Goal: Task Accomplishment & Management: Complete application form

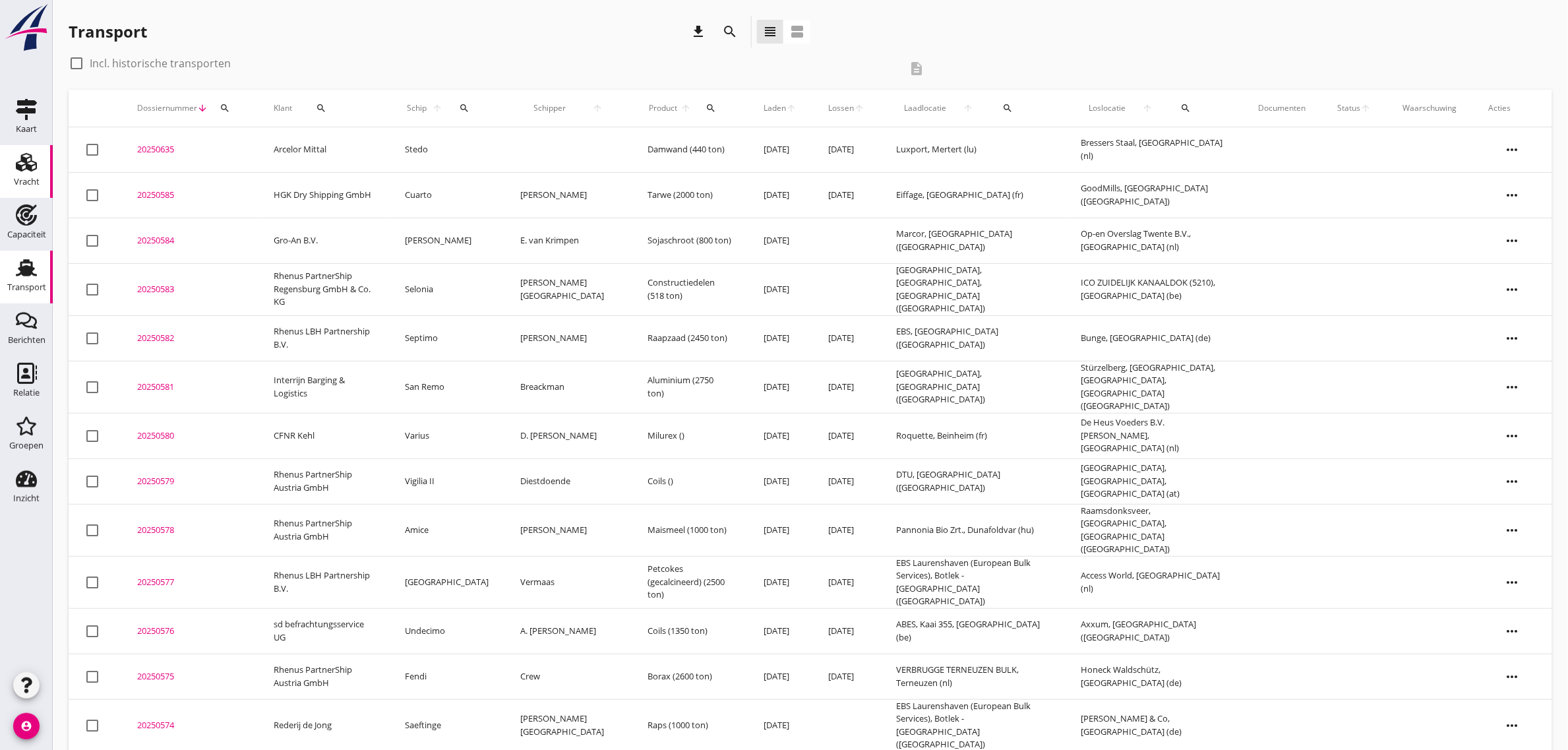
click at [37, 158] on div "Vracht" at bounding box center [26, 162] width 32 height 21
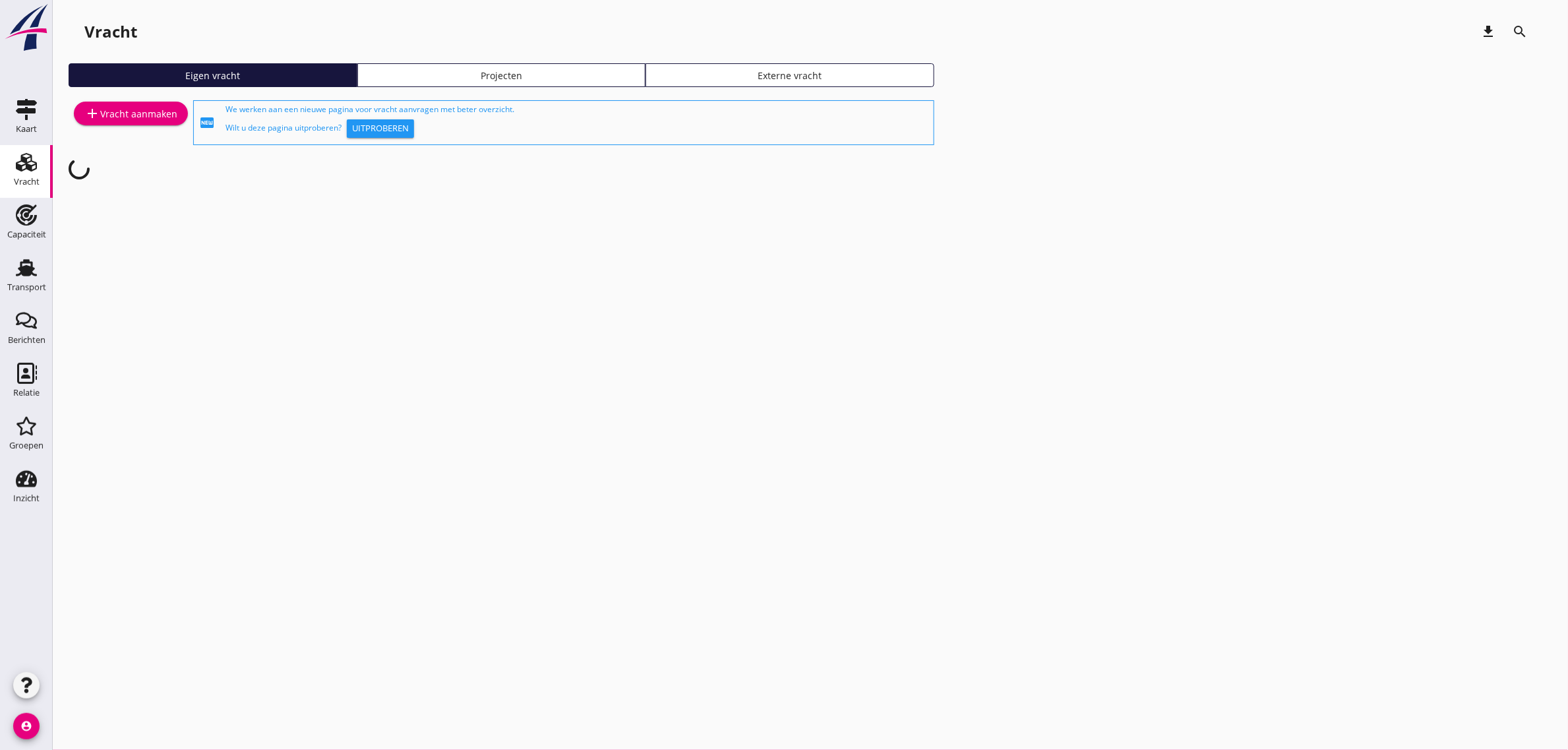
click at [150, 118] on div "add Vracht aanmaken" at bounding box center [130, 113] width 93 height 16
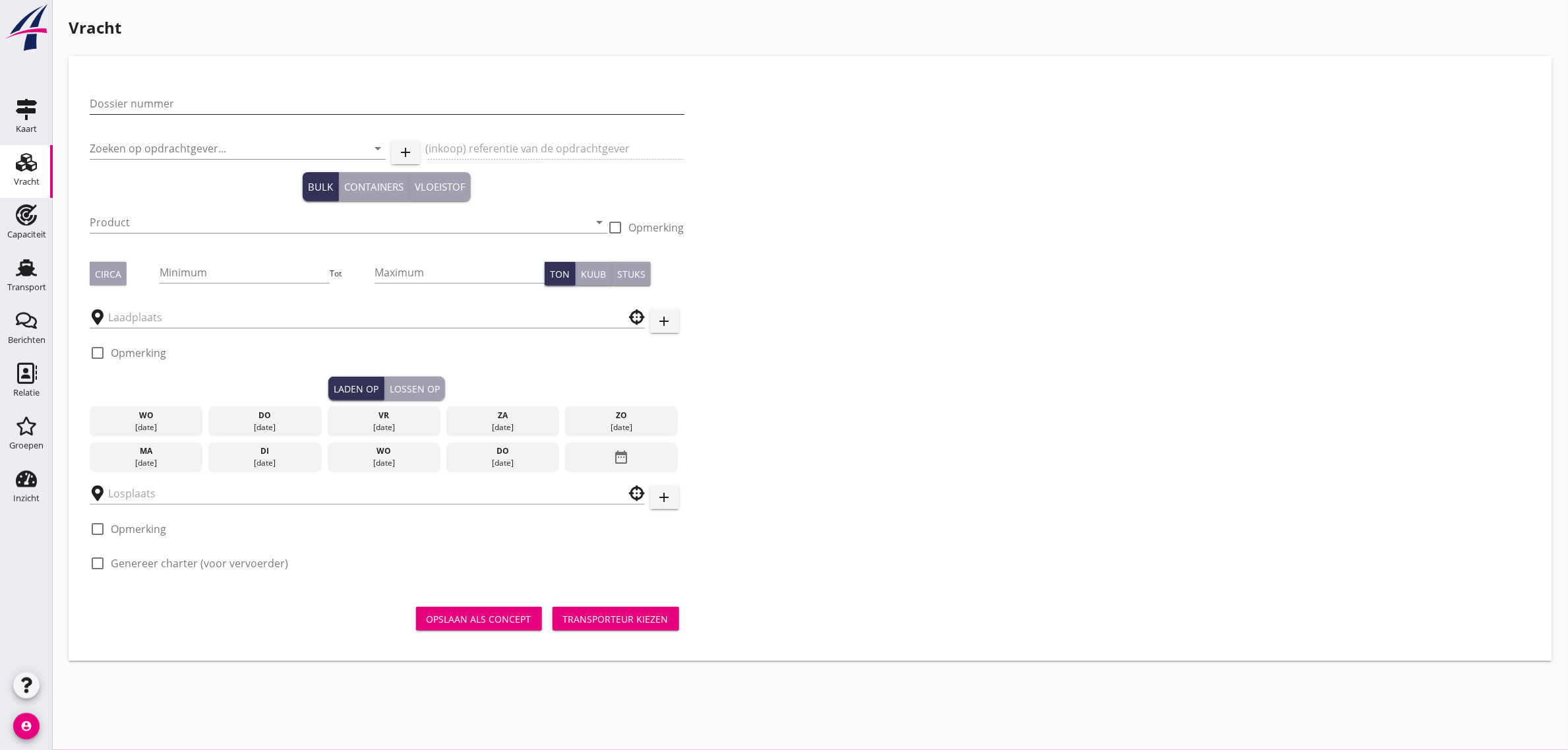
click at [169, 99] on input "Dossier nummer" at bounding box center [387, 103] width 595 height 21
type input "20250588"
click at [139, 147] on input "Zoeken op opdrachtgever..." at bounding box center [219, 148] width 259 height 21
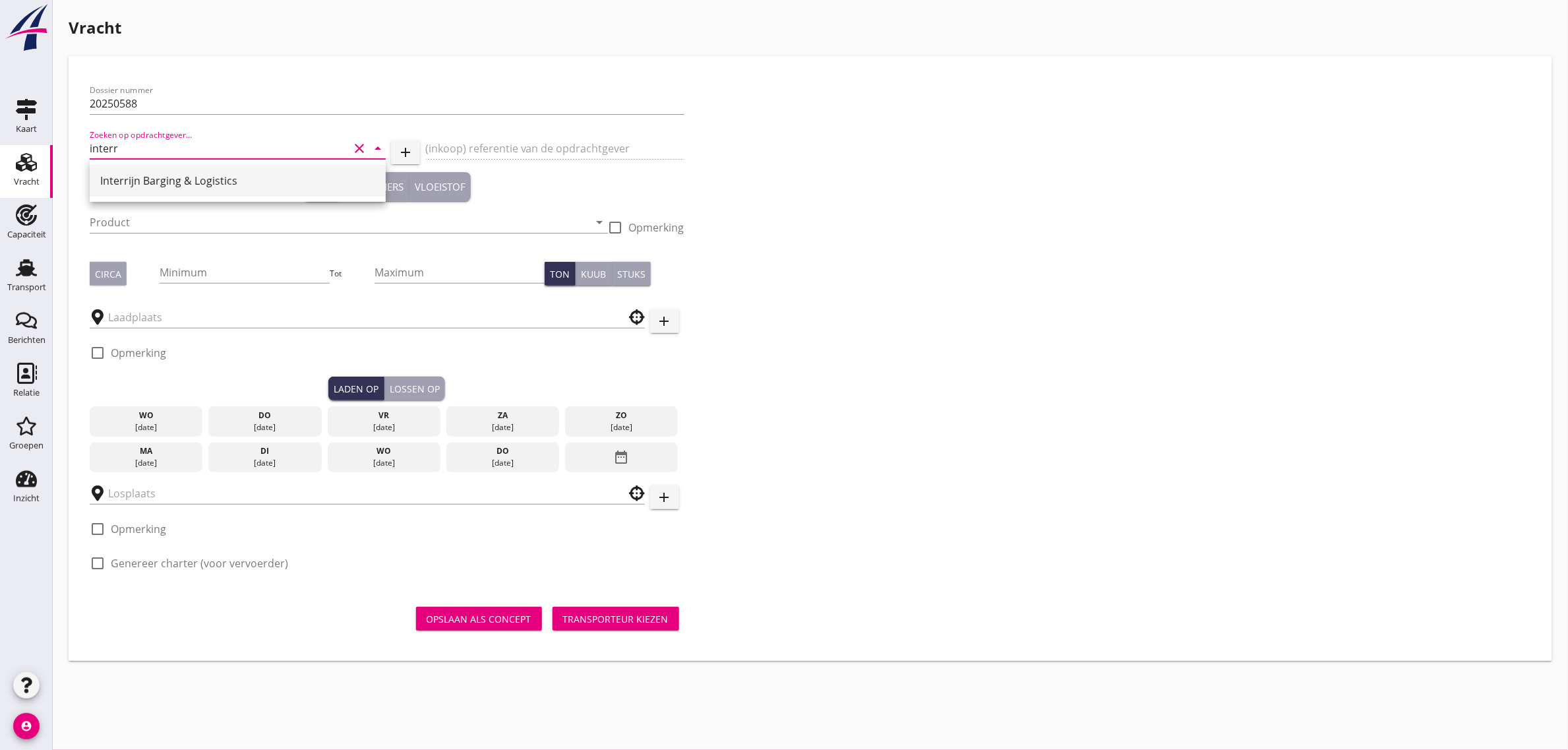
click at [130, 187] on div "Interrijn Barging & Logistics" at bounding box center [238, 180] width 275 height 16
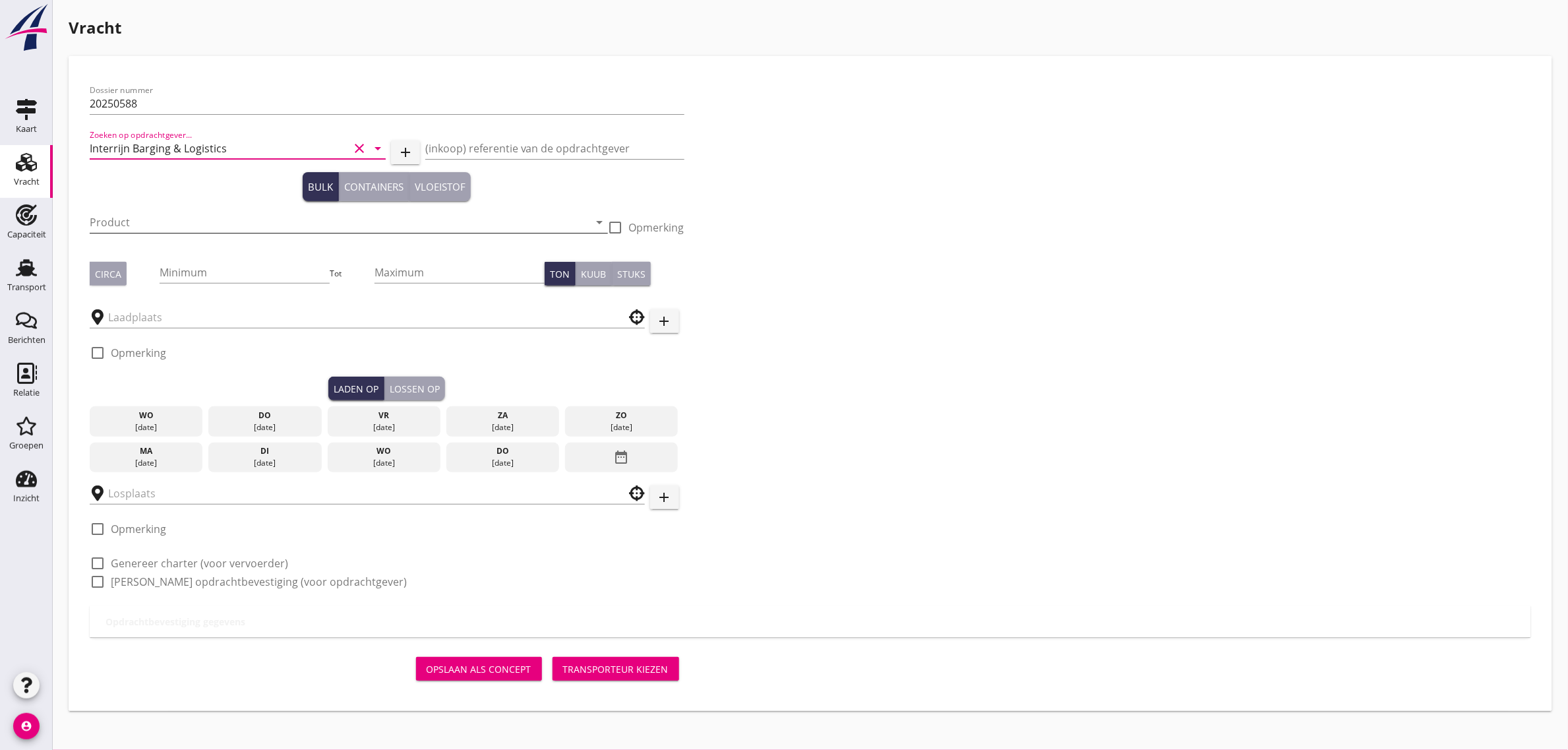
type input "Interrijn Barging & Logistics"
click at [120, 232] on input "Product" at bounding box center [340, 222] width 500 height 21
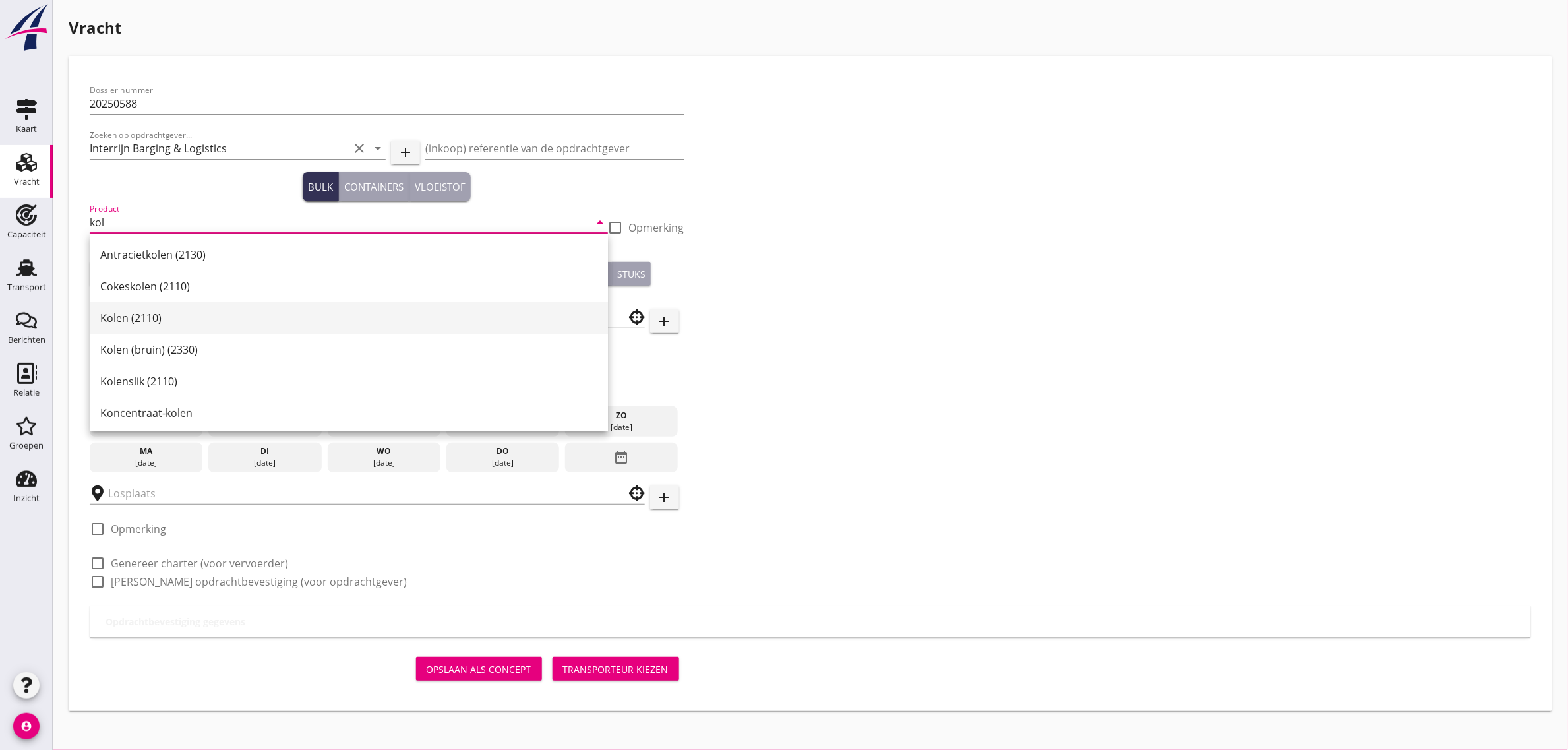
click at [155, 314] on div "Kolen (2110)" at bounding box center [349, 317] width 497 height 16
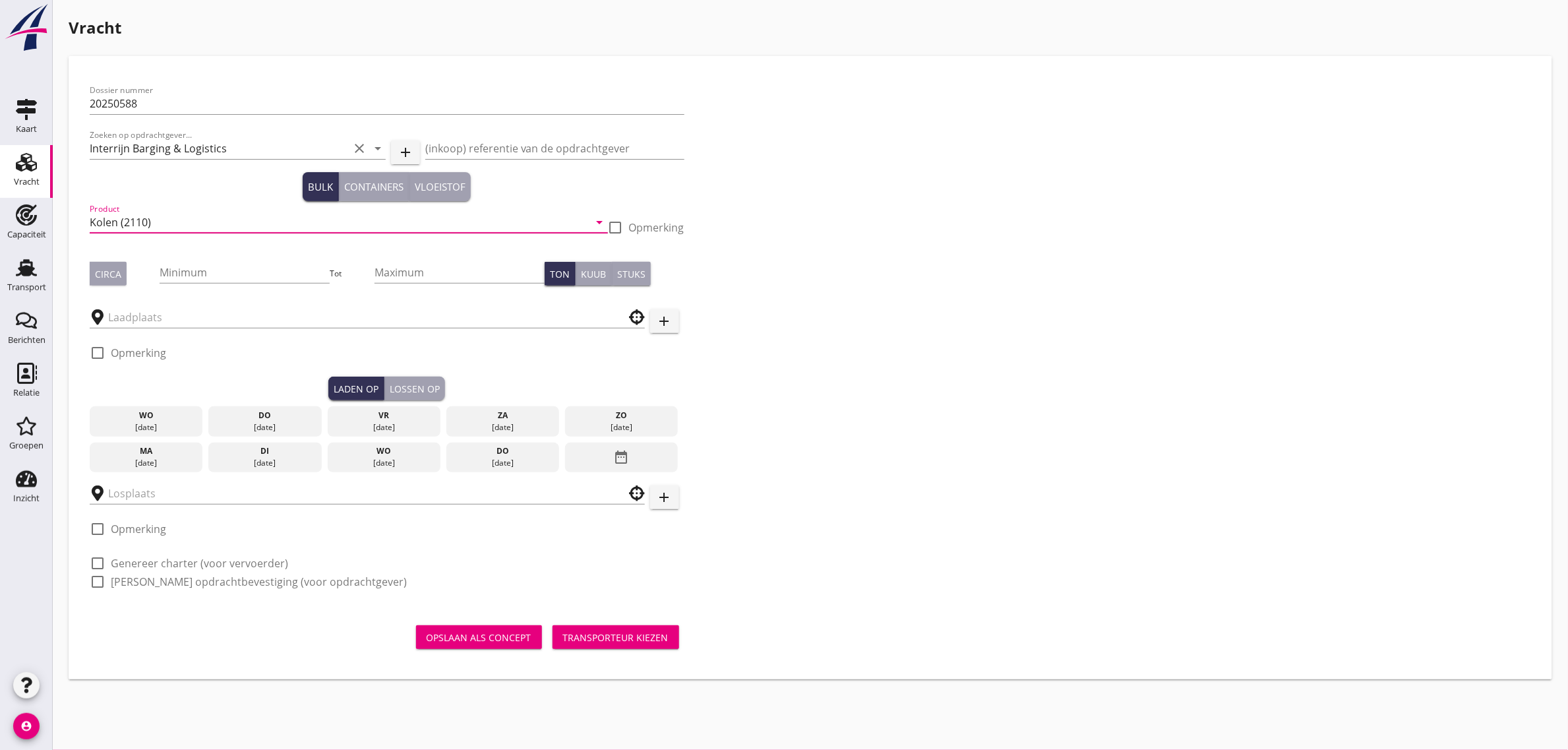
type input "Kolen (2110)"
click at [118, 268] on div "Circa" at bounding box center [108, 274] width 26 height 14
click at [209, 274] on input "Minimum" at bounding box center [245, 272] width 170 height 21
type input "1750"
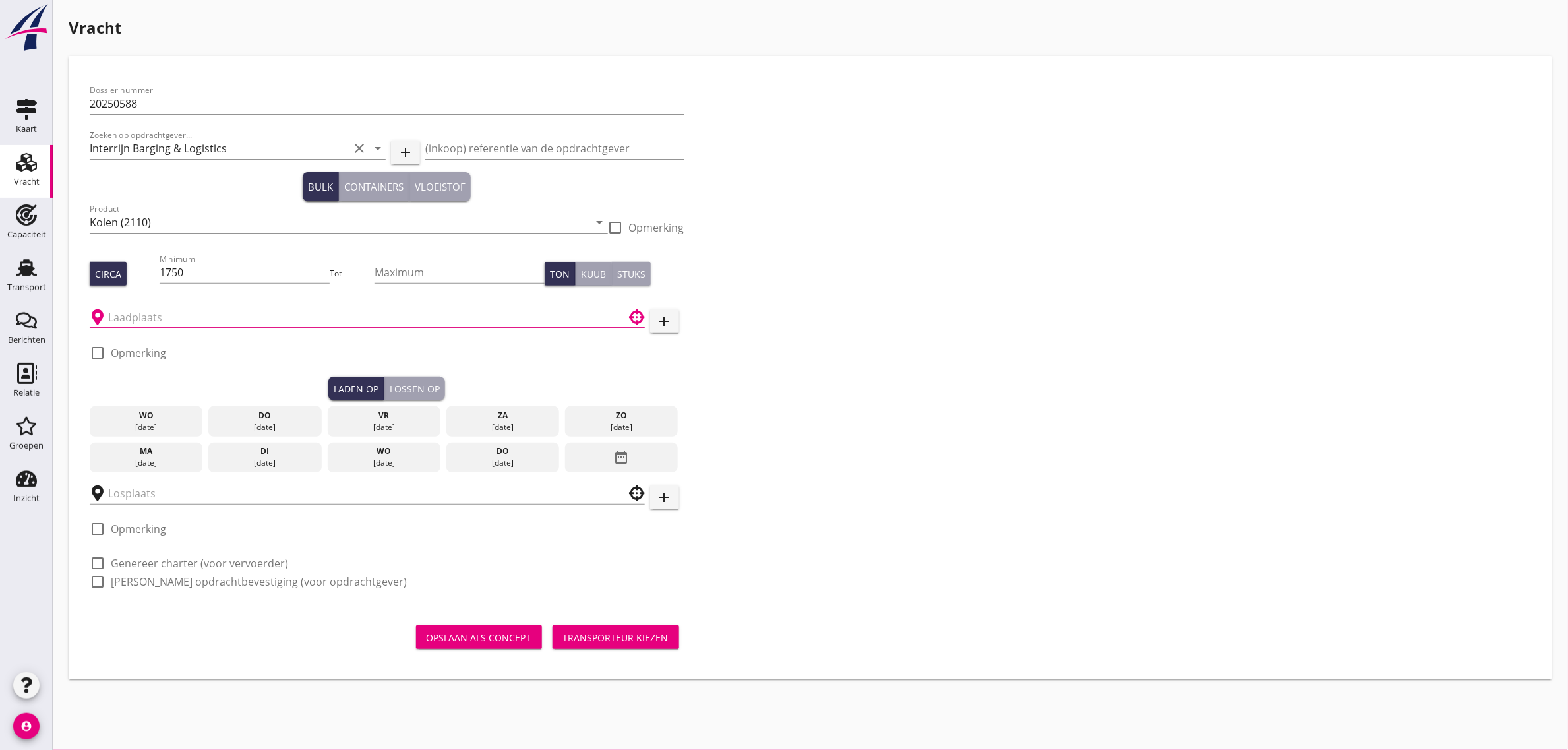
click at [156, 317] on input "text" at bounding box center [358, 317] width 500 height 21
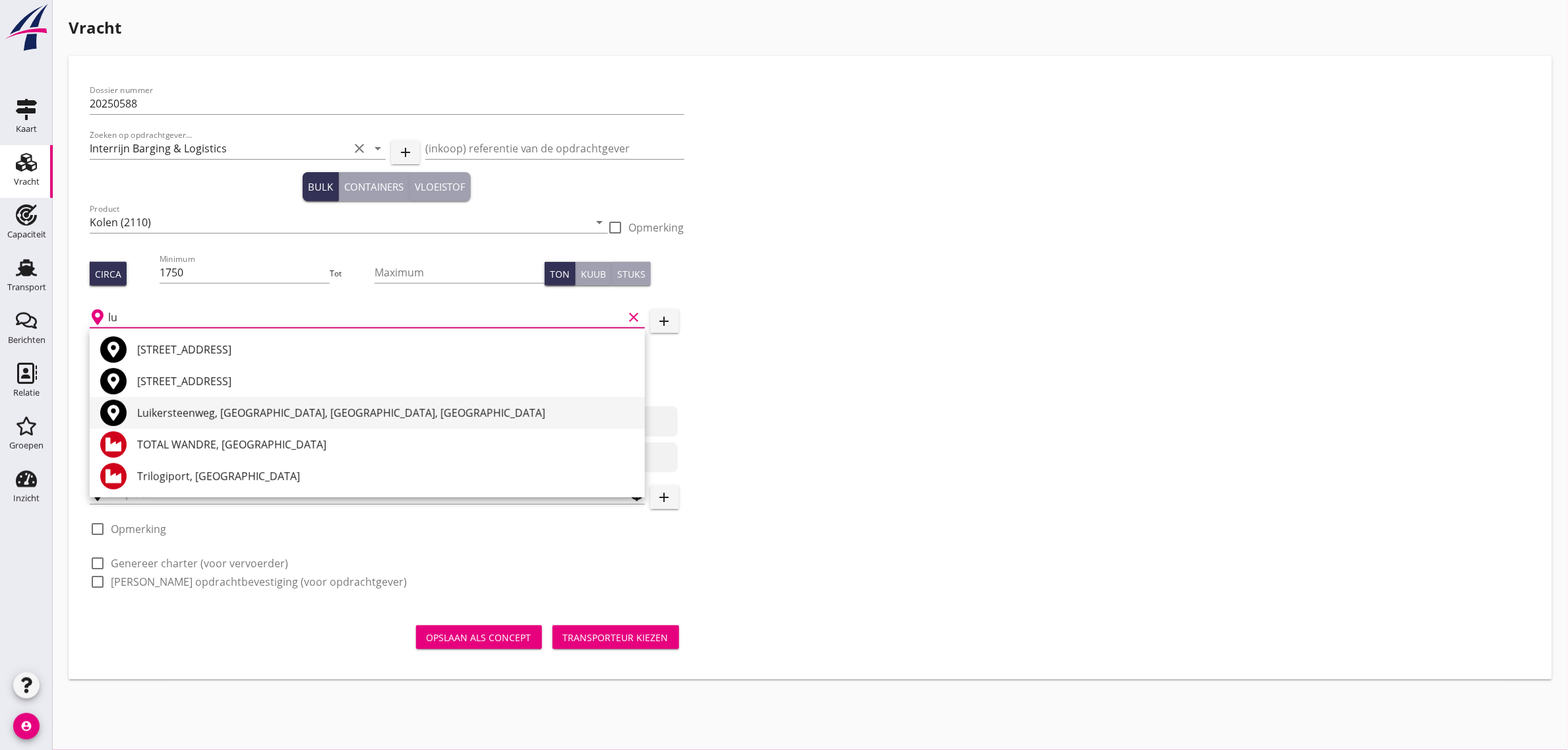
type input "l"
type input "terval"
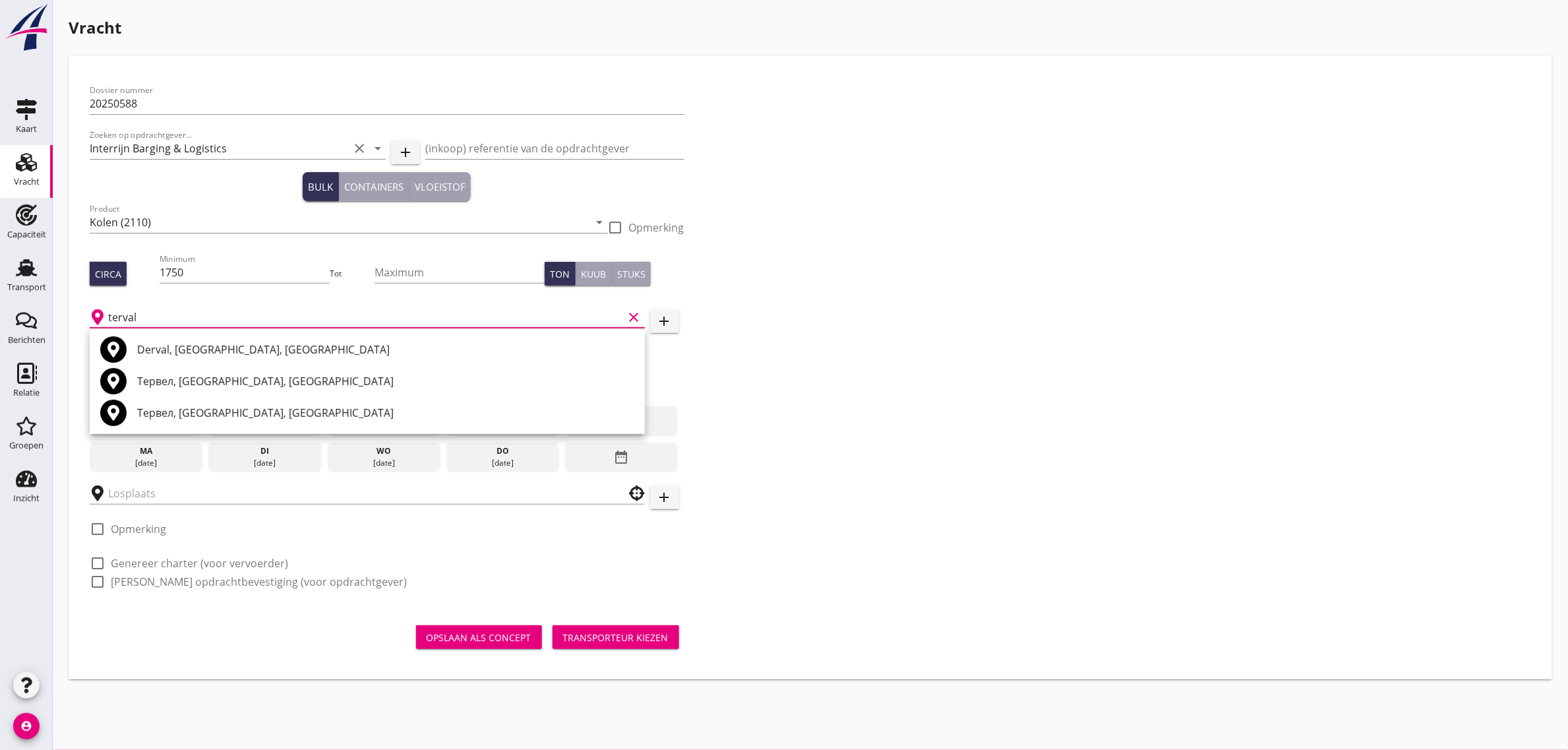
click at [632, 325] on icon "clear" at bounding box center [634, 317] width 16 height 16
click at [658, 327] on icon "add" at bounding box center [664, 321] width 16 height 16
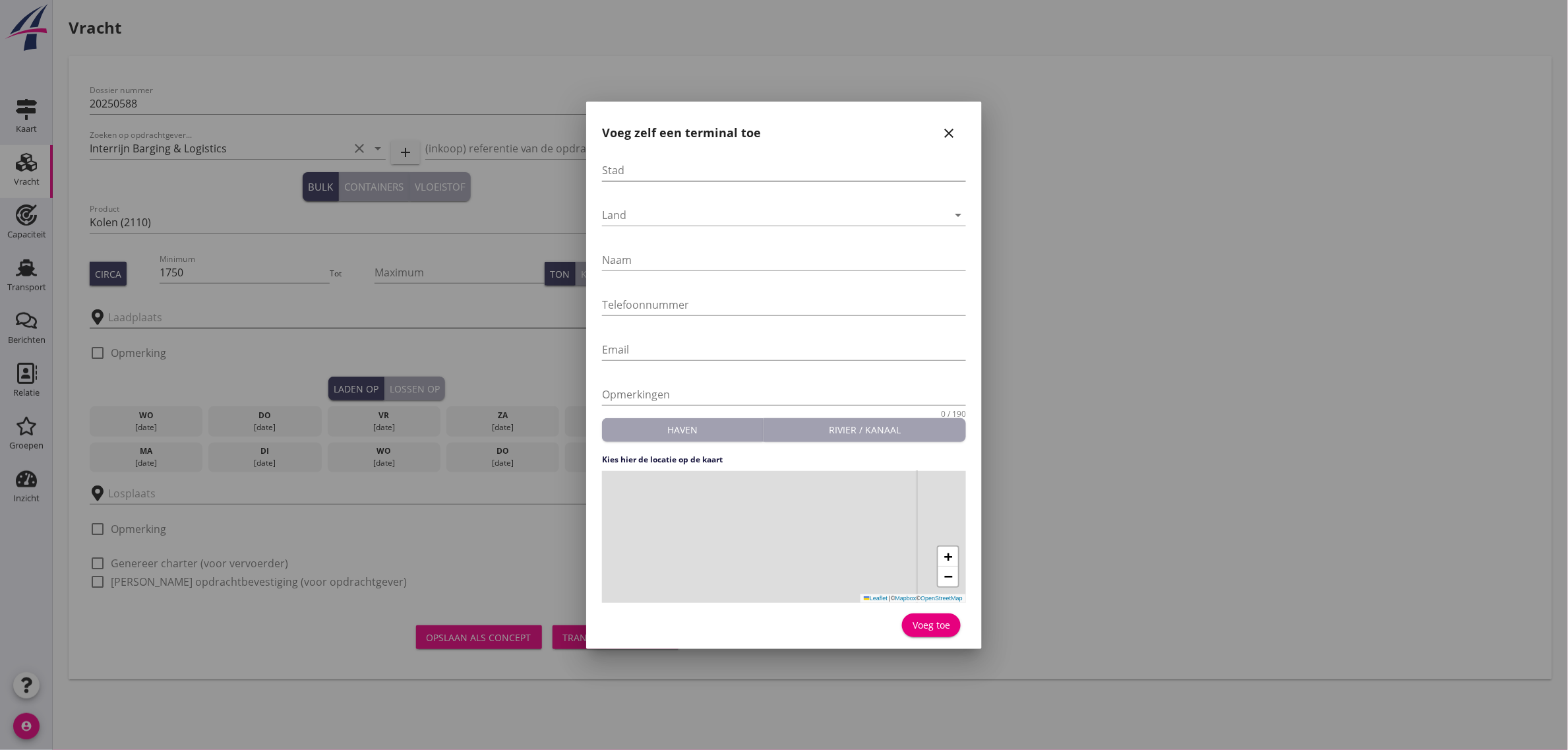
click at [677, 179] on input "Stad" at bounding box center [784, 170] width 364 height 21
type input "[GEOGRAPHIC_DATA]"
type input "Terval S.A."
type input "[PHONE_NUMBER]"
drag, startPoint x: 750, startPoint y: 597, endPoint x: 743, endPoint y: 611, distance: 15.7
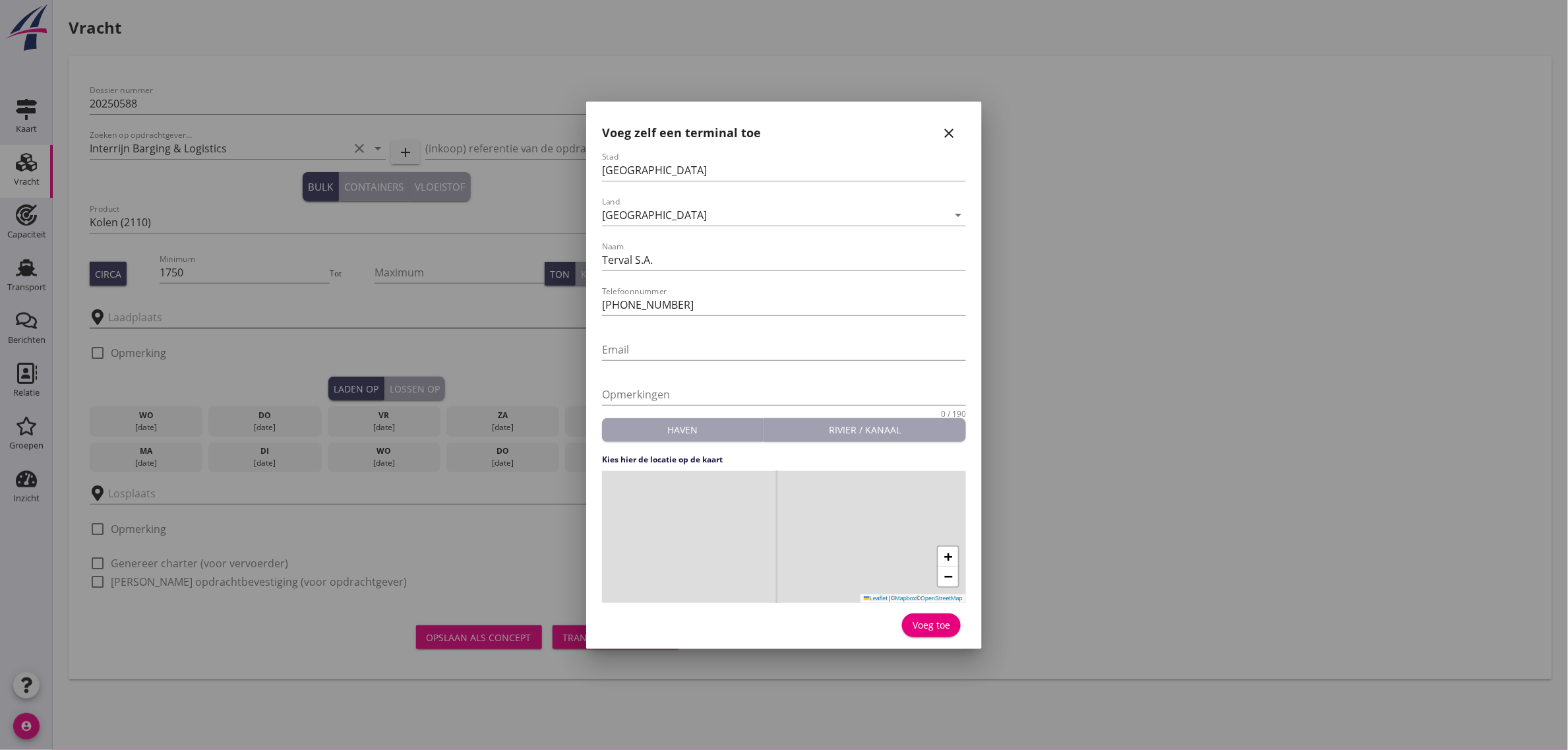
click at [743, 611] on form "Stad [GEOGRAPHIC_DATA] Land [GEOGRAPHIC_DATA] arrow_drop_down Naam Terval S.A. …" at bounding box center [784, 396] width 364 height 489
drag, startPoint x: 743, startPoint y: 544, endPoint x: 757, endPoint y: 510, distance: 36.8
click at [757, 510] on div "+ − Leaflet | © Mapbox © OpenStreetMap" at bounding box center [784, 537] width 364 height 132
click at [701, 552] on div "+ − Leaflet | © Mapbox © OpenStreetMap" at bounding box center [784, 537] width 364 height 132
click at [925, 615] on button "Voeg toe" at bounding box center [931, 625] width 58 height 24
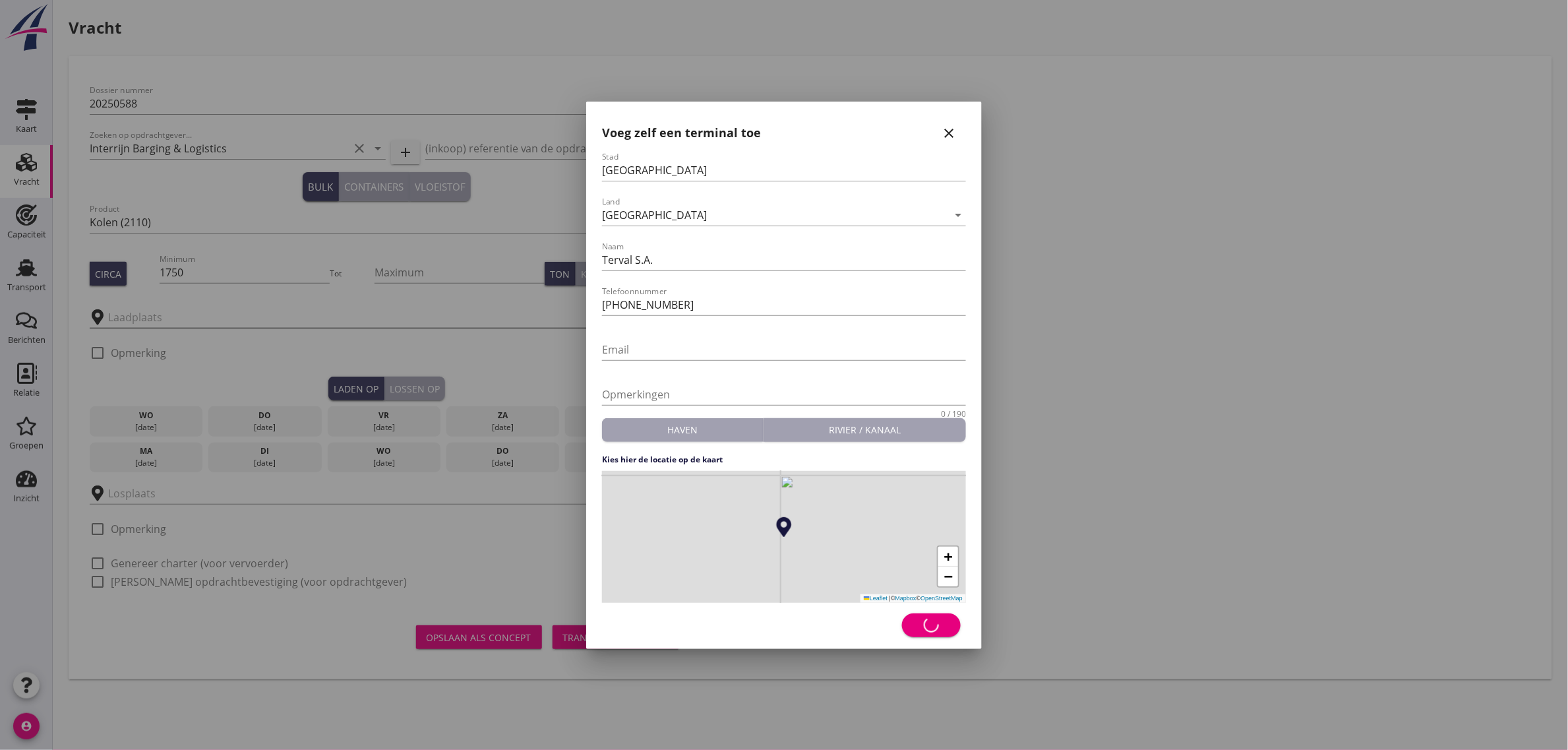
type input "Terval S.A."
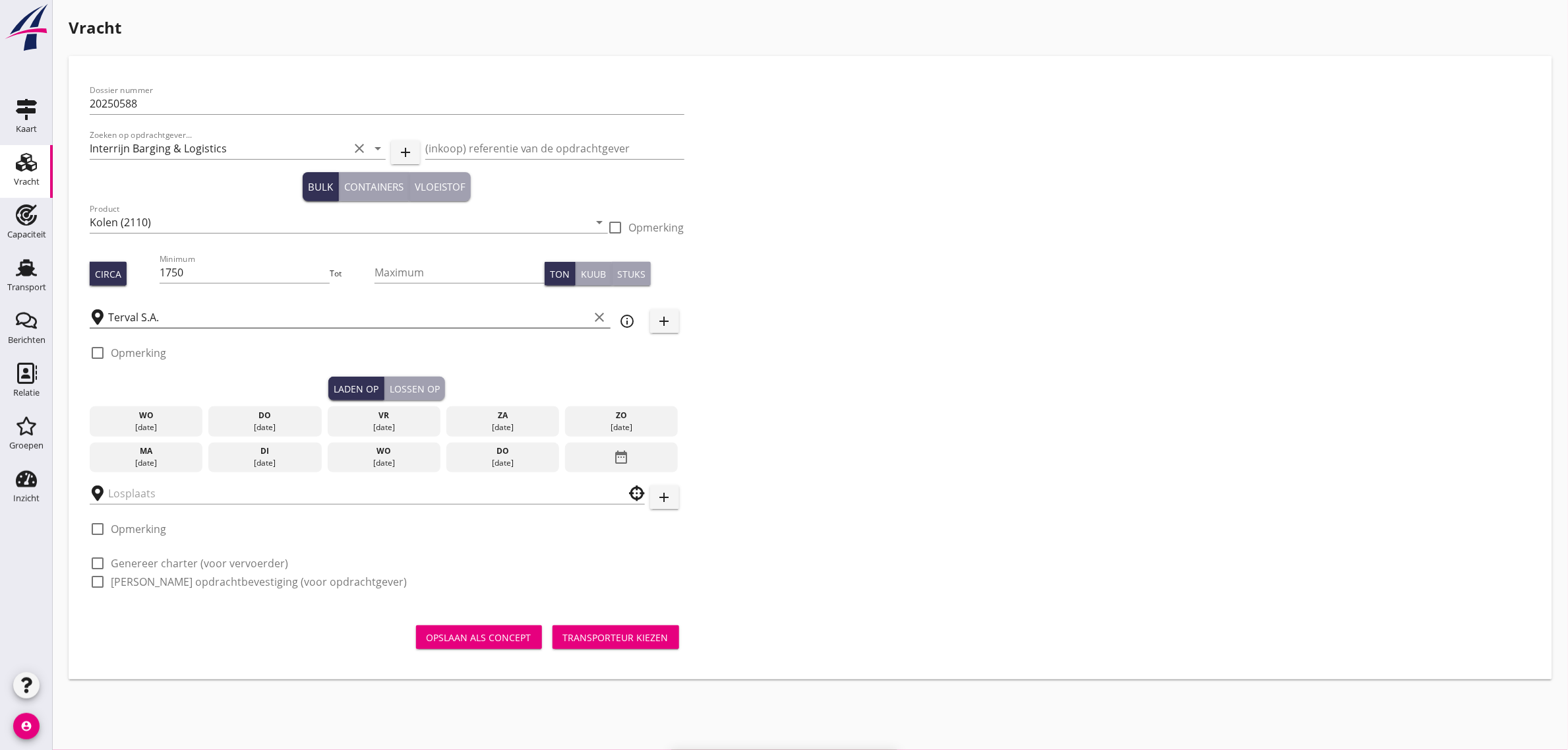
click at [169, 461] on div "[DATE]" at bounding box center [146, 463] width 107 height 12
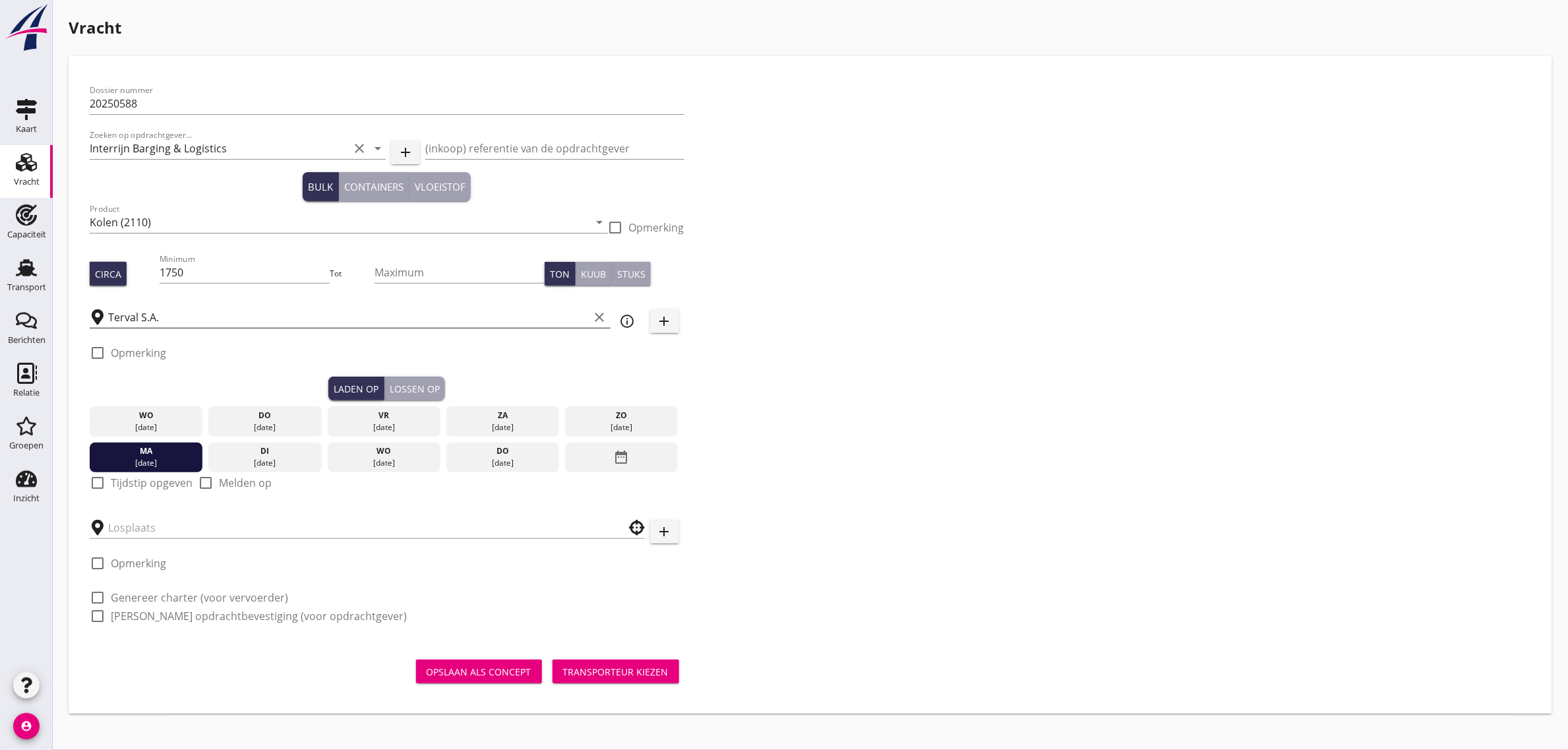
click at [116, 484] on label "Tijdstip opgeven" at bounding box center [152, 482] width 82 height 13
checkbox input "true"
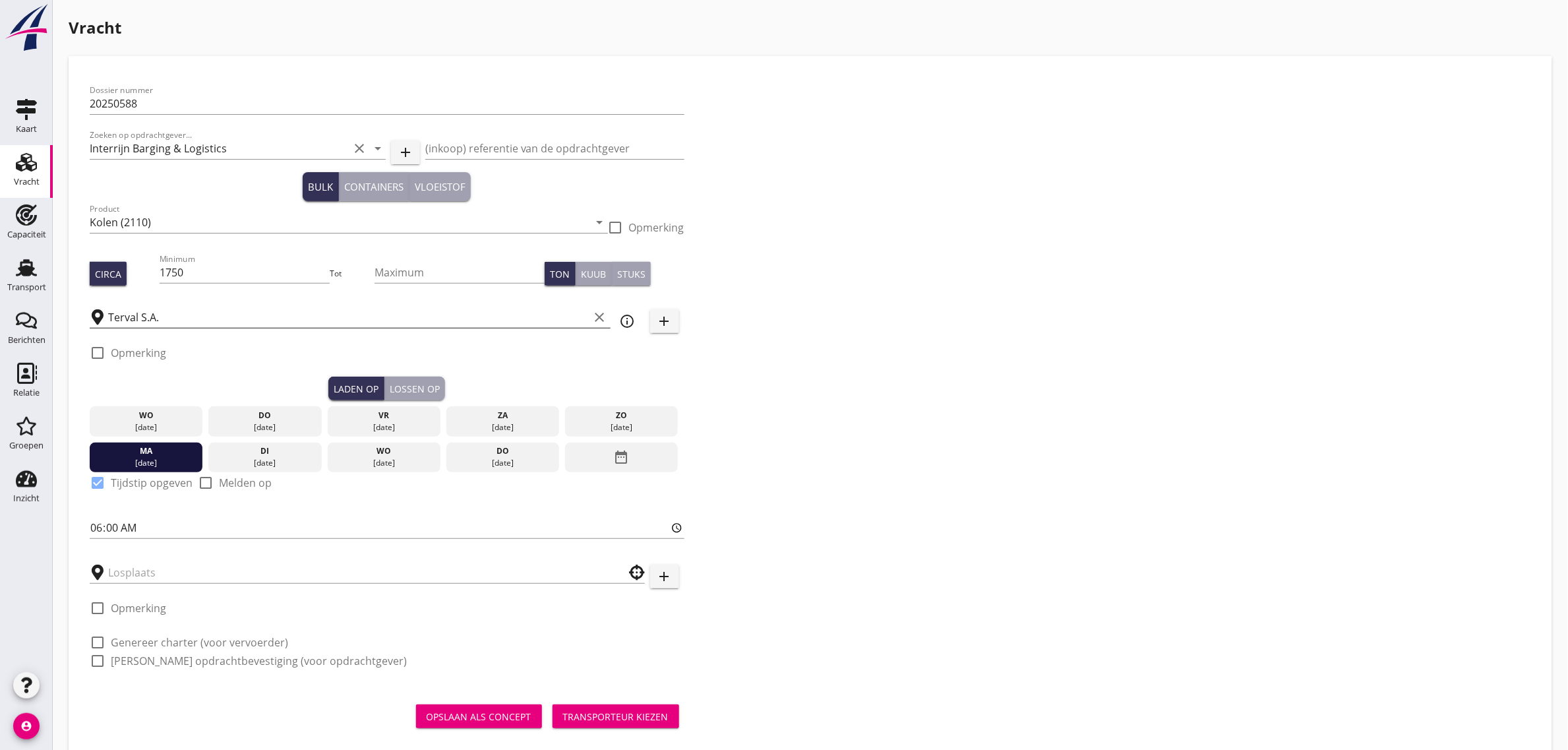
click at [618, 446] on icon "date_range" at bounding box center [622, 457] width 16 height 24
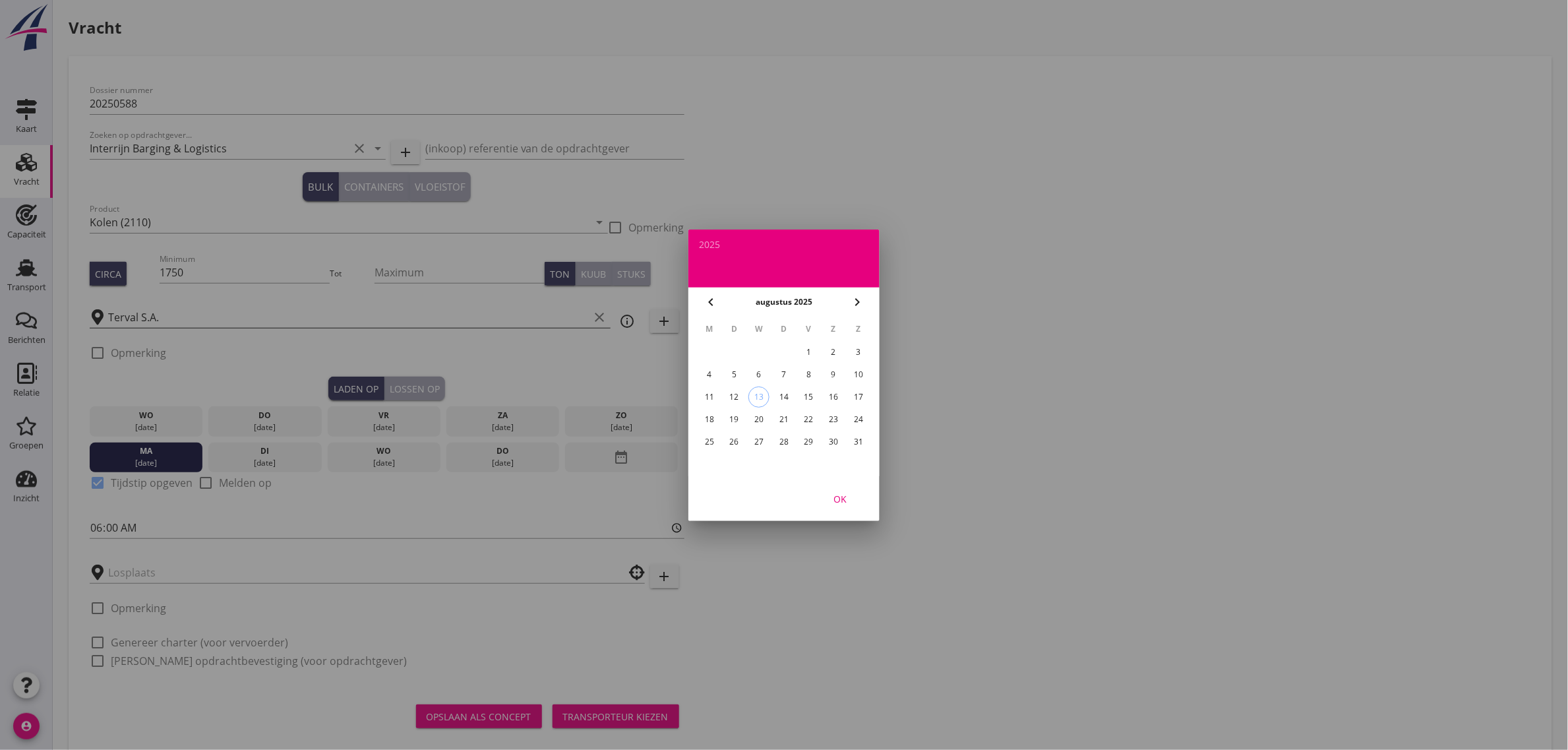
click at [716, 434] on div "25" at bounding box center [709, 442] width 21 height 21
click at [856, 501] on div "OK" at bounding box center [840, 498] width 37 height 14
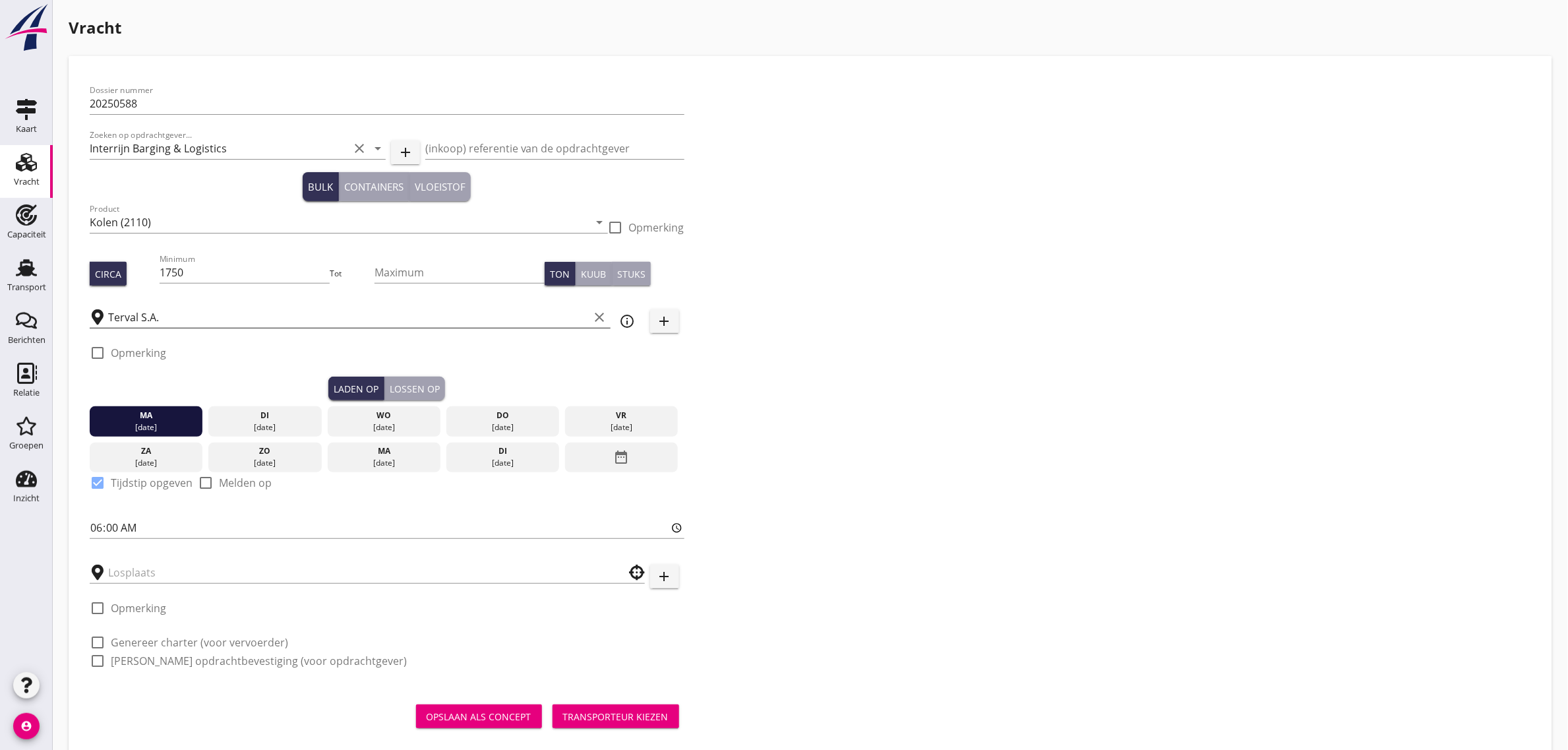
click at [641, 462] on div "date_range" at bounding box center [622, 457] width 113 height 31
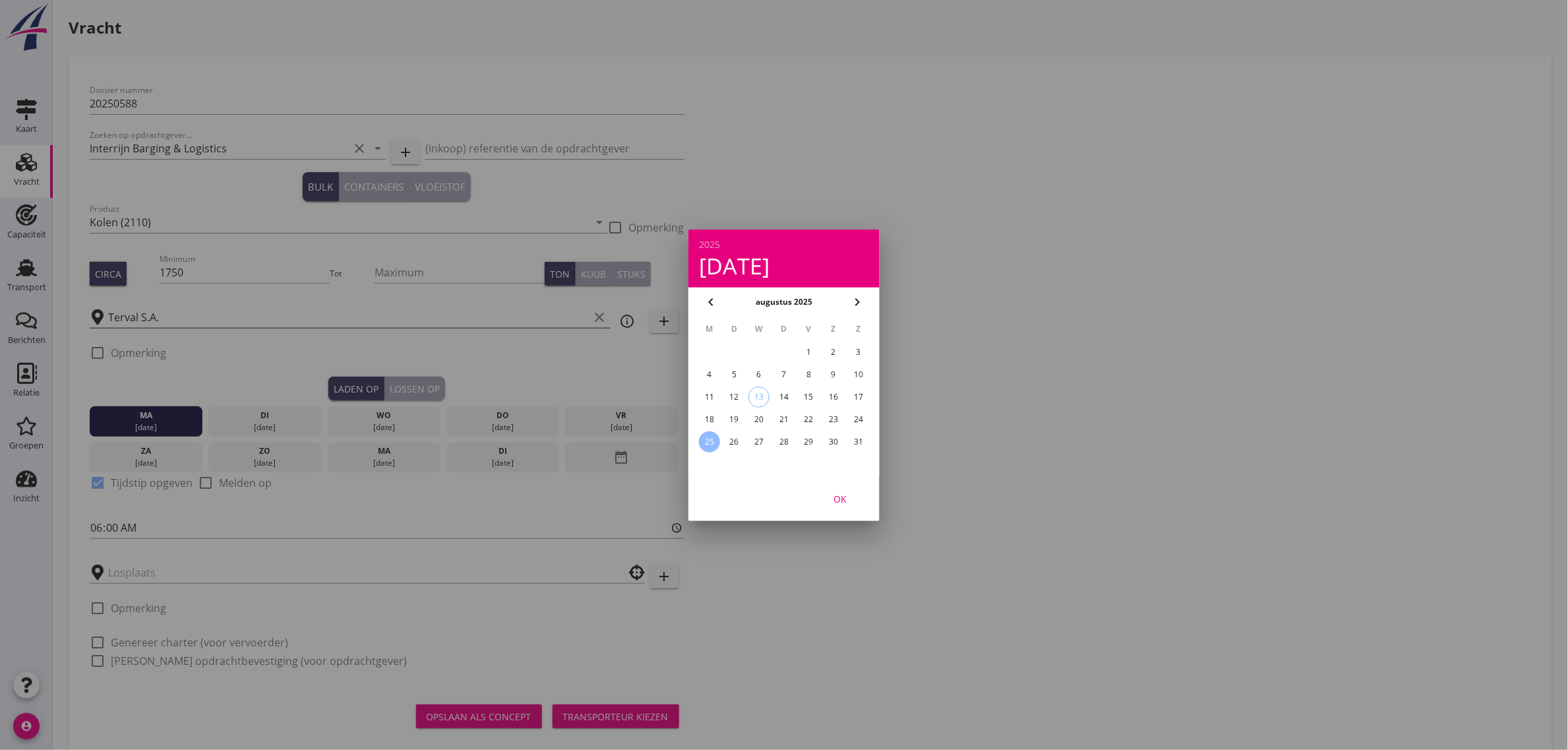
click at [713, 416] on div "18" at bounding box center [709, 419] width 21 height 21
click at [845, 496] on div "OK" at bounding box center [840, 498] width 37 height 14
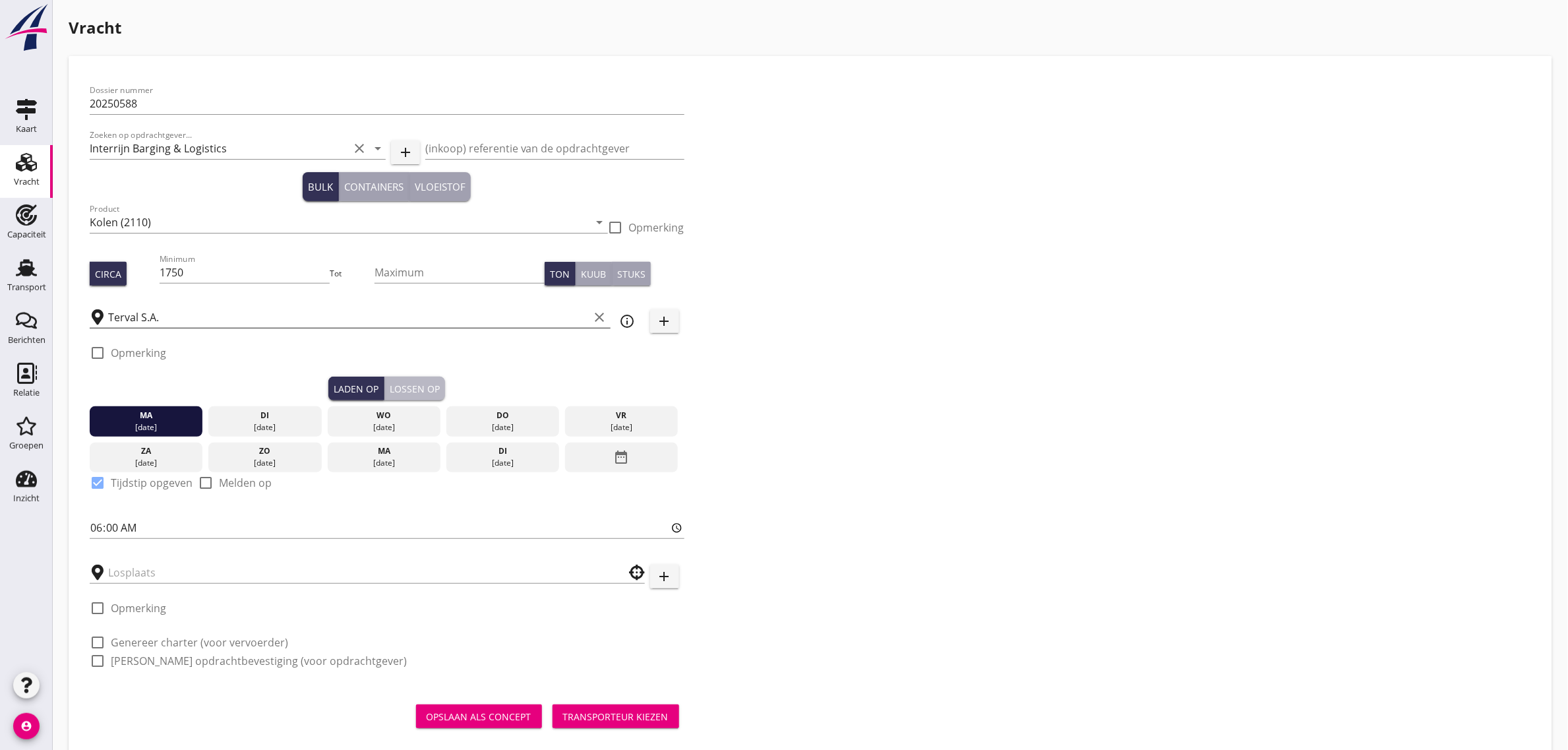
click at [402, 390] on div "Lossen op" at bounding box center [415, 389] width 50 height 14
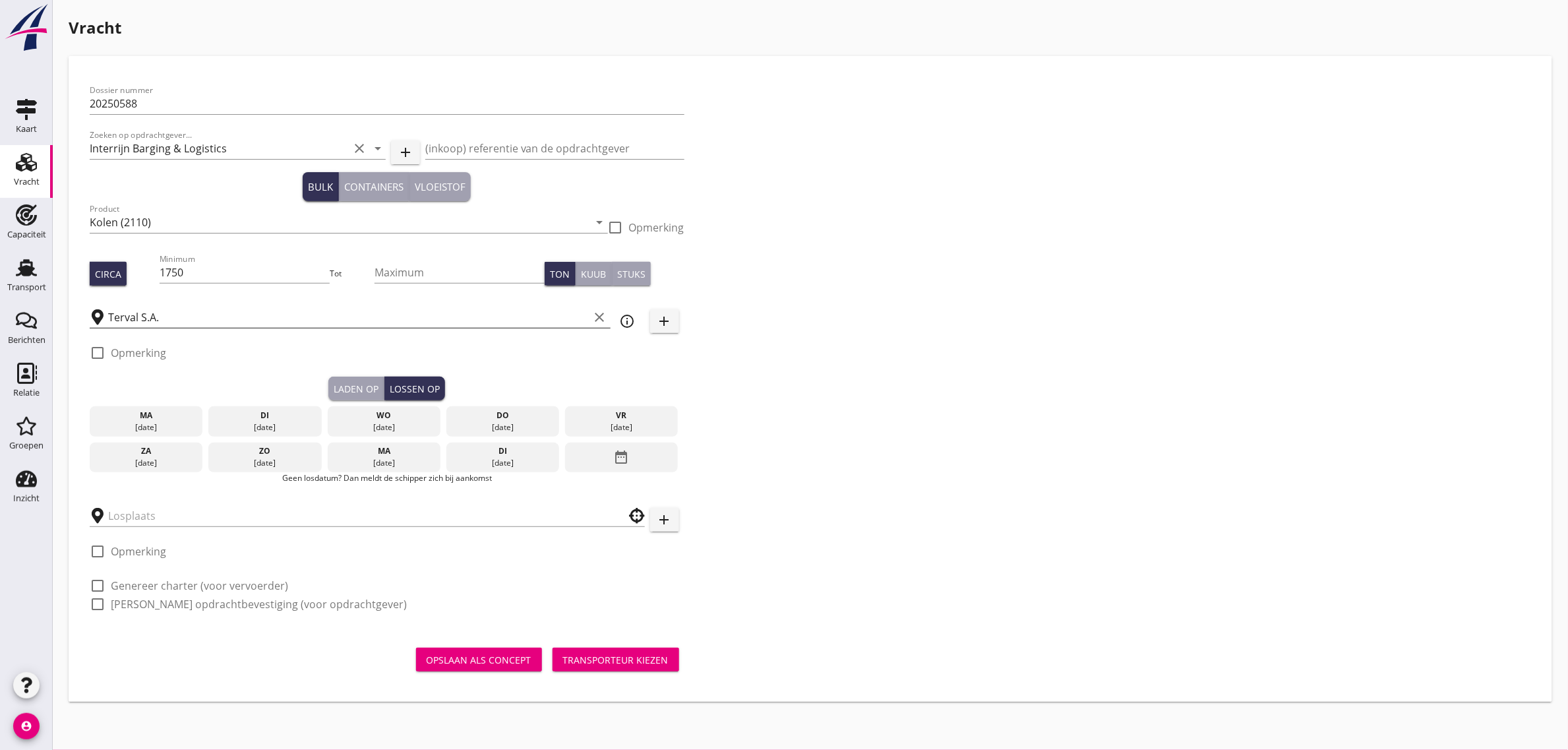
click at [604, 432] on div "[DATE]" at bounding box center [622, 427] width 107 height 12
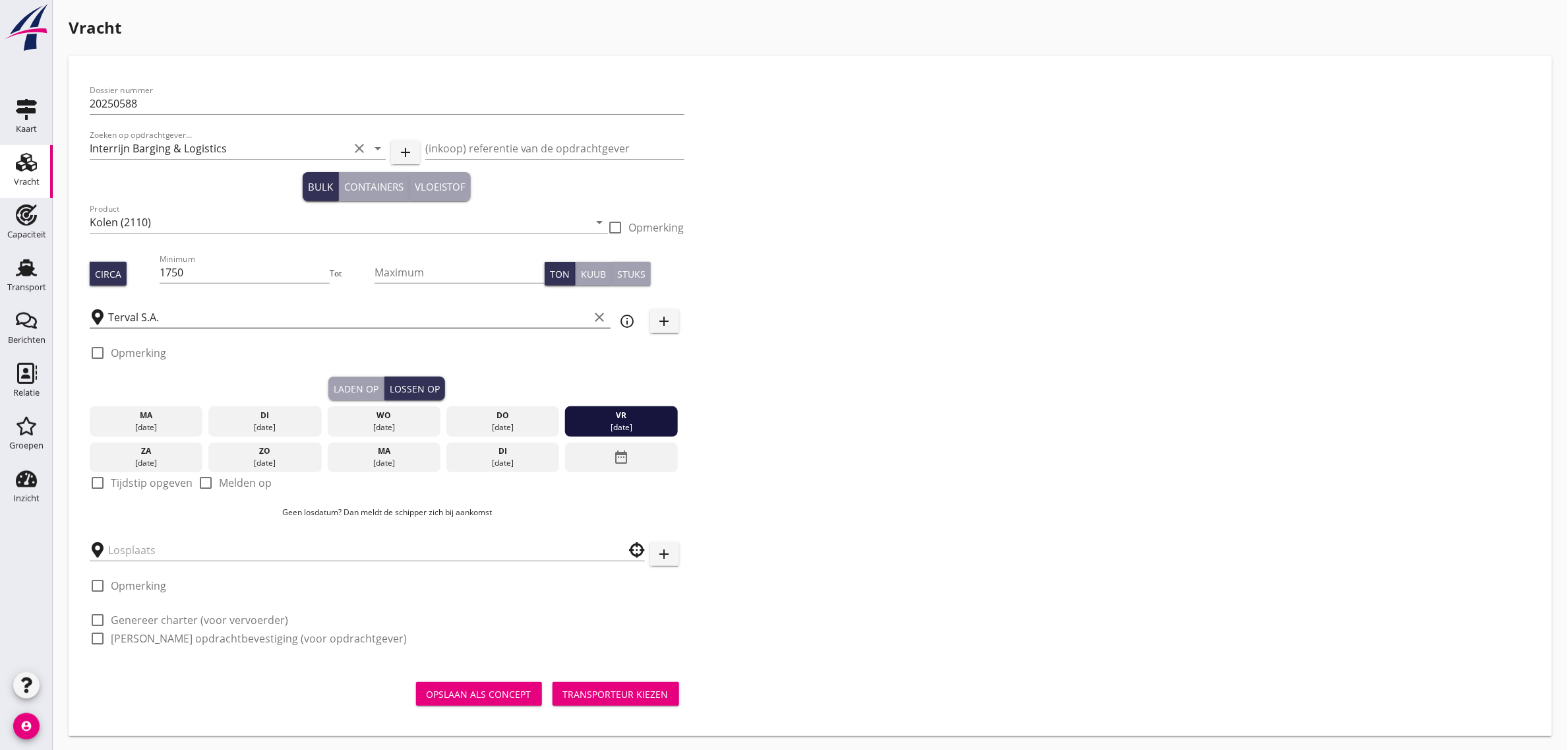
click at [617, 410] on div "vr" at bounding box center [622, 415] width 107 height 12
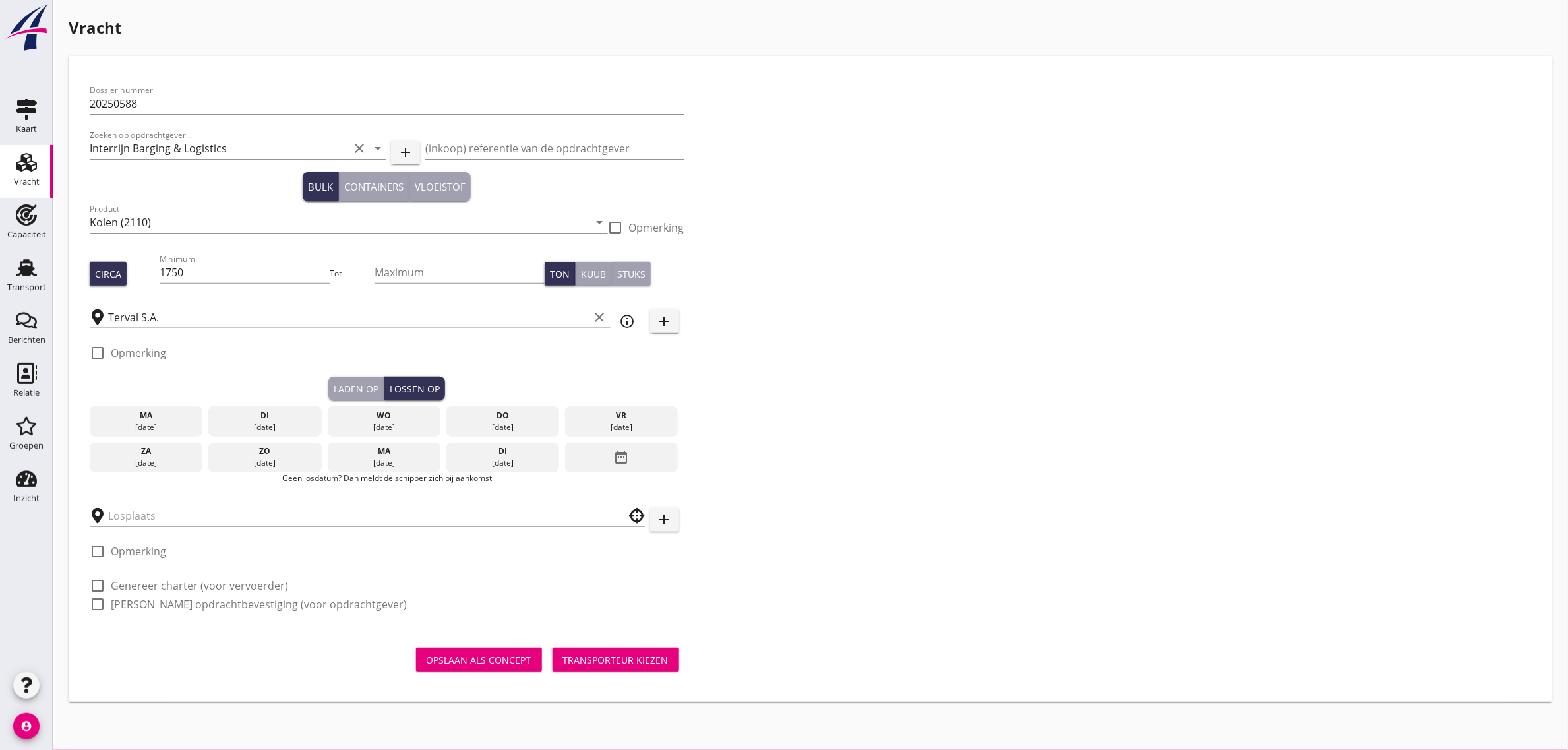
click at [388, 450] on div "ma" at bounding box center [383, 450] width 107 height 12
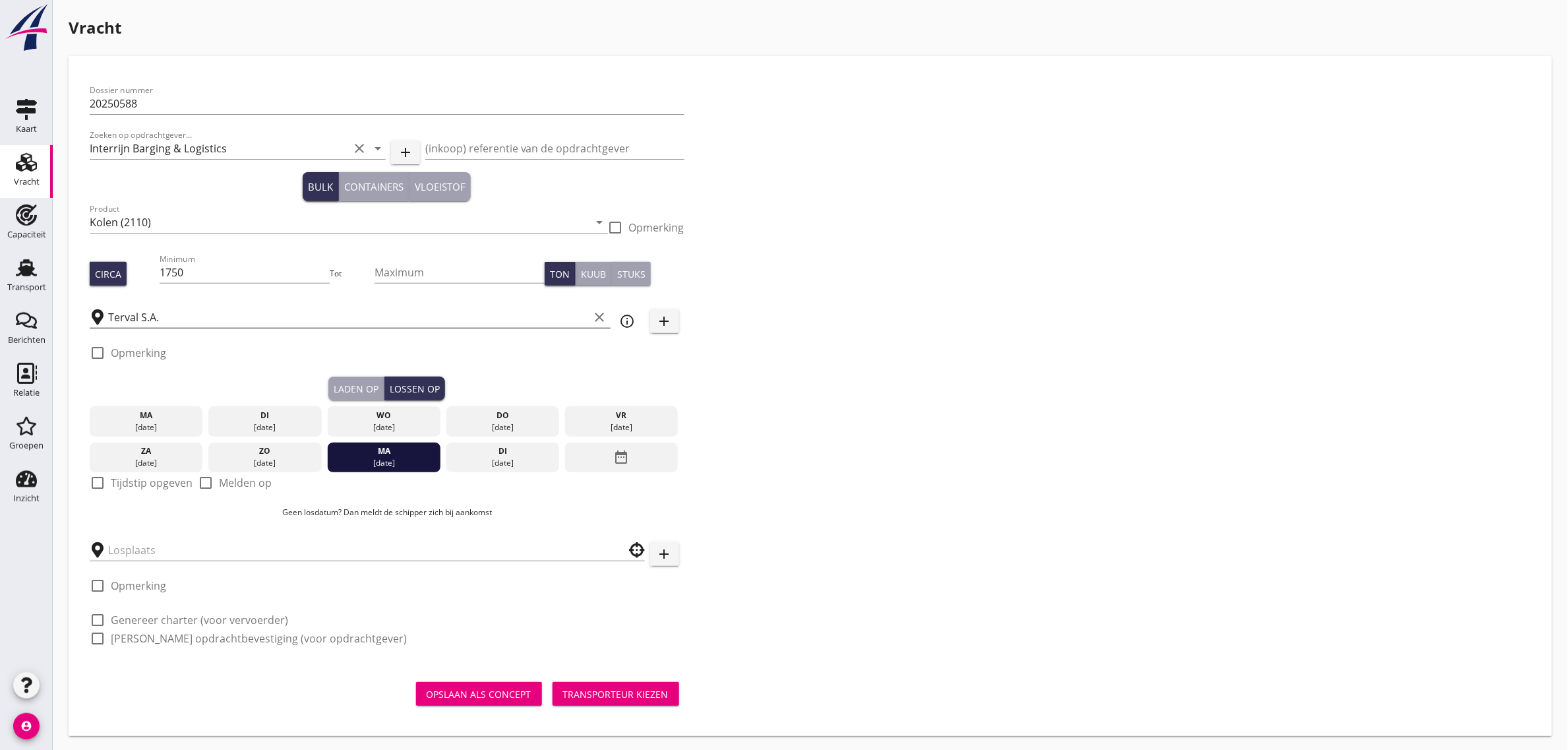
click at [117, 484] on label "Tijdstip opgeven" at bounding box center [152, 482] width 82 height 13
checkbox input "true"
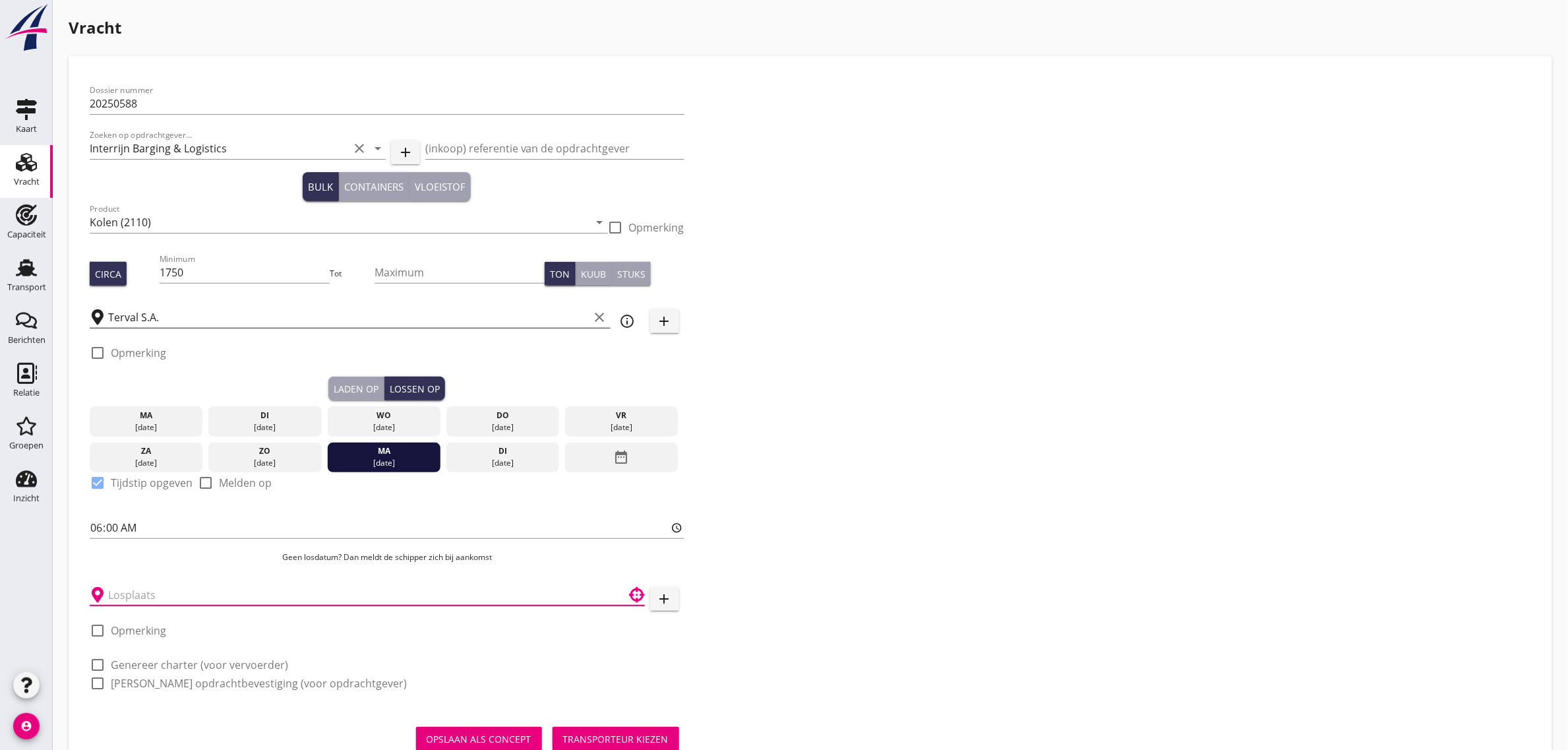
click at [133, 592] on input "text" at bounding box center [358, 594] width 500 height 21
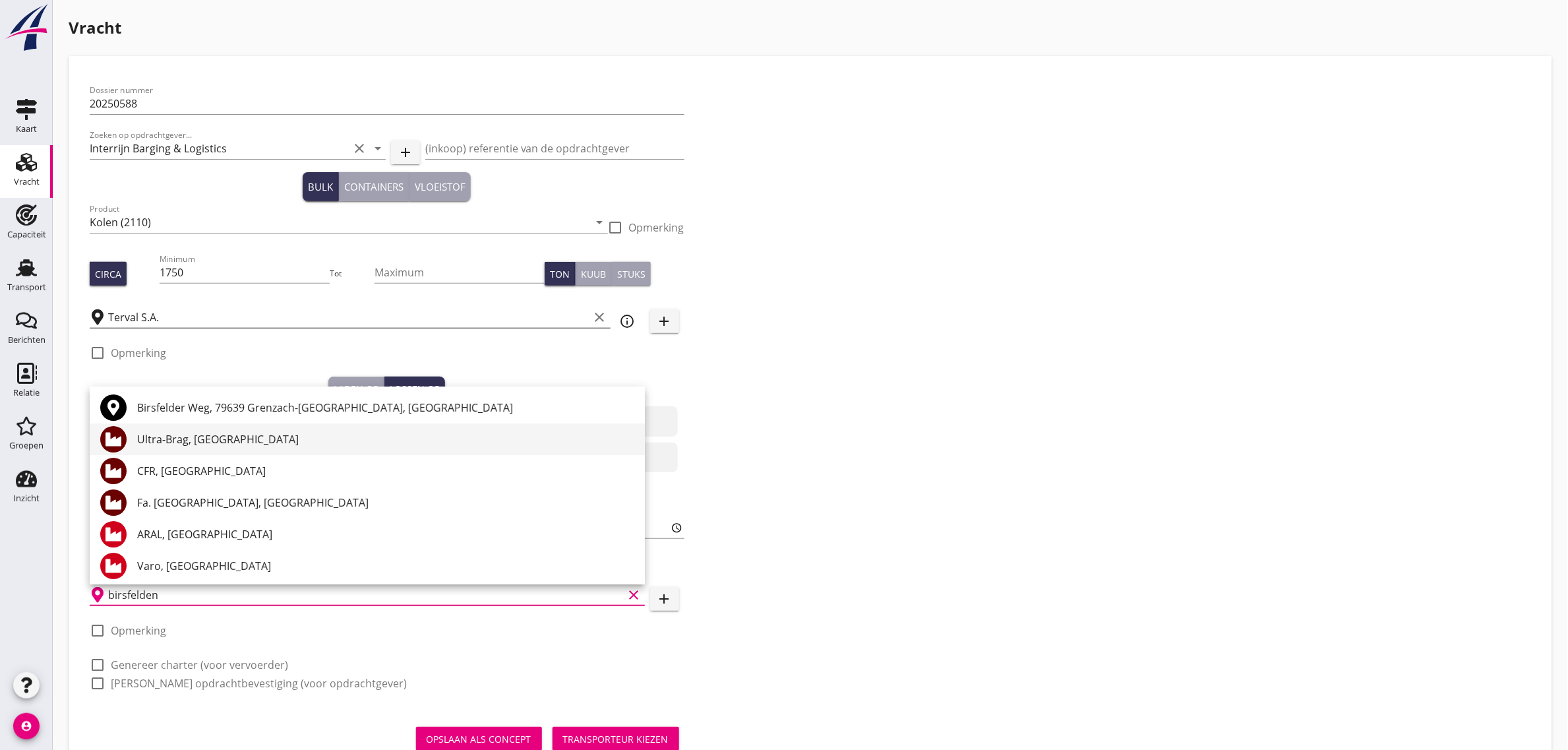
click at [238, 430] on div "Ultra-Brag, [GEOGRAPHIC_DATA]" at bounding box center [386, 439] width 497 height 32
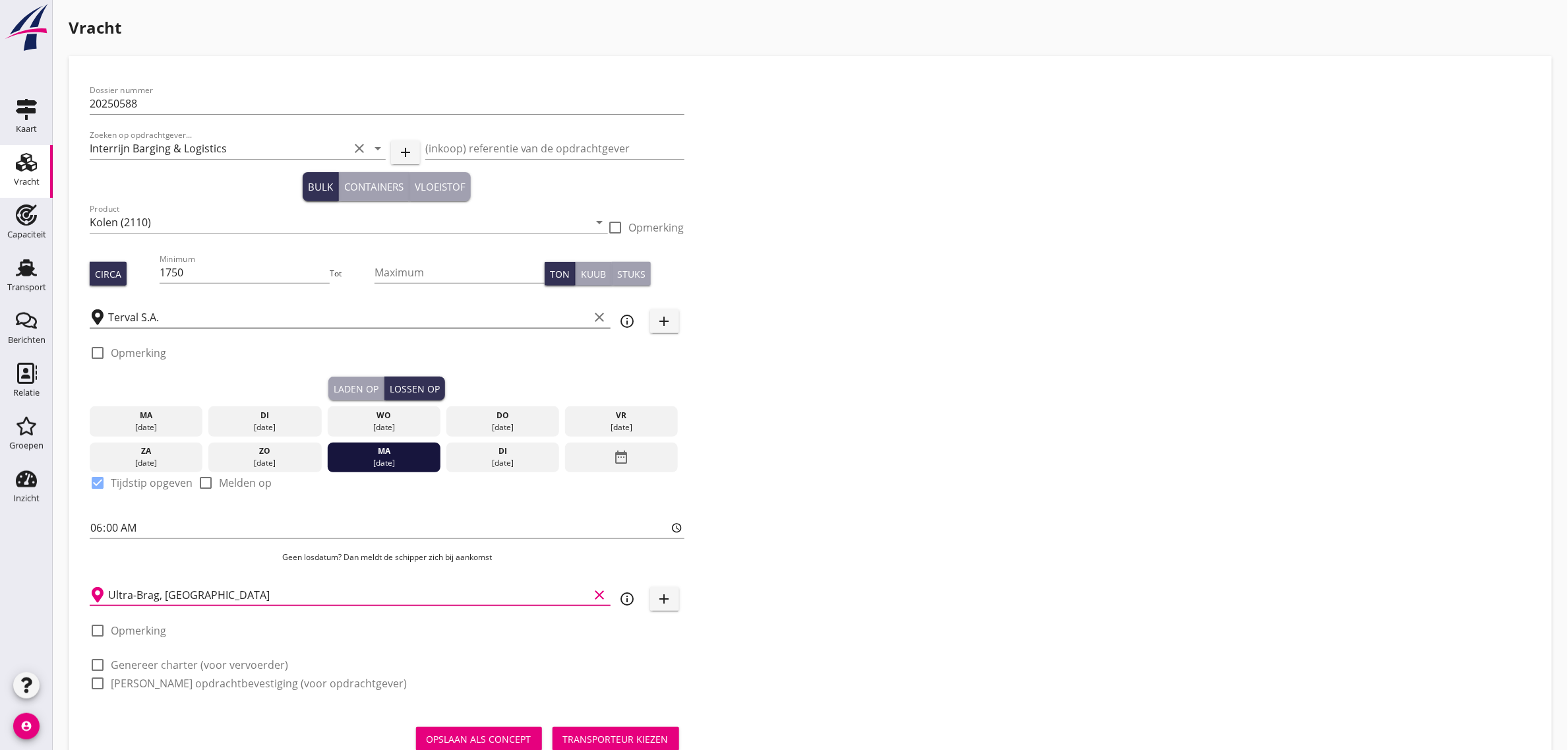
type input "Ultra-Brag, [GEOGRAPHIC_DATA]"
click at [209, 664] on label "Genereer charter (voor vervoerder)" at bounding box center [199, 664] width 177 height 13
checkbox input "true"
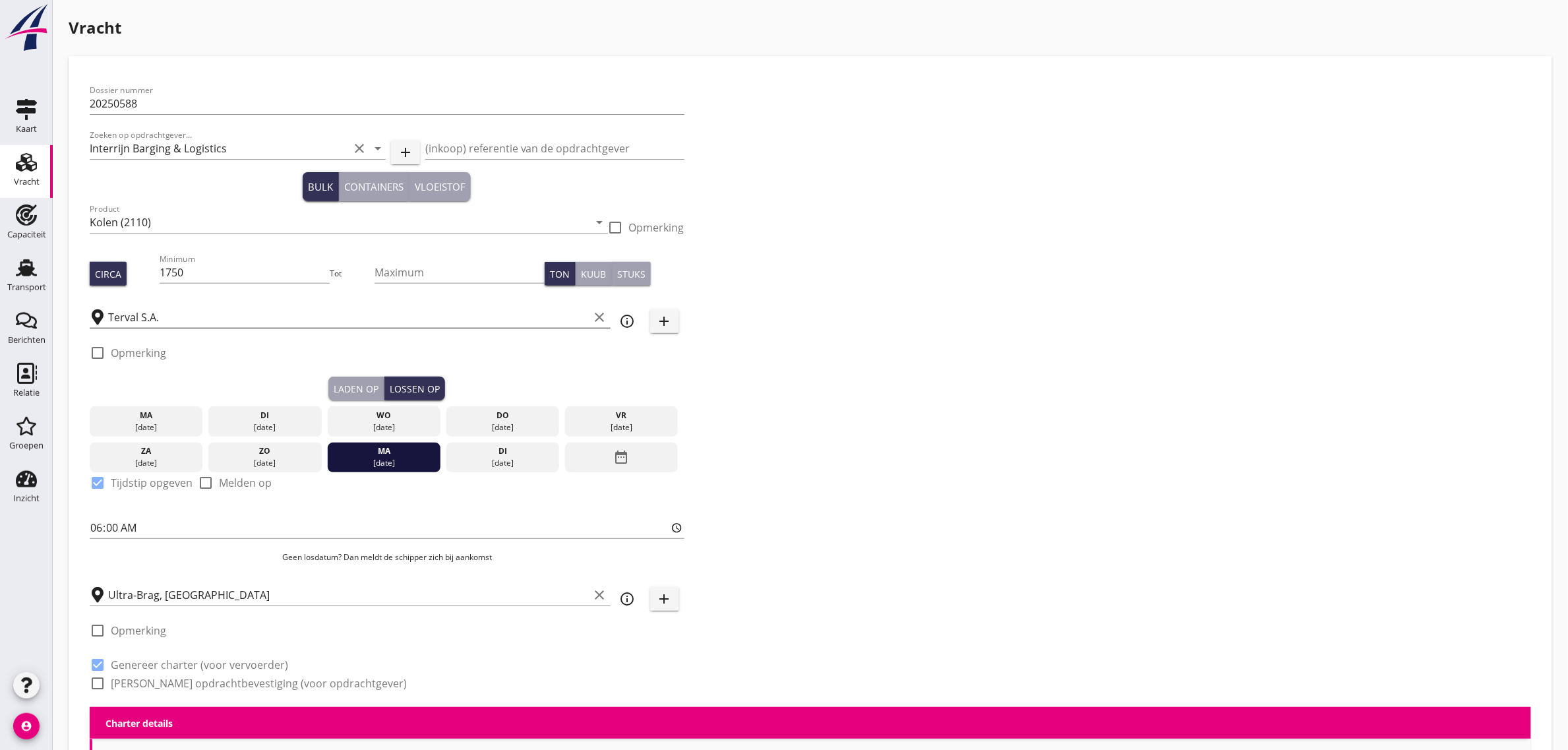
click at [210, 680] on label "[PERSON_NAME] opdrachtbevestiging (voor opdrachtgever)" at bounding box center [259, 683] width 296 height 13
checkbox input "true"
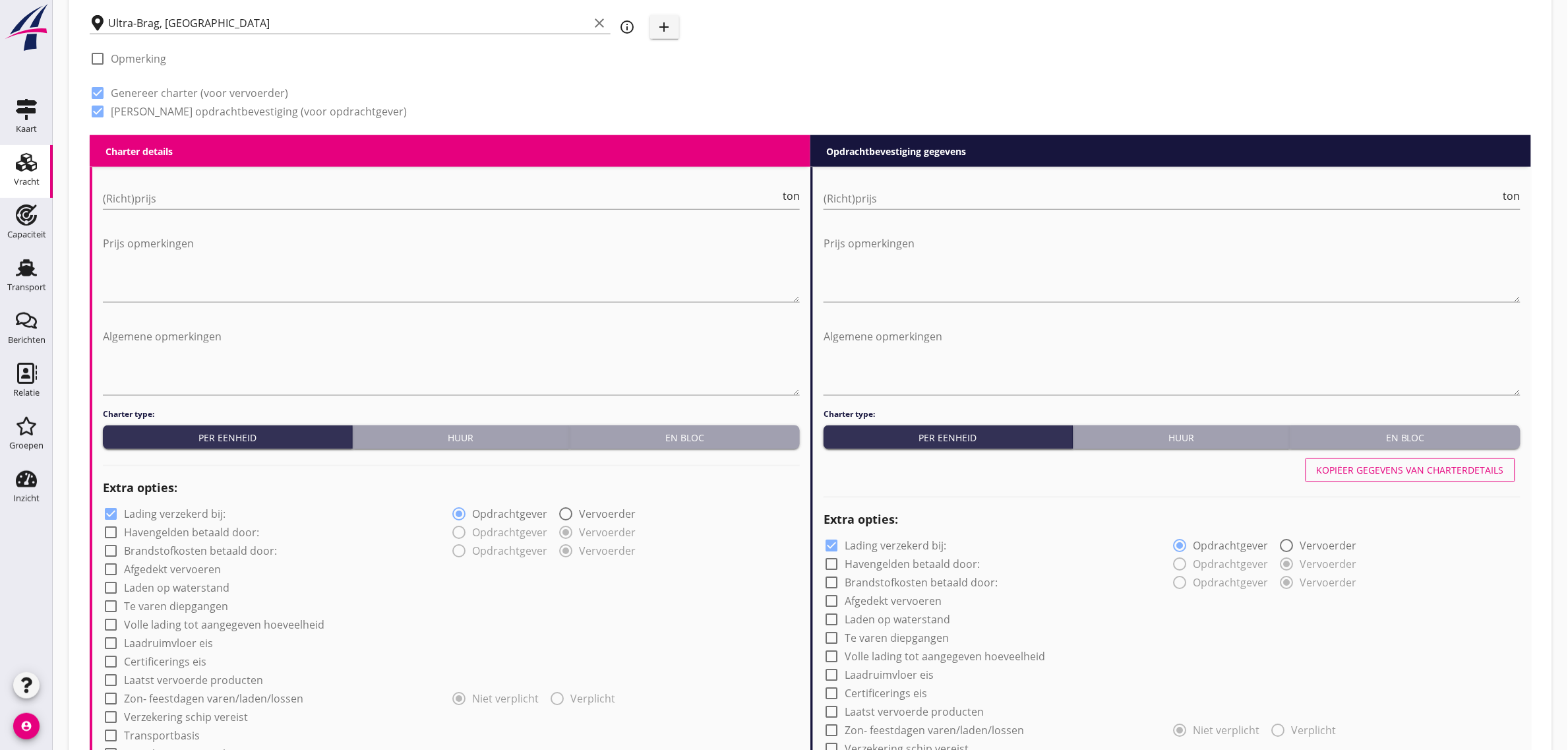
scroll to position [577, 0]
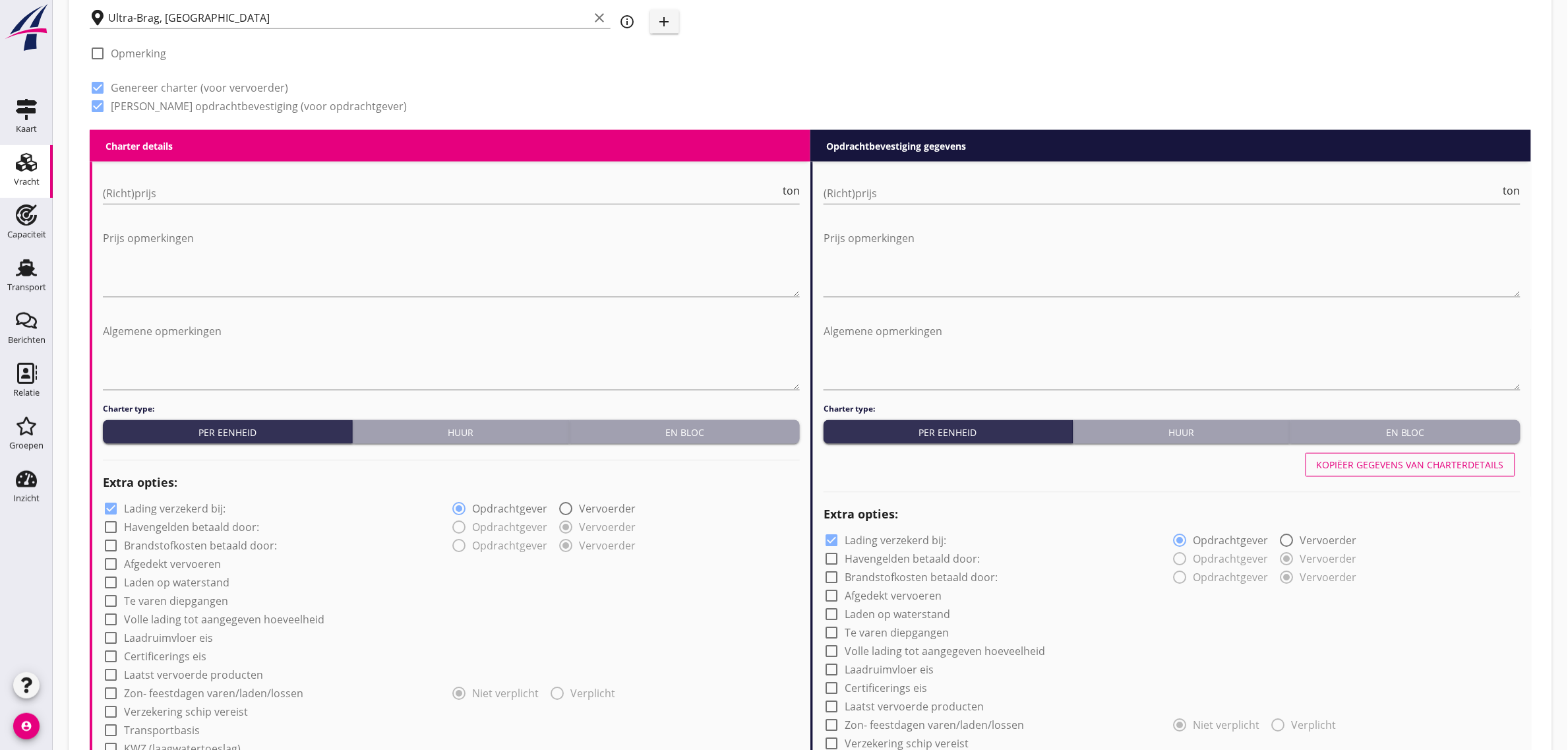
click at [640, 425] on div "En bloc" at bounding box center [684, 432] width 219 height 14
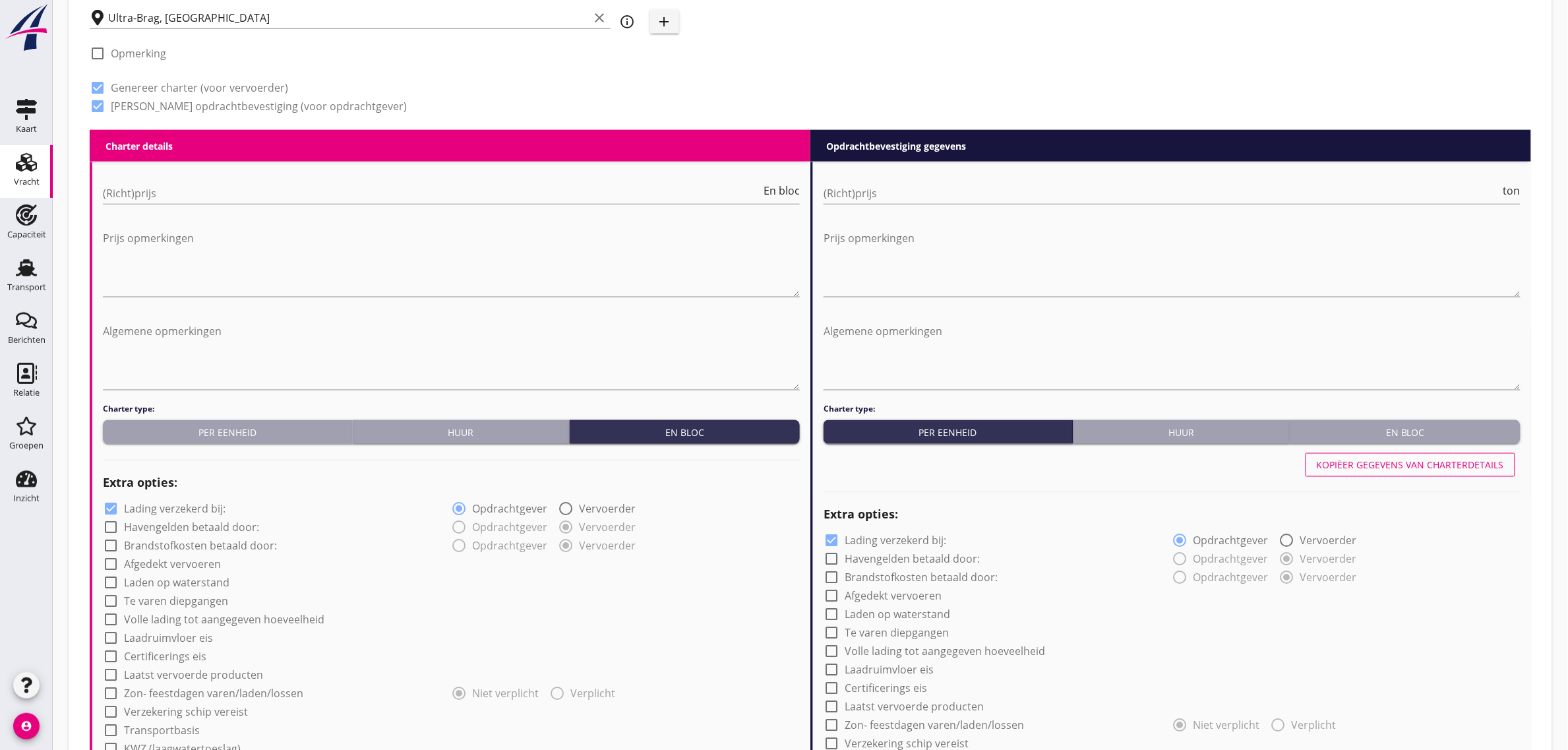
click at [202, 207] on div "(Richt)prijs En bloc" at bounding box center [451, 200] width 697 height 34
click at [196, 201] on input "(Richt)prijs" at bounding box center [431, 193] width 658 height 21
type input "43000"
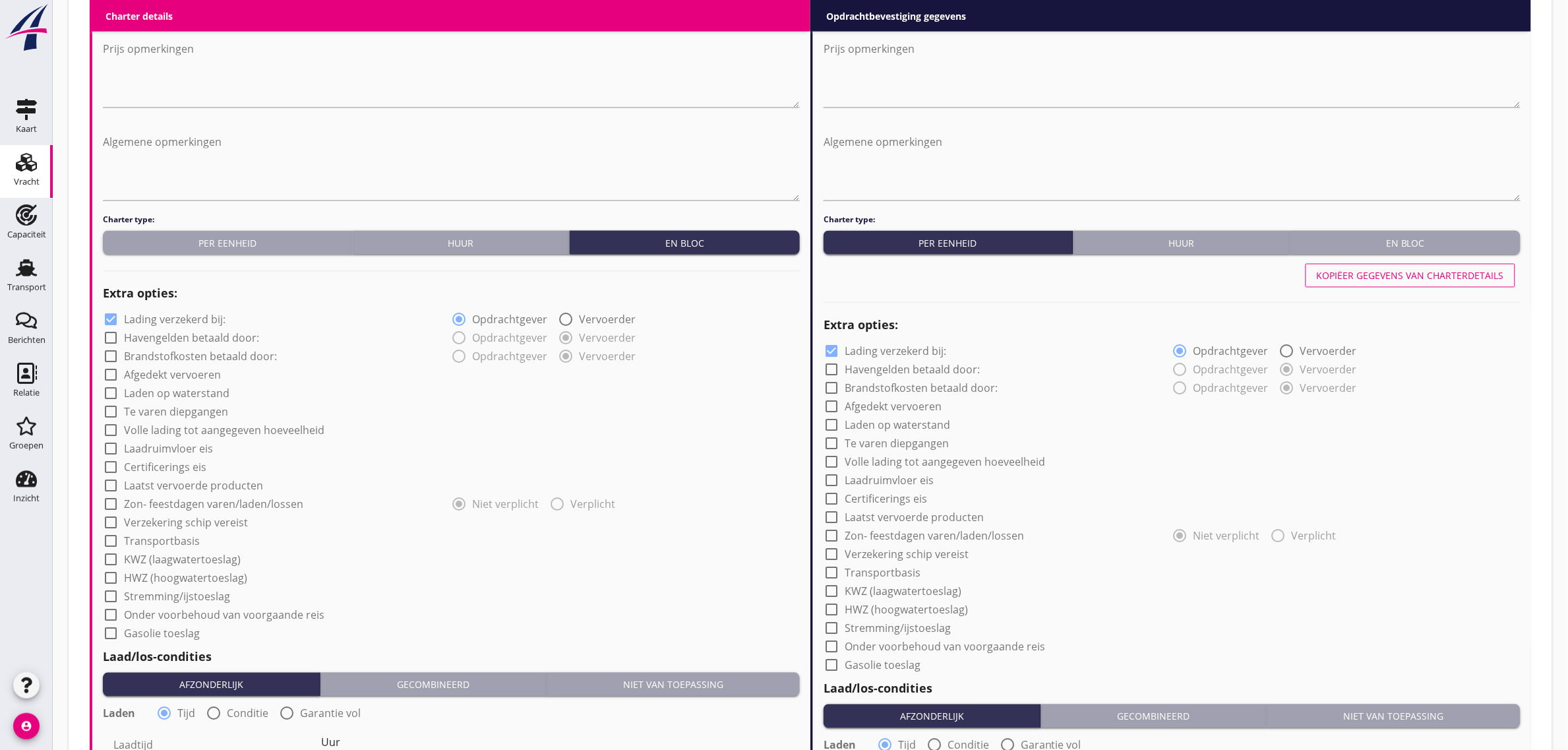
scroll to position [824, 0]
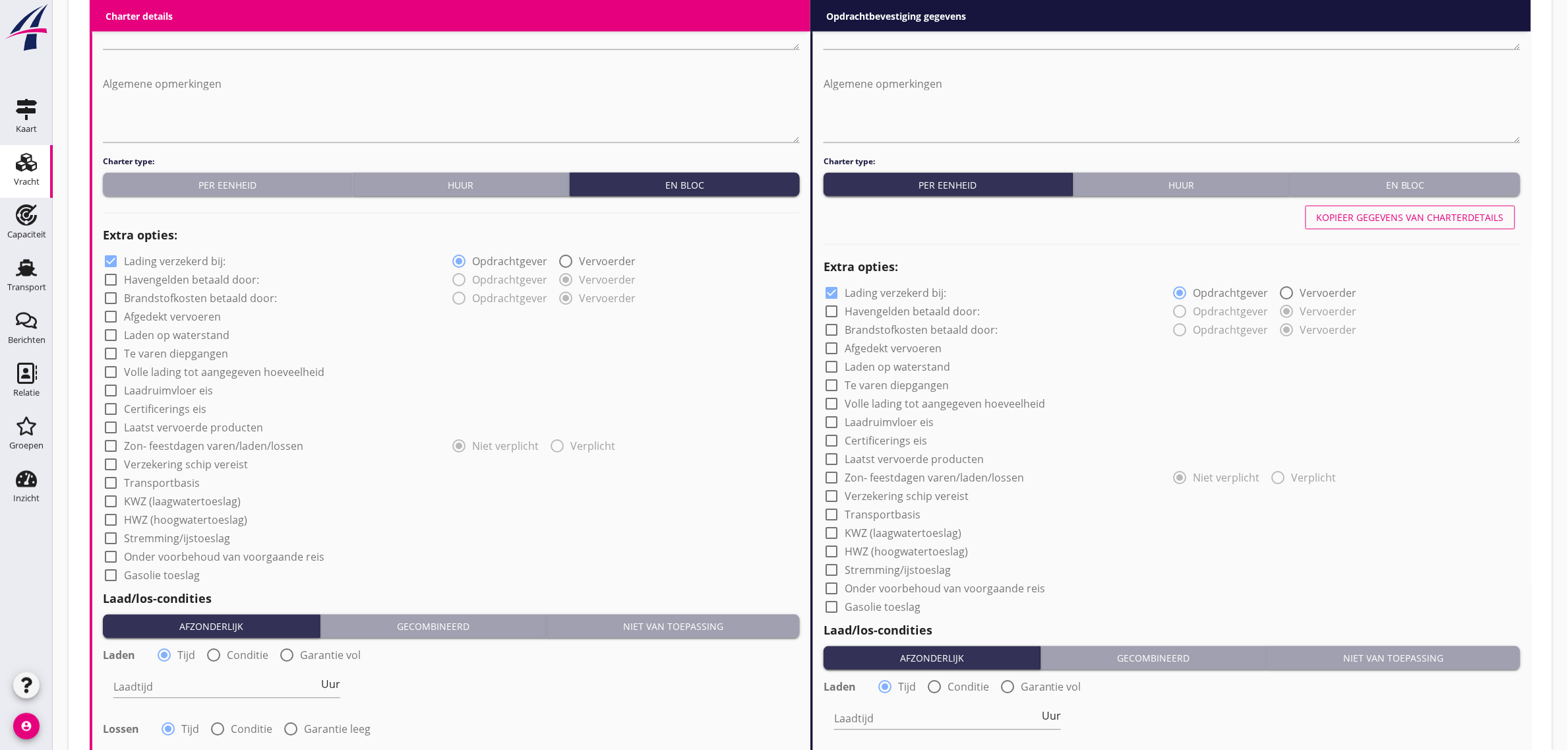
click at [166, 340] on label "Laden op waterstand" at bounding box center [176, 335] width 105 height 13
checkbox input "true"
click at [166, 351] on label "Te varen diepgangen" at bounding box center [175, 354] width 104 height 13
checkbox input "true"
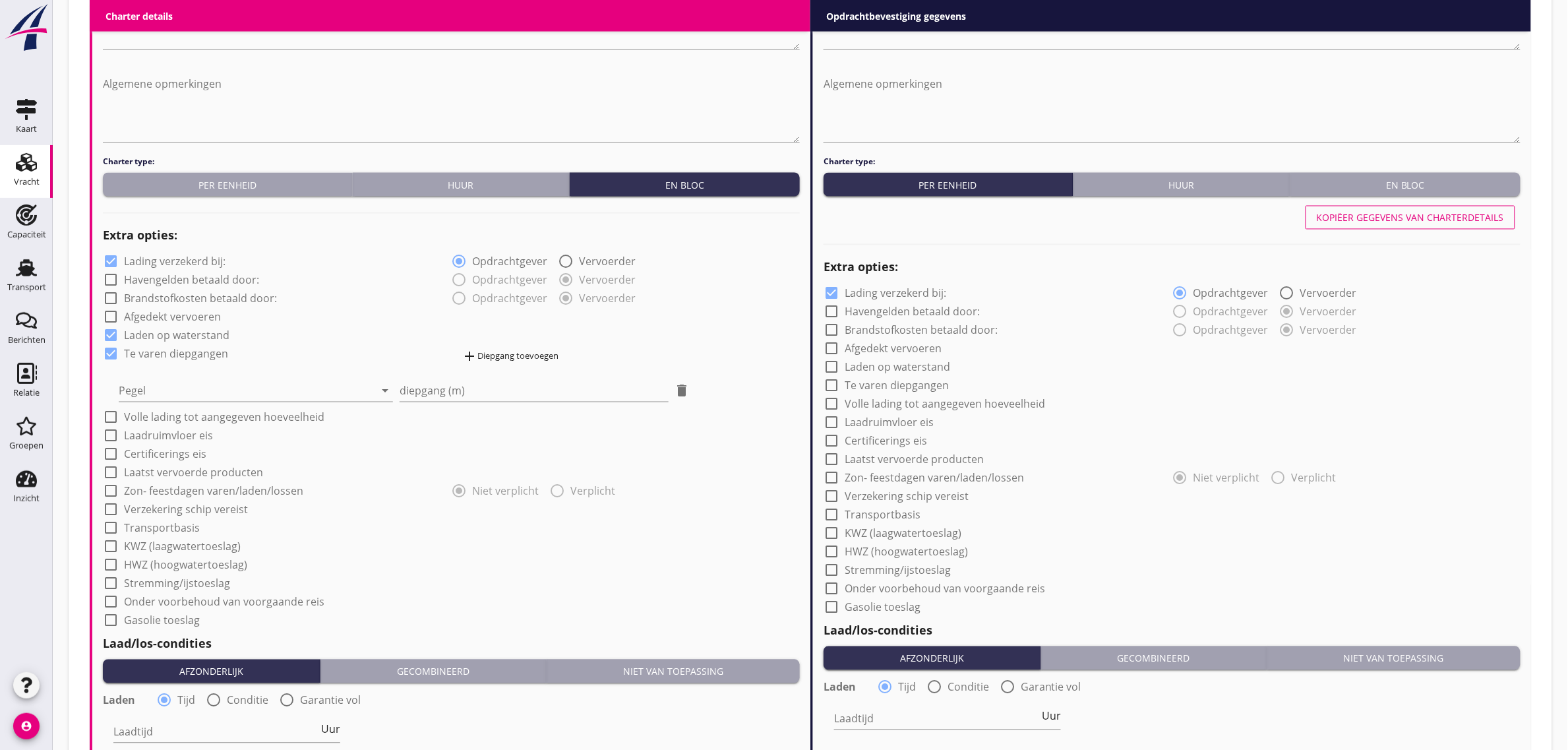
click at [156, 374] on div "Pegel arrow_drop_down" at bounding box center [256, 387] width 274 height 29
click at [152, 388] on div at bounding box center [247, 391] width 256 height 21
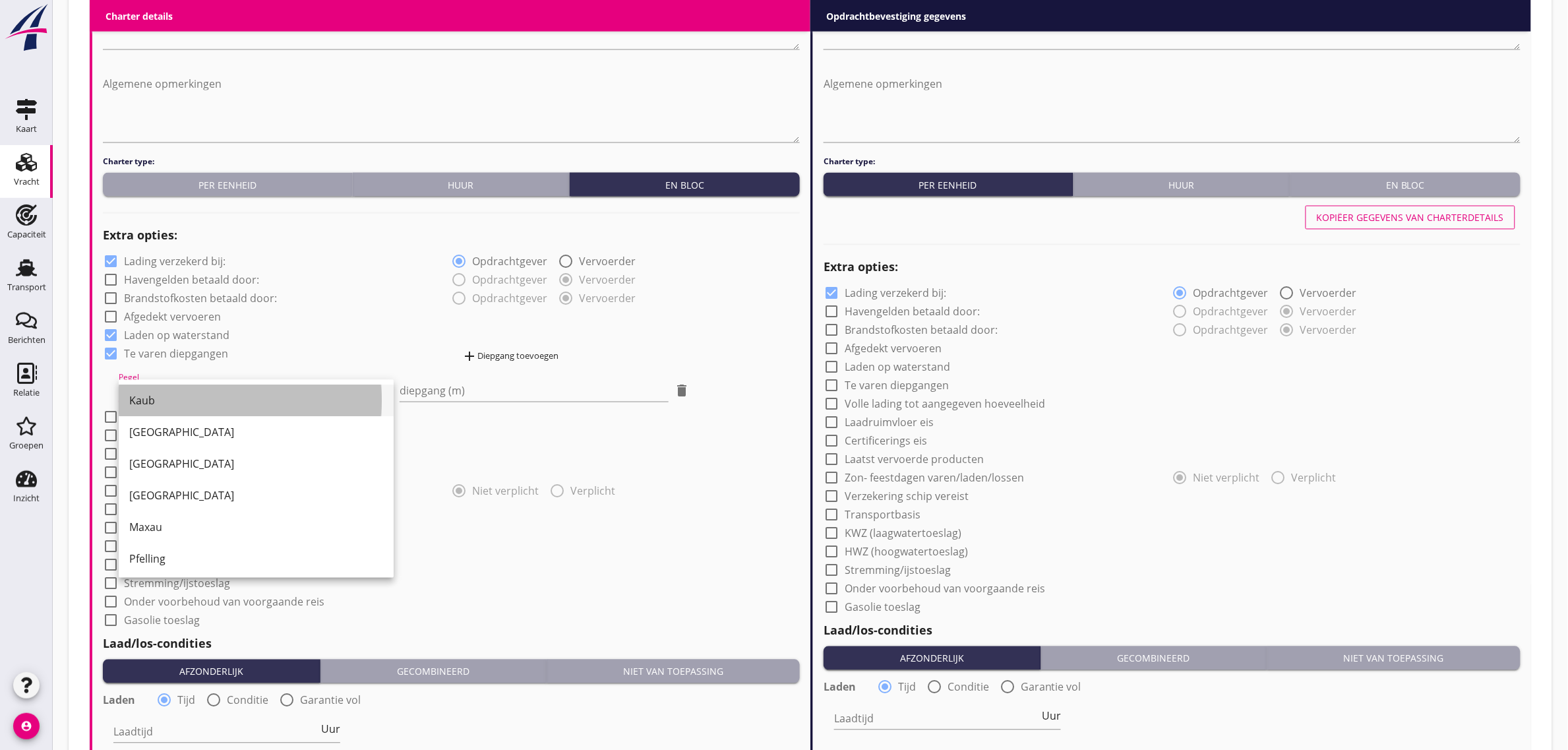
click at [221, 397] on div "Kaub" at bounding box center [256, 401] width 254 height 16
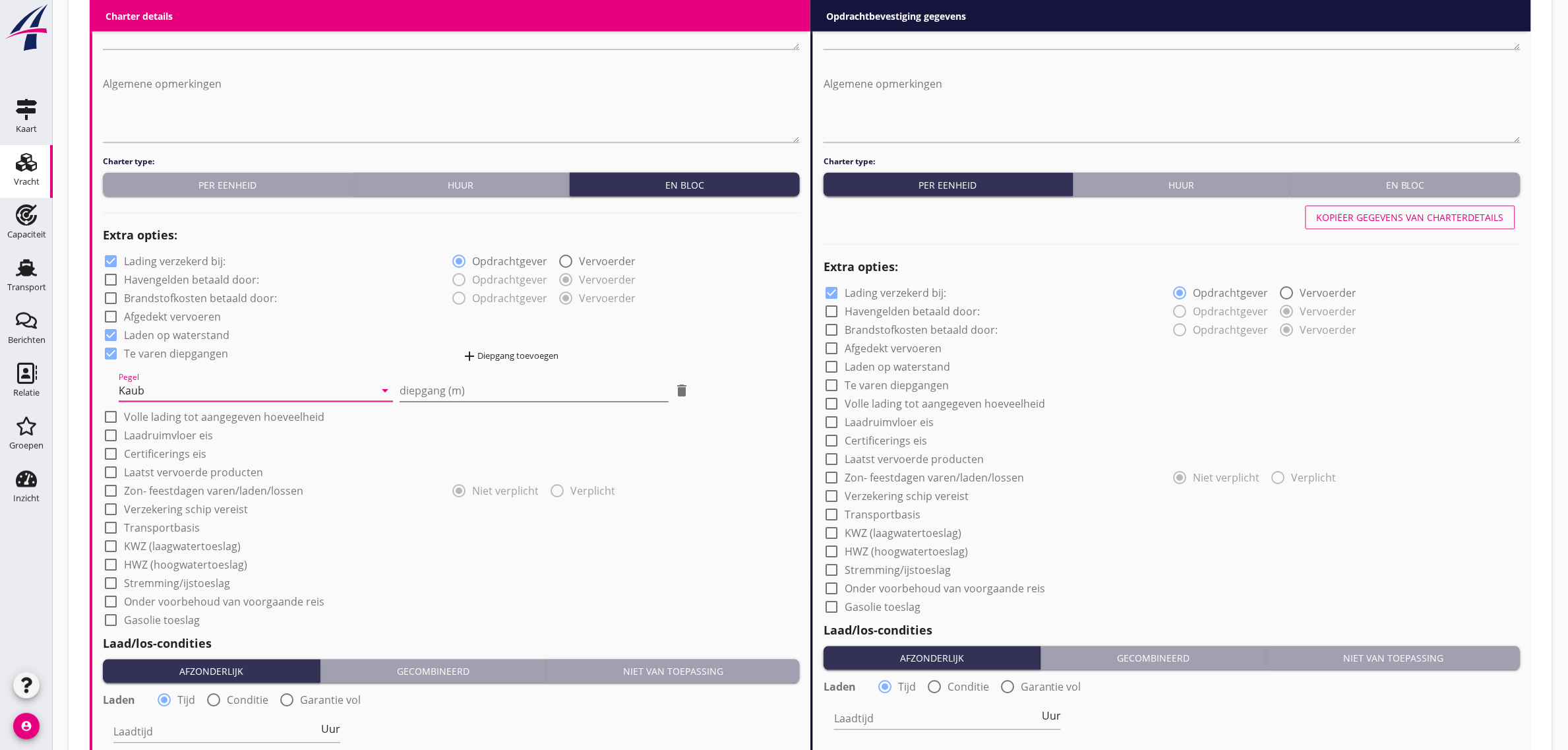
click at [492, 391] on input "diepgang (m)" at bounding box center [533, 391] width 268 height 21
type input "1"
click at [518, 363] on div "add Diepgang toevoegen" at bounding box center [510, 357] width 97 height 16
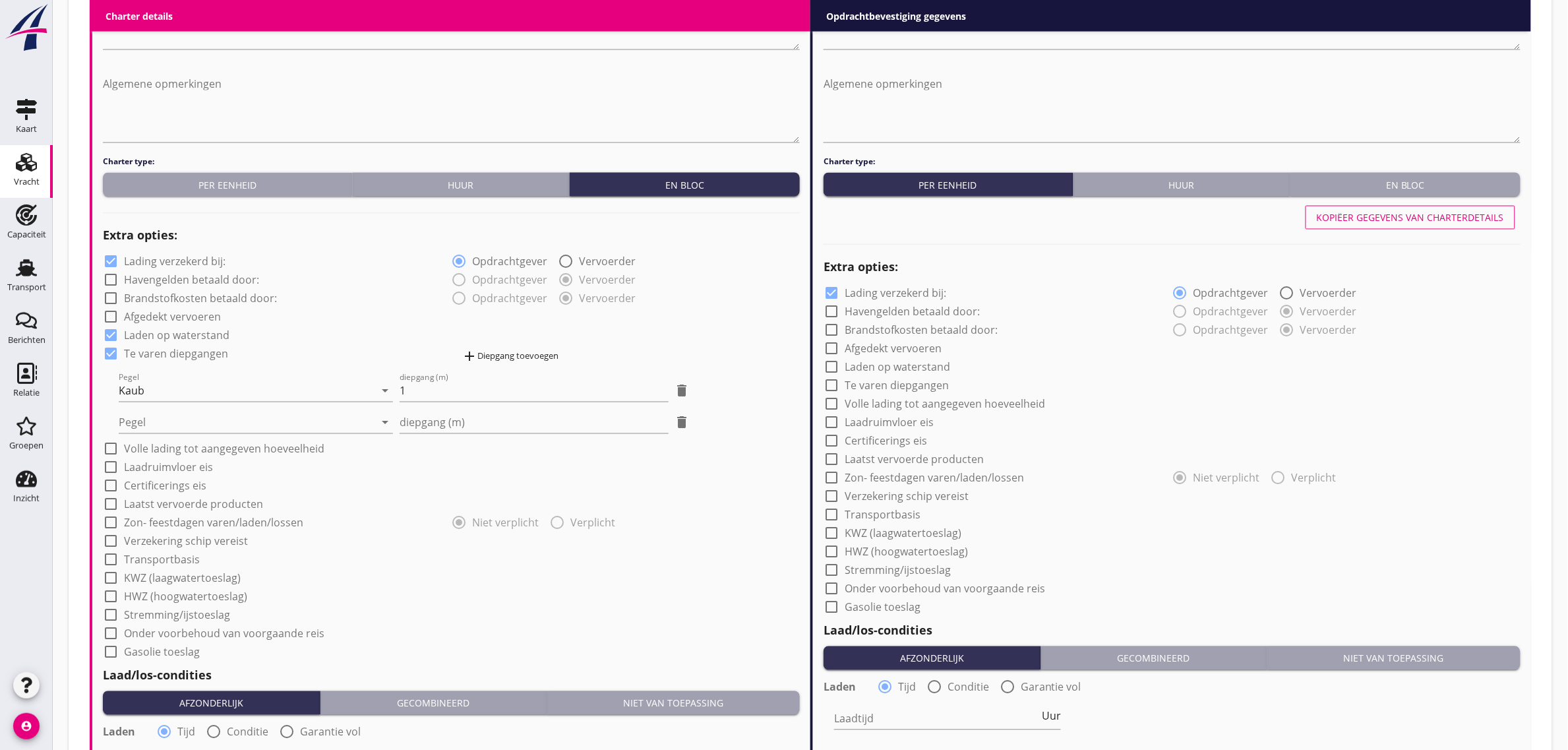
click at [203, 435] on div "check_box Lading verzekerd bij: radio_button_checked Opdrachtgever radio_button…" at bounding box center [451, 456] width 697 height 409
click at [211, 407] on div "Pegel arrow_drop_down" at bounding box center [256, 418] width 274 height 29
click at [211, 417] on div at bounding box center [247, 423] width 256 height 21
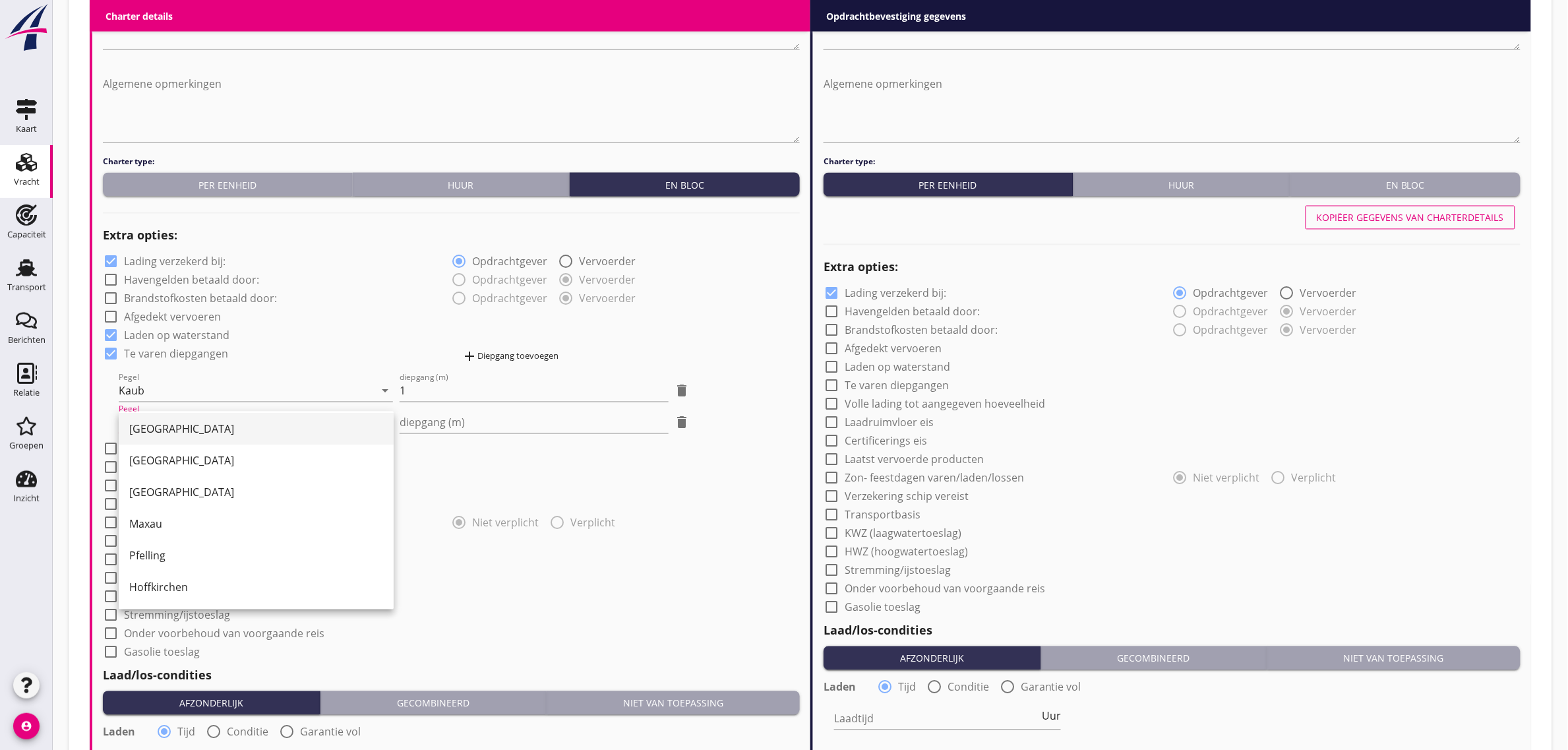
scroll to position [82, 0]
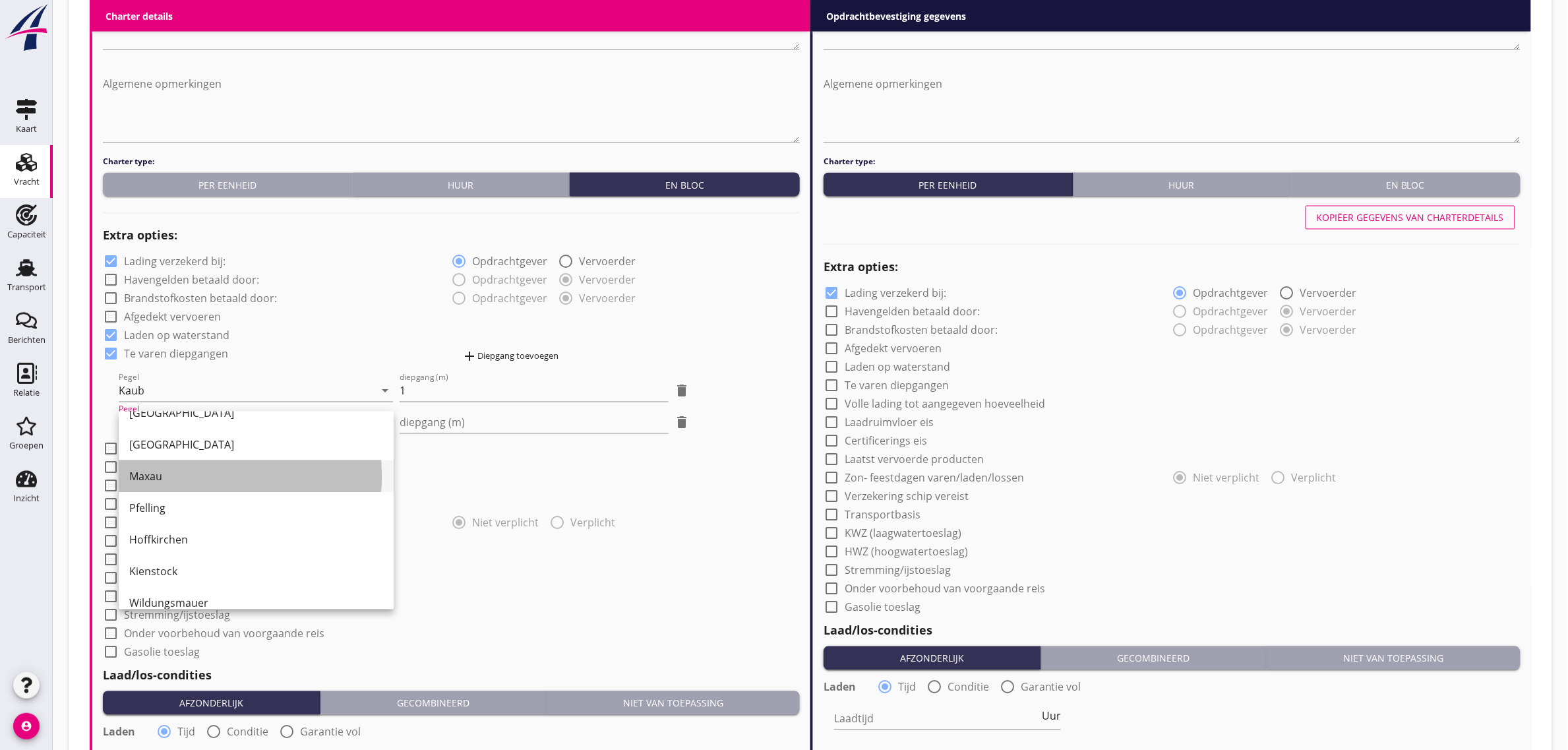
click at [216, 483] on div "Maxau" at bounding box center [256, 476] width 254 height 16
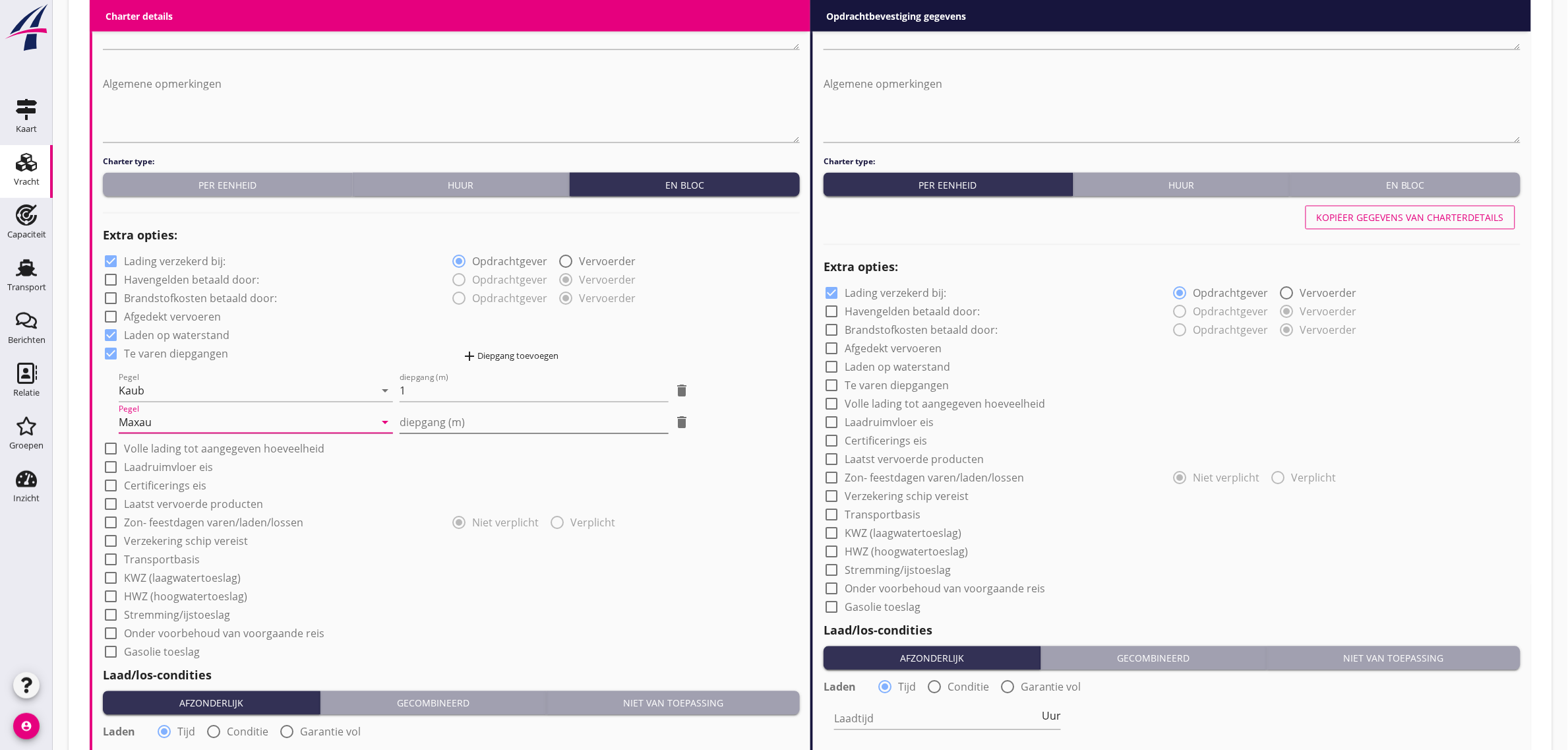
drag, startPoint x: 537, startPoint y: 400, endPoint x: 531, endPoint y: 426, distance: 26.7
click at [537, 401] on div "diepgang (m) 1" at bounding box center [533, 391] width 268 height 21
click at [507, 448] on div "check_box_outline_blank Volle lading tot aangegeven hoeveelheid" at bounding box center [451, 448] width 697 height 18
click at [503, 429] on input "diepgang (m)" at bounding box center [533, 423] width 268 height 21
type input "-1"
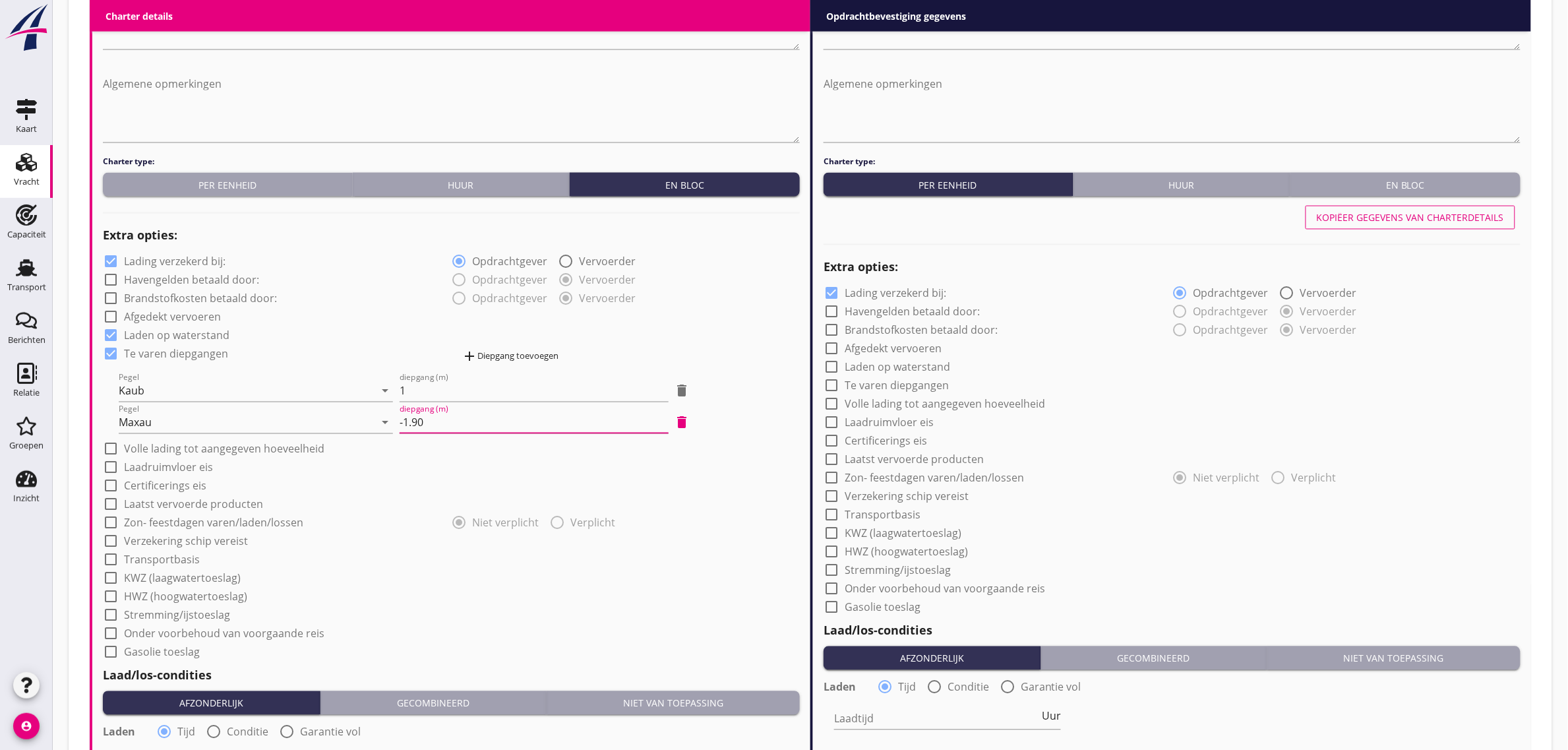
type input "-1.90"
click at [724, 321] on div "check_box_outline_blank Afgedekt vervoeren" at bounding box center [451, 315] width 697 height 18
click at [130, 465] on label "Laadruimvloer eis" at bounding box center [168, 467] width 89 height 13
checkbox input "true"
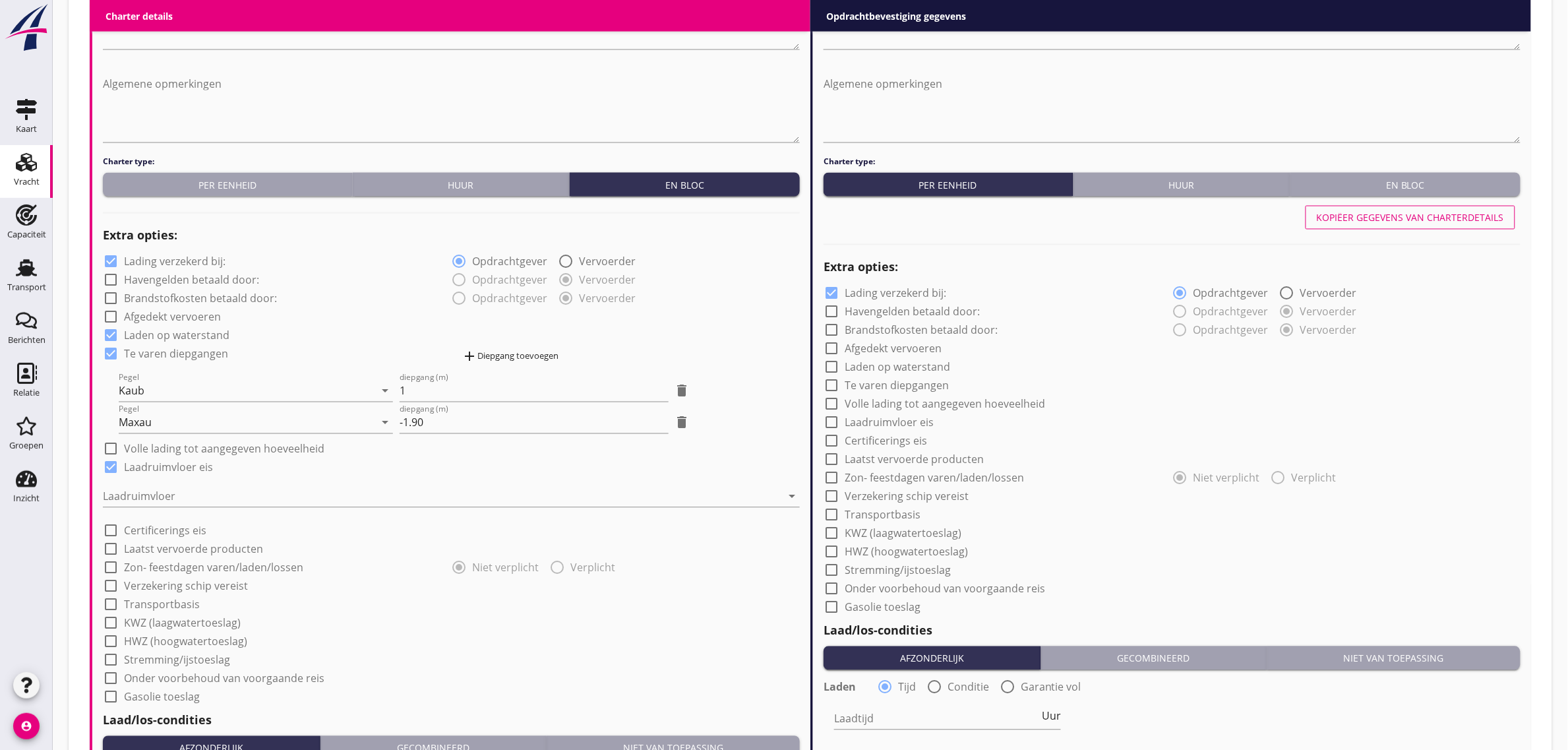
drag, startPoint x: 132, startPoint y: 486, endPoint x: 130, endPoint y: 505, distance: 19.1
click at [132, 488] on div at bounding box center [442, 496] width 679 height 21
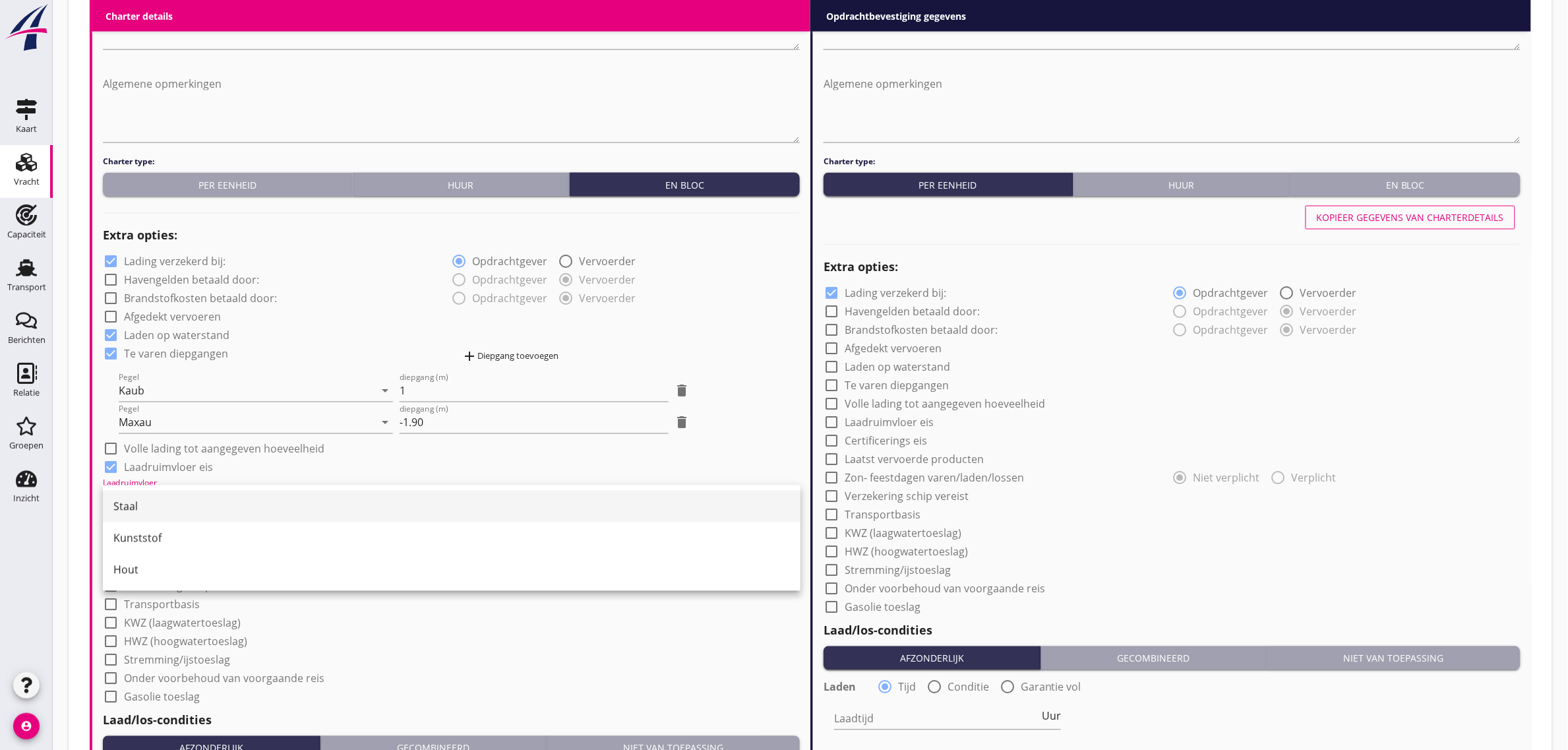
click at [130, 505] on div "Staal" at bounding box center [452, 506] width 677 height 16
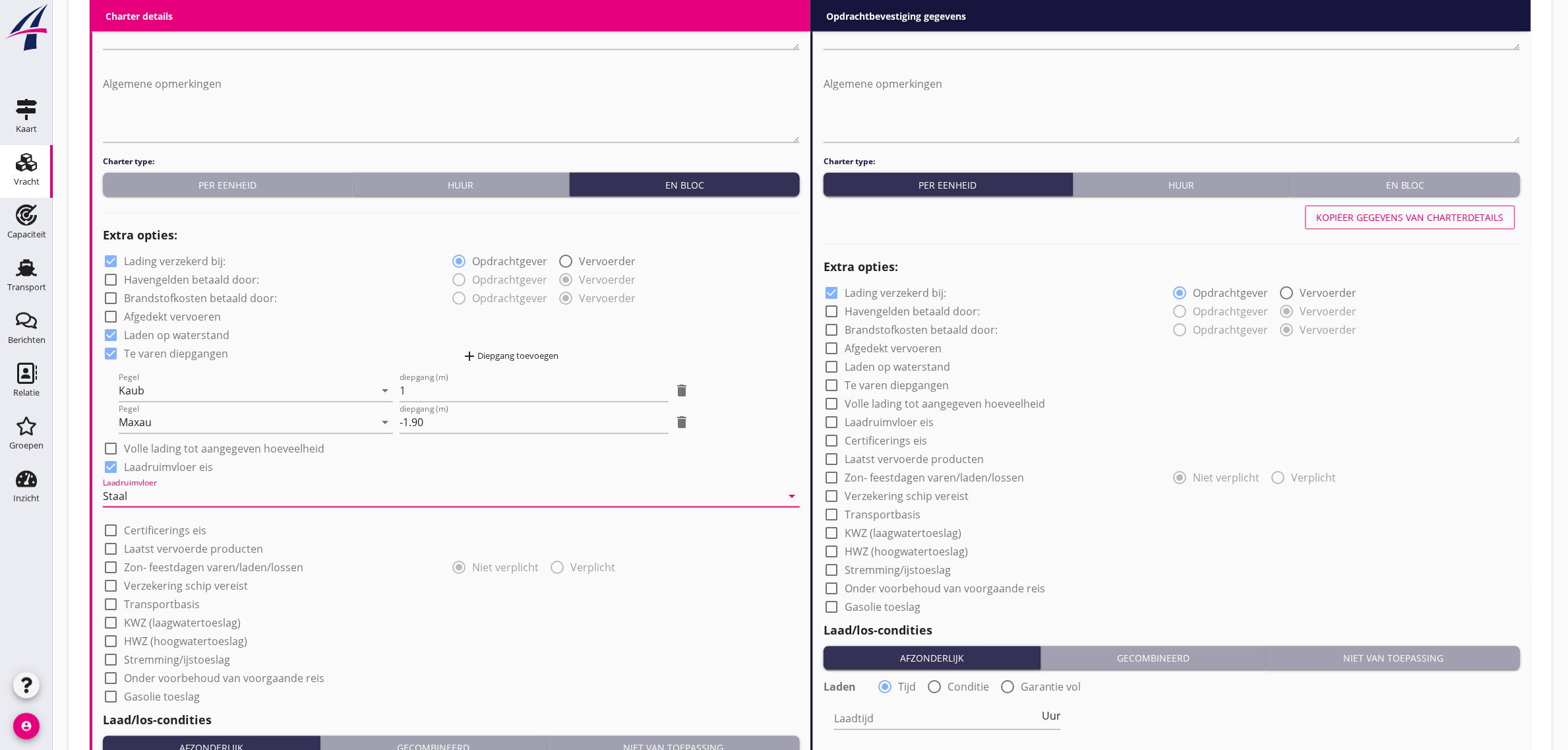
click at [262, 327] on div "check_box Laden op waterstand" at bounding box center [451, 334] width 697 height 18
click at [160, 605] on label "Transportbasis" at bounding box center [162, 604] width 76 height 13
checkbox input "true"
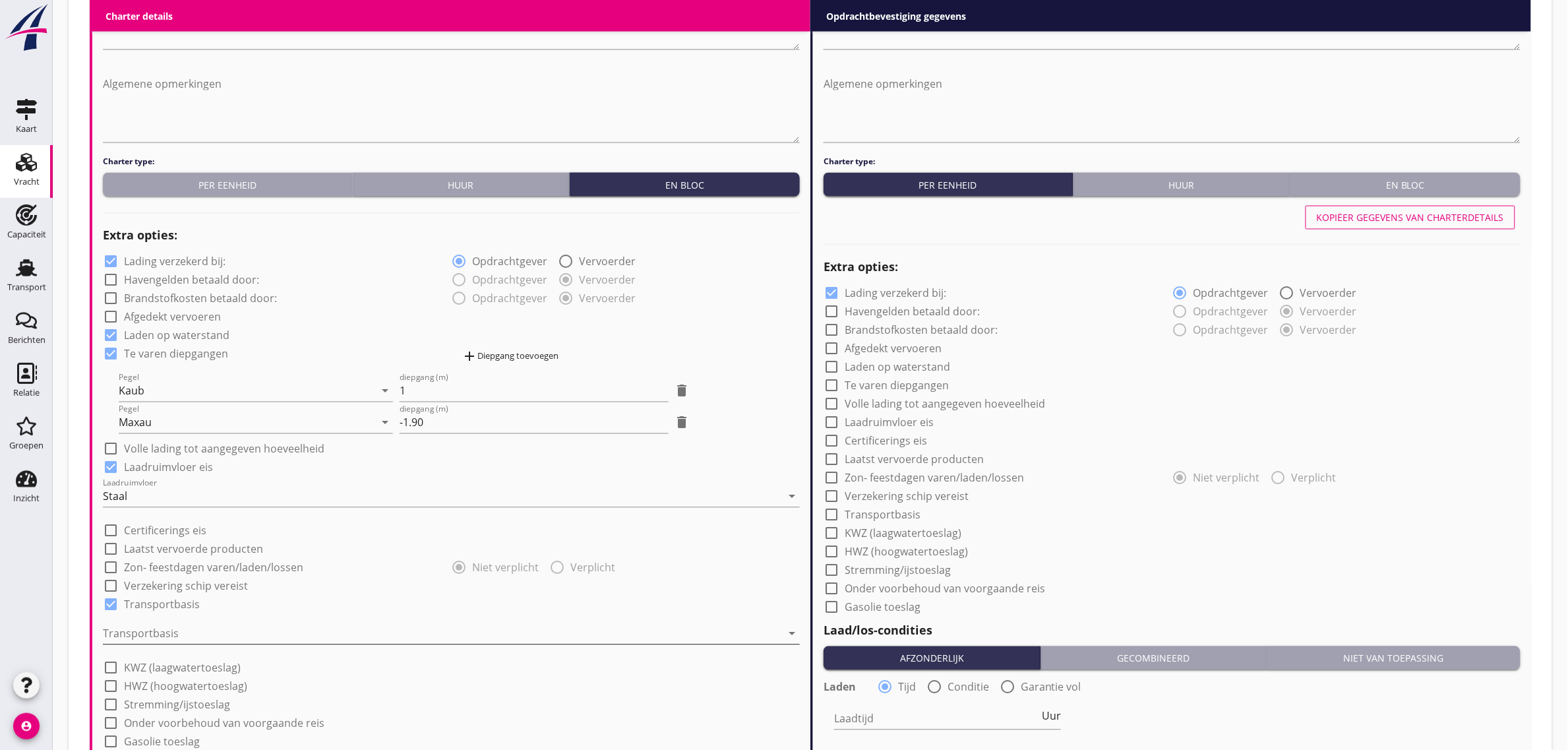
click at [163, 623] on div at bounding box center [442, 633] width 679 height 21
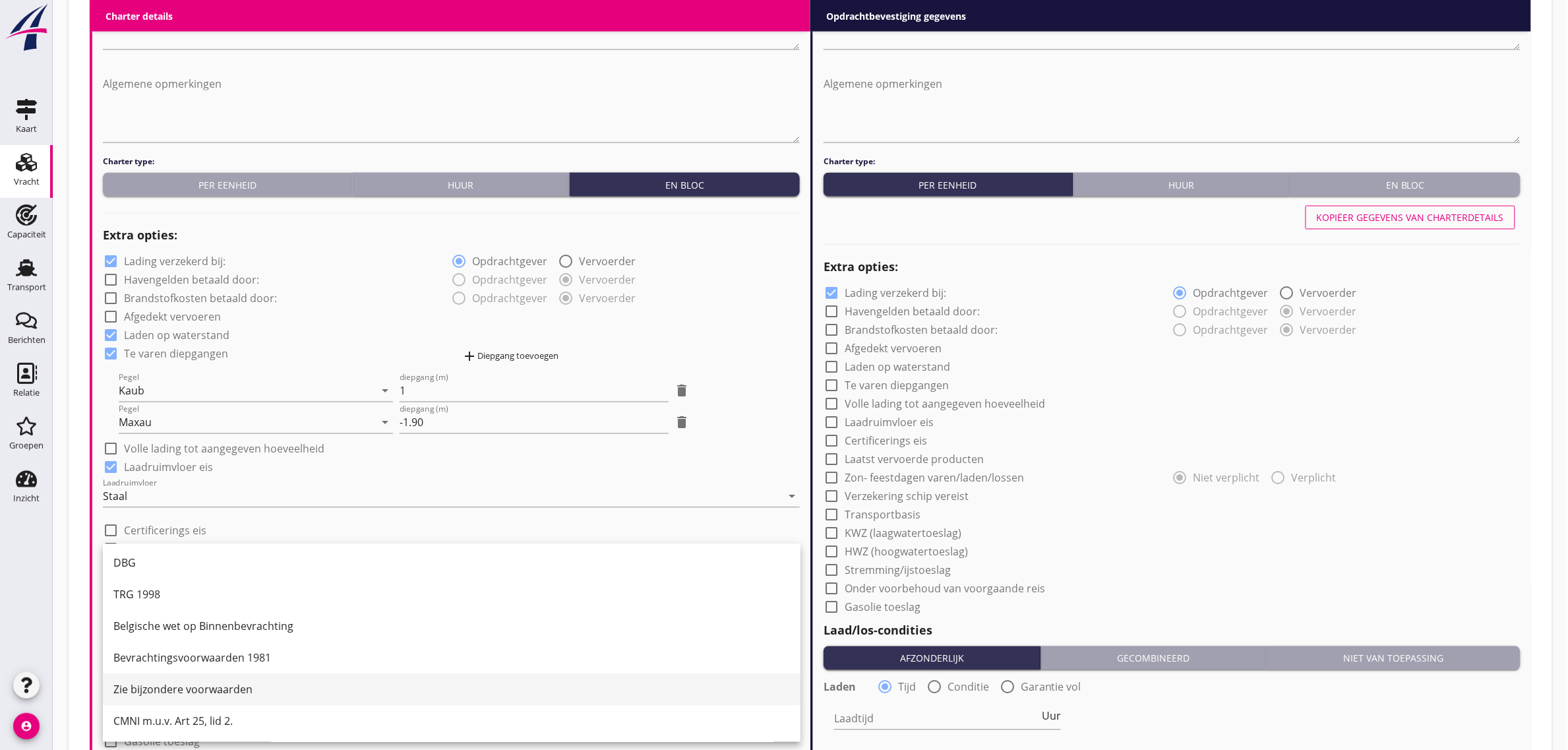
scroll to position [34, 0]
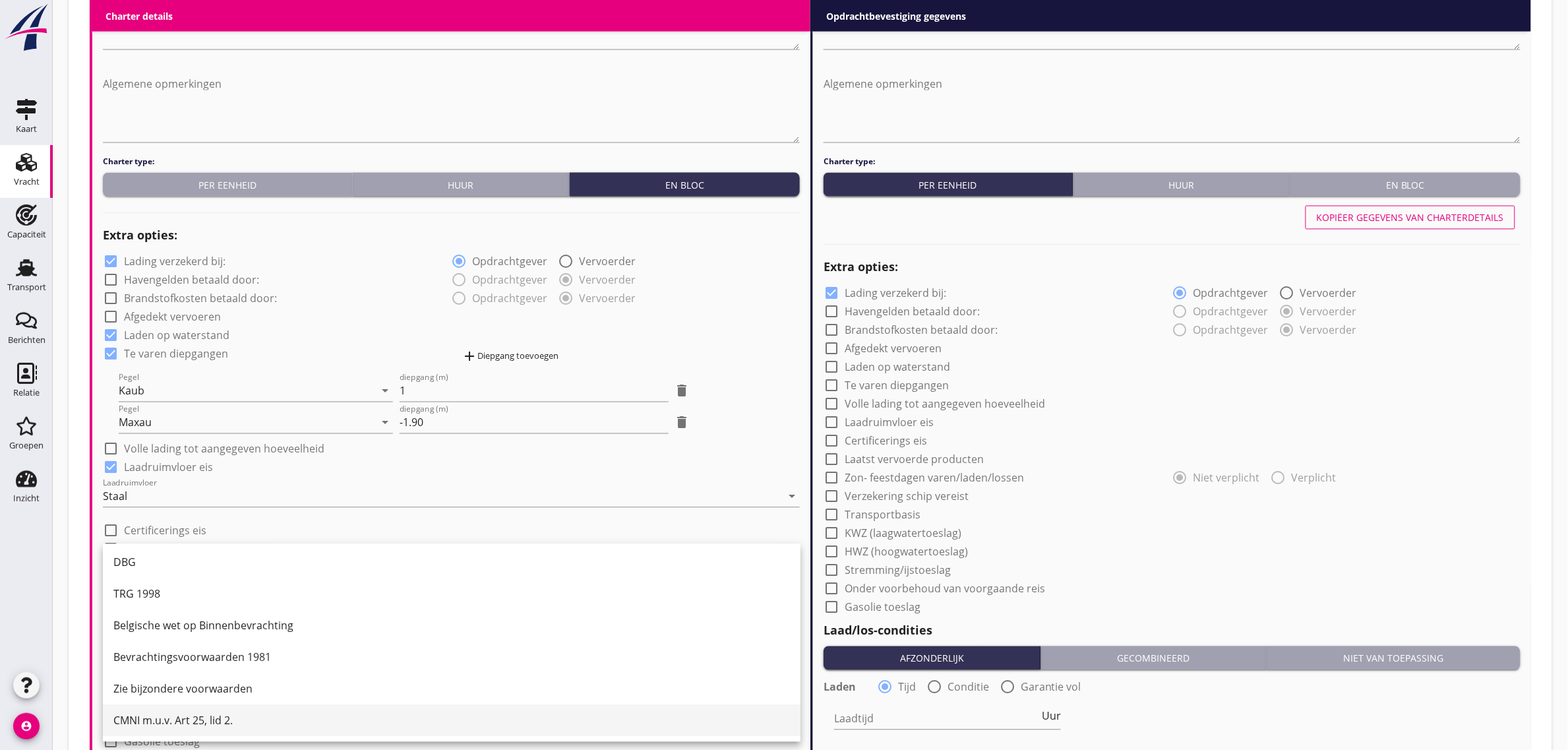
click at [186, 719] on div "CMNI m.u.v. Art 25, lid 2." at bounding box center [452, 720] width 677 height 16
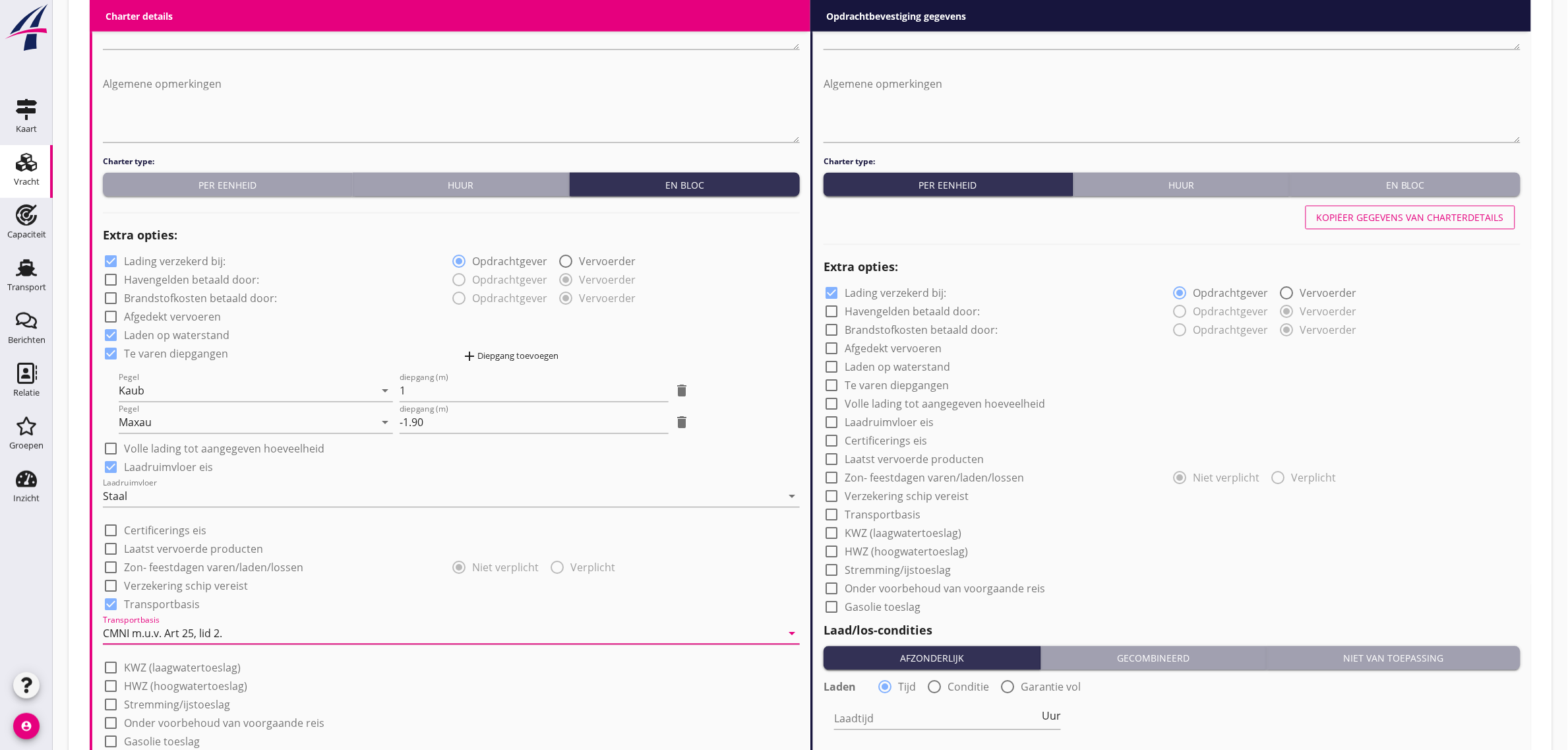
click at [736, 321] on div "check_box_outline_blank Afgedekt vervoeren" at bounding box center [451, 315] width 697 height 18
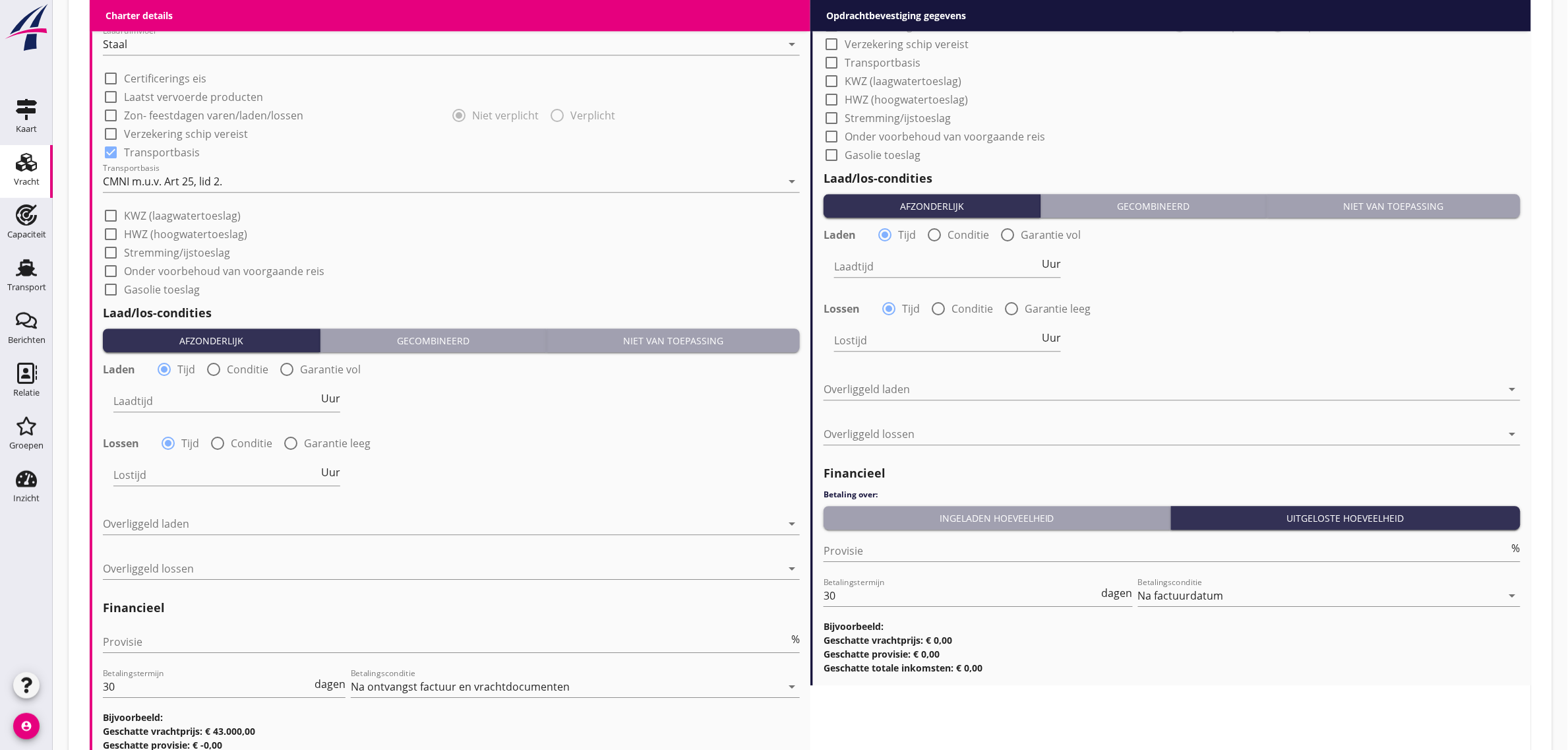
scroll to position [1319, 0]
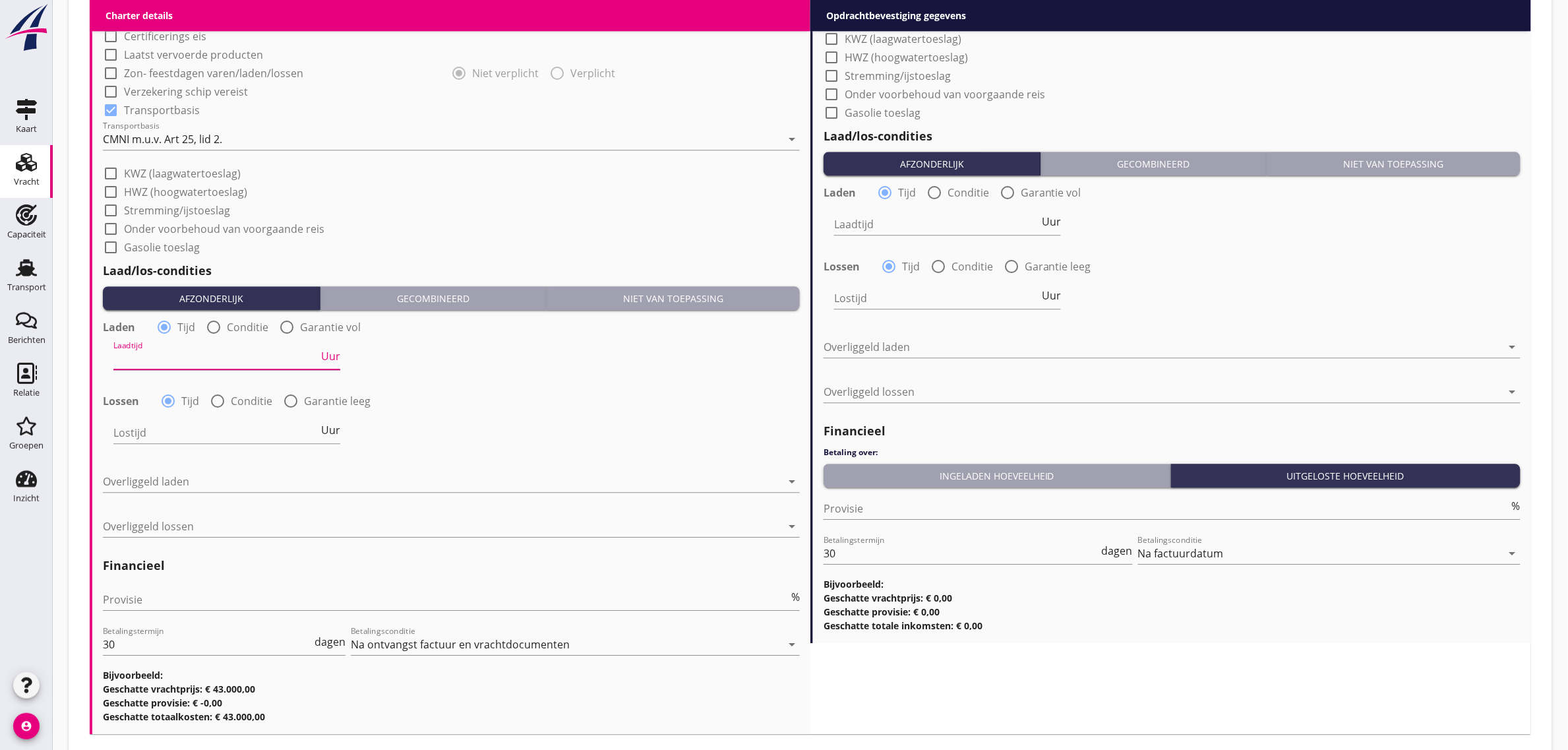
click at [155, 359] on input "Laadtijd" at bounding box center [216, 359] width 205 height 21
type input "36"
click at [153, 478] on div at bounding box center [442, 481] width 679 height 21
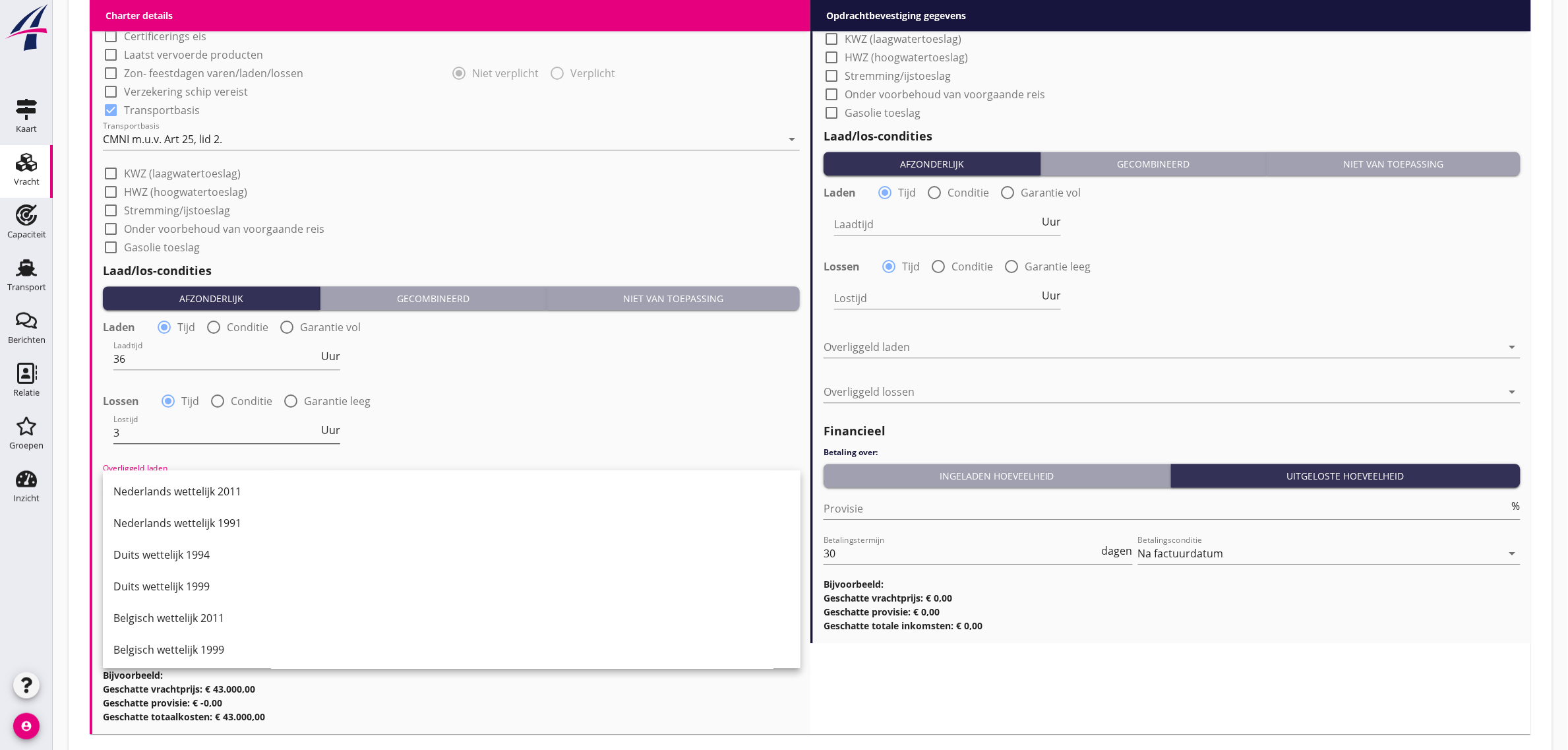
click at [145, 429] on input "3" at bounding box center [216, 432] width 205 height 21
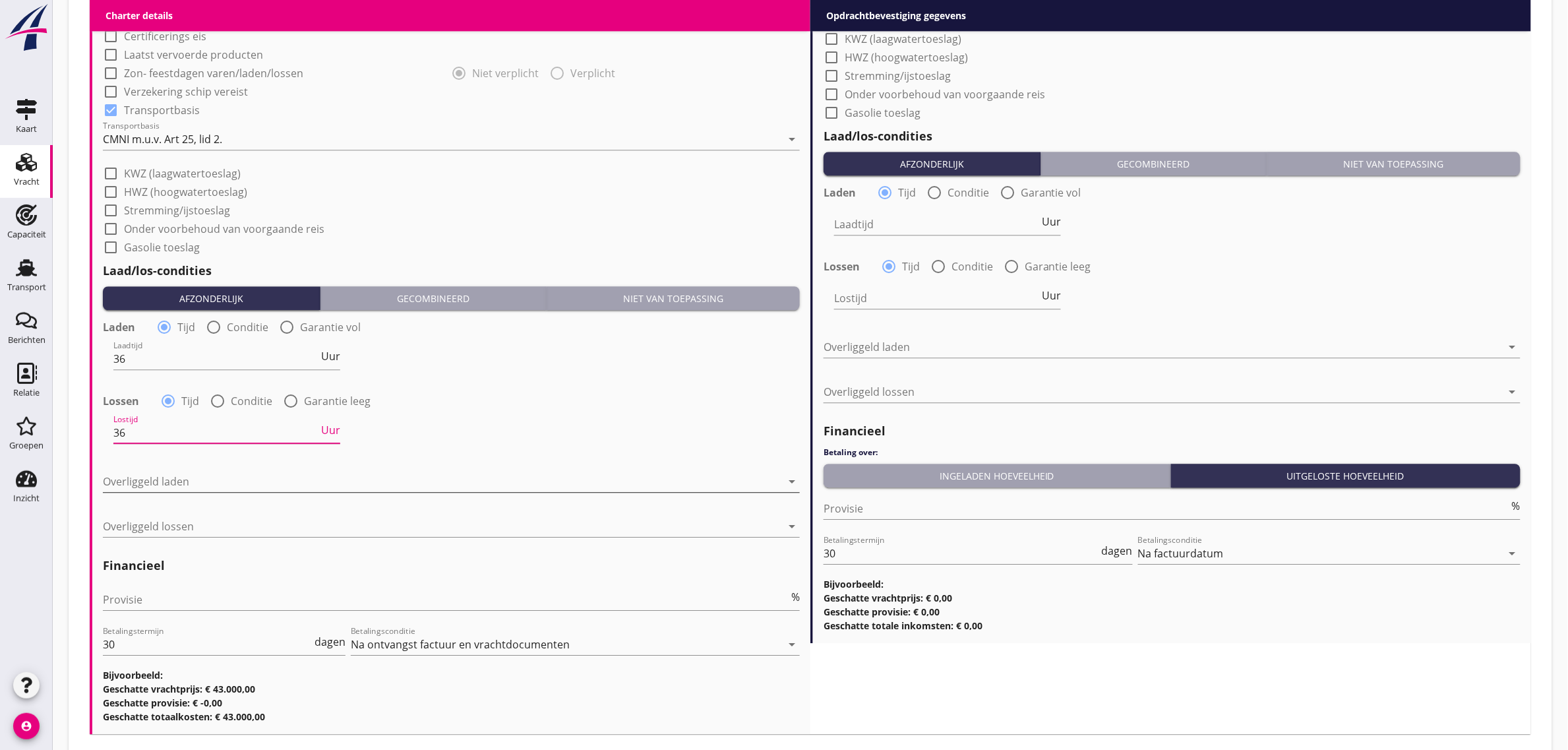
type input "36"
click at [134, 482] on div at bounding box center [442, 481] width 679 height 21
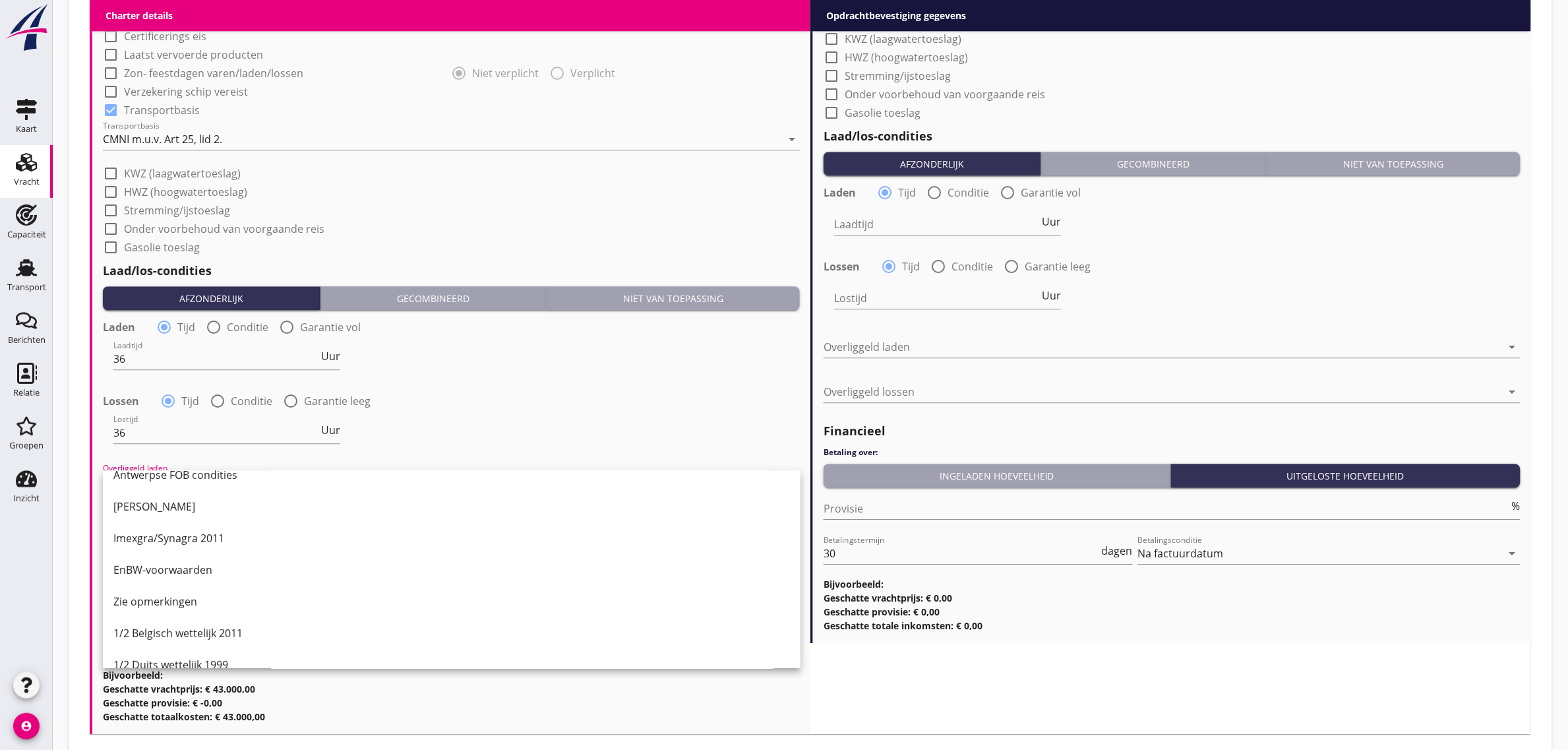
scroll to position [329, 0]
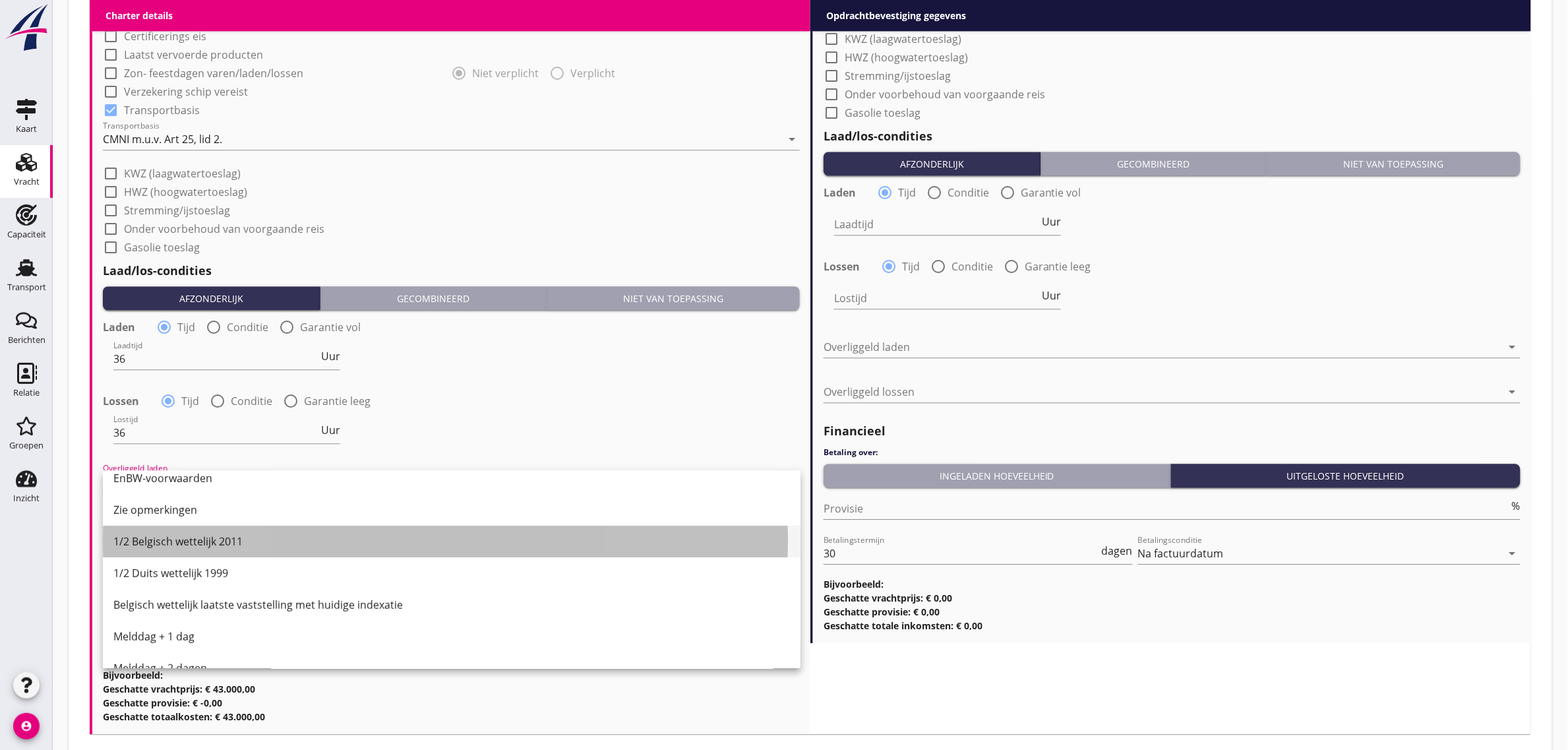
click at [207, 538] on div "1/2 Belgisch wettelijk 2011" at bounding box center [452, 541] width 677 height 16
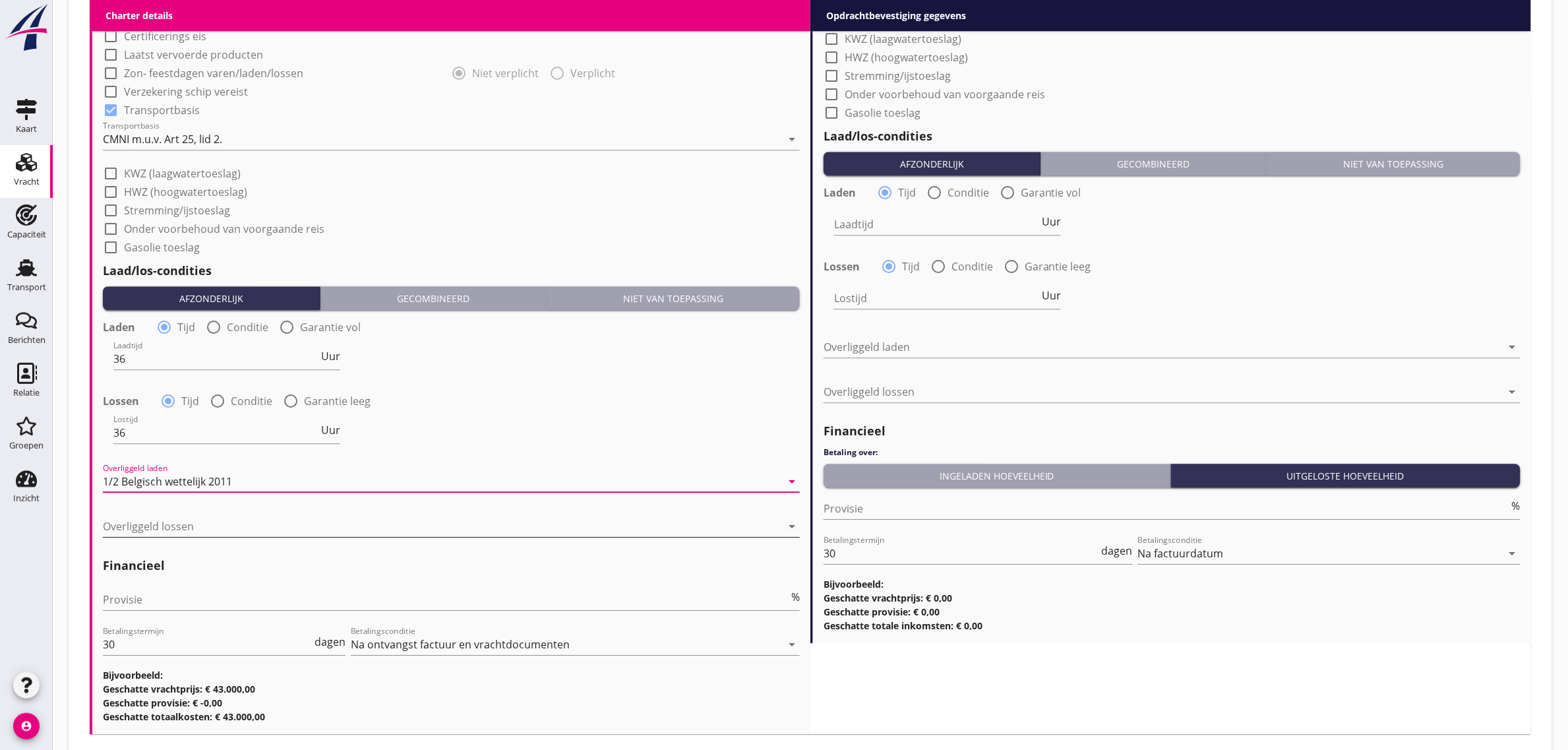
click at [178, 531] on div at bounding box center [442, 526] width 679 height 21
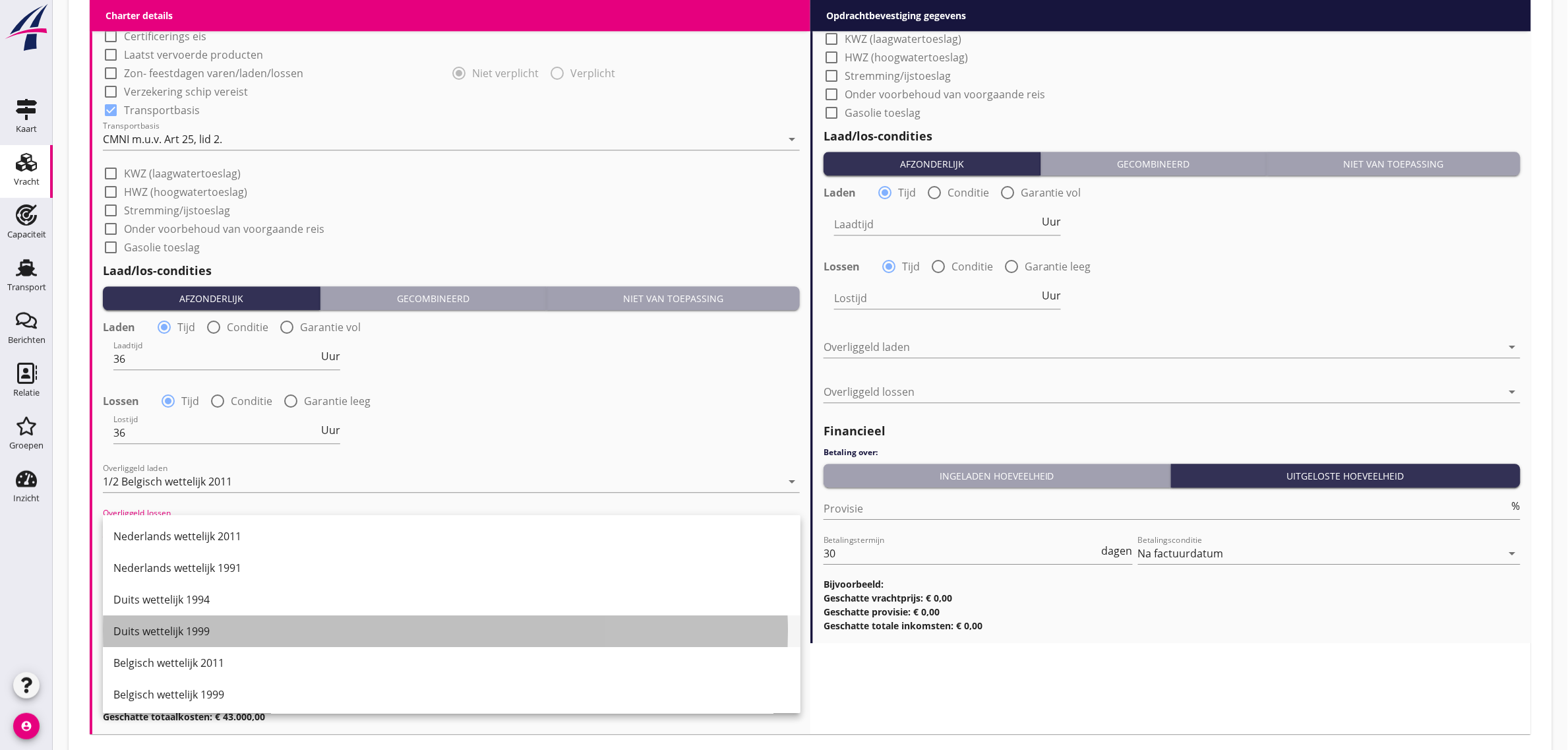
click at [238, 625] on div "Duits wettelijk 1999" at bounding box center [452, 630] width 677 height 16
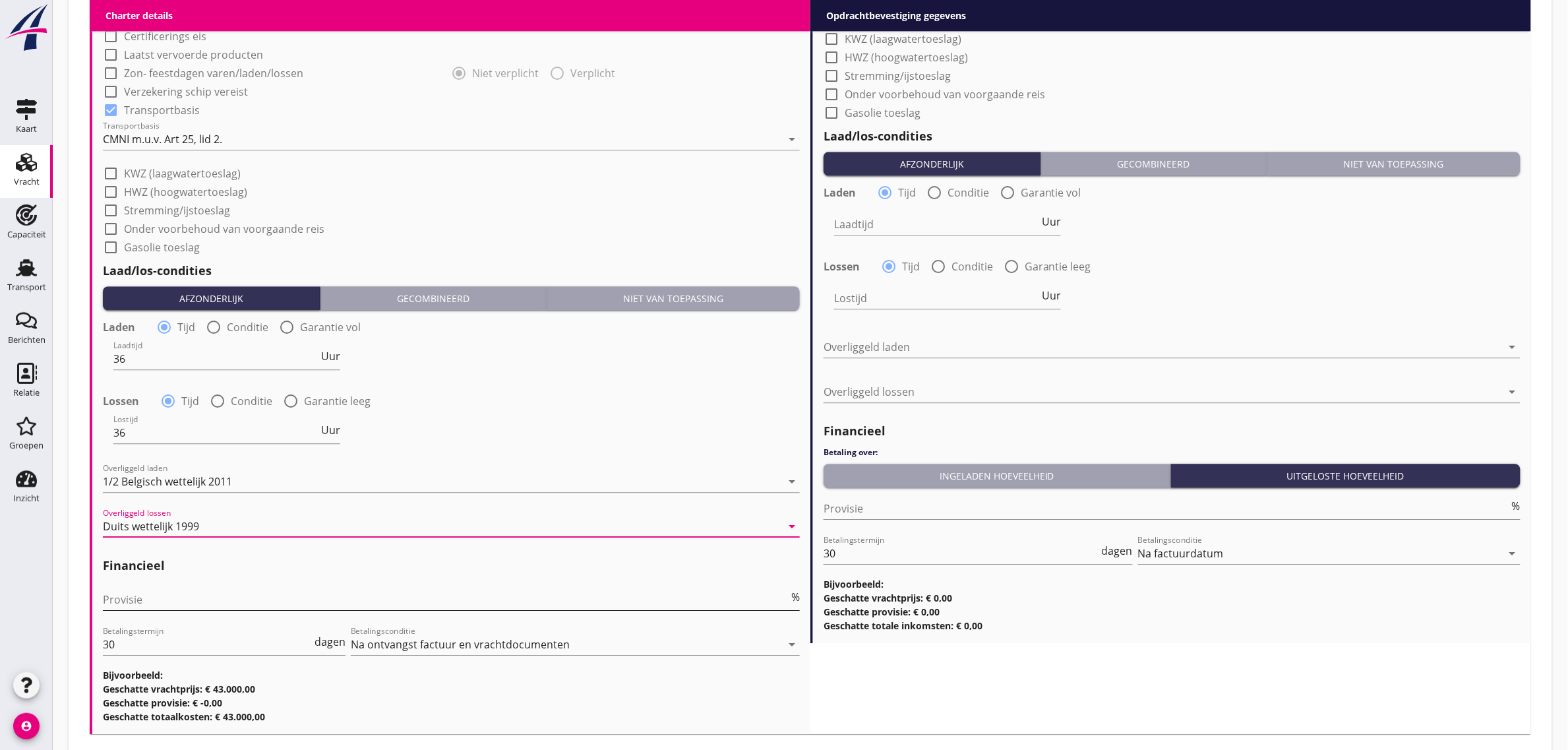
click at [190, 601] on input "Provisie" at bounding box center [446, 599] width 686 height 21
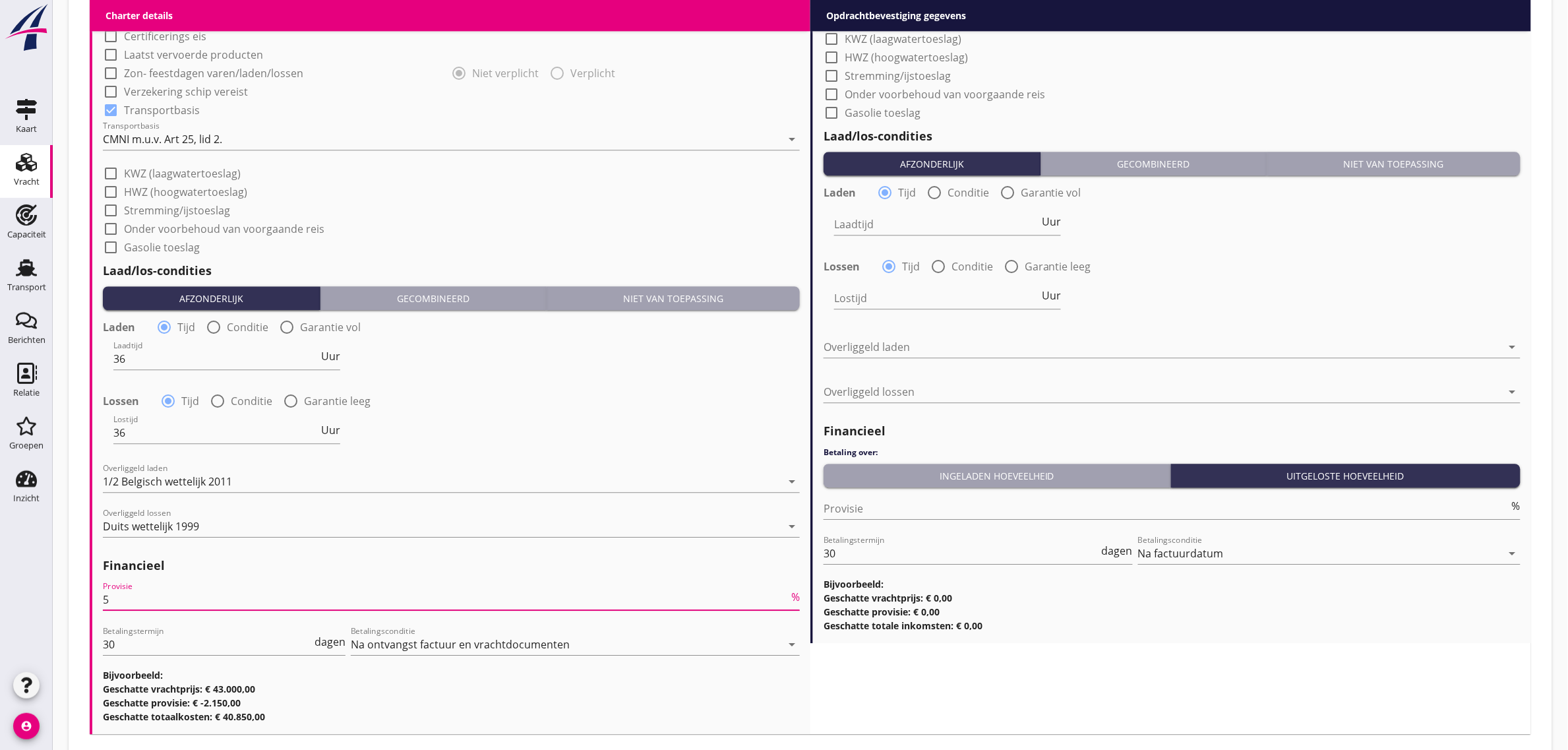
type input "5"
click at [621, 363] on div "Laadtijd 36 Uur" at bounding box center [451, 360] width 700 height 48
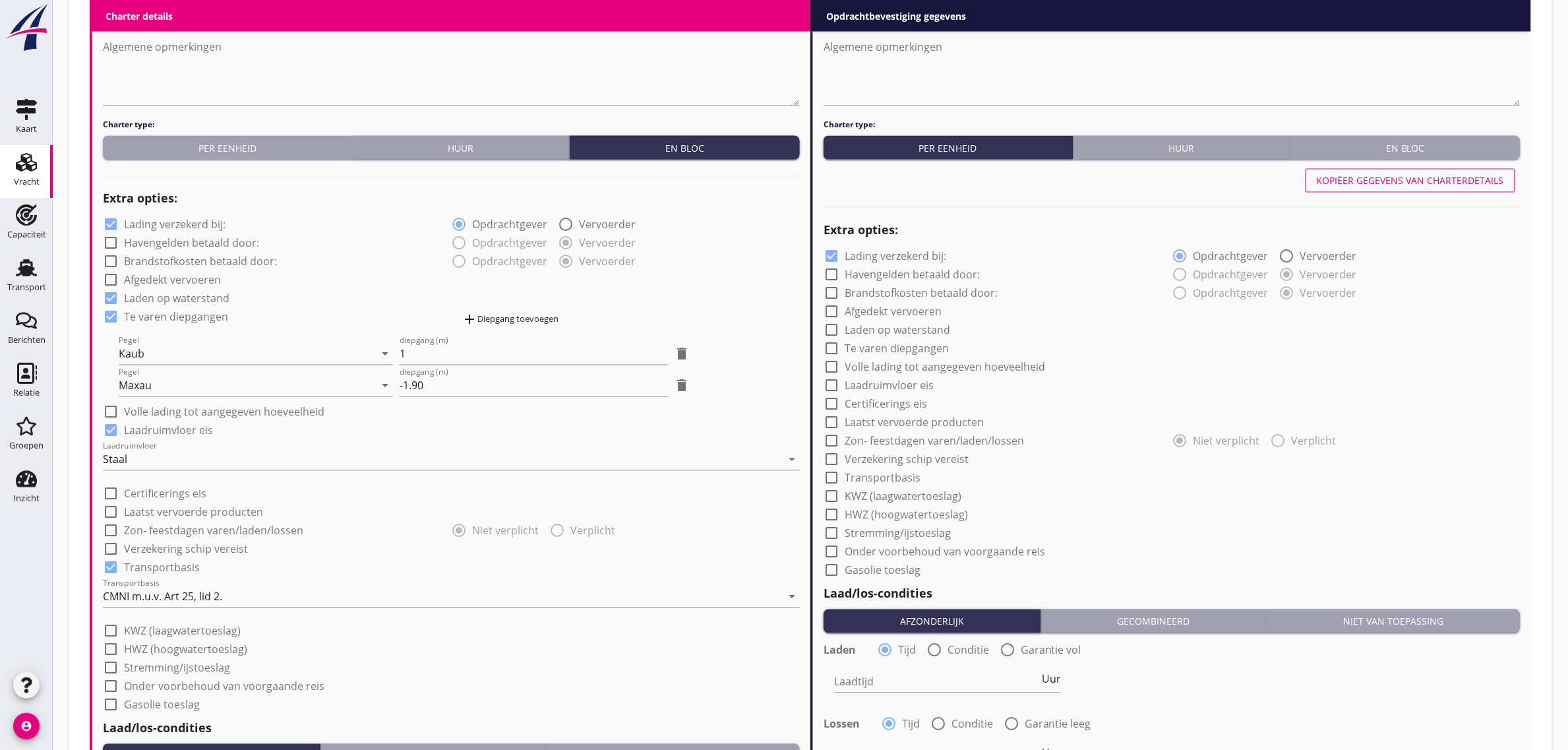
scroll to position [742, 0]
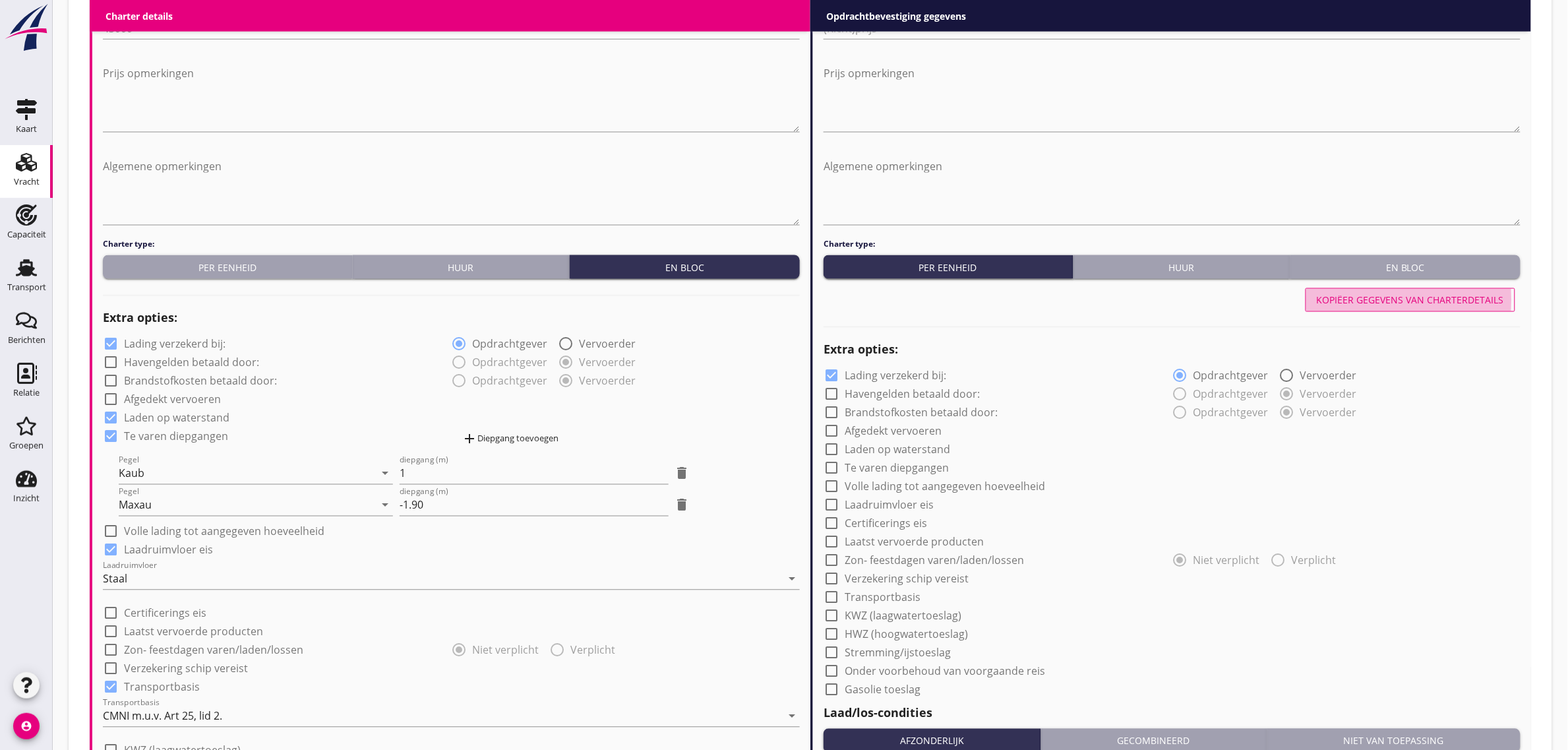
click at [1402, 300] on div "Kopiëer gegevens van charterdetails" at bounding box center [1411, 300] width 188 height 14
checkbox input "true"
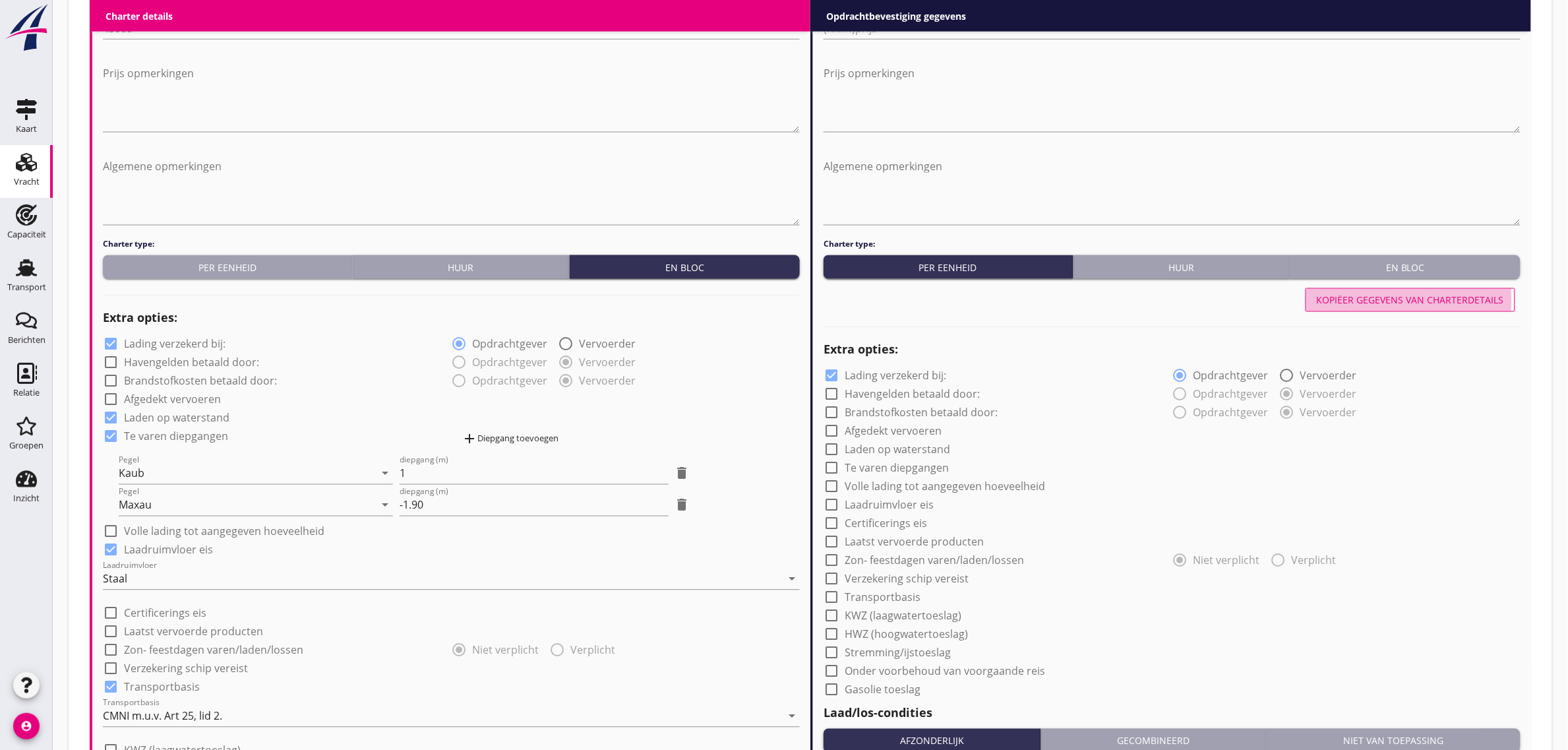
type input "36"
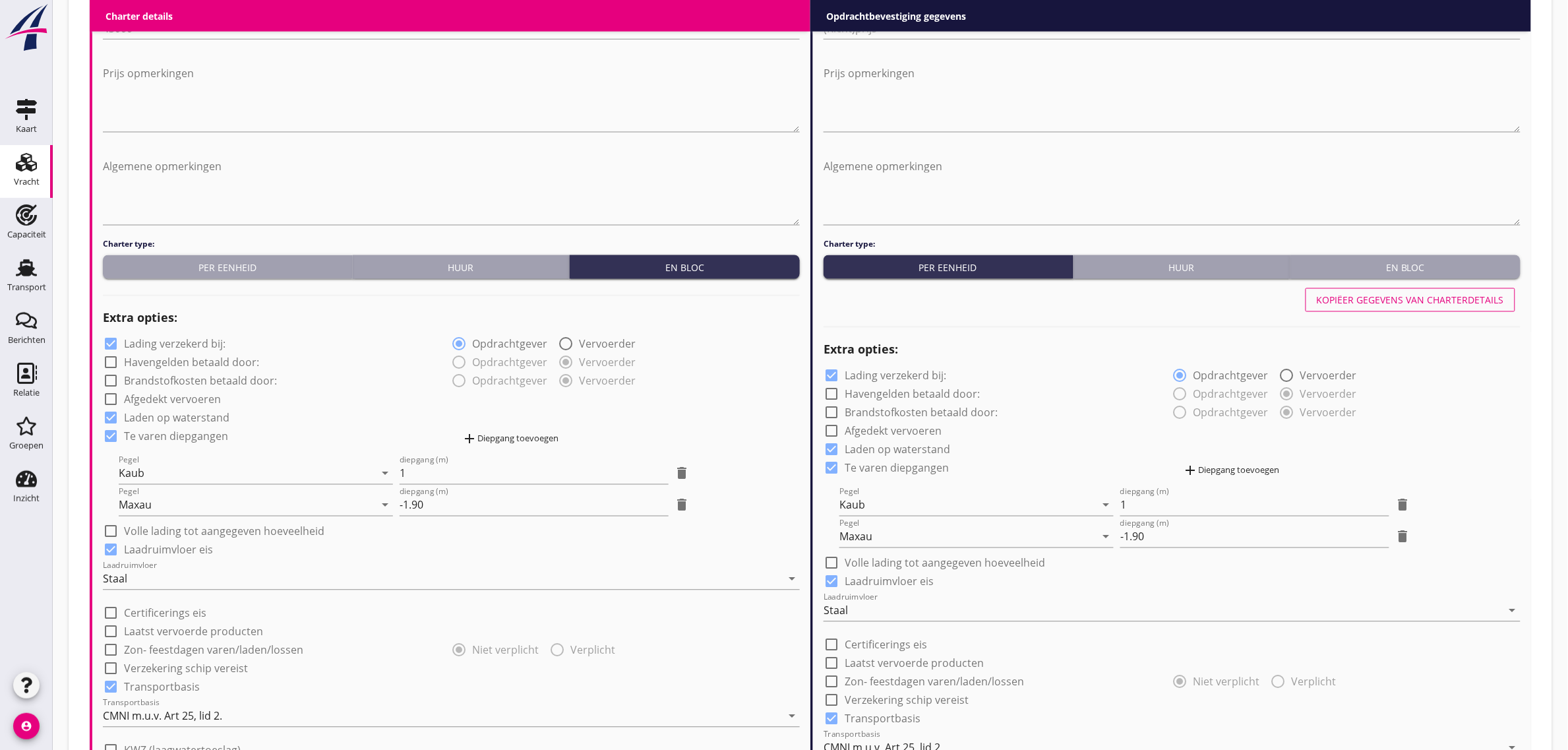
click at [1402, 264] on div "En bloc" at bounding box center [1405, 267] width 219 height 14
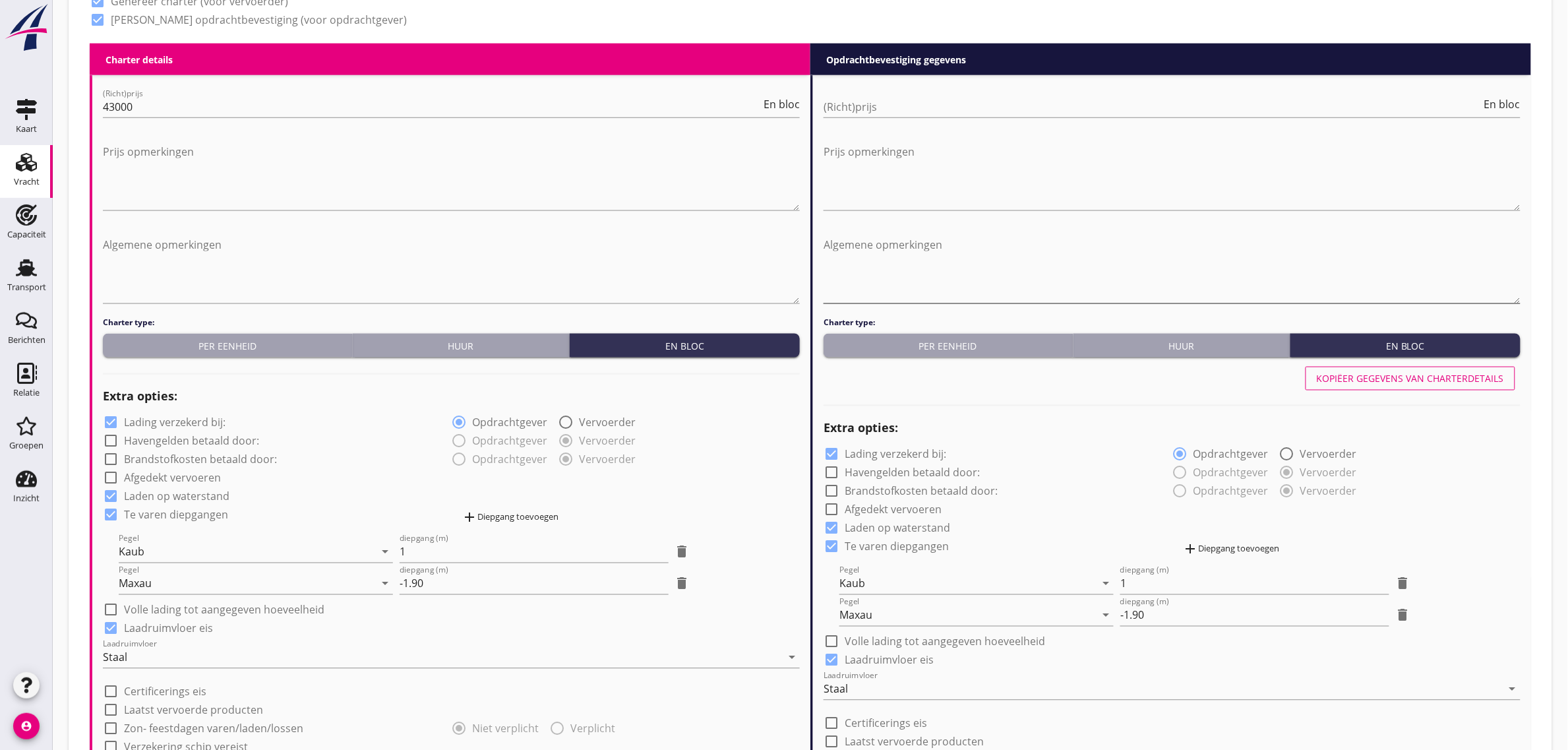
scroll to position [660, 0]
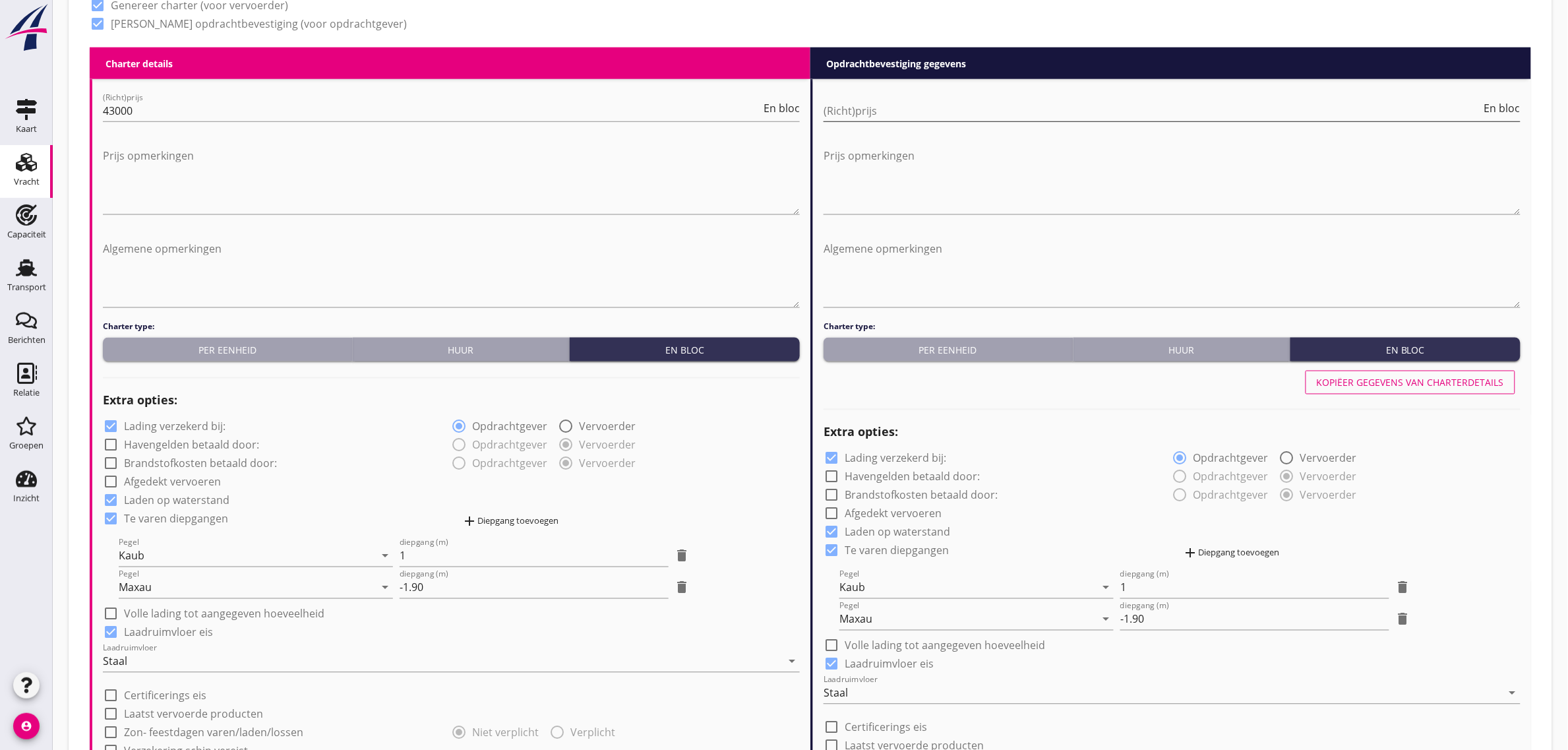
click at [888, 113] on input "(Richt)prijs" at bounding box center [1152, 111] width 658 height 21
type input "43000"
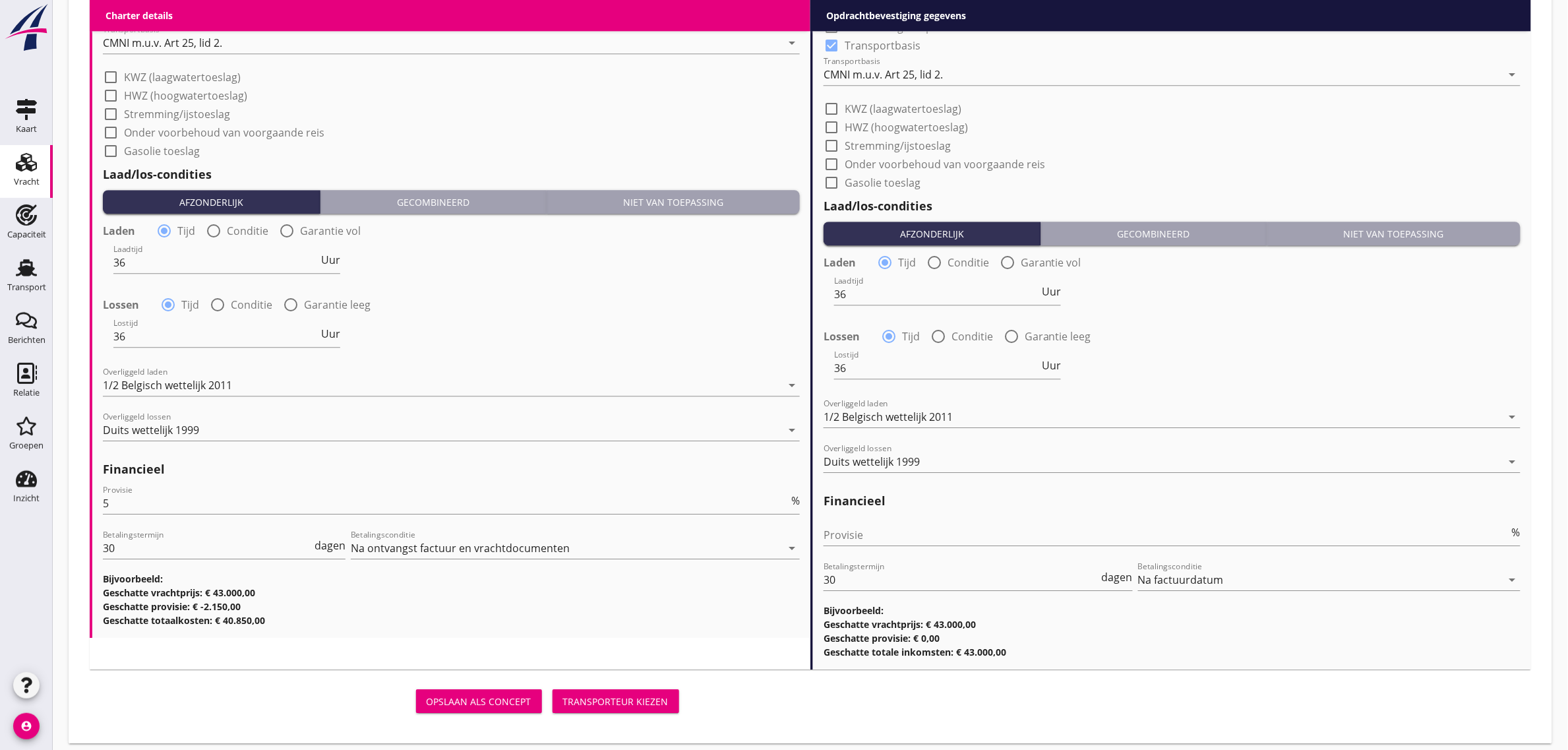
scroll to position [1423, 0]
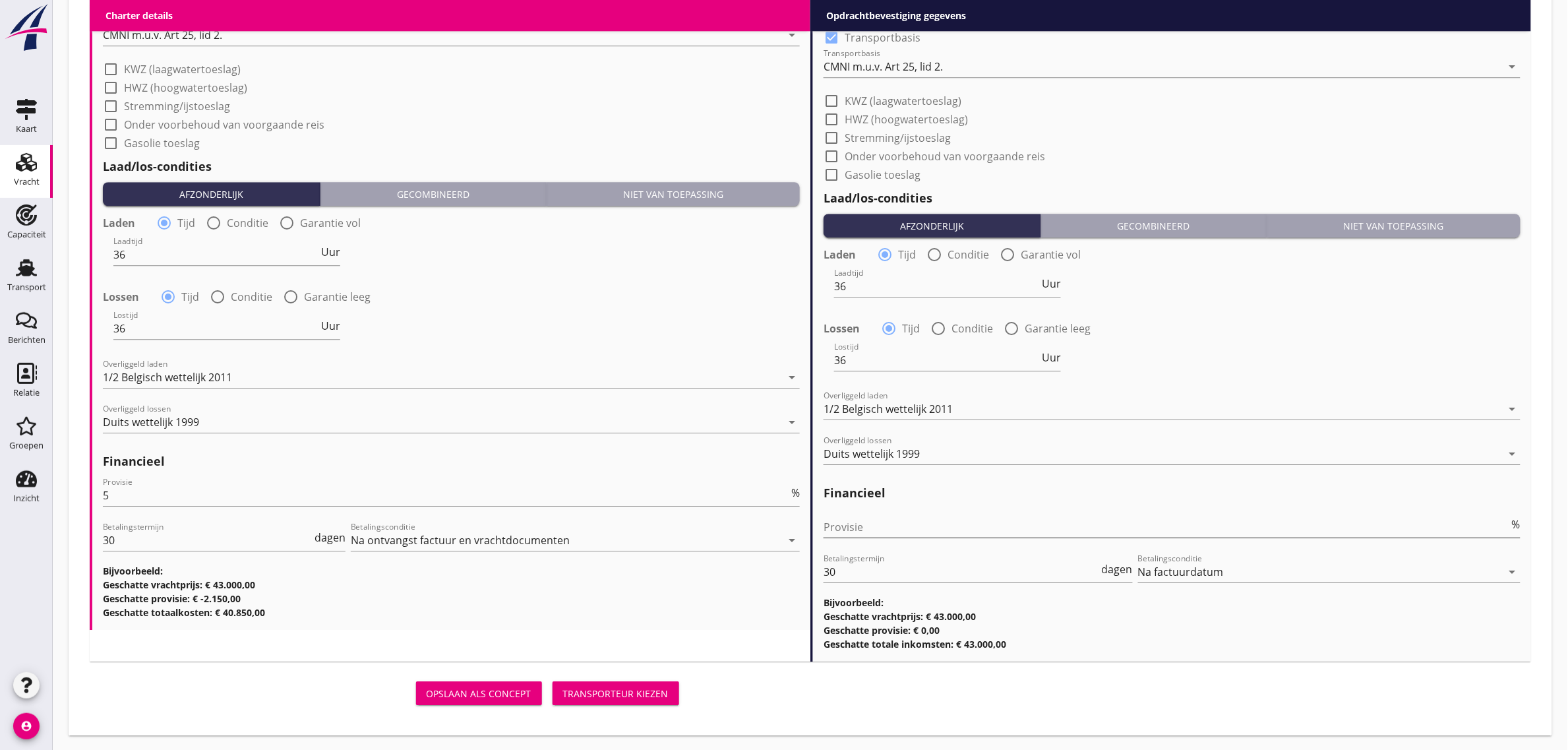
click at [892, 530] on input "Provisie" at bounding box center [1166, 526] width 686 height 21
type input "0"
click at [727, 592] on h3 "Geschatte provisie: € -2.150,00" at bounding box center [451, 599] width 697 height 14
click at [662, 681] on button "Transporteur kiezen" at bounding box center [616, 693] width 126 height 24
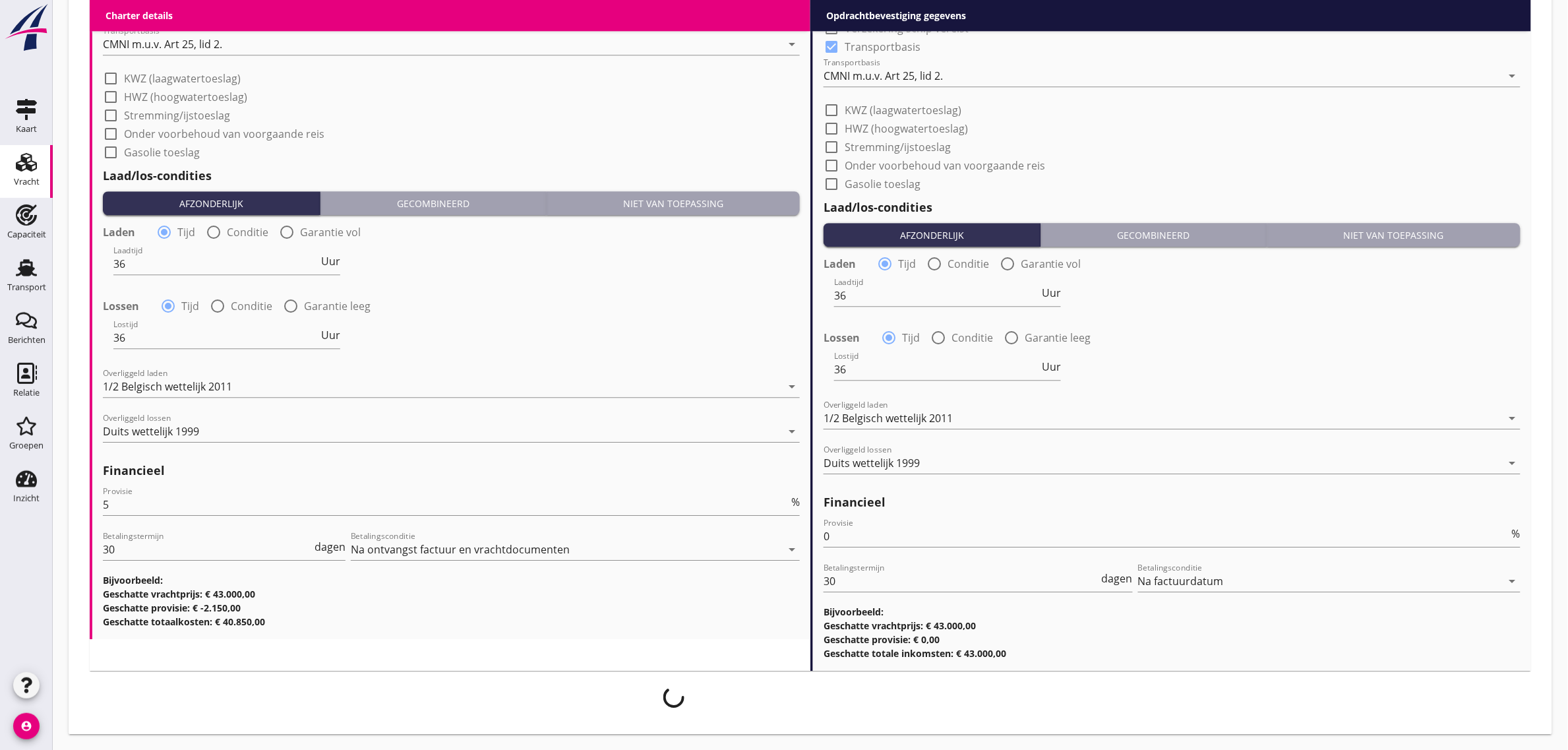
scroll to position [1412, 0]
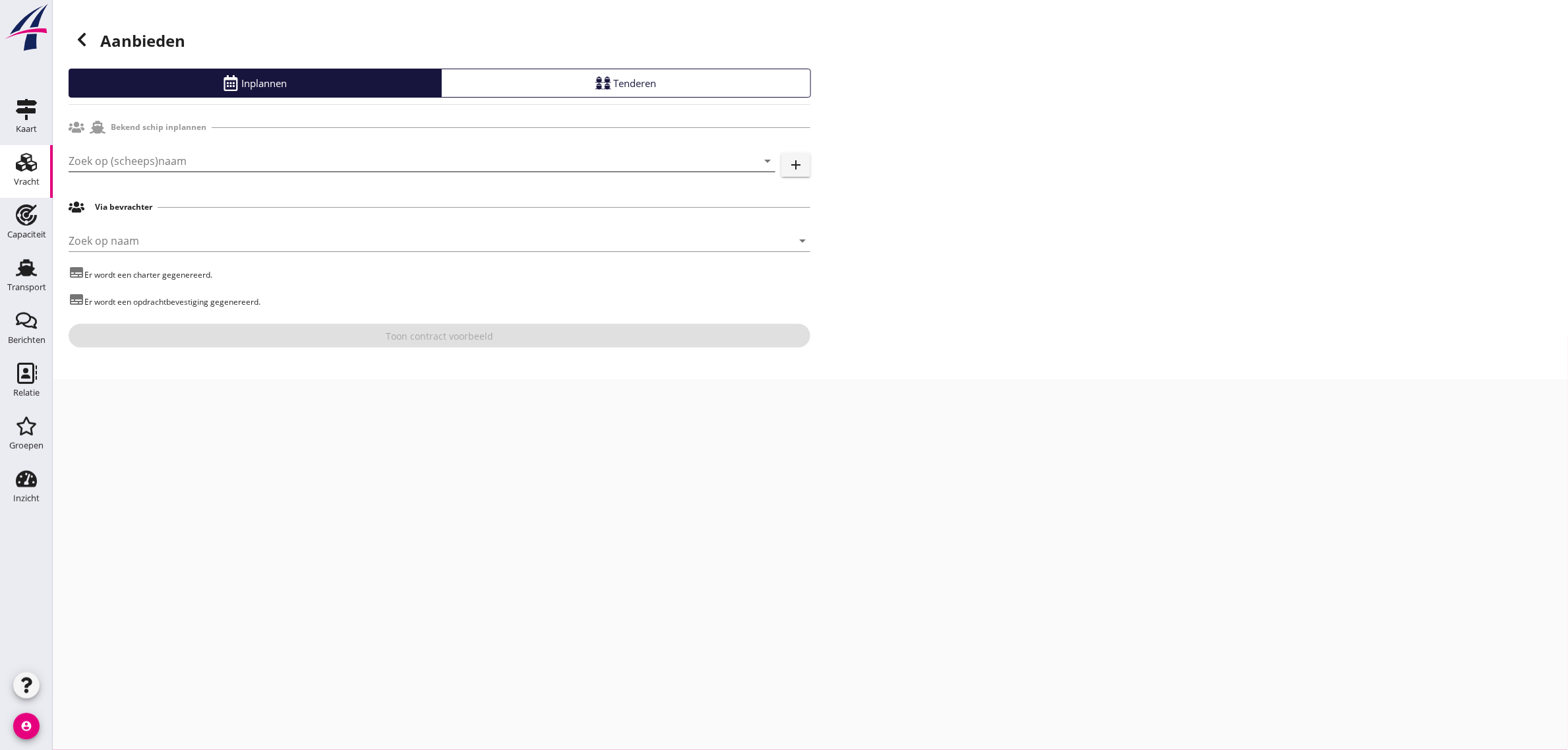
click at [221, 168] on input "Zoek op (scheeps)naam" at bounding box center [404, 160] width 670 height 21
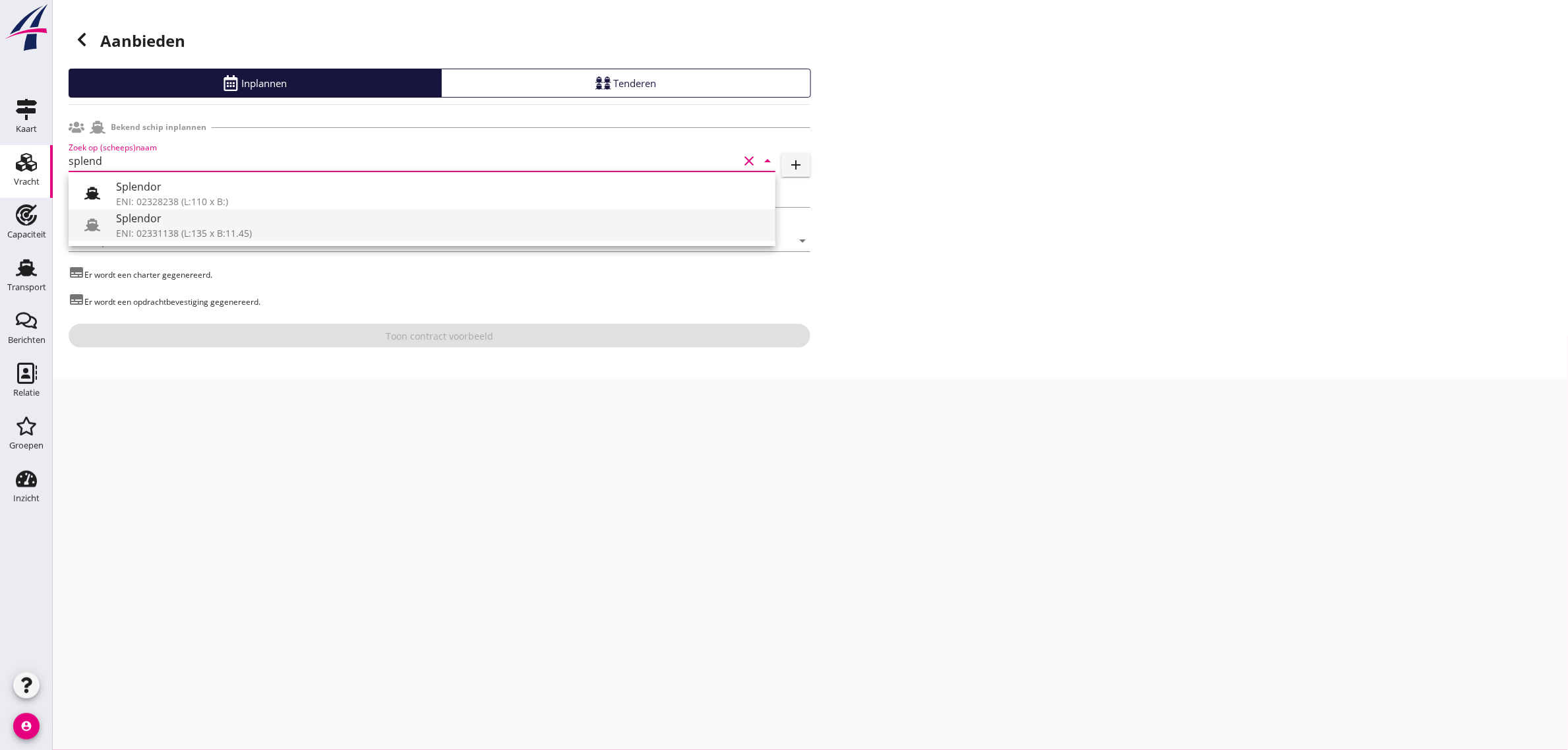
click at [167, 229] on div "ENI: 02331138 (L:135 x B:11.45)" at bounding box center [440, 233] width 649 height 14
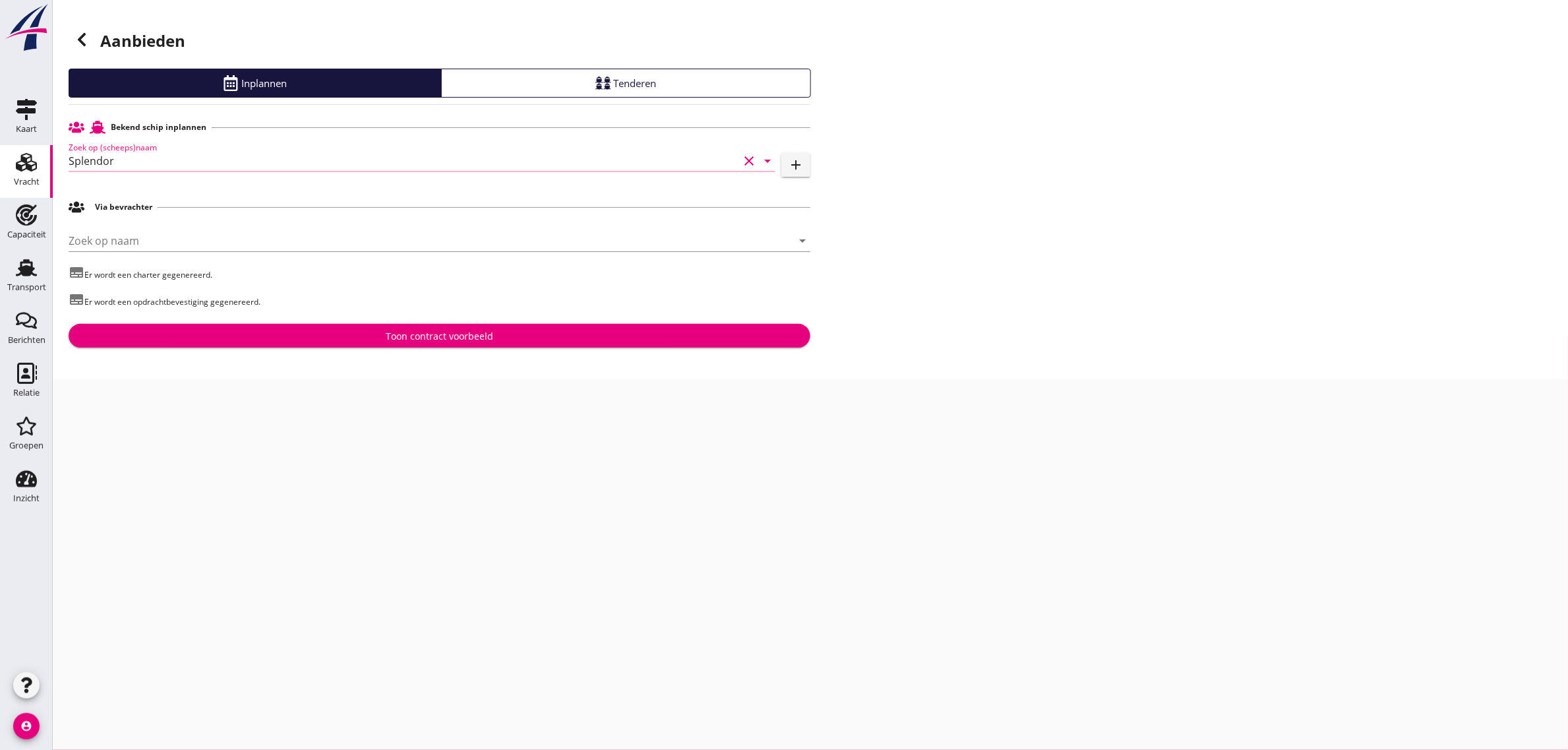
type input "Splendor"
click at [281, 340] on div "Toon contract voorbeeld" at bounding box center [439, 336] width 721 height 14
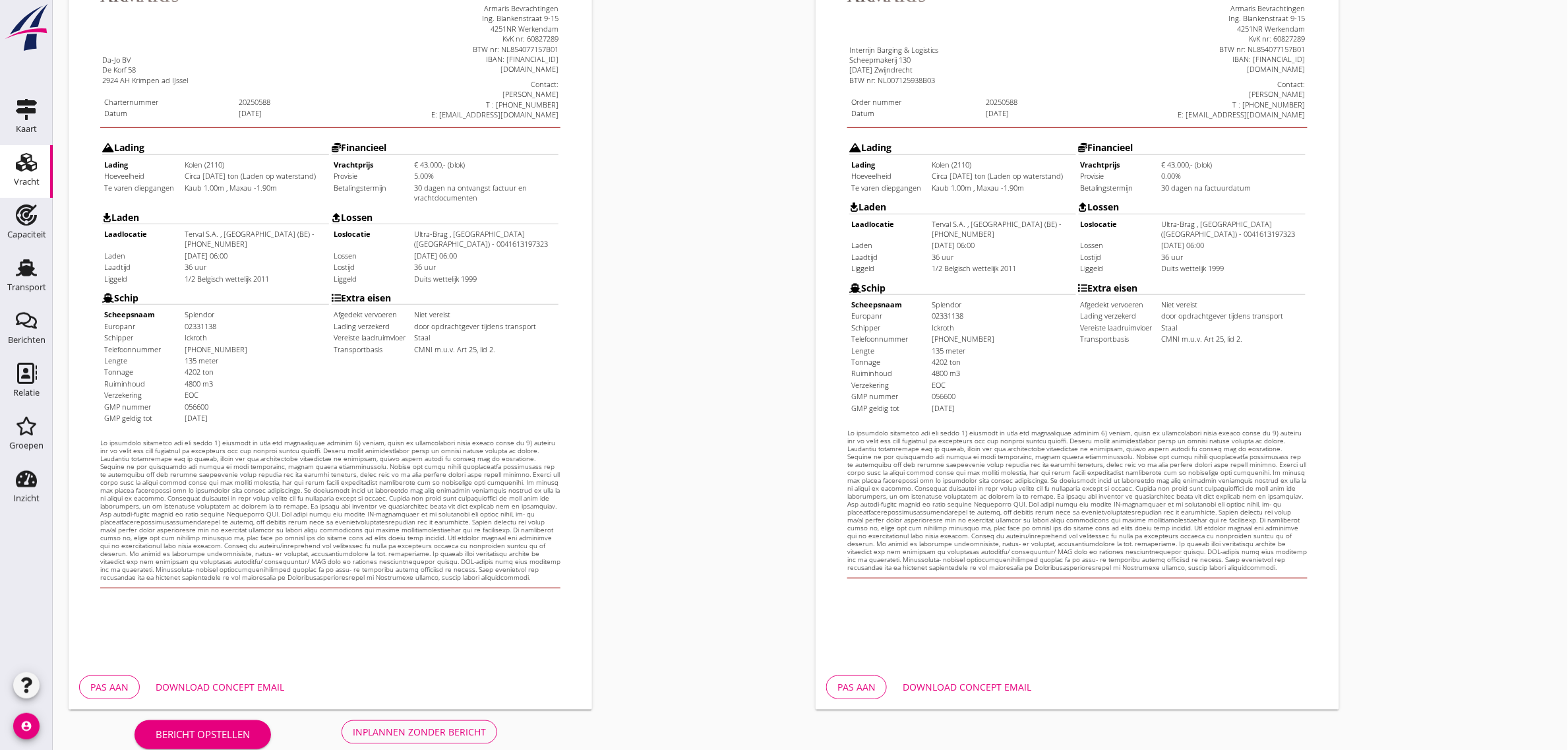
scroll to position [226, 0]
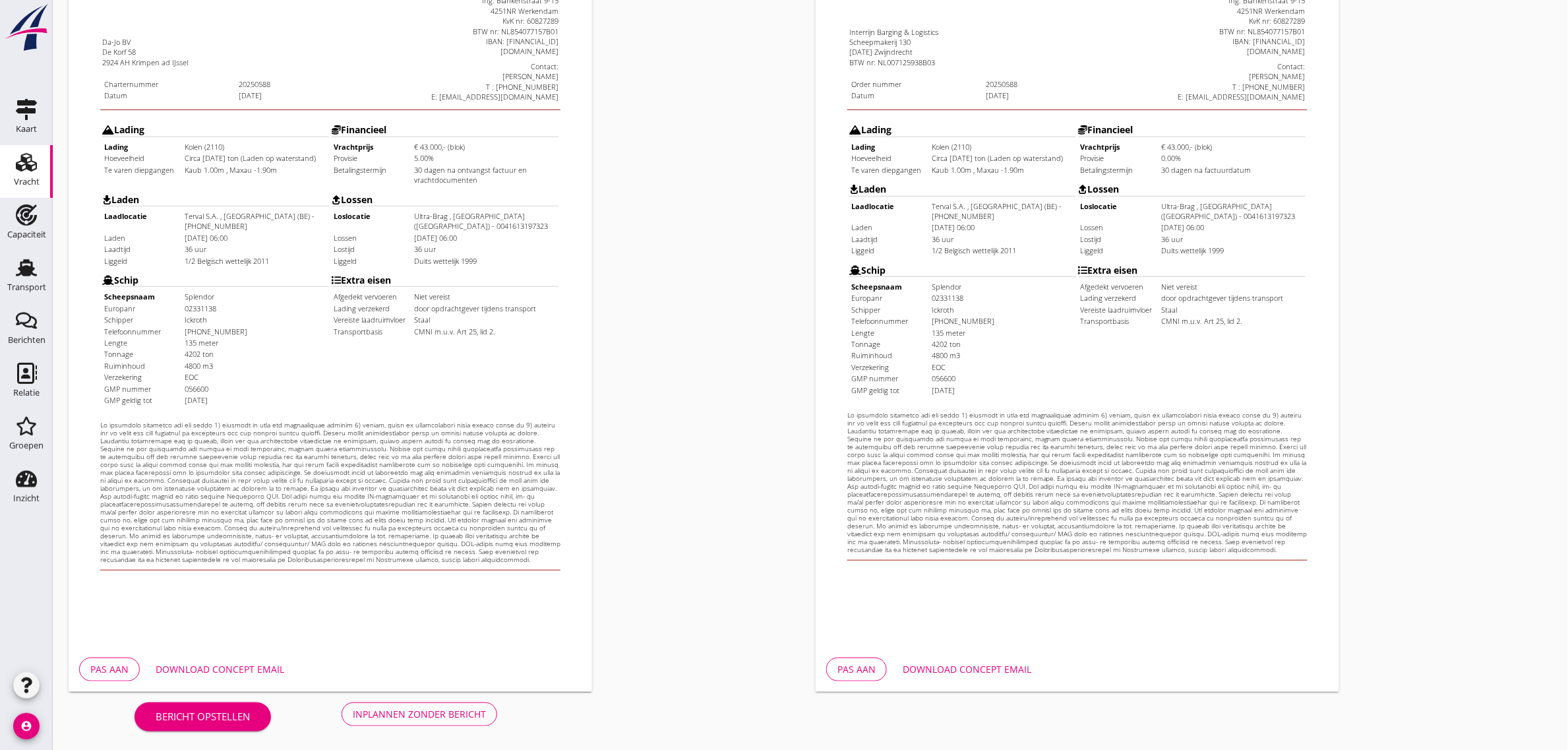
click at [386, 702] on button "Inplannen zonder bericht" at bounding box center [419, 714] width 156 height 24
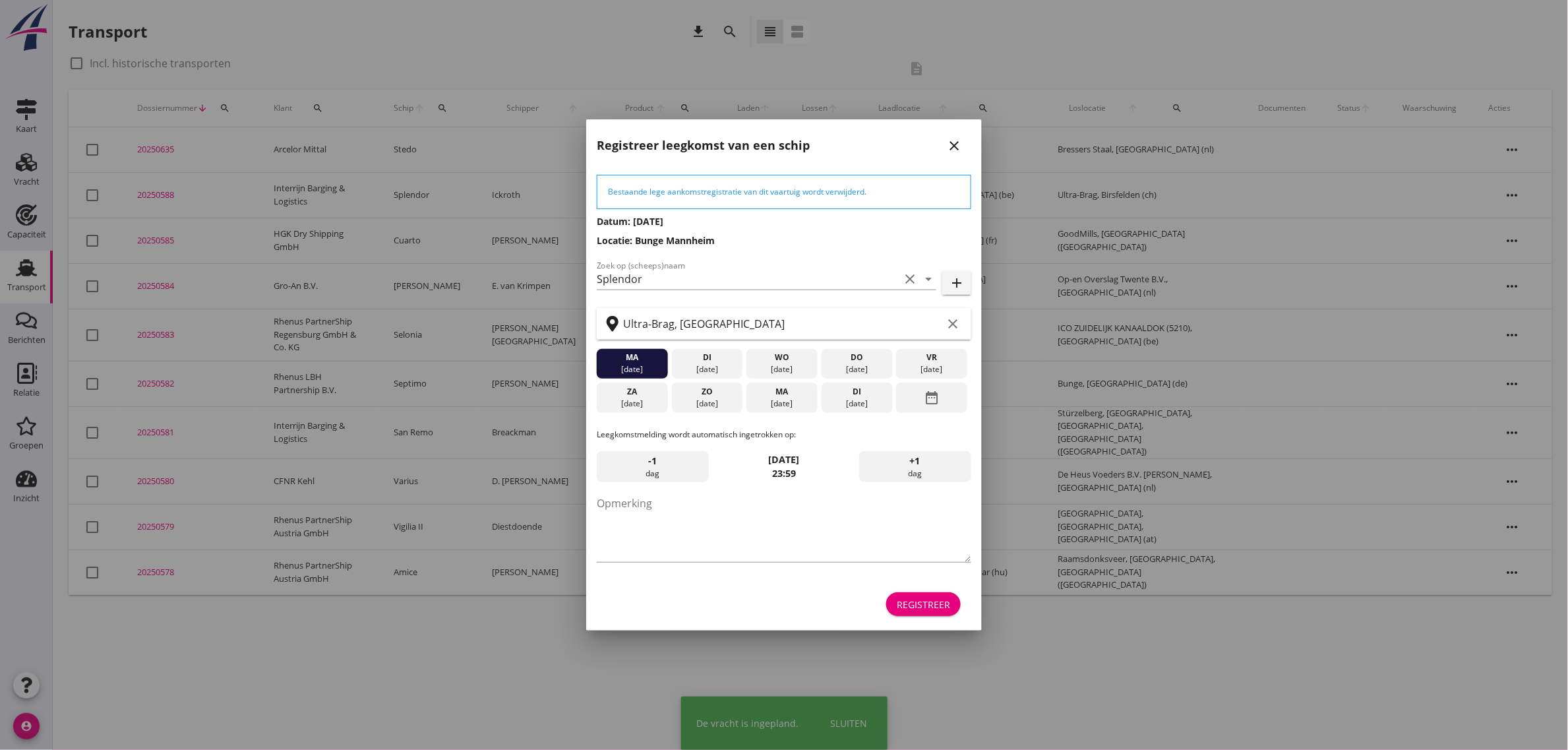
click at [947, 609] on div "Registreer" at bounding box center [923, 604] width 54 height 14
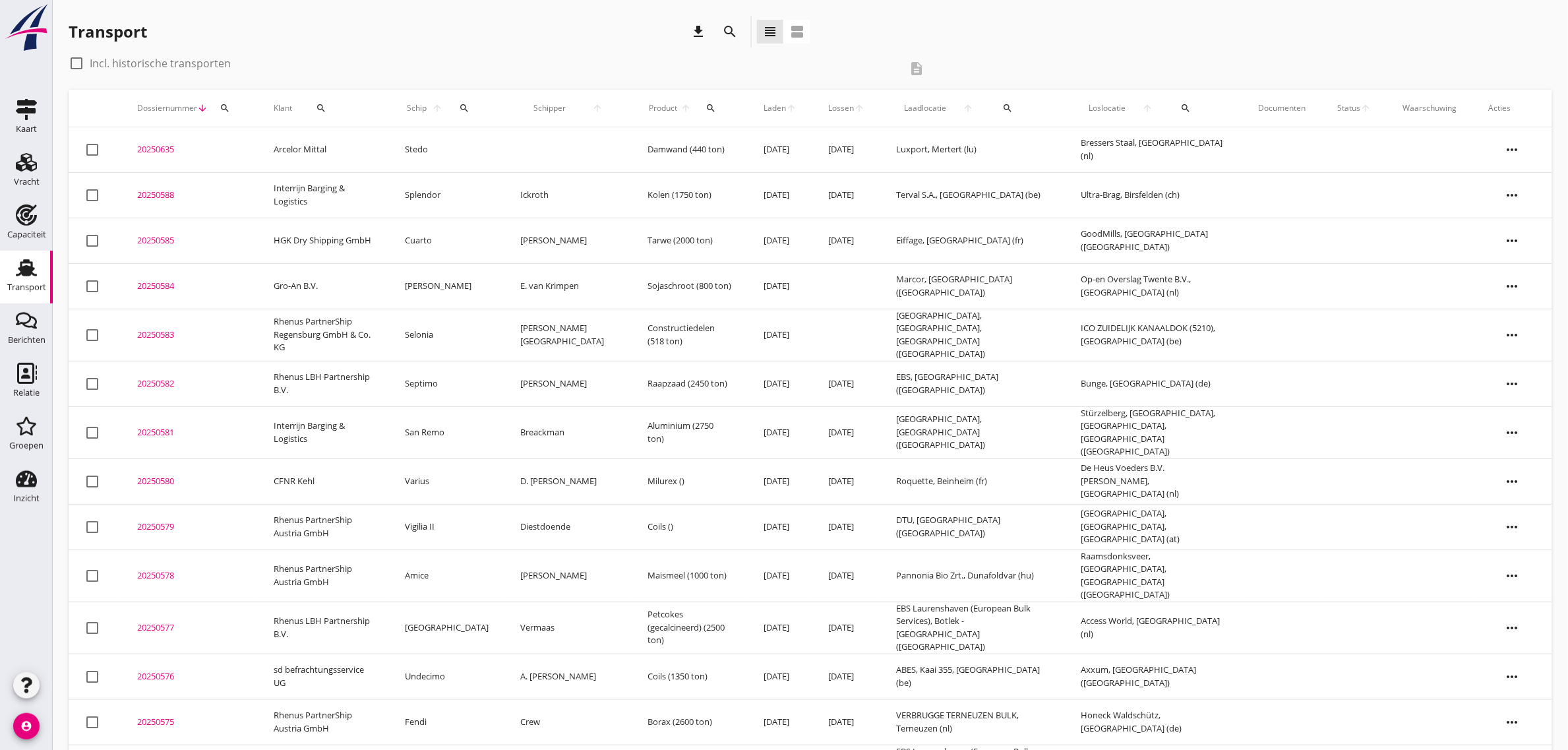
click at [335, 196] on td "Interrijn Barging & Logistics" at bounding box center [323, 194] width 131 height 46
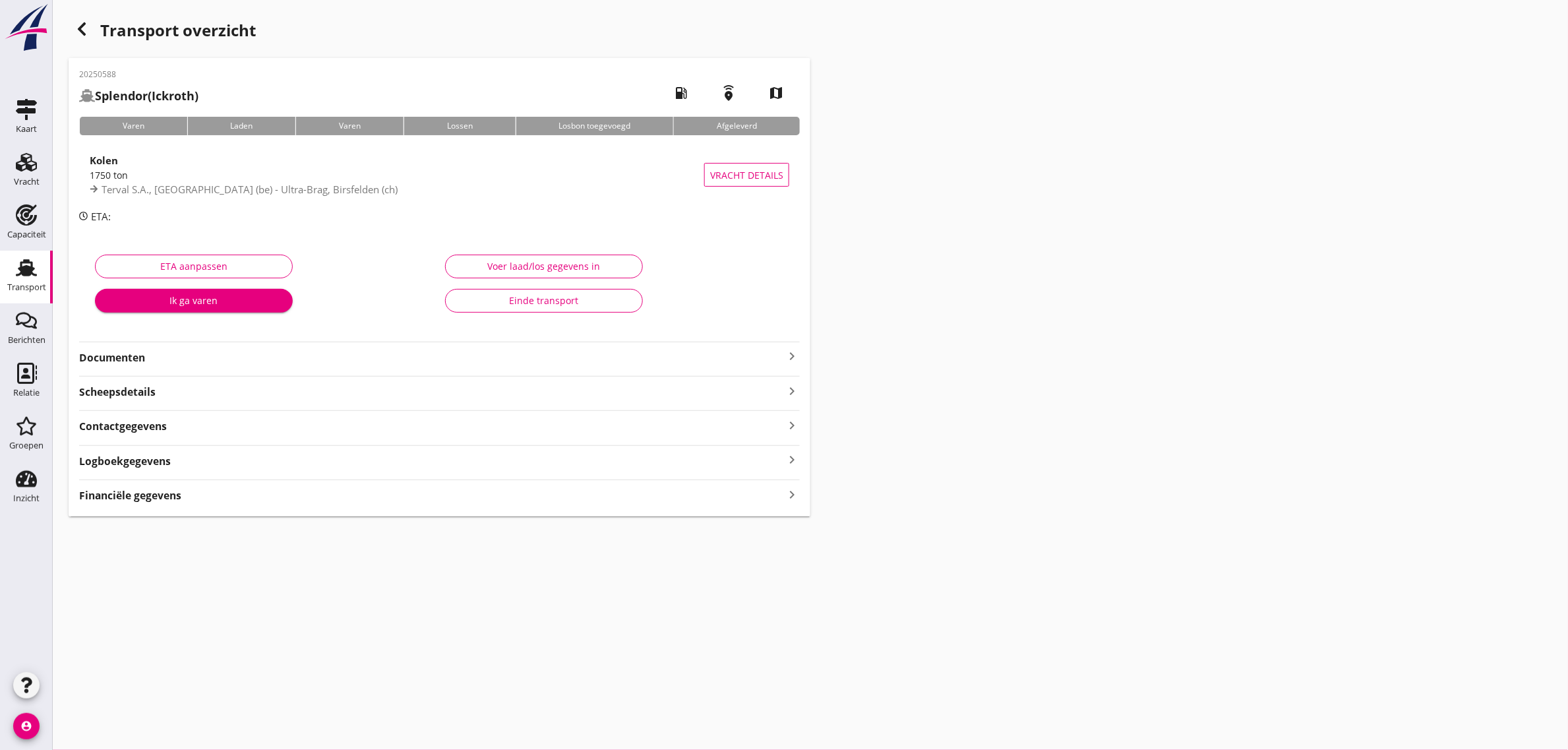
click at [116, 349] on div "Documenten keyboard_arrow_right" at bounding box center [439, 357] width 721 height 18
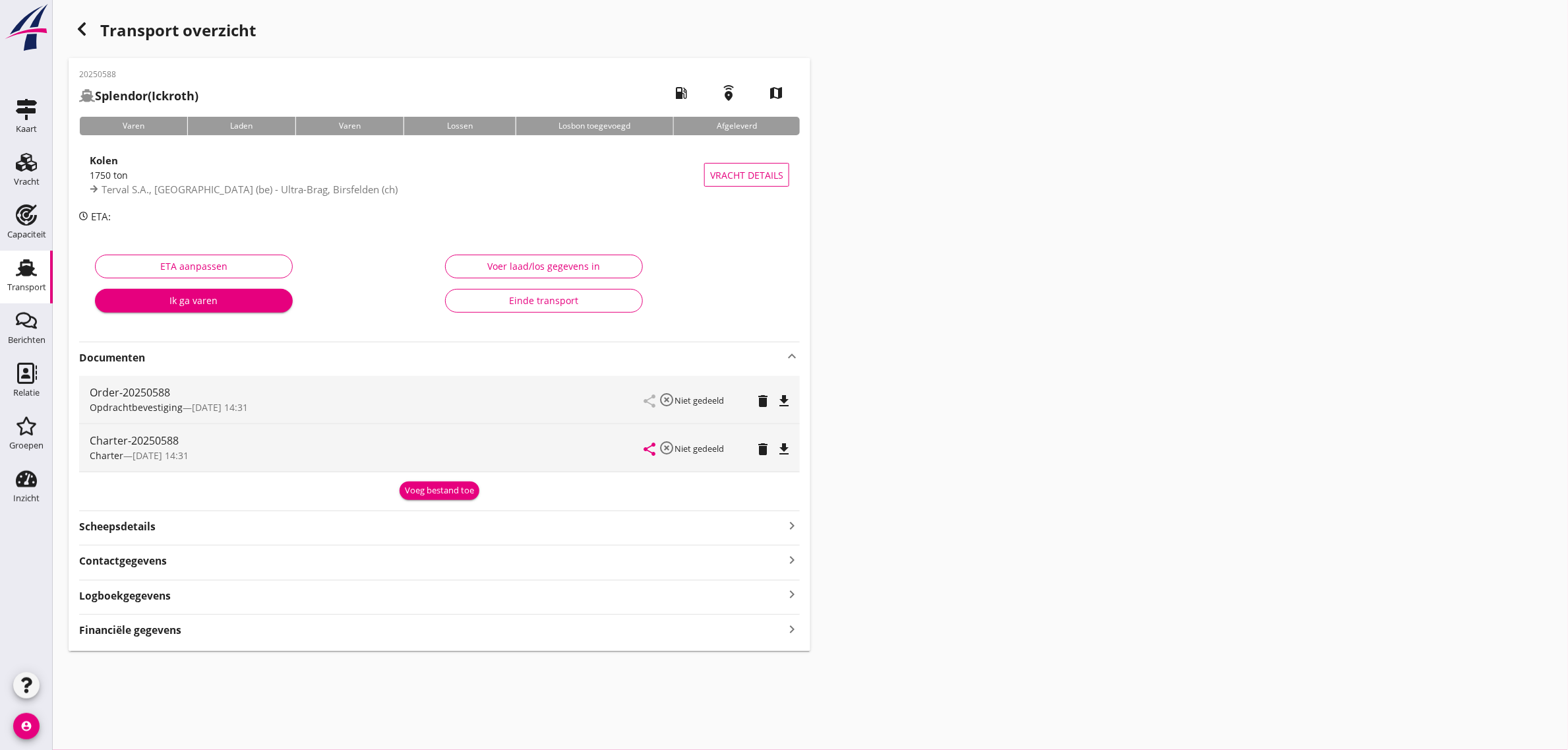
click at [788, 453] on icon "file_download" at bounding box center [784, 448] width 16 height 16
click at [37, 277] on div "Transport" at bounding box center [26, 268] width 32 height 21
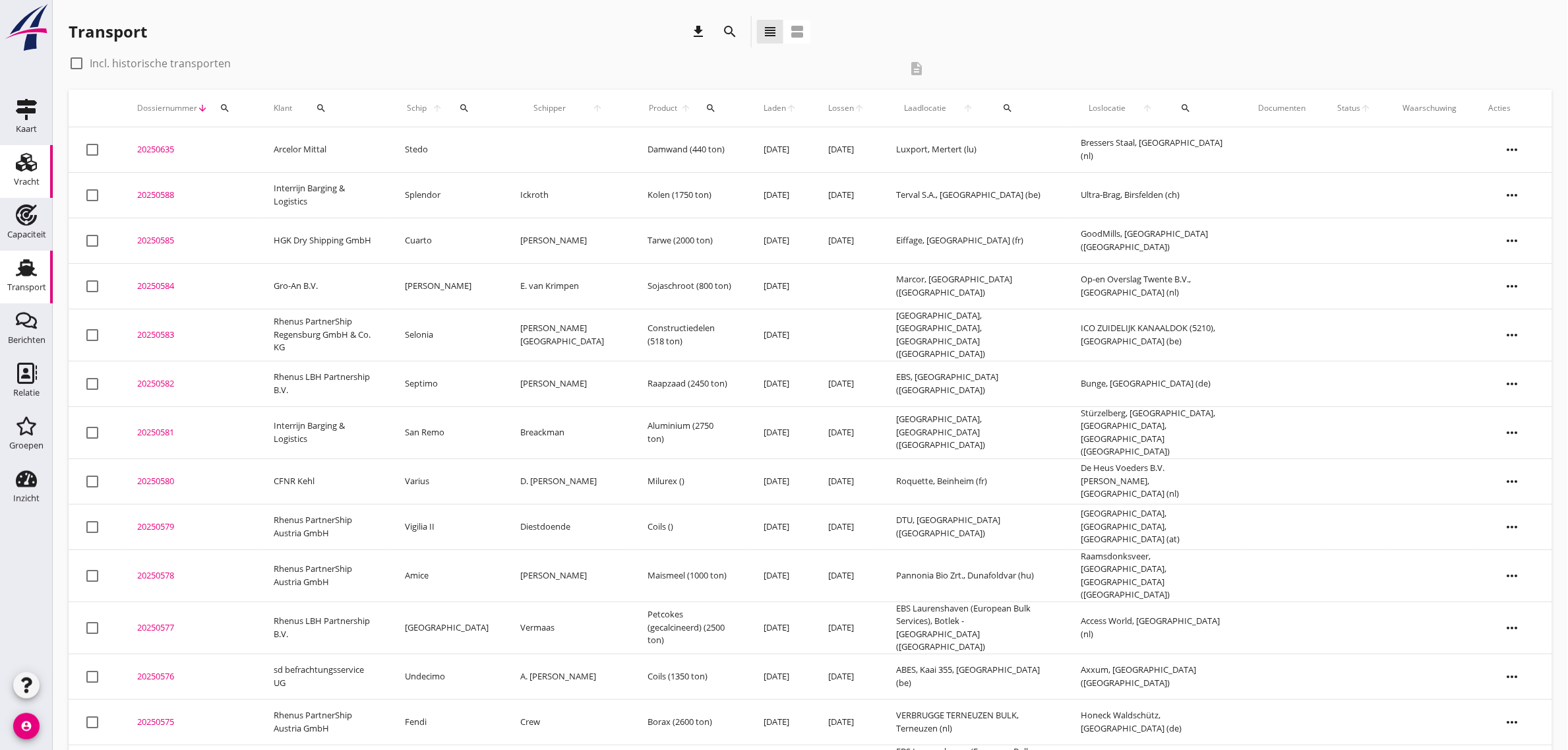
click at [14, 177] on div "Vracht" at bounding box center [26, 181] width 26 height 9
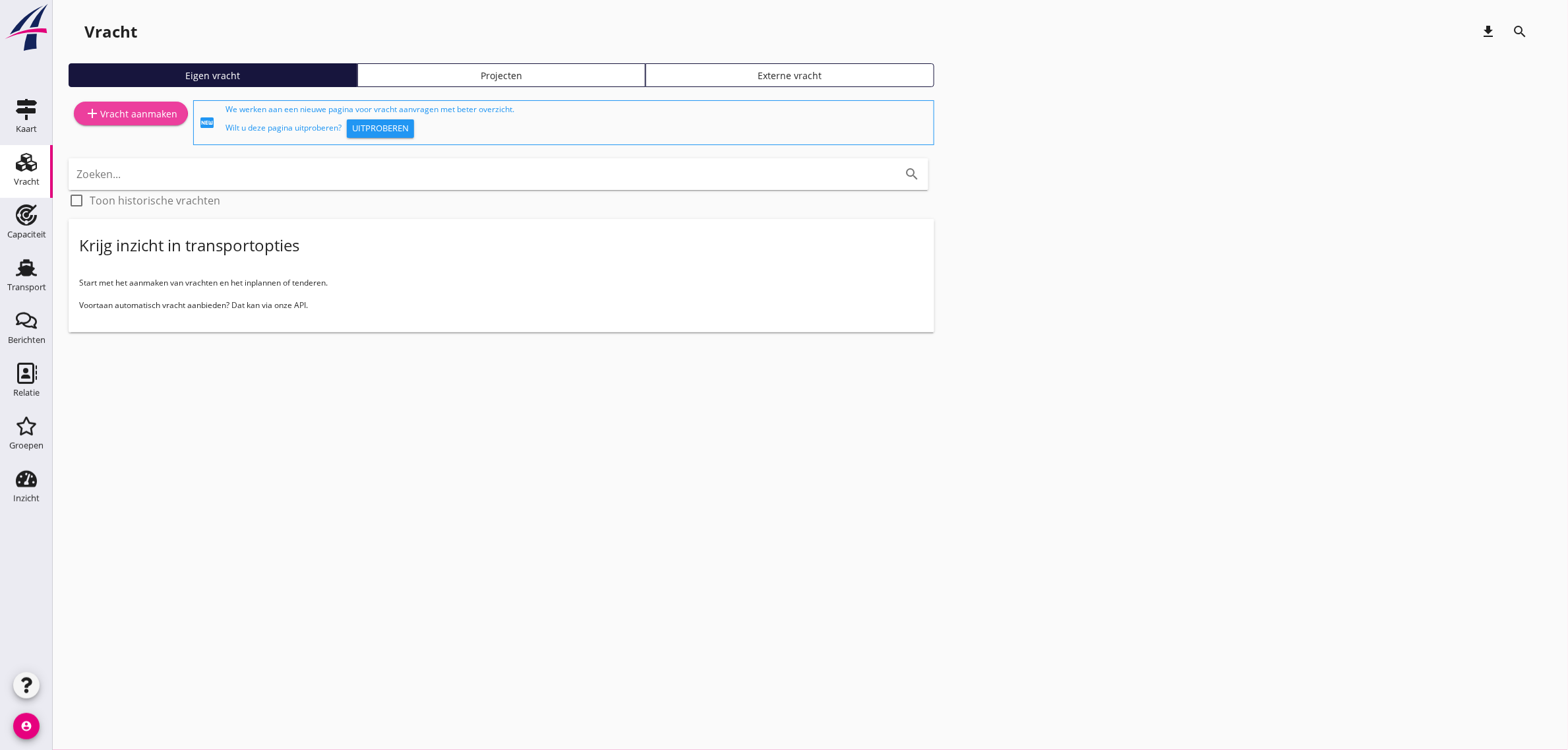
click at [152, 122] on link "add Vracht aanmaken" at bounding box center [131, 113] width 114 height 24
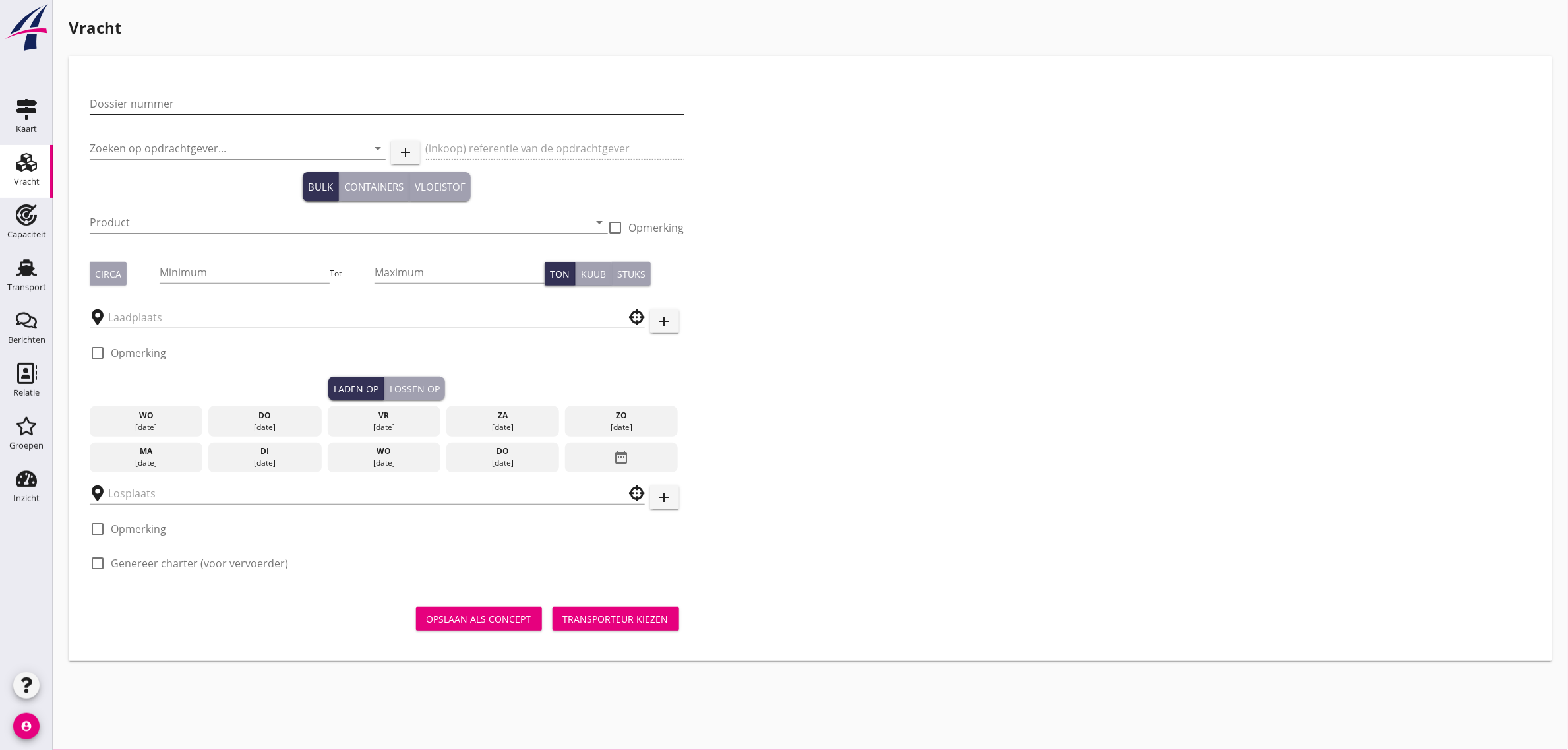
click at [192, 94] on input "Dossier nummer" at bounding box center [387, 103] width 595 height 21
type input "20250587"
type input "h"
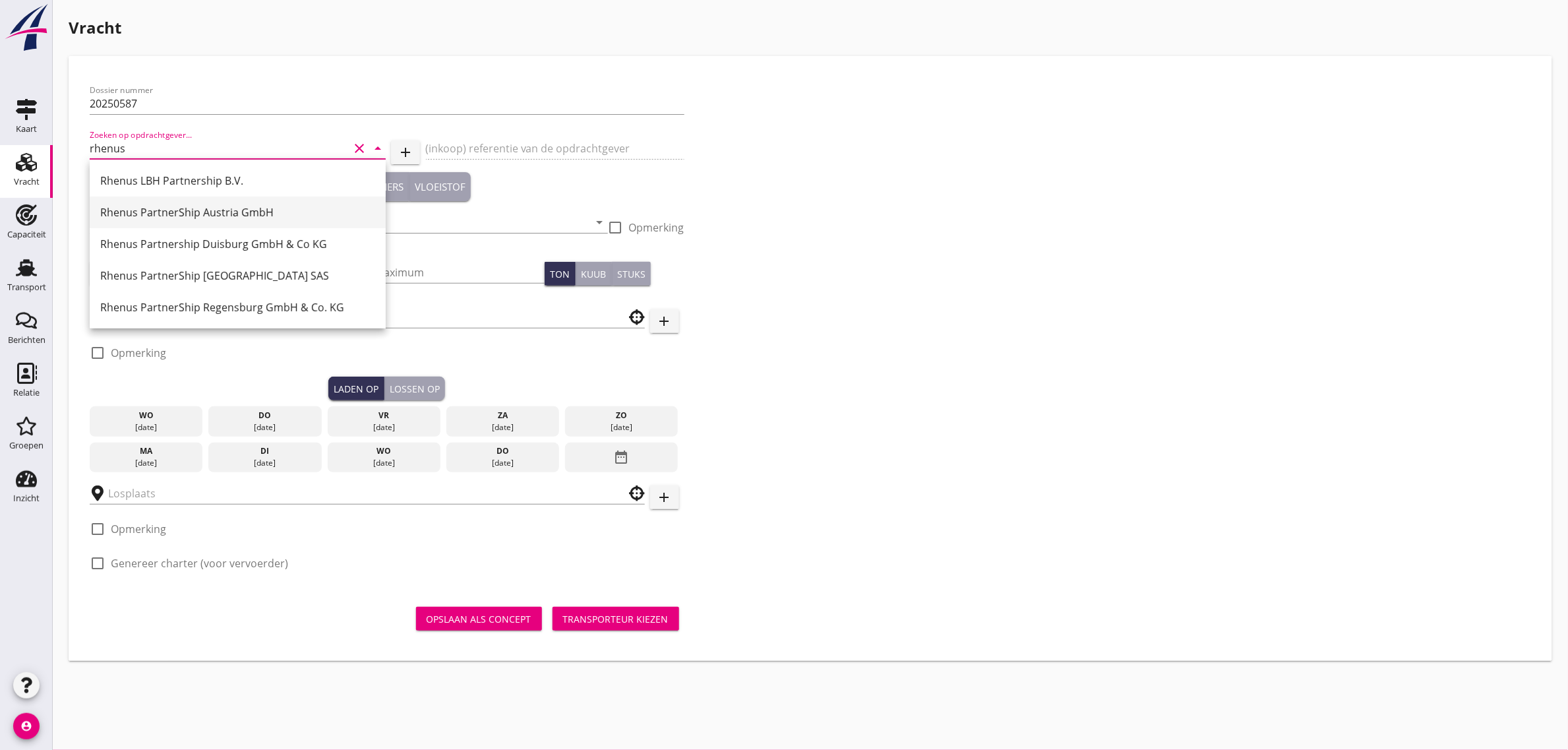
click at [185, 210] on div "Rhenus PartnerShip Austria GmbH" at bounding box center [238, 212] width 275 height 16
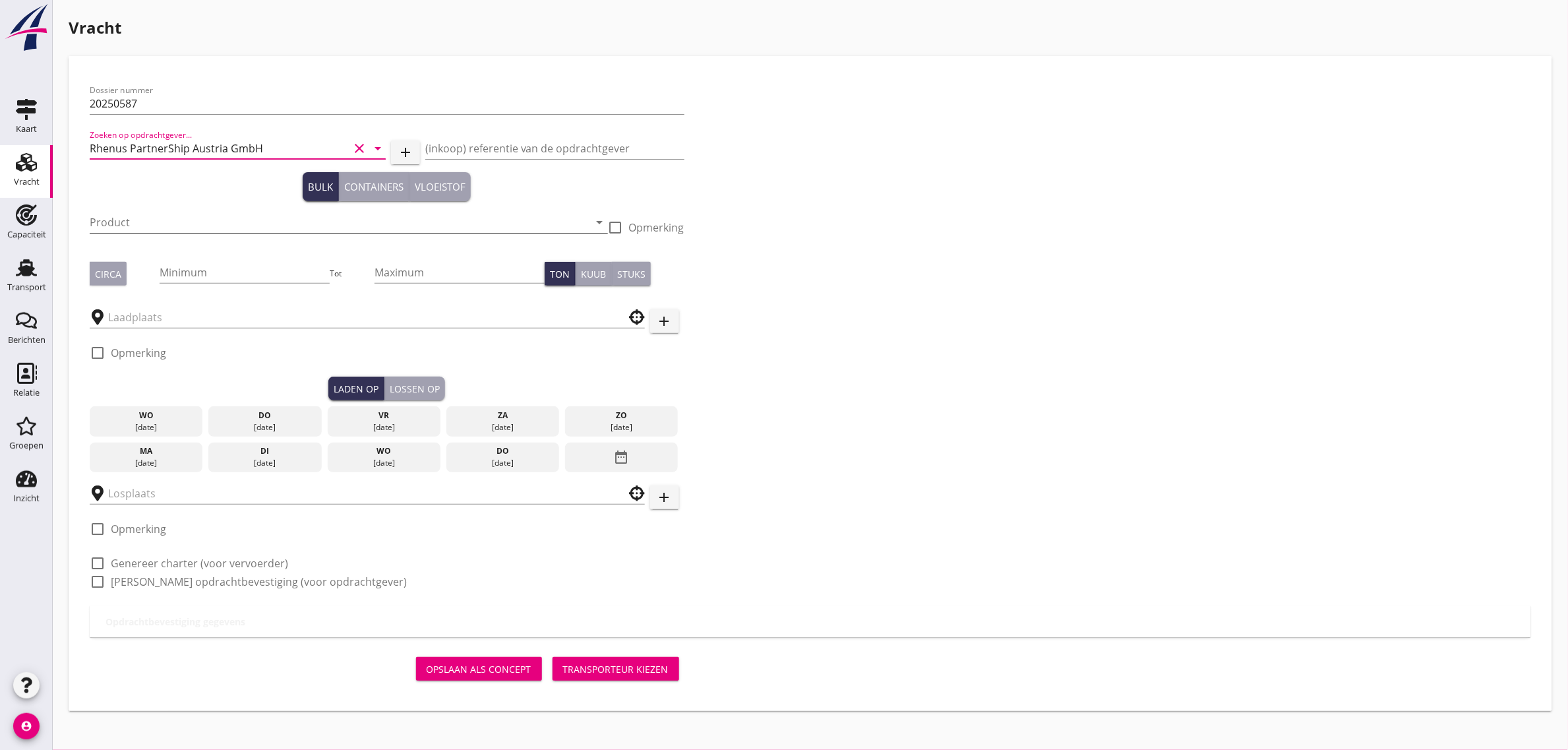
type input "Rhenus PartnerShip Austria GmbH"
click at [120, 221] on input "Product" at bounding box center [340, 222] width 500 height 21
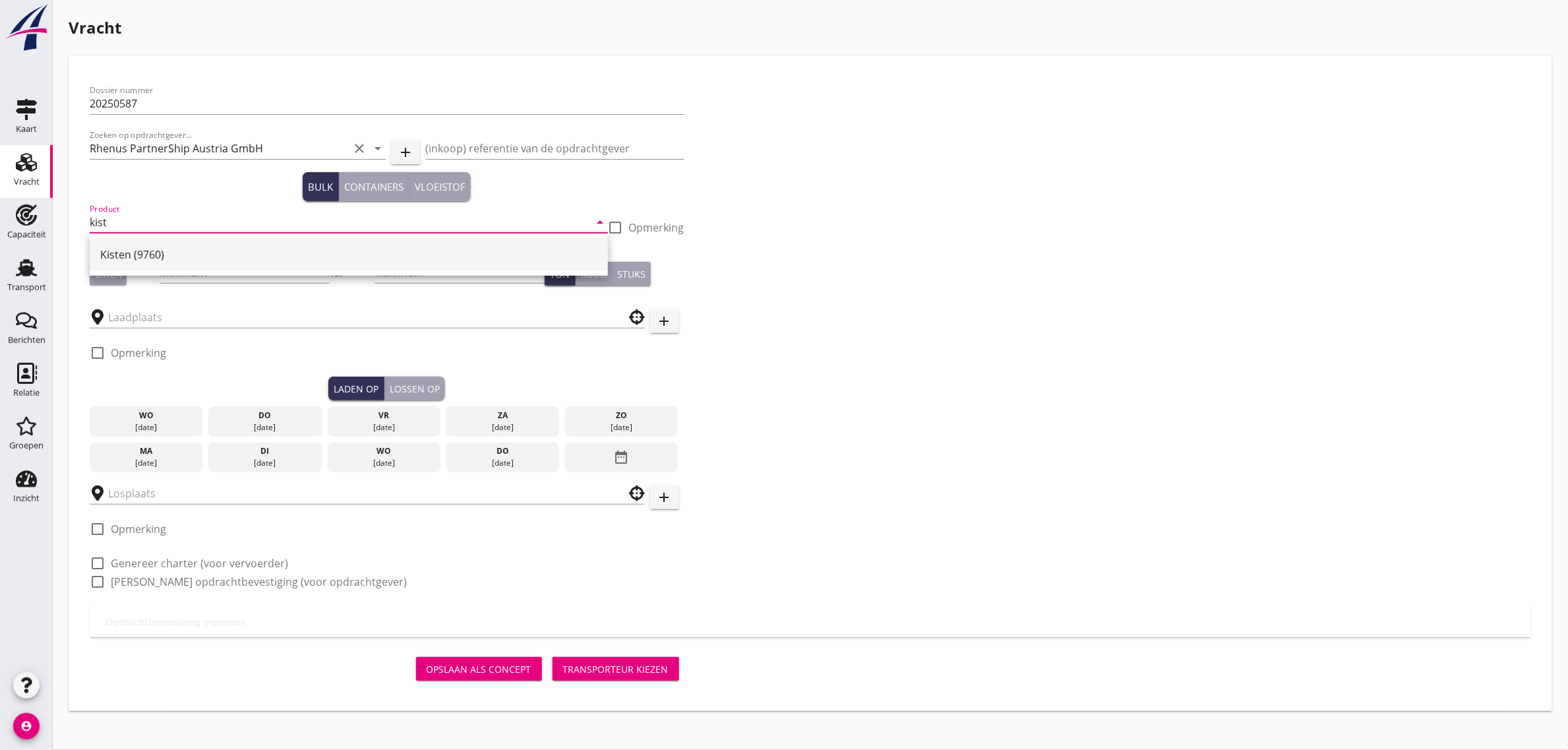
click at [149, 254] on div "Kisten (9760)" at bounding box center [349, 254] width 497 height 16
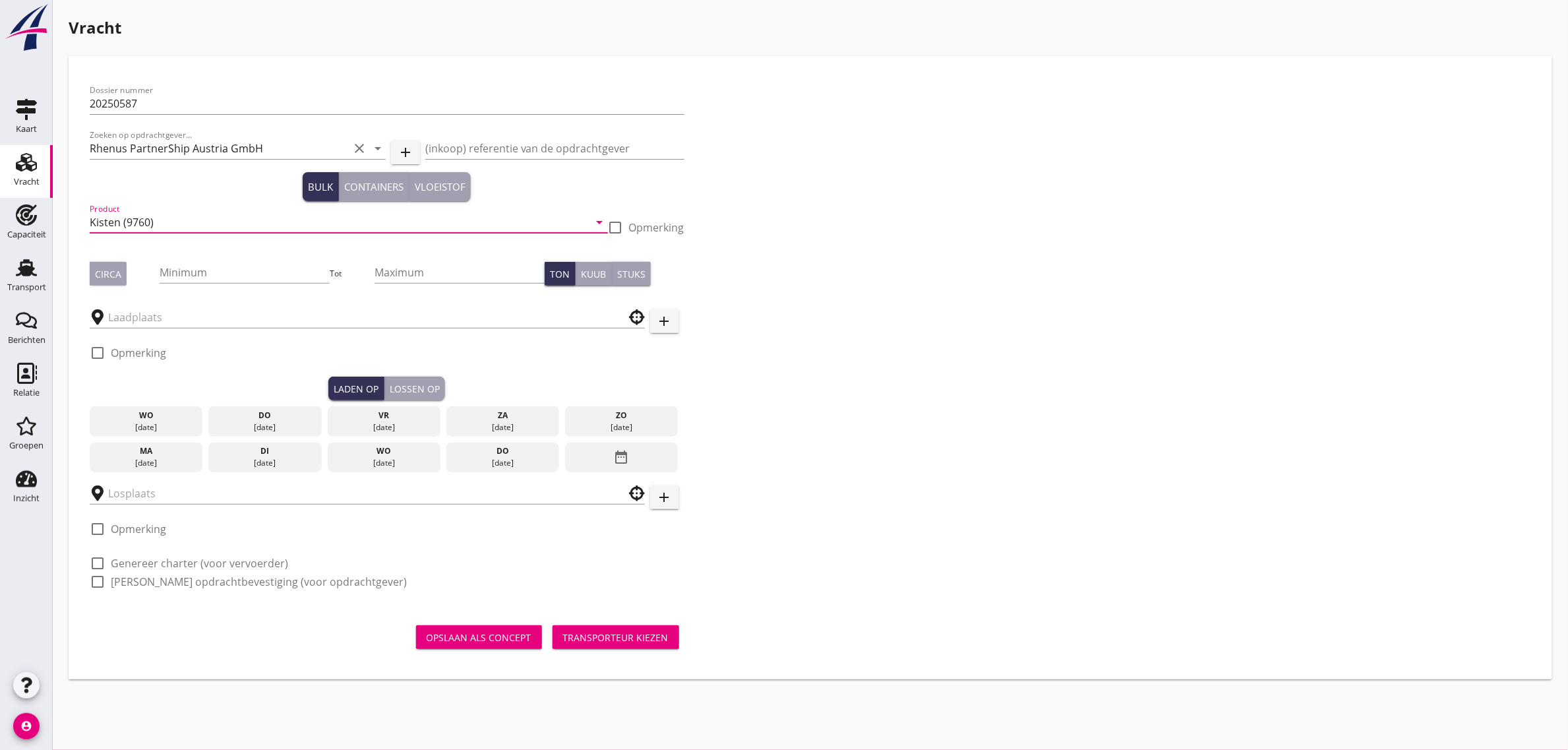
type input "Kisten (9760)"
click at [124, 269] on button "Circa" at bounding box center [108, 273] width 37 height 24
click at [175, 279] on input "Minimum" at bounding box center [245, 272] width 170 height 21
type input "200"
click at [178, 307] on input "text" at bounding box center [358, 317] width 500 height 21
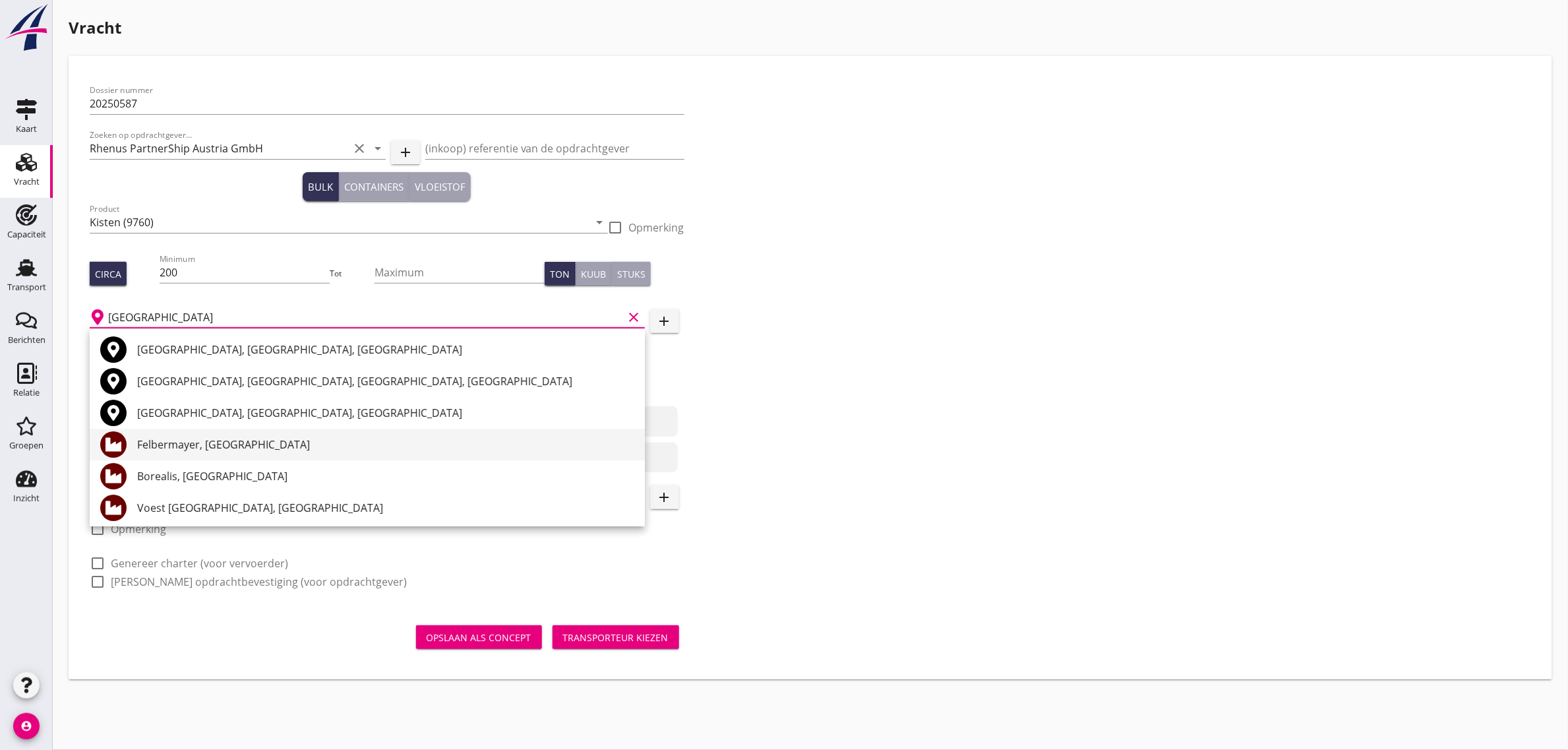
click at [208, 431] on div "Felbermayer, [GEOGRAPHIC_DATA]" at bounding box center [386, 444] width 497 height 32
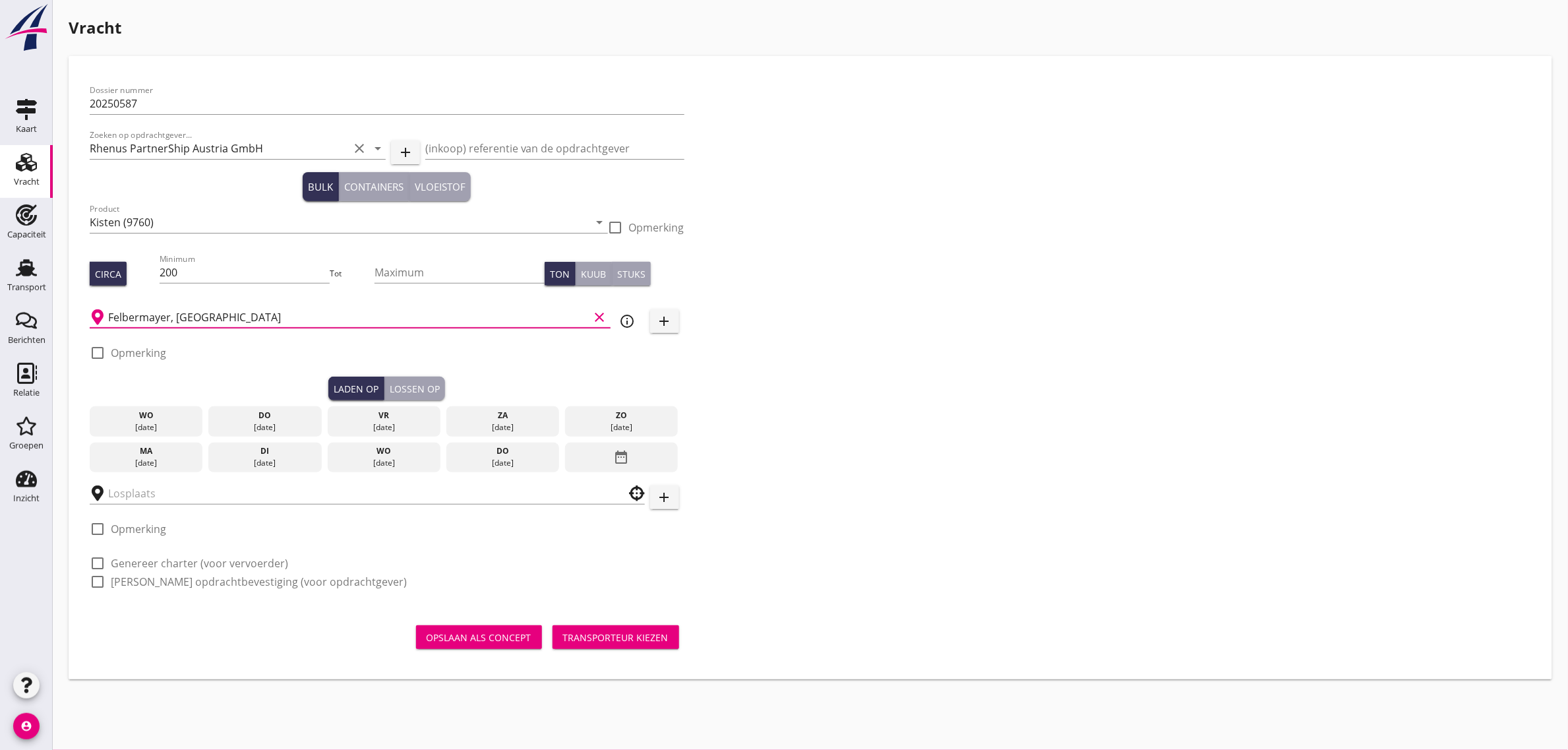
type input "Felbermayer, [GEOGRAPHIC_DATA]"
click at [373, 452] on div "wo" at bounding box center [383, 450] width 107 height 12
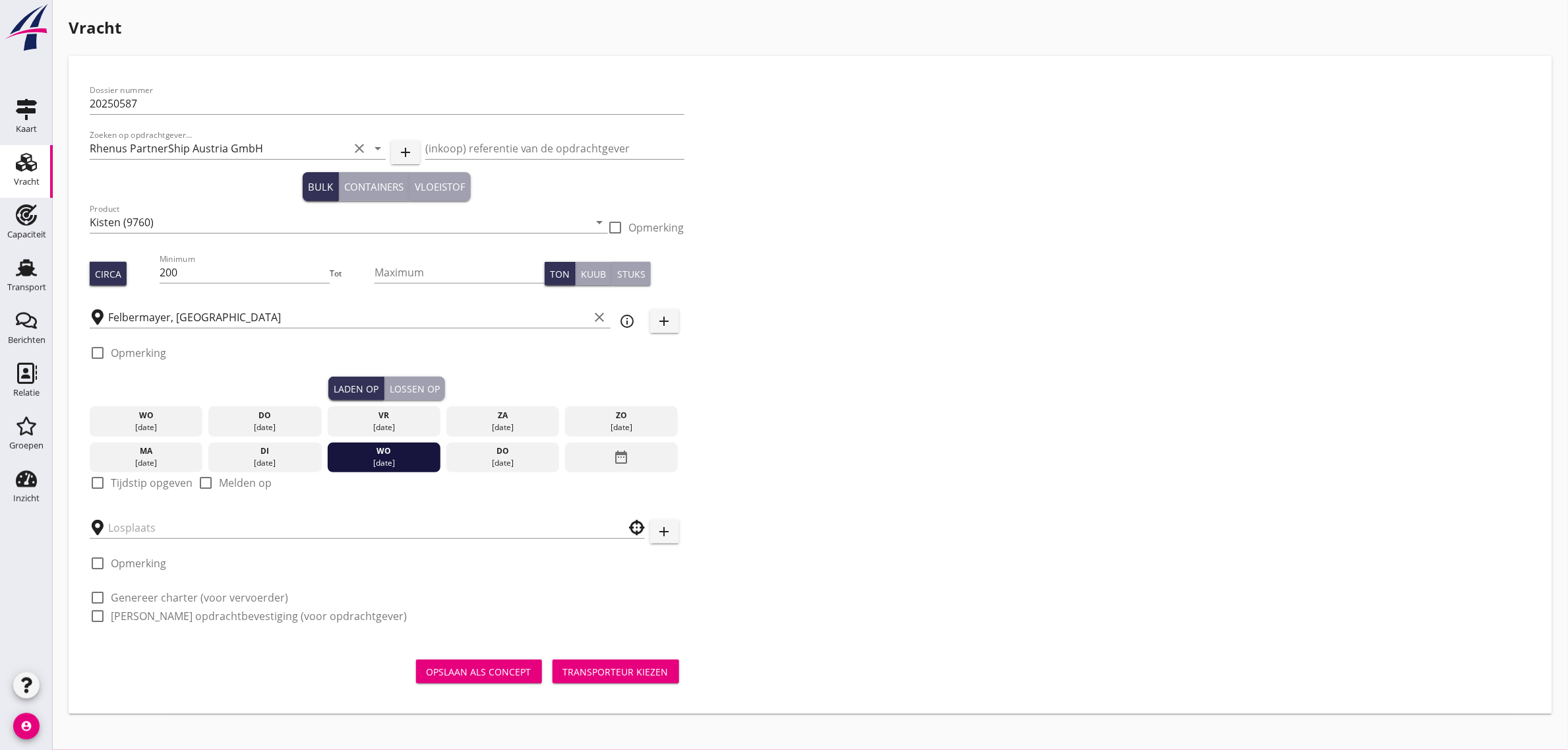
click at [160, 476] on label "Tijdstip opgeven" at bounding box center [152, 482] width 82 height 13
checkbox input "true"
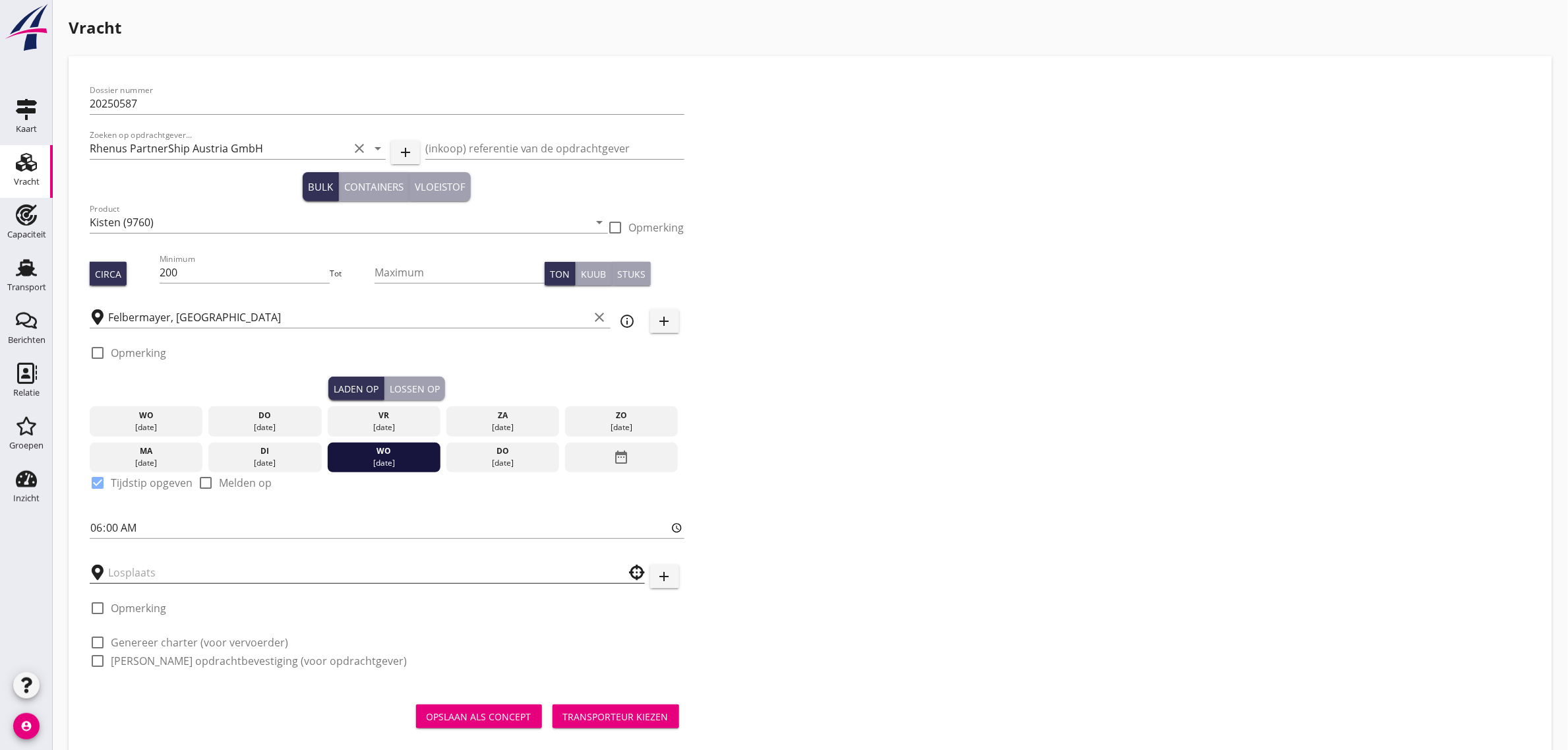
click at [149, 580] on input "text" at bounding box center [358, 572] width 500 height 21
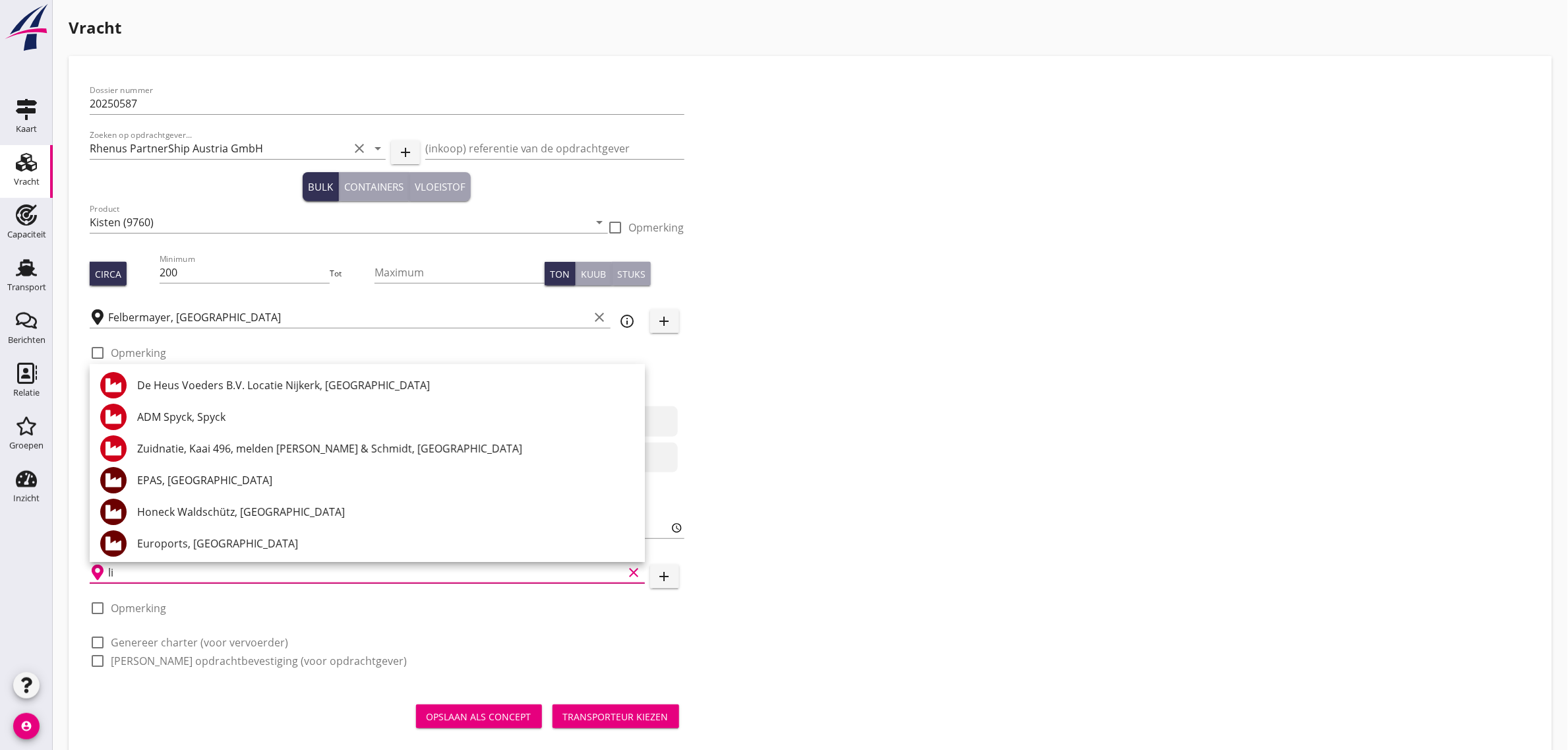
type input "l"
click at [803, 578] on div "Dossier nummer 20250587 Zoeken op opdrachtgever... Rhenus PartnerShip Austria G…" at bounding box center [810, 381] width 1453 height 607
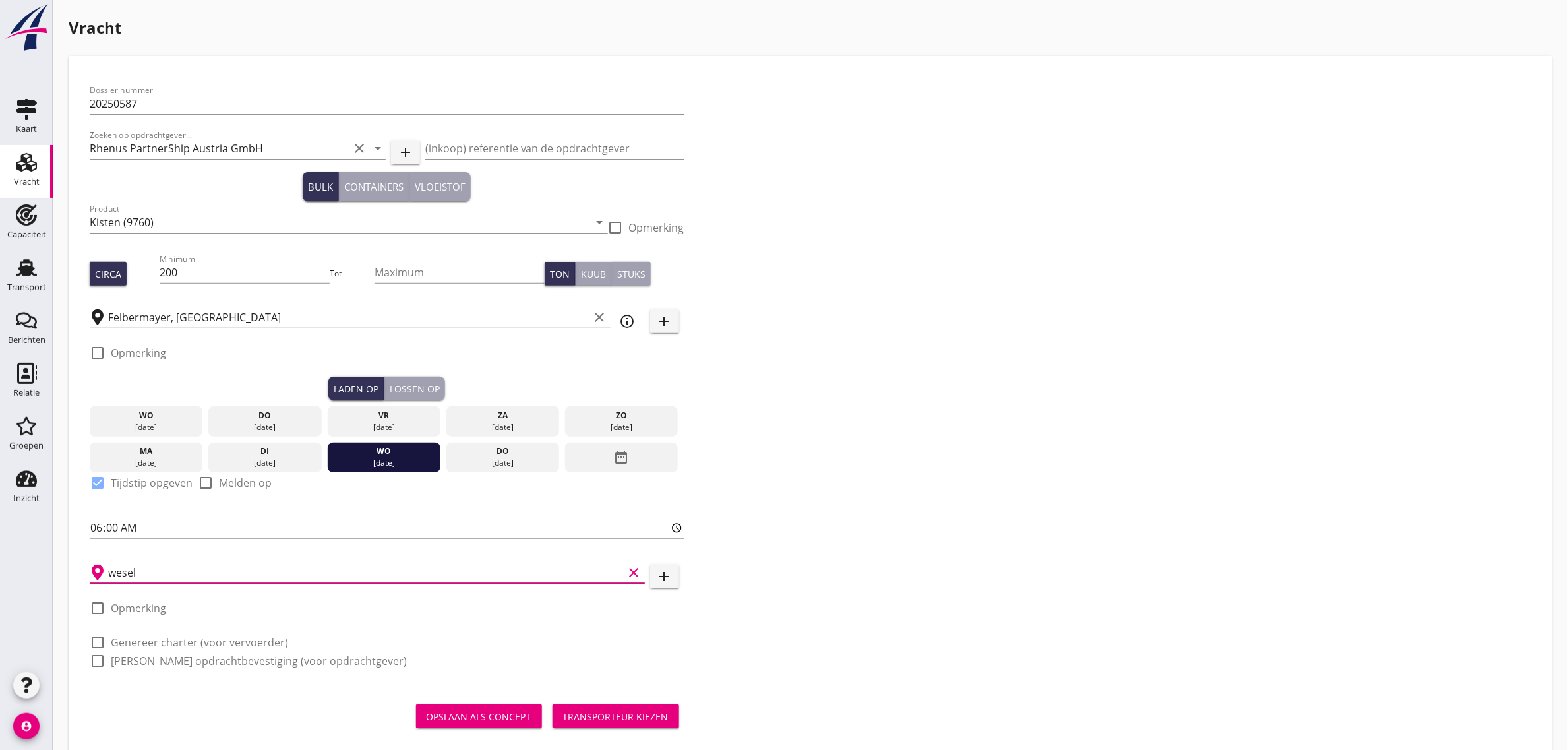
click at [155, 569] on input "wesel" at bounding box center [366, 572] width 516 height 21
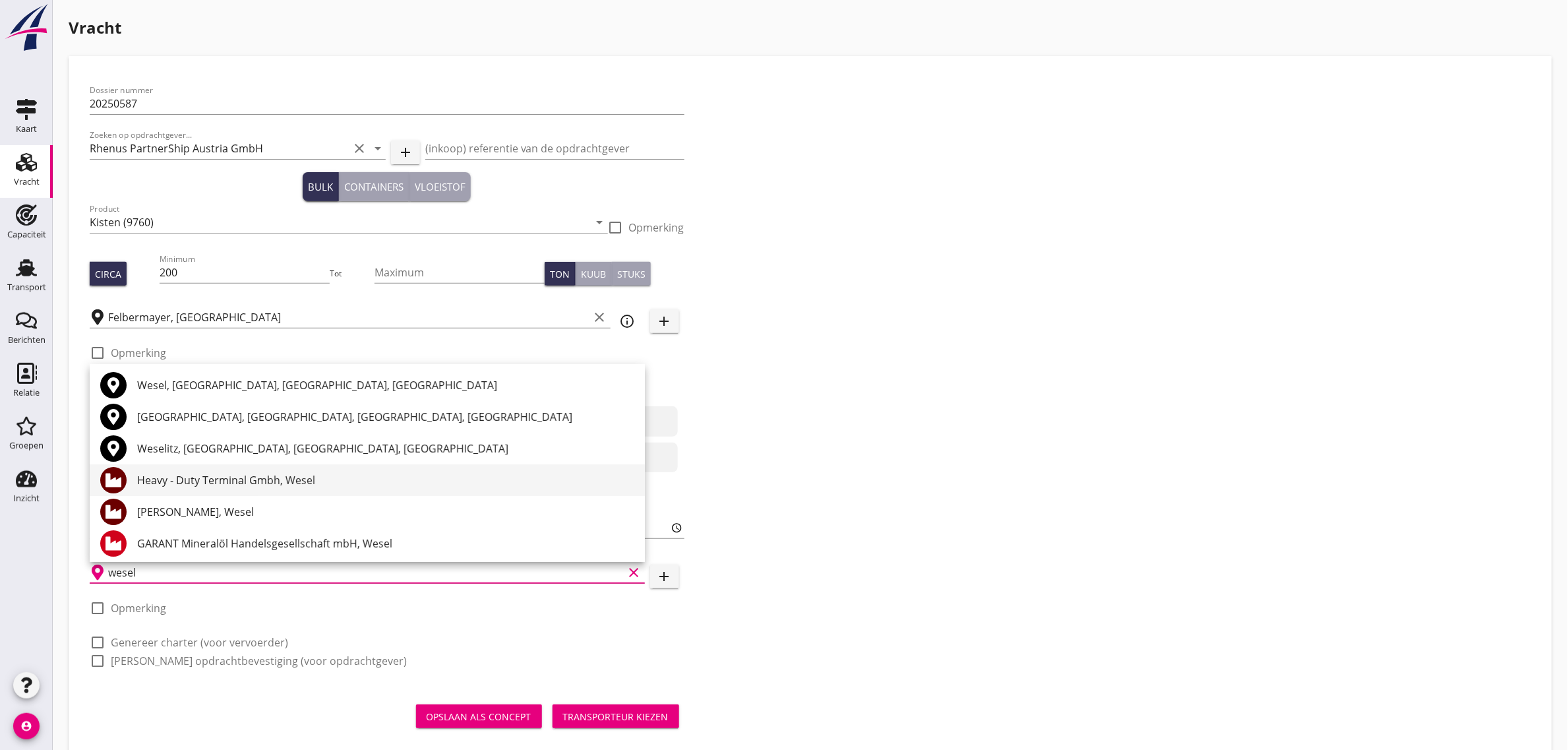
click at [205, 474] on div "Heavy - Duty Terminal Gmbh, Wesel" at bounding box center [386, 480] width 497 height 16
type input "Heavy - Duty Terminal Gmbh, Wesel"
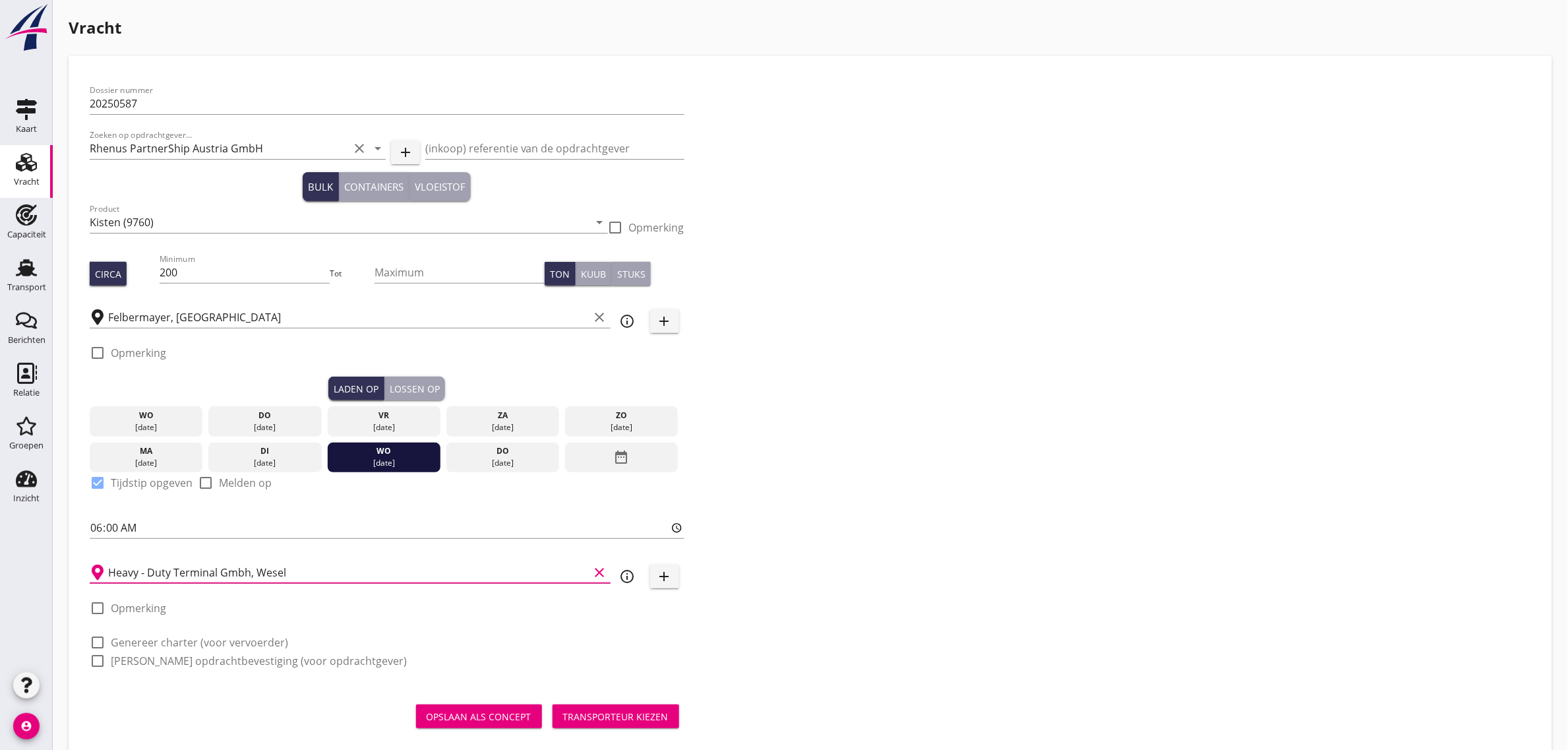
click at [160, 635] on div "check_box_outline_blank Genereer charter (voor vervoerder)" at bounding box center [189, 642] width 198 height 16
click at [162, 638] on label "Genereer charter (voor vervoerder)" at bounding box center [199, 642] width 177 height 13
click at [156, 668] on div "Dossier nummer 20250587 Zoeken op opdrachtgever... Rhenus PartnerShip Austria G…" at bounding box center [387, 381] width 605 height 607
checkbox input "true"
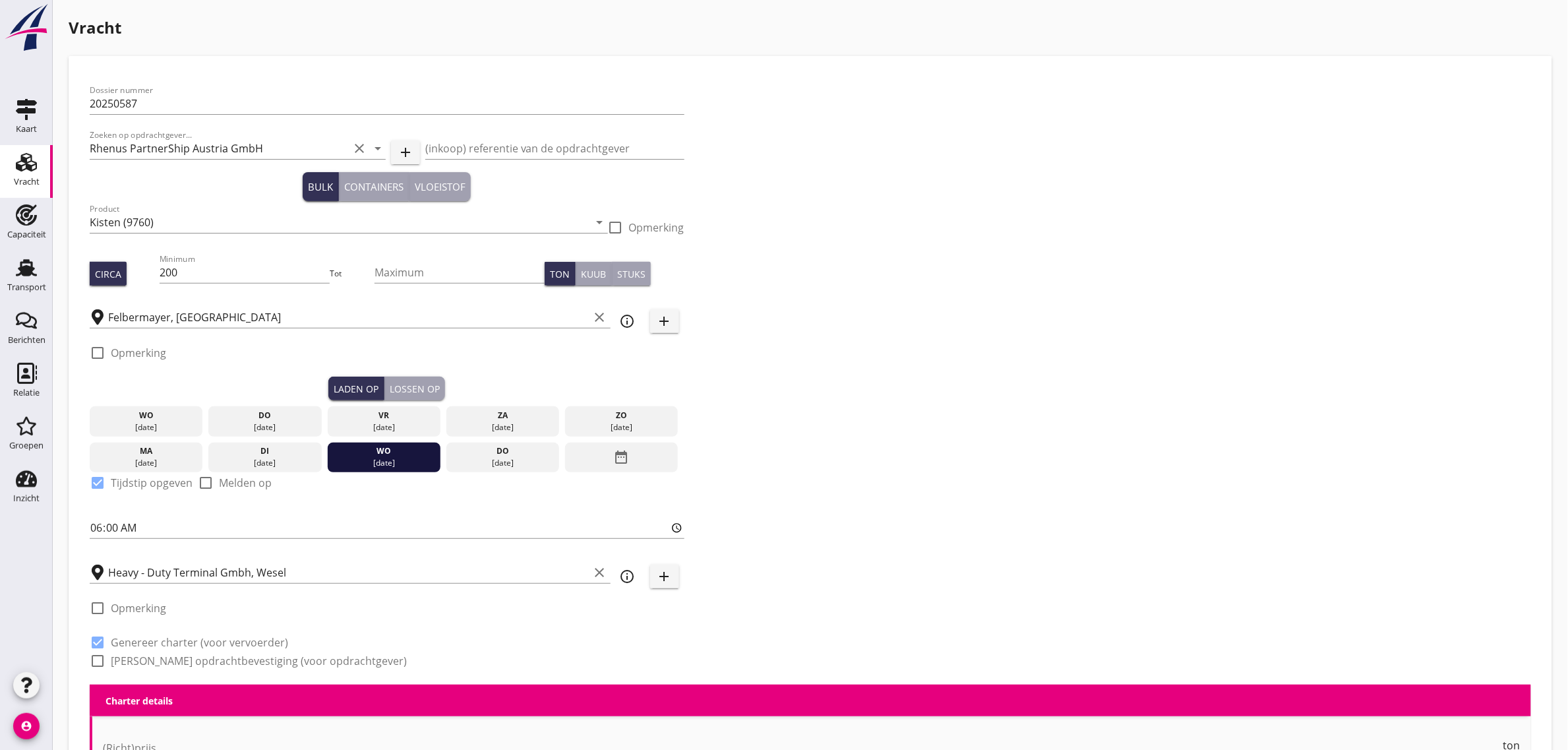
click at [155, 655] on label "[PERSON_NAME] opdrachtbevestiging (voor opdrachtgever)" at bounding box center [259, 660] width 296 height 13
checkbox input "true"
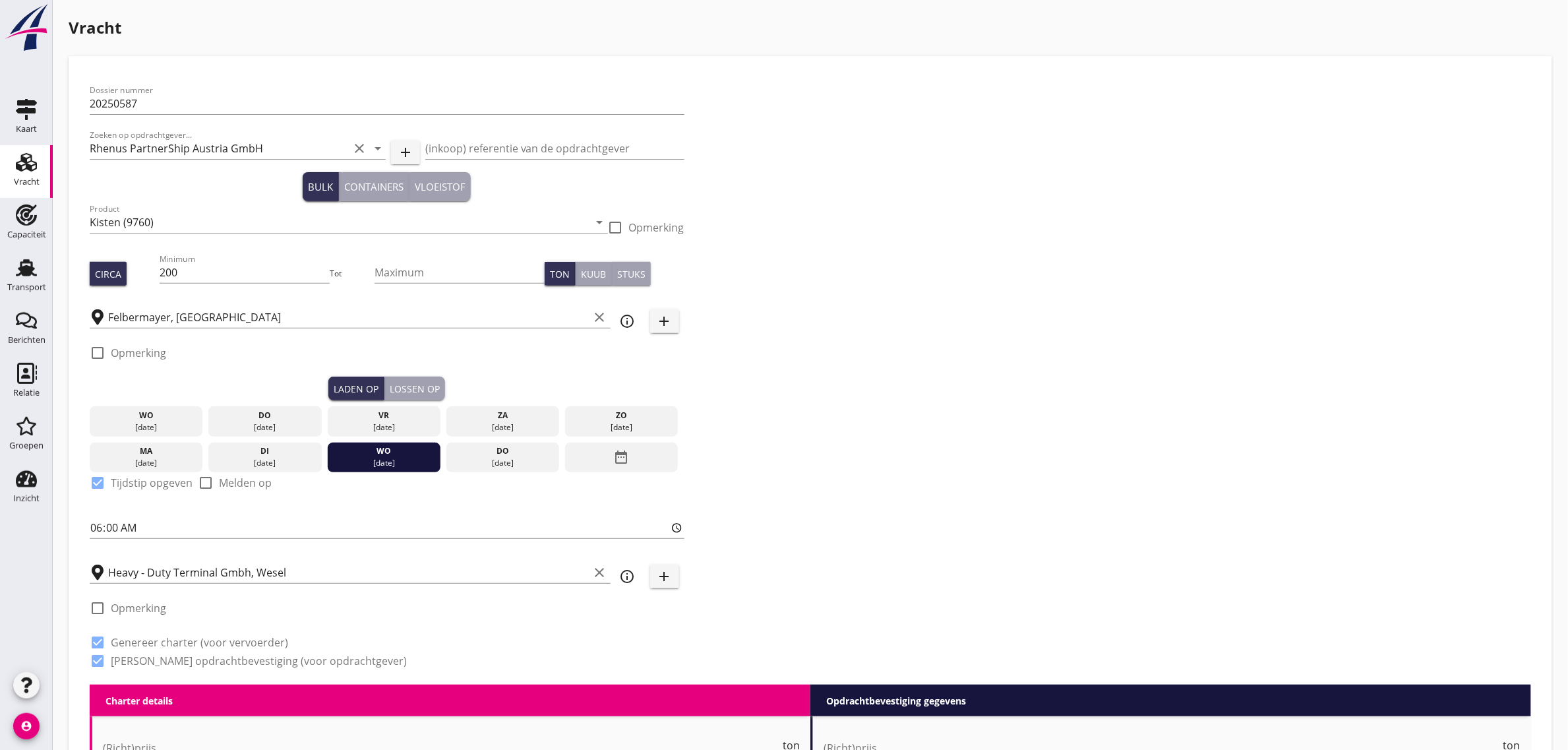
click at [132, 607] on label "Opmerking" at bounding box center [139, 607] width 56 height 13
checkbox input "true"
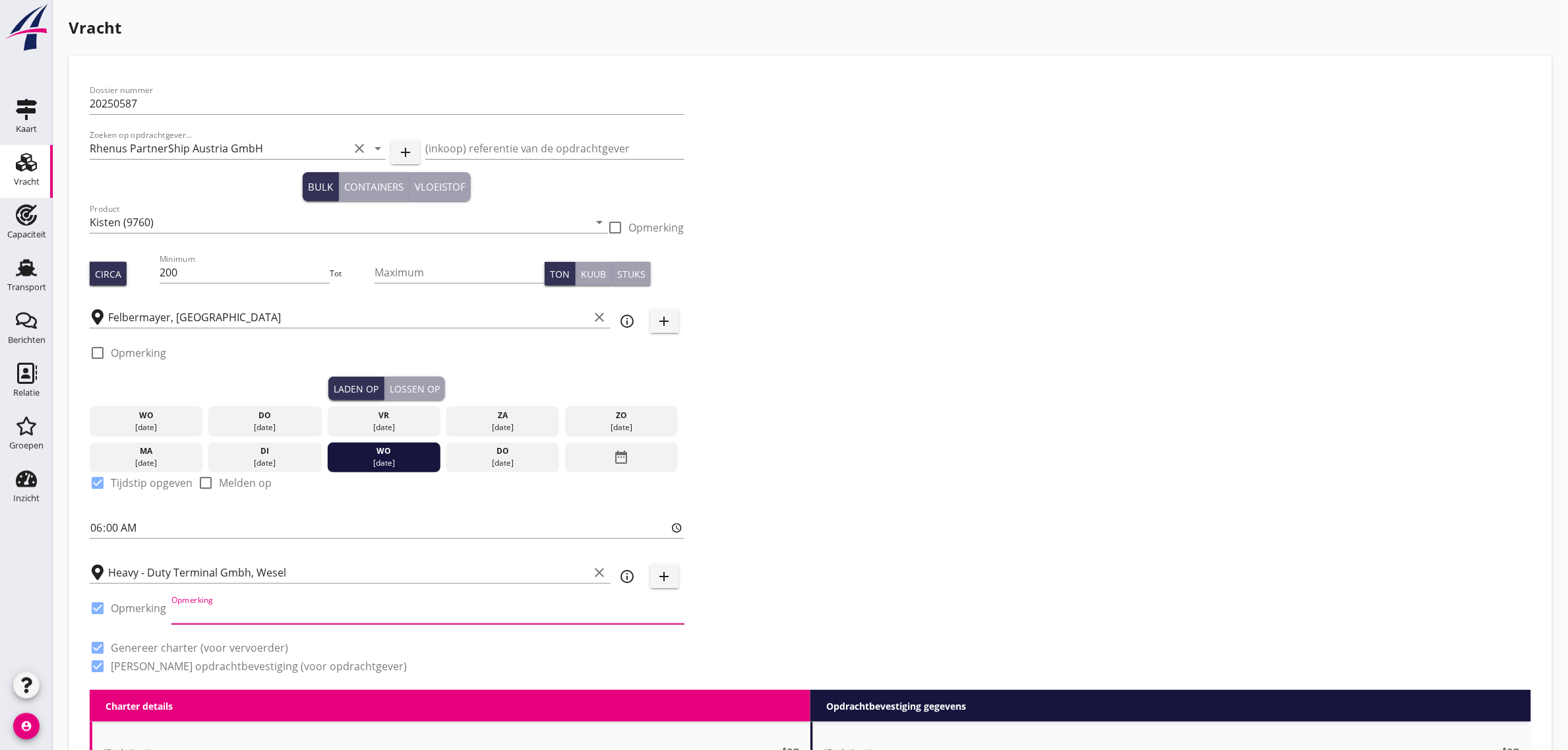
click at [281, 609] on input "Opmerking" at bounding box center [427, 613] width 513 height 21
type input "2e losplaats: Zeebrugge (uiterlijk 02.09)"
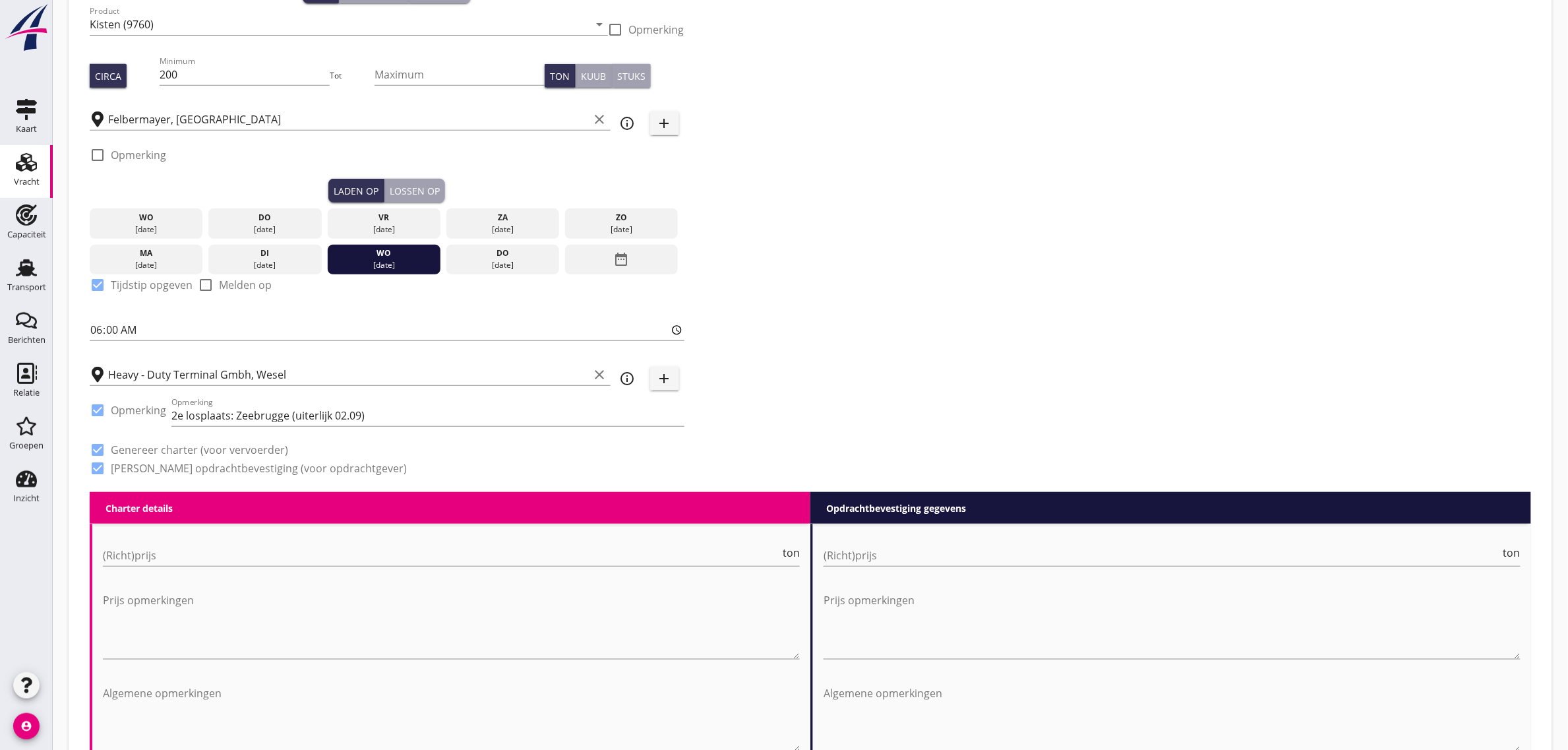
scroll to position [247, 0]
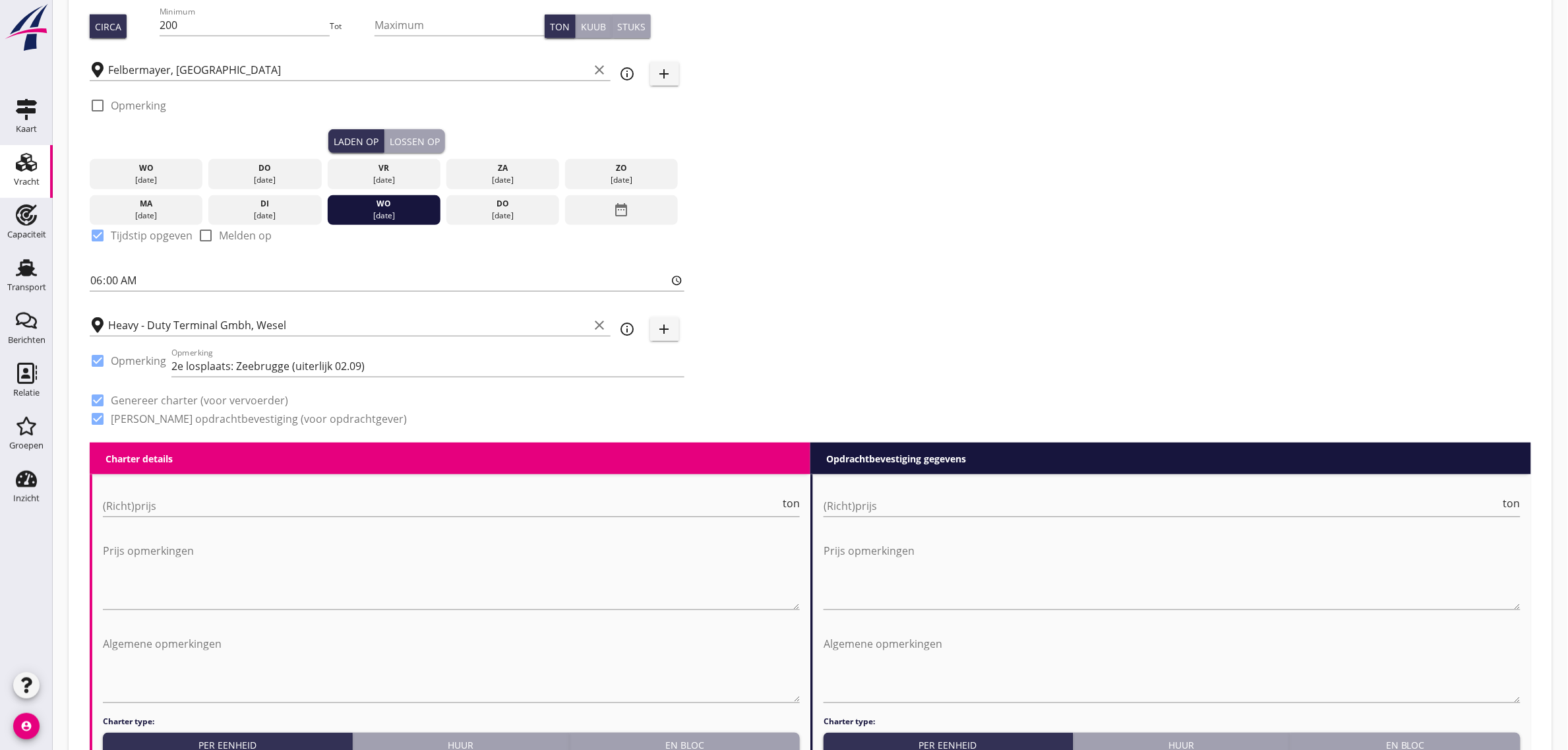
click at [886, 327] on div "Dossier nummer 20250587 Zoeken op opdrachtgever... Rhenus PartnerShip Austria G…" at bounding box center [810, 137] width 1453 height 613
click at [251, 501] on input "(Richt)prijs" at bounding box center [441, 505] width 677 height 21
type input "38000"
click at [866, 349] on div "Dossier nummer 20250587 Zoeken op opdrachtgever... Rhenus PartnerShip Austria G…" at bounding box center [810, 137] width 1453 height 613
click at [765, 343] on div "Dossier nummer 20250587 Zoeken op opdrachtgever... Rhenus PartnerShip Austria G…" at bounding box center [810, 137] width 1453 height 613
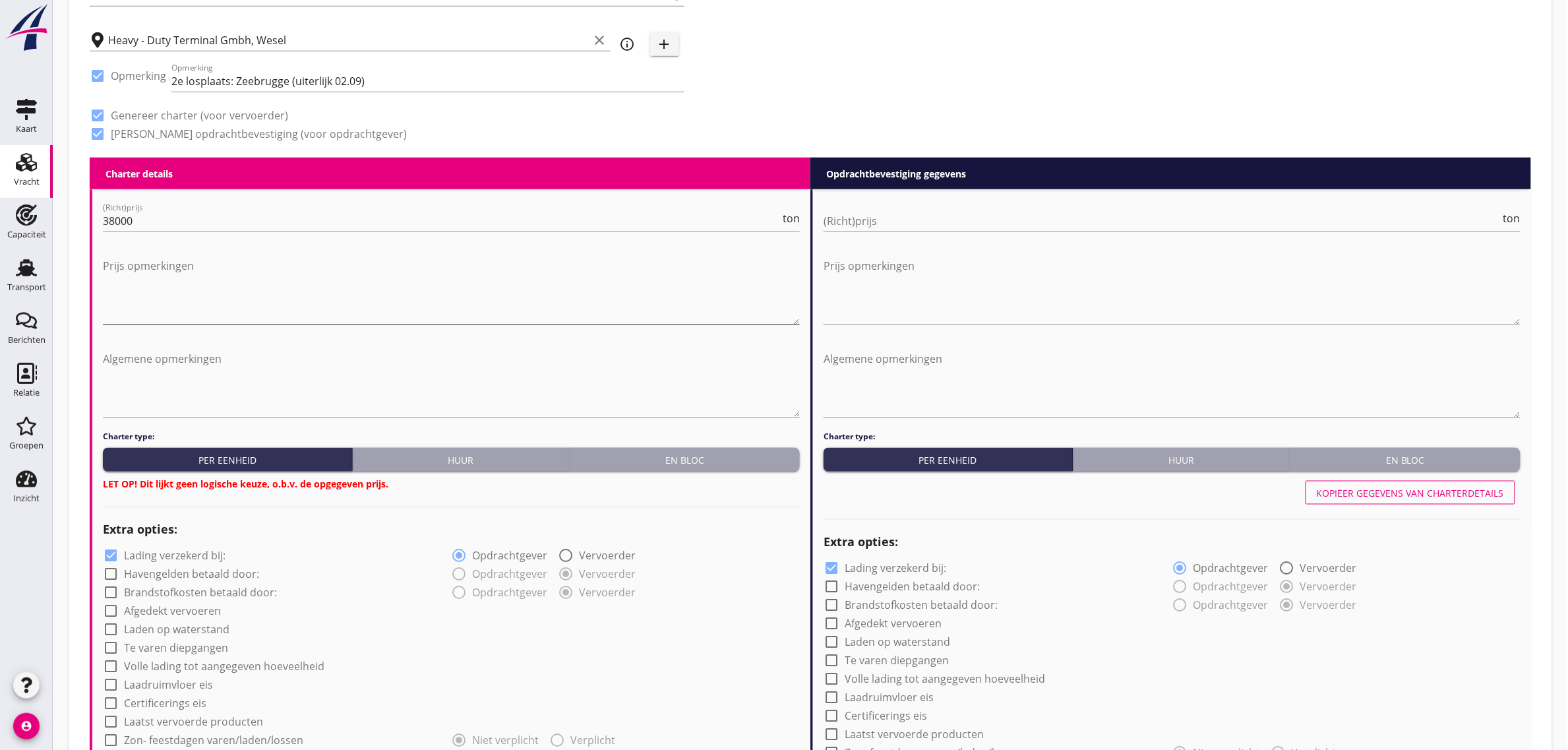
scroll to position [660, 0]
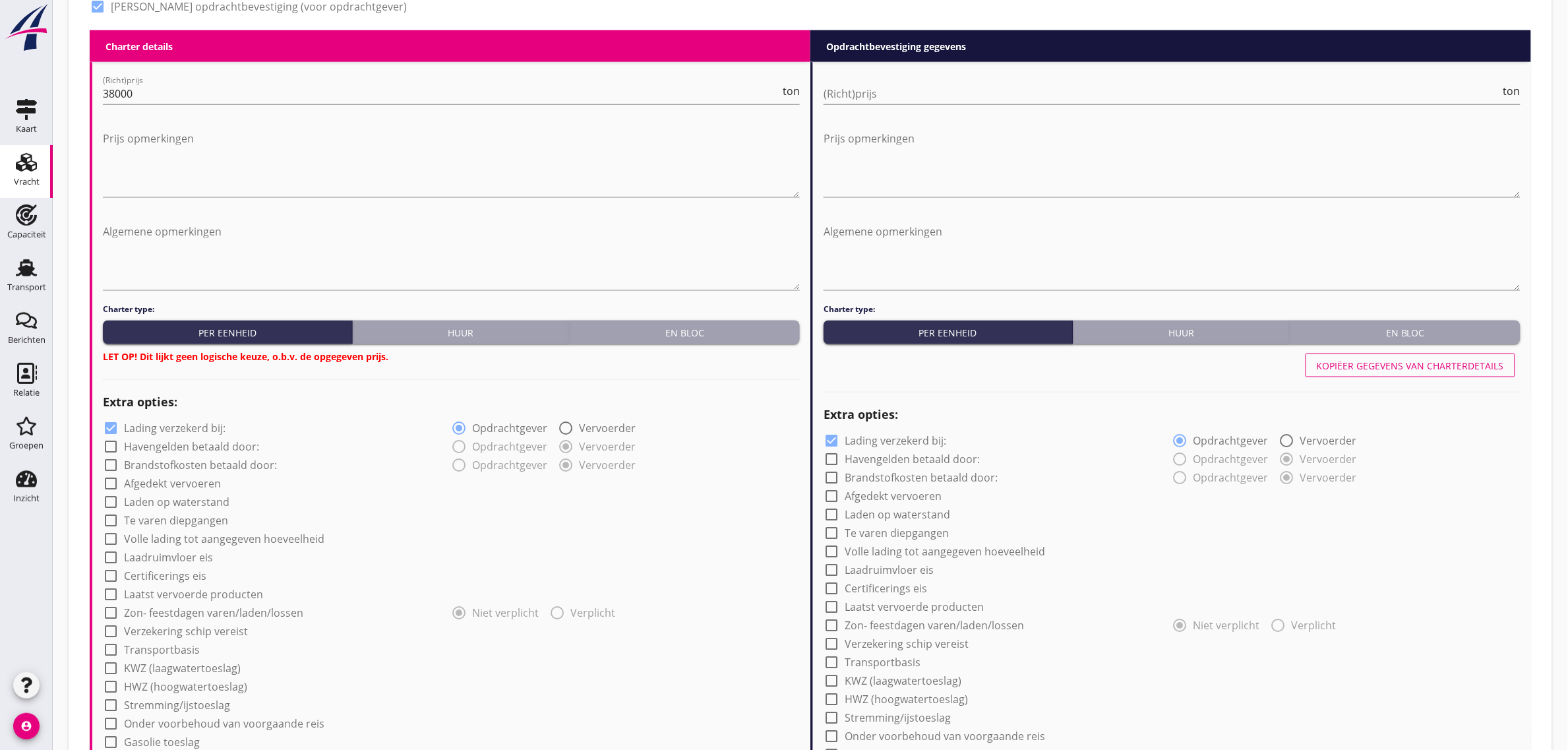
click at [719, 326] on div "En bloc" at bounding box center [684, 333] width 219 height 14
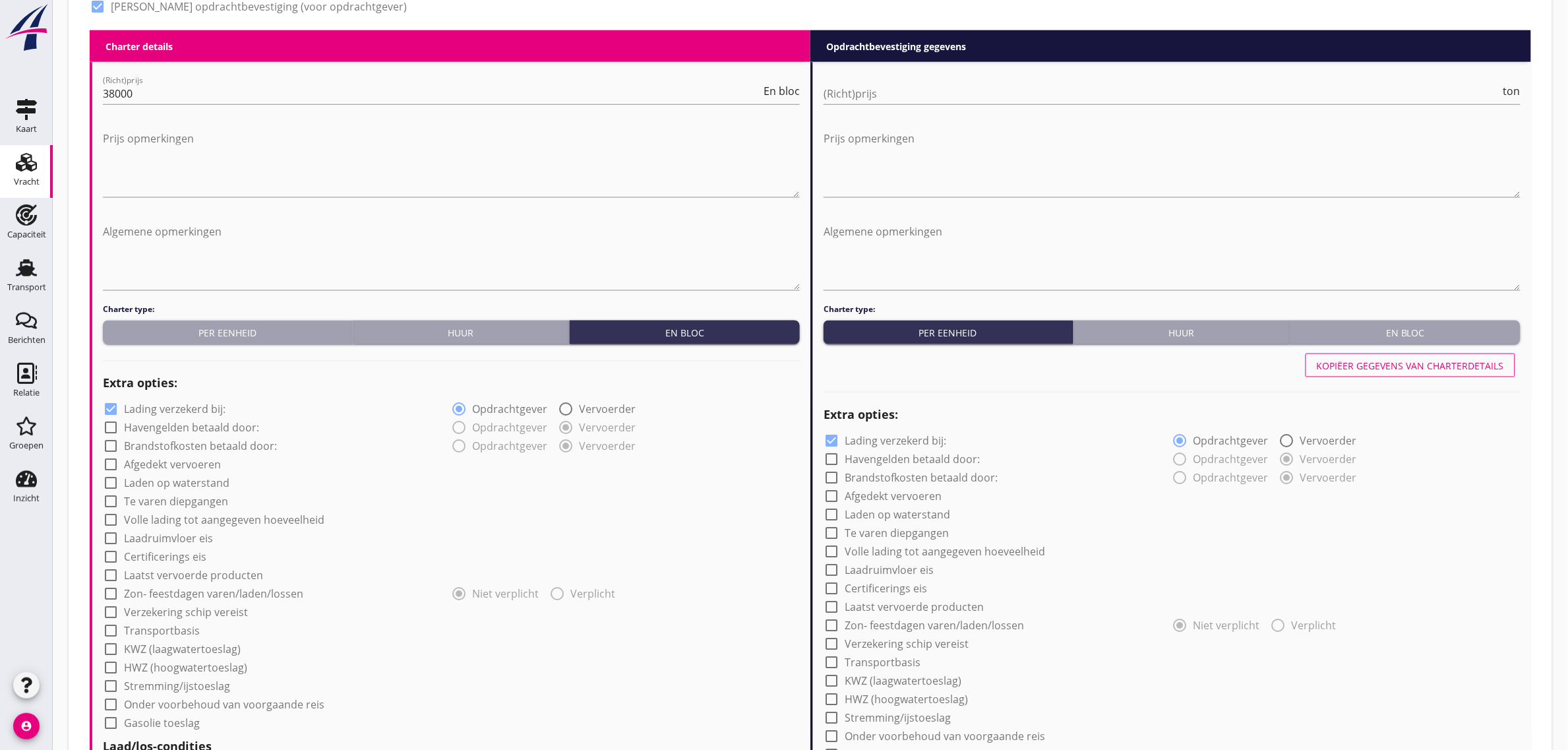
click at [188, 535] on label "Laadruimvloer eis" at bounding box center [168, 538] width 89 height 13
checkbox input "true"
drag, startPoint x: 142, startPoint y: 577, endPoint x: 146, endPoint y: 571, distance: 7.2
click at [143, 577] on div at bounding box center [442, 567] width 679 height 21
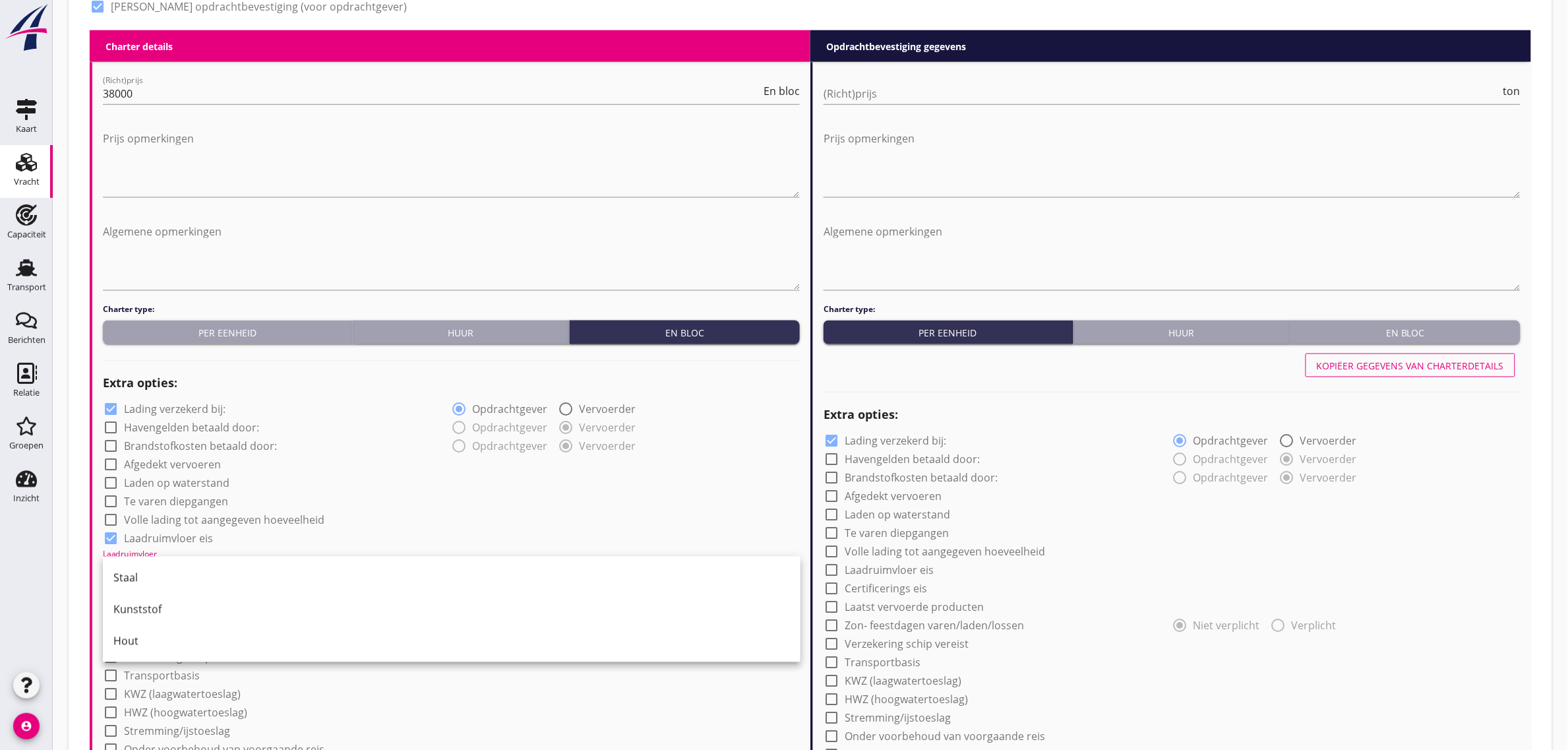
click at [167, 570] on div "Staal" at bounding box center [452, 577] width 677 height 16
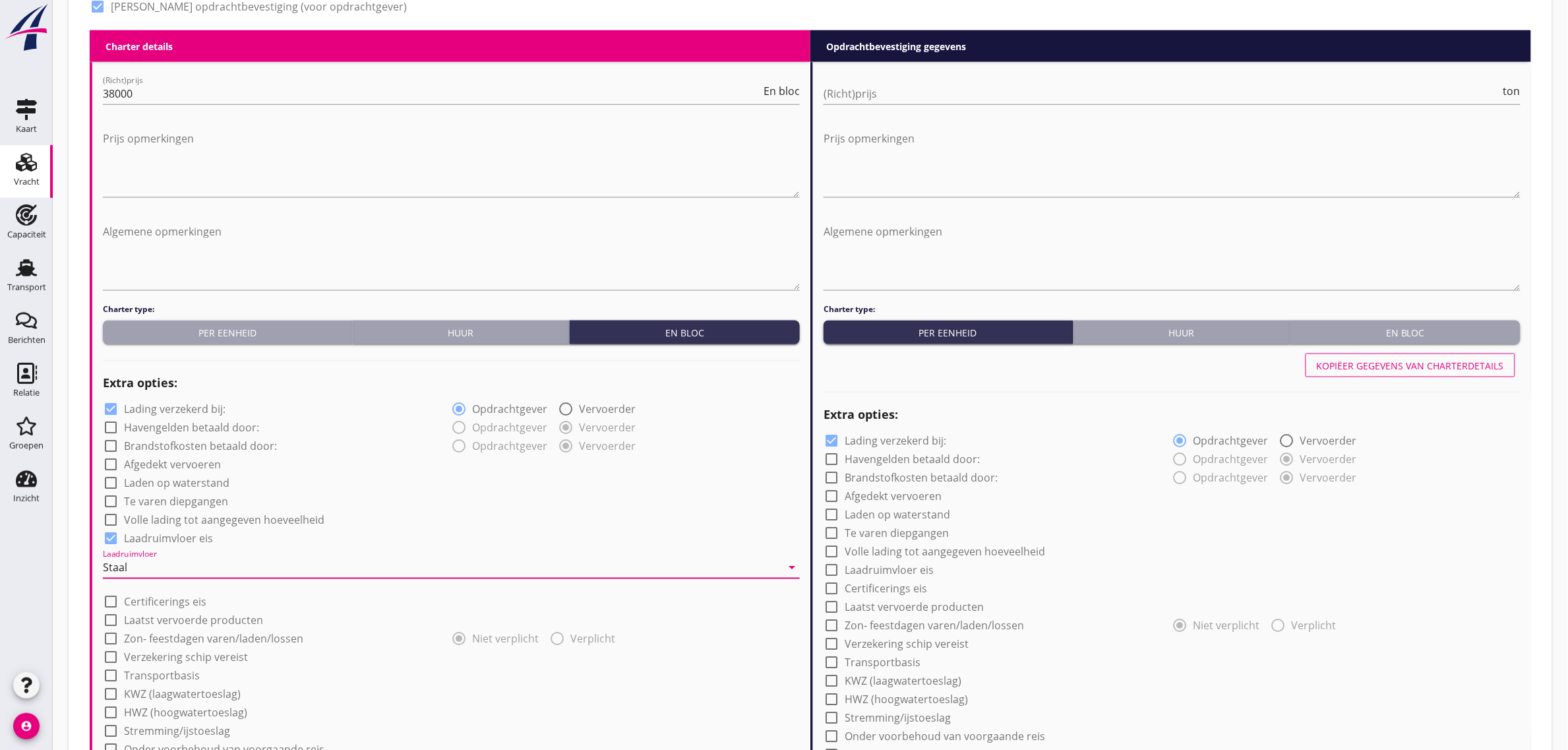
click at [410, 525] on div "check_box_outline_blank Volle lading tot aangegeven hoeveelheid" at bounding box center [451, 518] width 697 height 18
click at [173, 483] on label "Laden op waterstand" at bounding box center [176, 483] width 105 height 13
checkbox input "true"
click at [171, 506] on label "Te varen diepgangen" at bounding box center [175, 501] width 104 height 13
checkbox input "true"
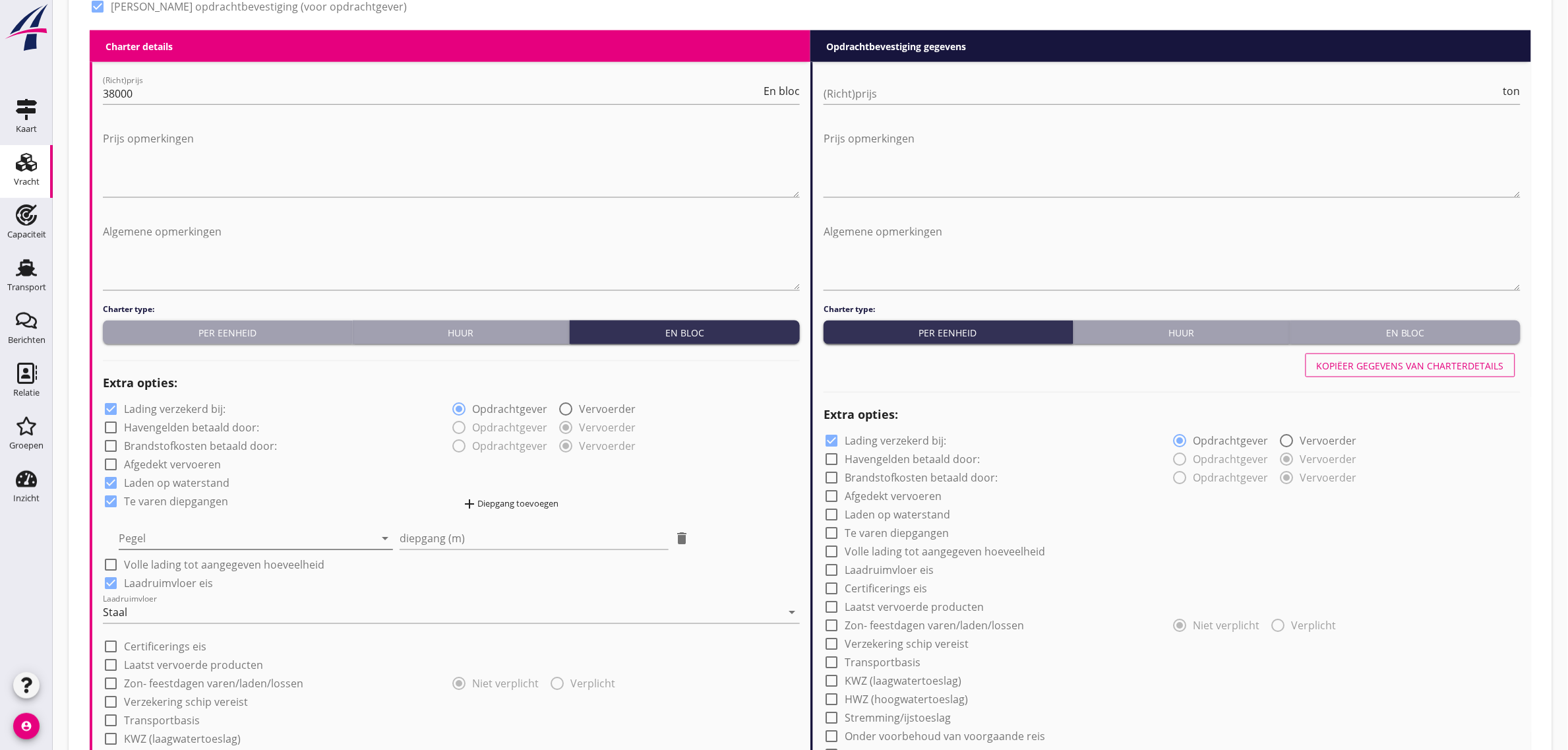
click at [175, 541] on div at bounding box center [247, 539] width 256 height 21
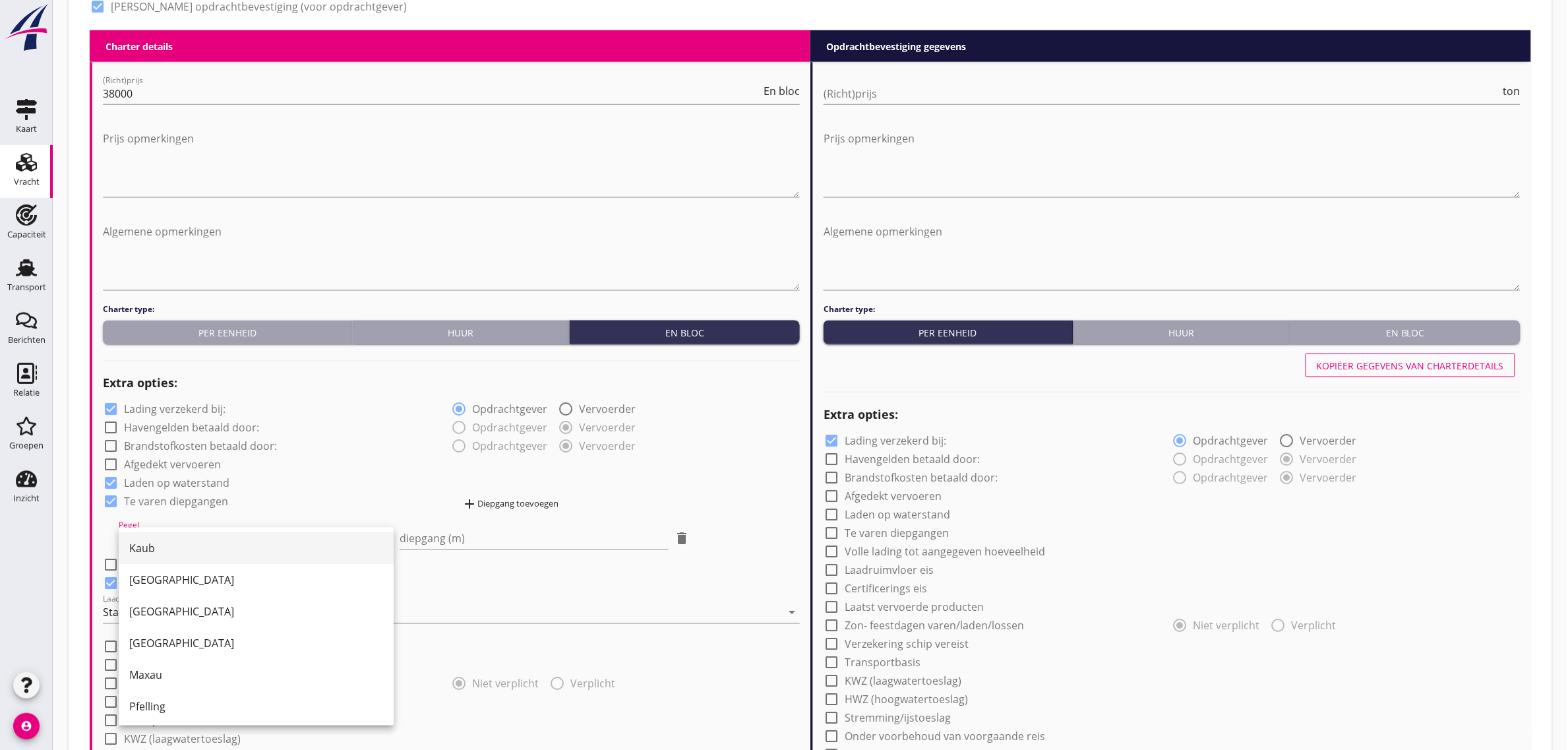
click at [185, 546] on div "Kaub" at bounding box center [256, 548] width 254 height 16
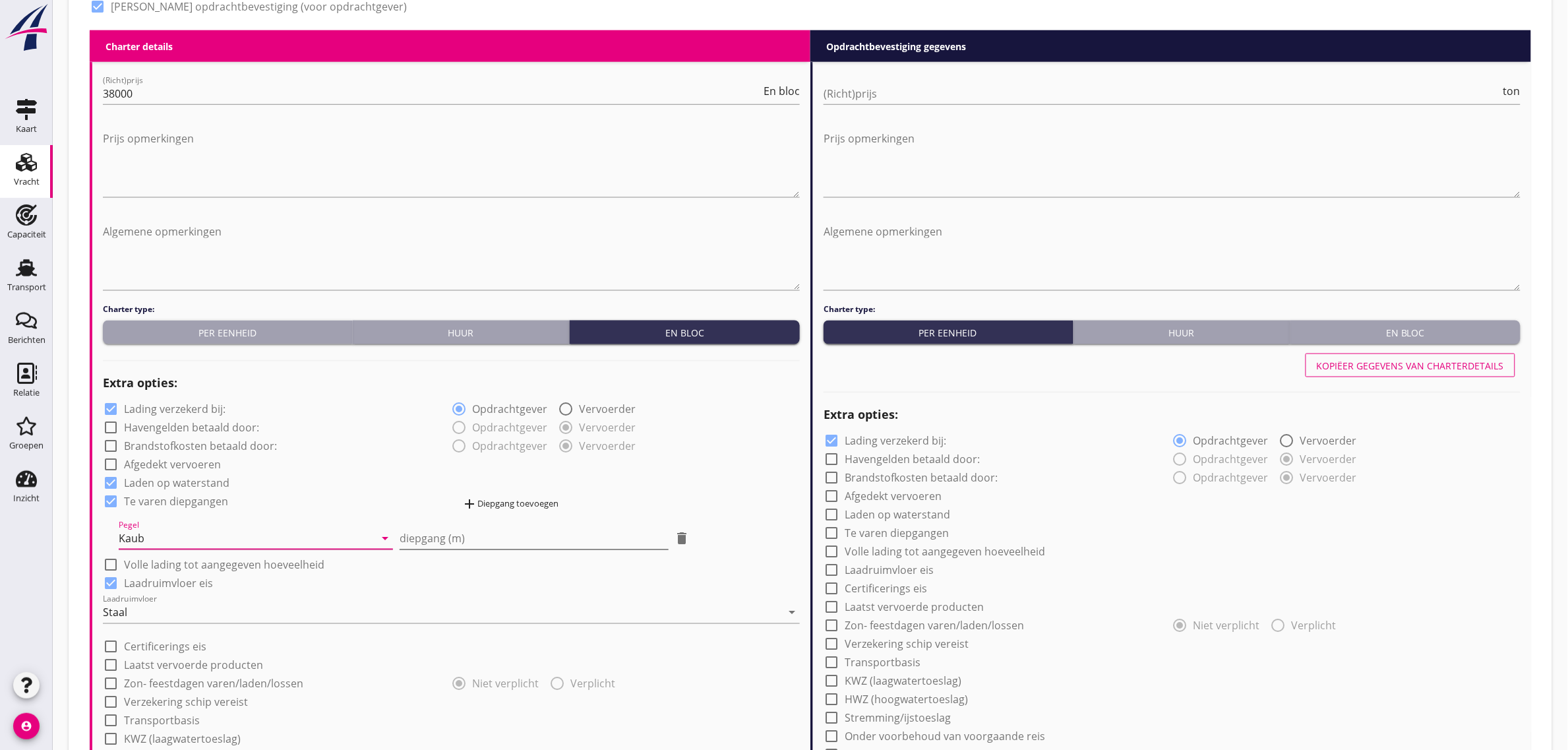
click at [478, 538] on input "diepgang (m)" at bounding box center [533, 539] width 268 height 21
type input "1"
click at [520, 505] on div "add Diepgang toevoegen" at bounding box center [510, 504] width 97 height 16
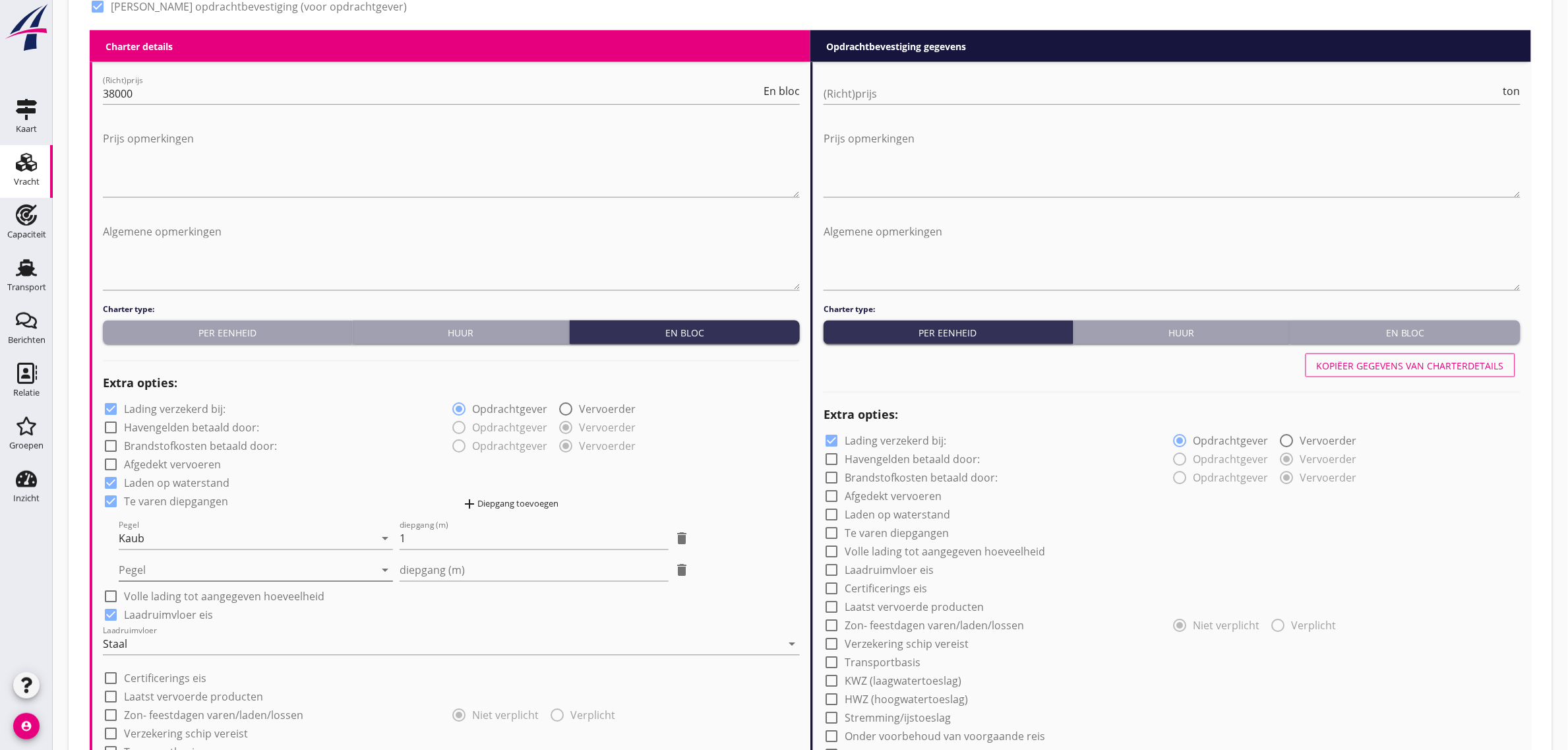
click at [252, 571] on div at bounding box center [247, 570] width 256 height 21
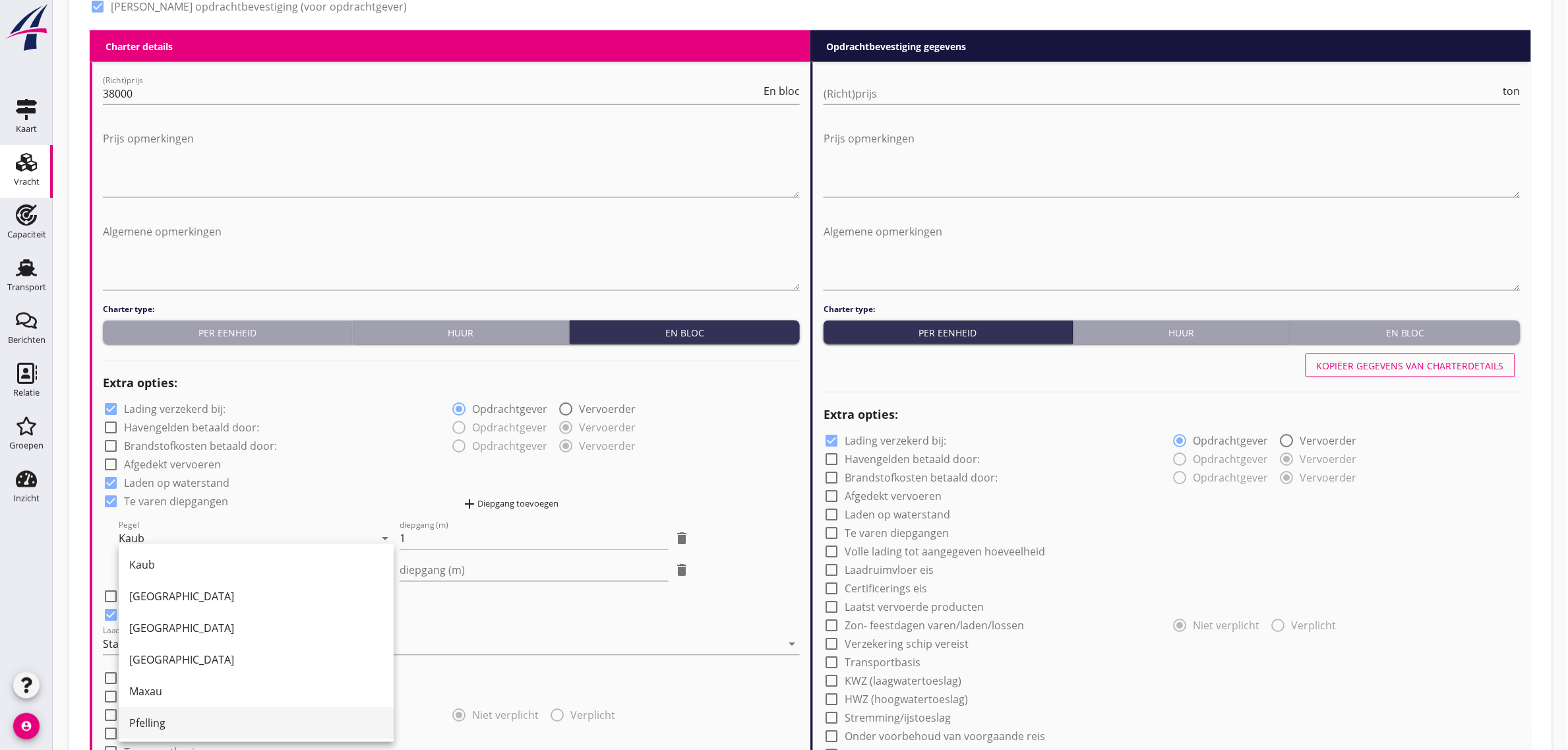
click at [192, 715] on div "Pfelling" at bounding box center [256, 723] width 254 height 16
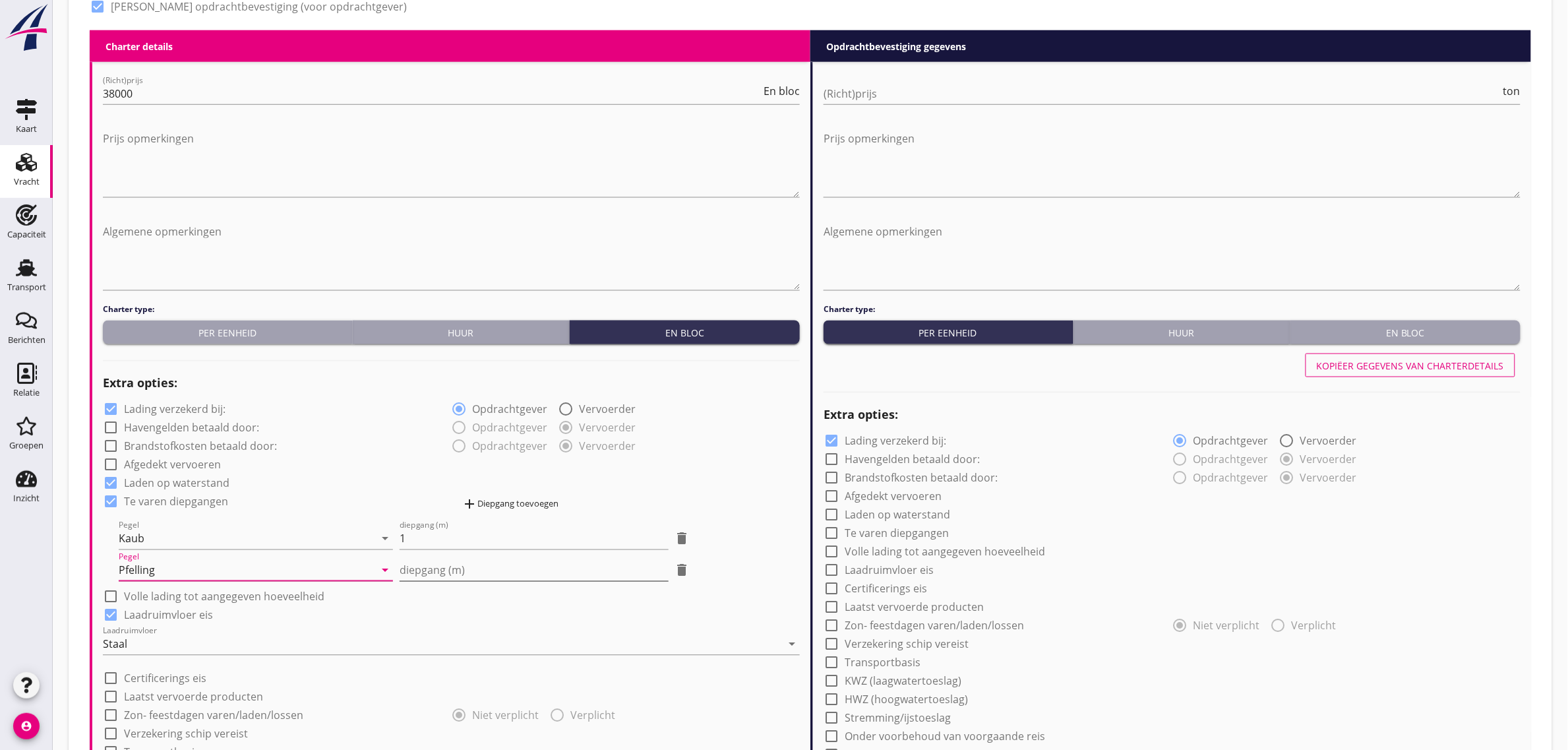
click at [443, 581] on div "diepgang (m)" at bounding box center [533, 570] width 268 height 21
type input "-1"
type input "-1.20"
click at [488, 506] on div "add Diepgang toevoegen" at bounding box center [510, 504] width 97 height 16
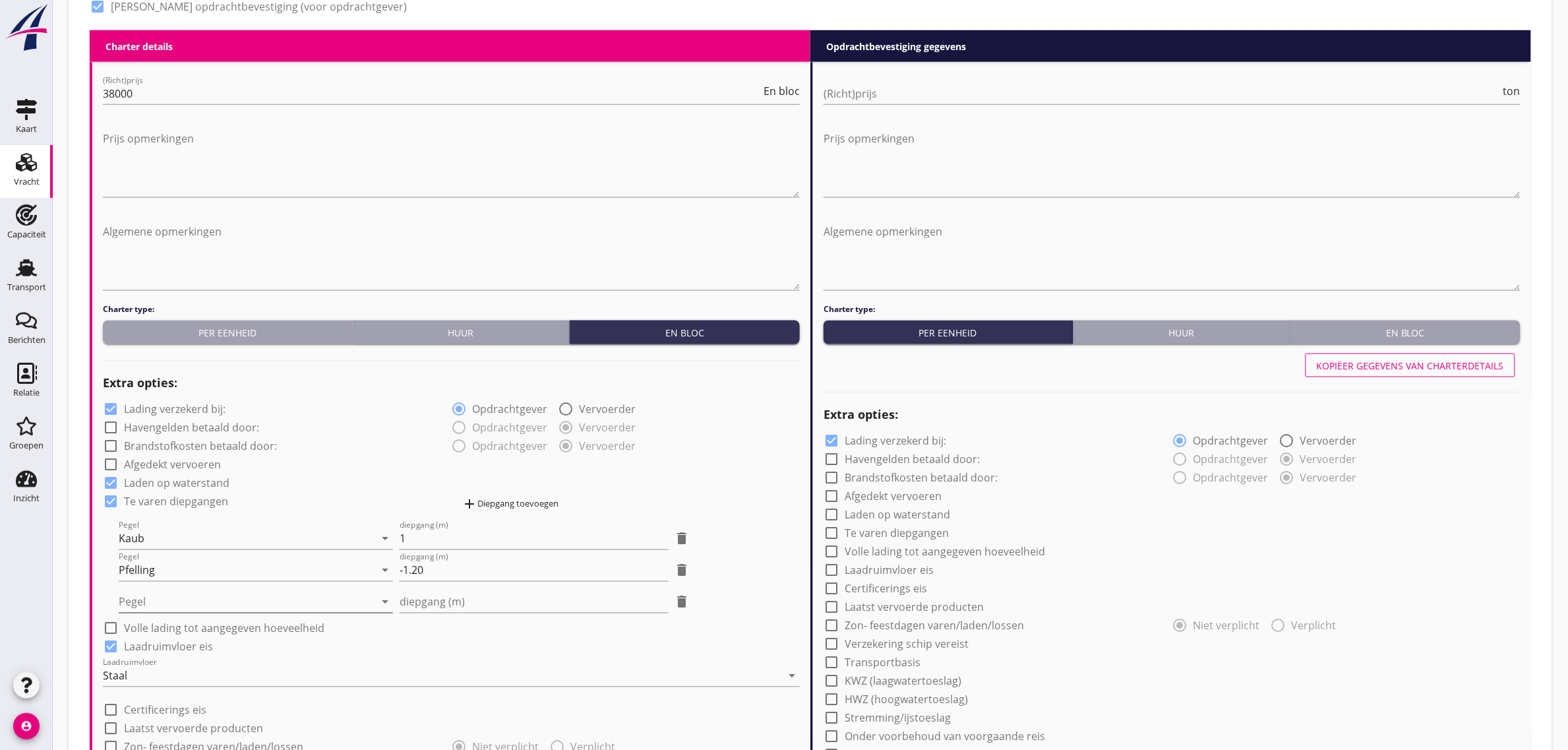
click at [292, 601] on div at bounding box center [247, 602] width 256 height 21
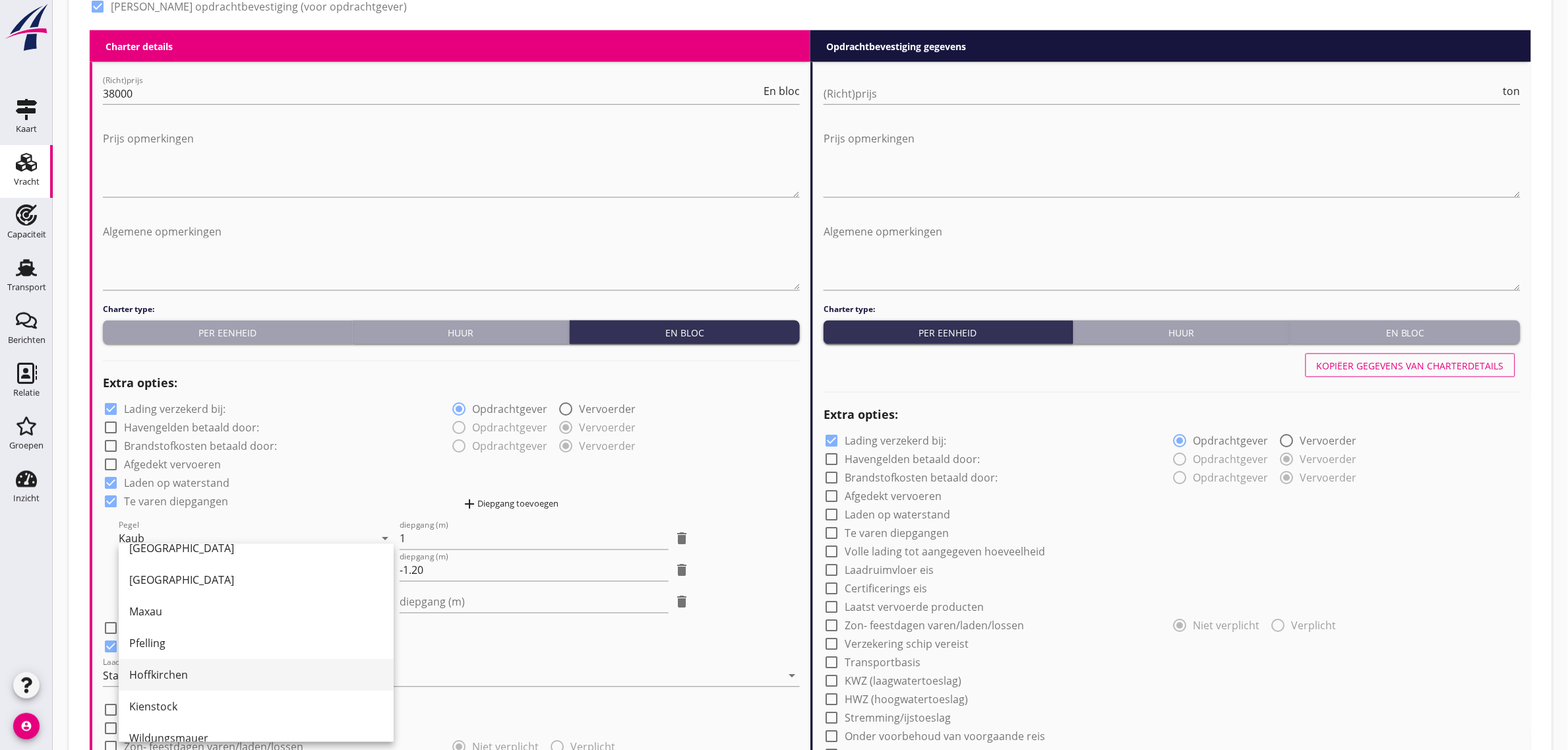
scroll to position [82, 0]
click at [245, 686] on div "Hoffkirchen" at bounding box center [256, 673] width 254 height 32
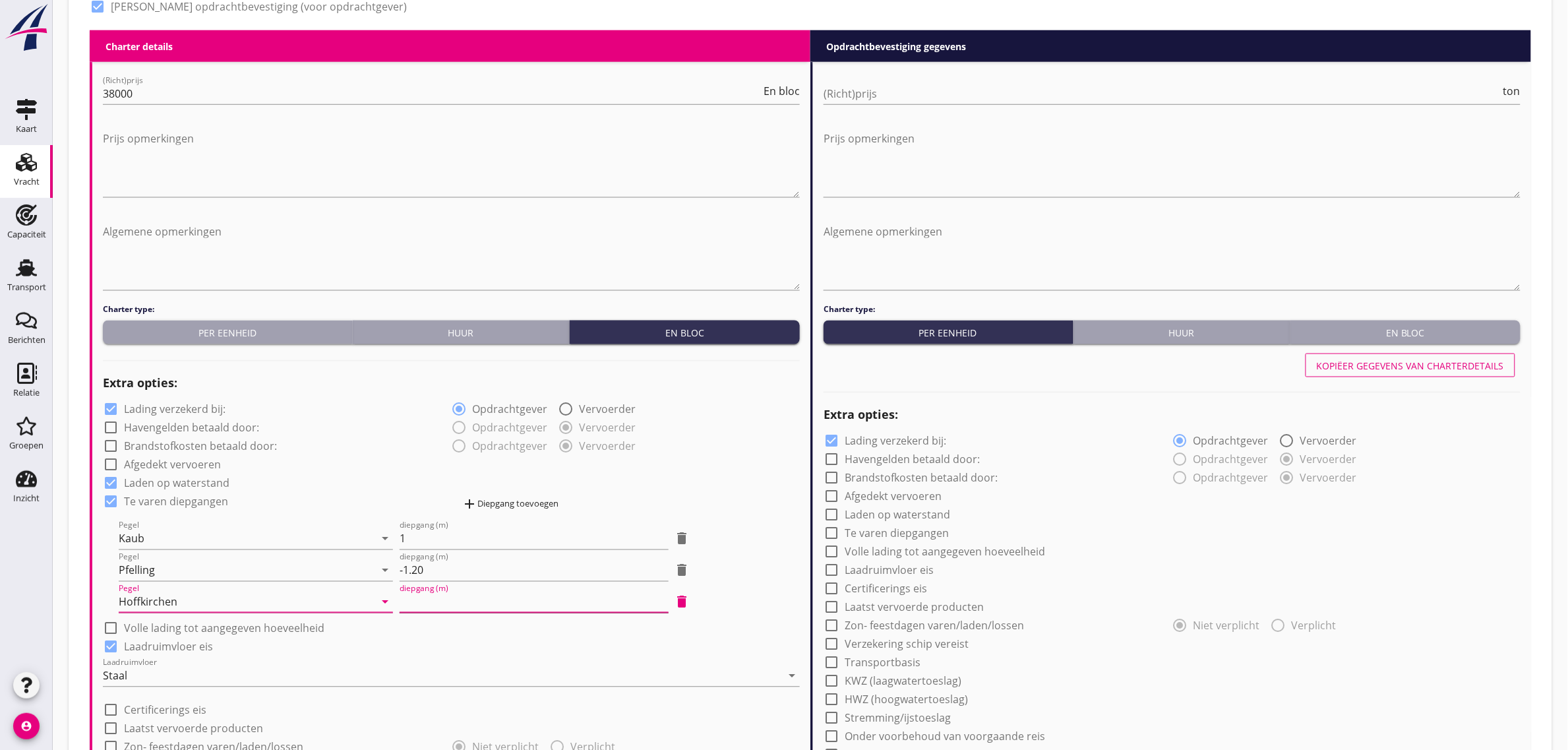
click at [496, 604] on input "diepgang (m)" at bounding box center [533, 602] width 268 height 21
click at [635, 475] on div "check_box Laden op waterstand" at bounding box center [451, 482] width 697 height 18
click at [404, 601] on input "-.40" at bounding box center [533, 602] width 268 height 21
type input "-0.40"
click at [671, 469] on div "check_box_outline_blank Afgedekt vervoeren" at bounding box center [451, 463] width 697 height 18
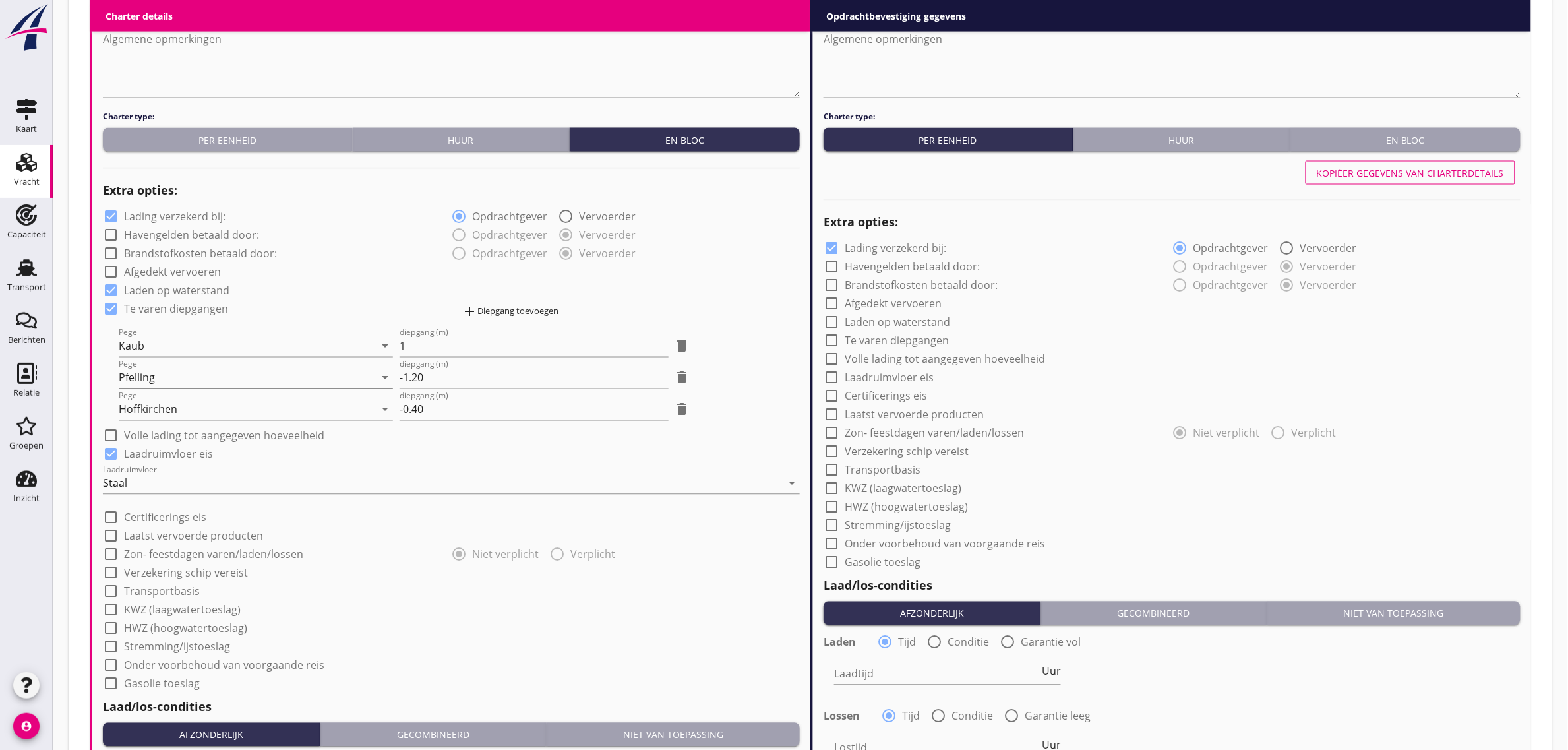
scroll to position [989, 0]
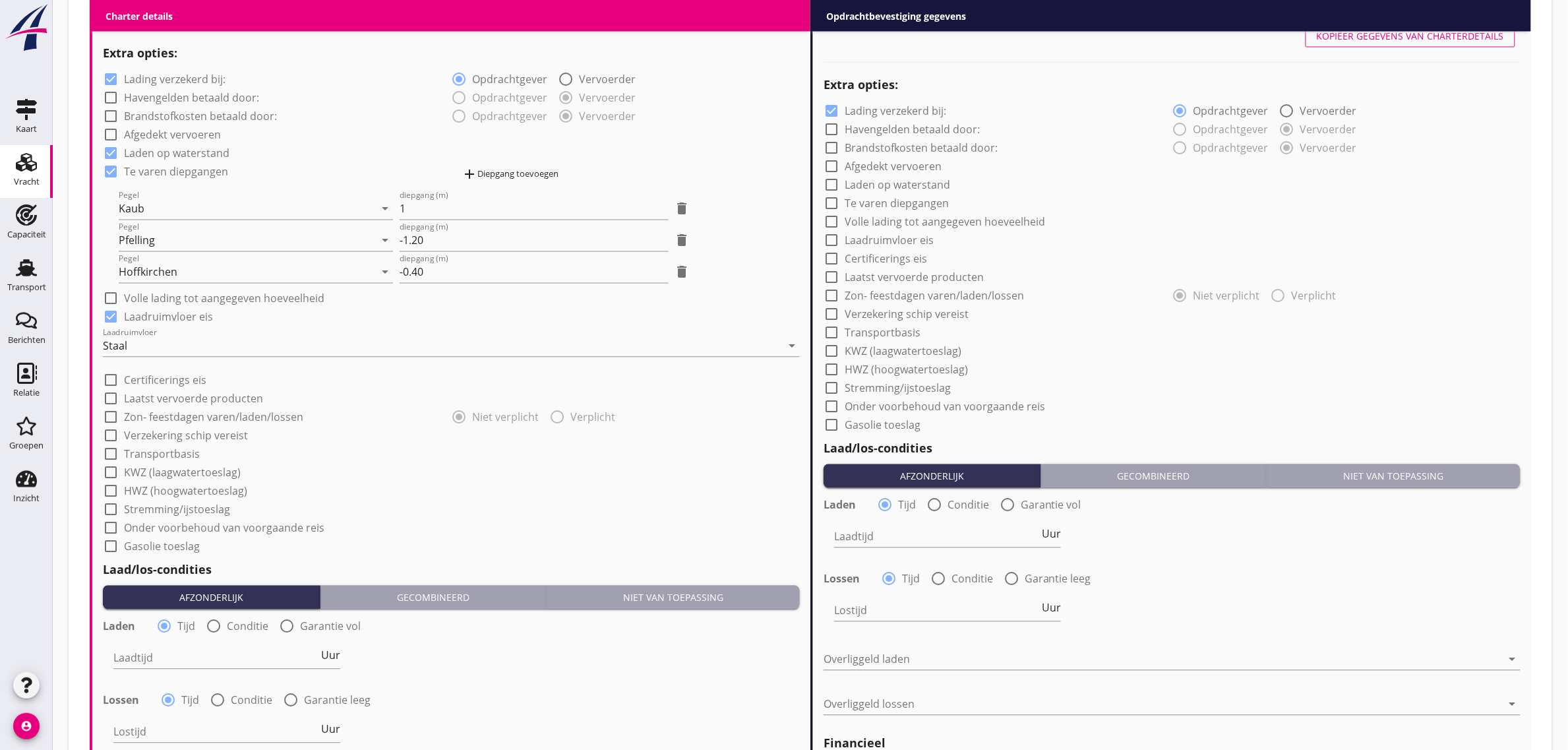
click at [172, 455] on label "Transportbasis" at bounding box center [162, 454] width 76 height 13
checkbox input "true"
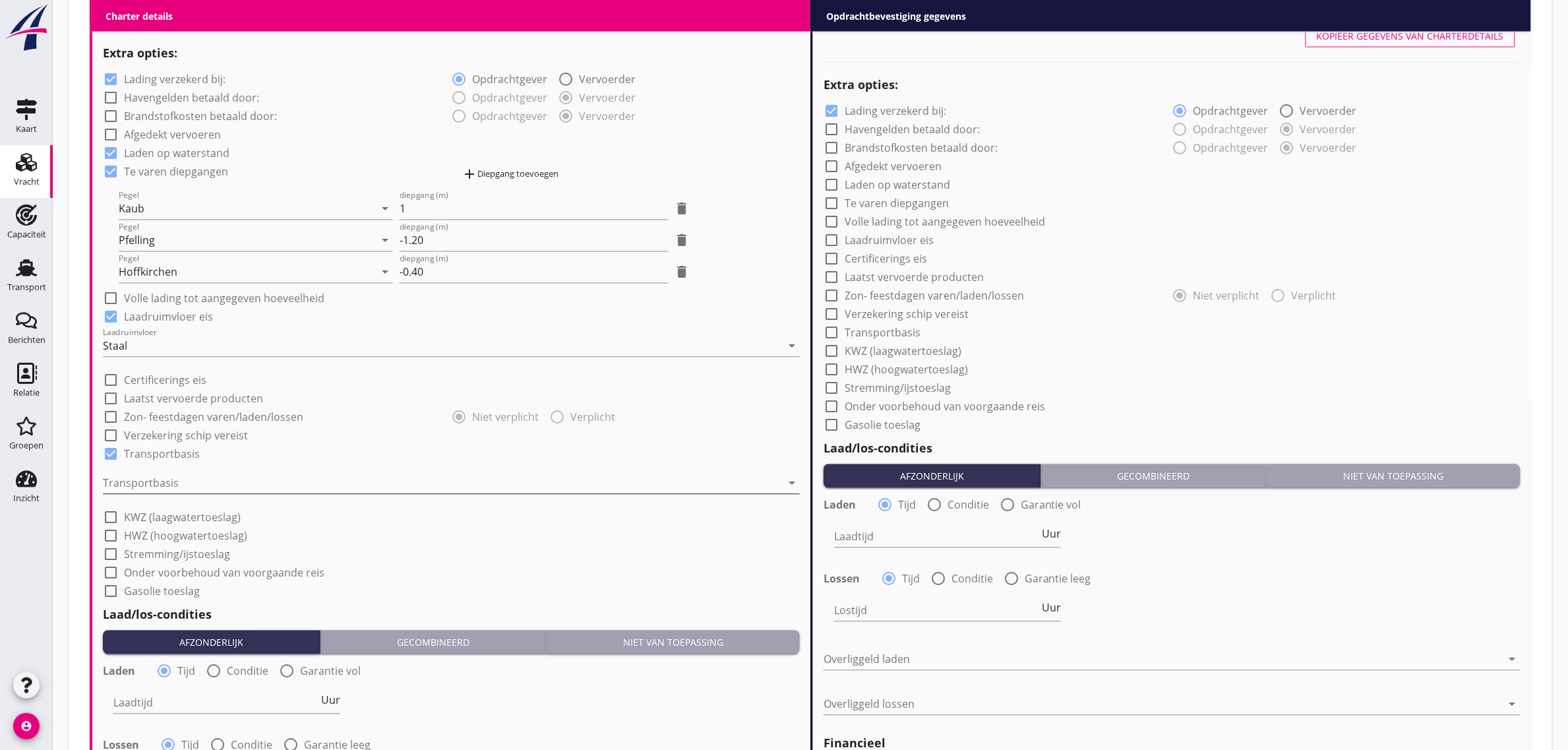
click at [176, 476] on div at bounding box center [442, 483] width 679 height 21
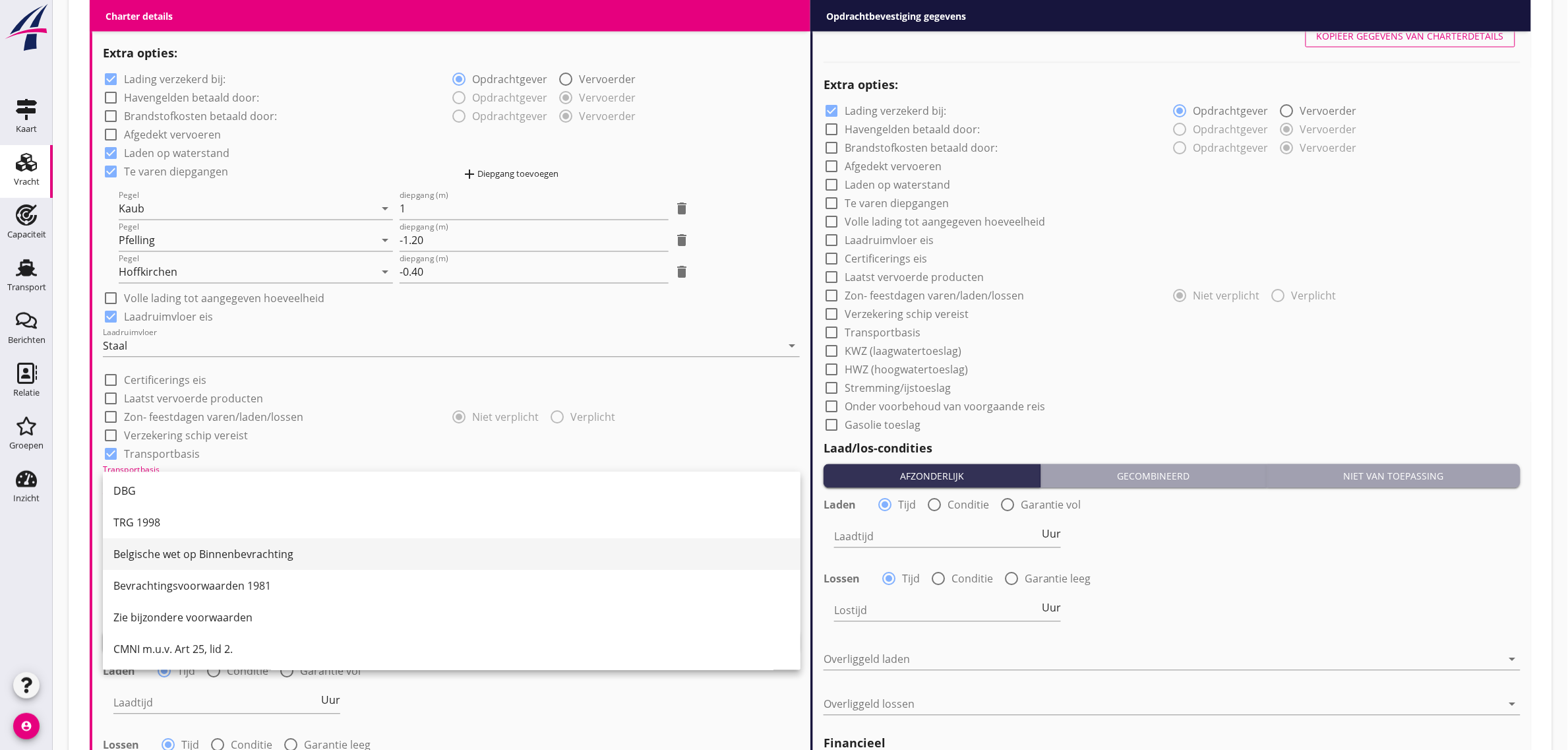
scroll to position [34, 0]
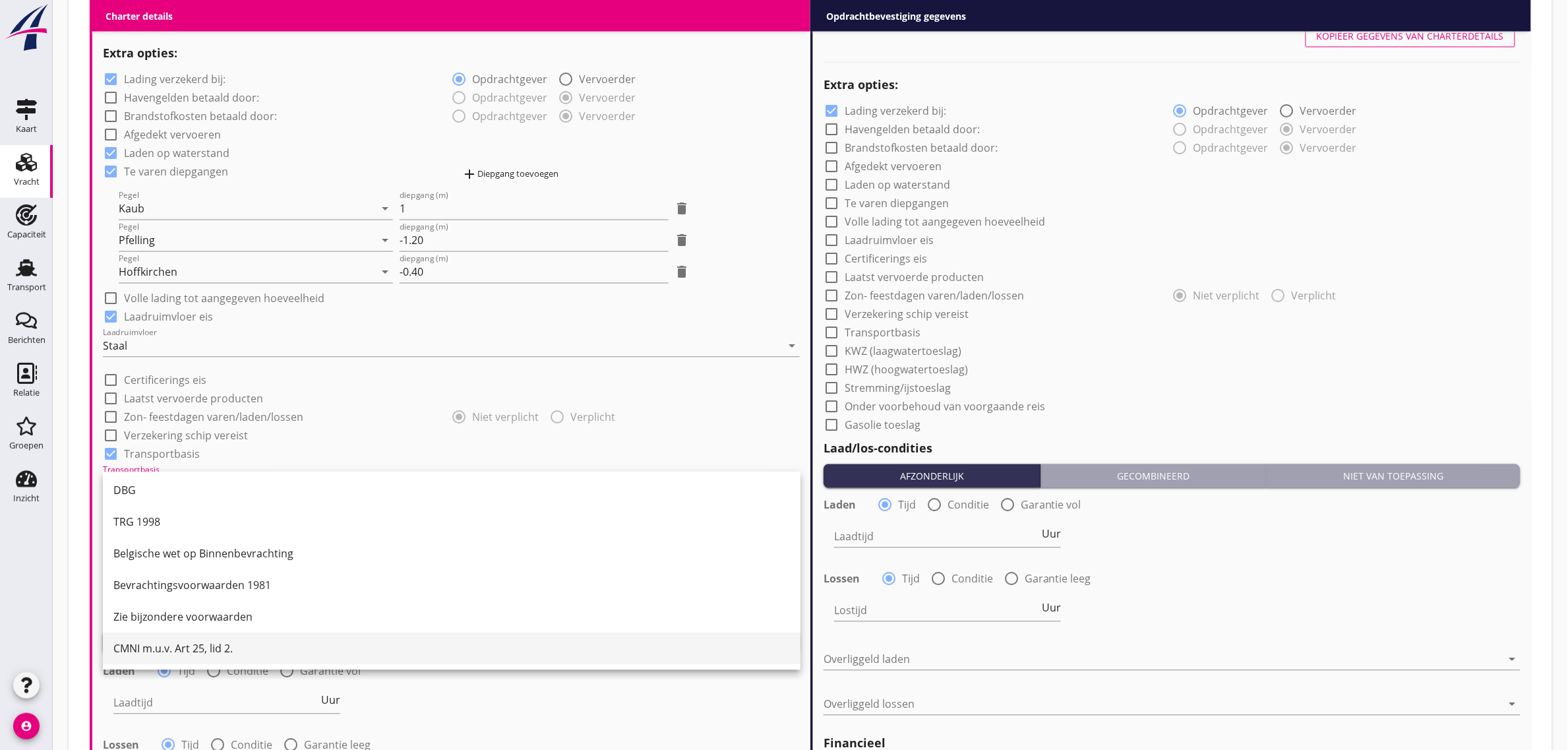
click at [228, 648] on div "CMNI m.u.v. Art 25, lid 2." at bounding box center [452, 649] width 677 height 16
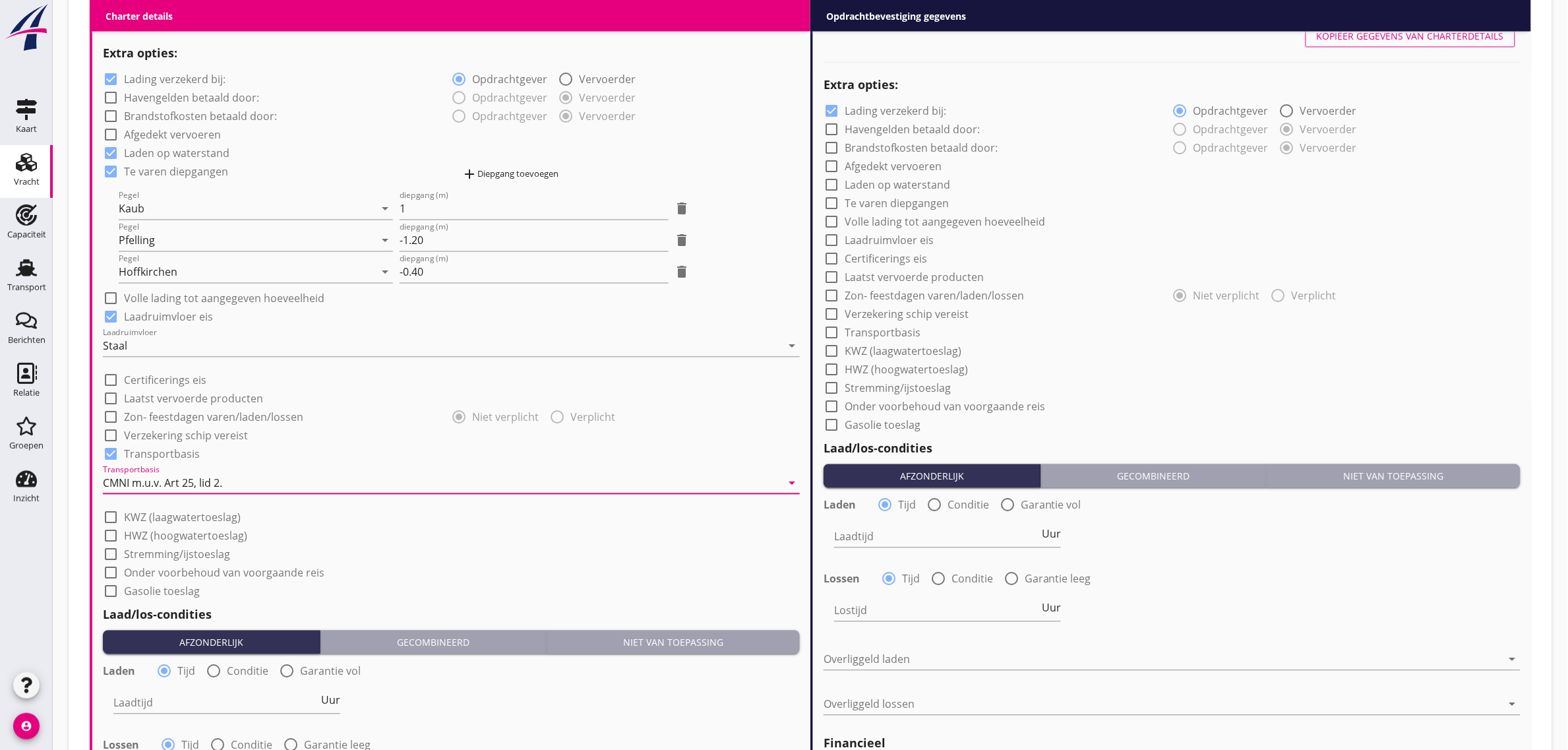
click at [628, 327] on div "check_box Lading verzekerd bij: radio_button_checked Opdrachtgever radio_button…" at bounding box center [451, 334] width 697 height 530
click at [195, 557] on label "Stremming/ijstoeslag" at bounding box center [177, 554] width 106 height 13
checkbox input "true"
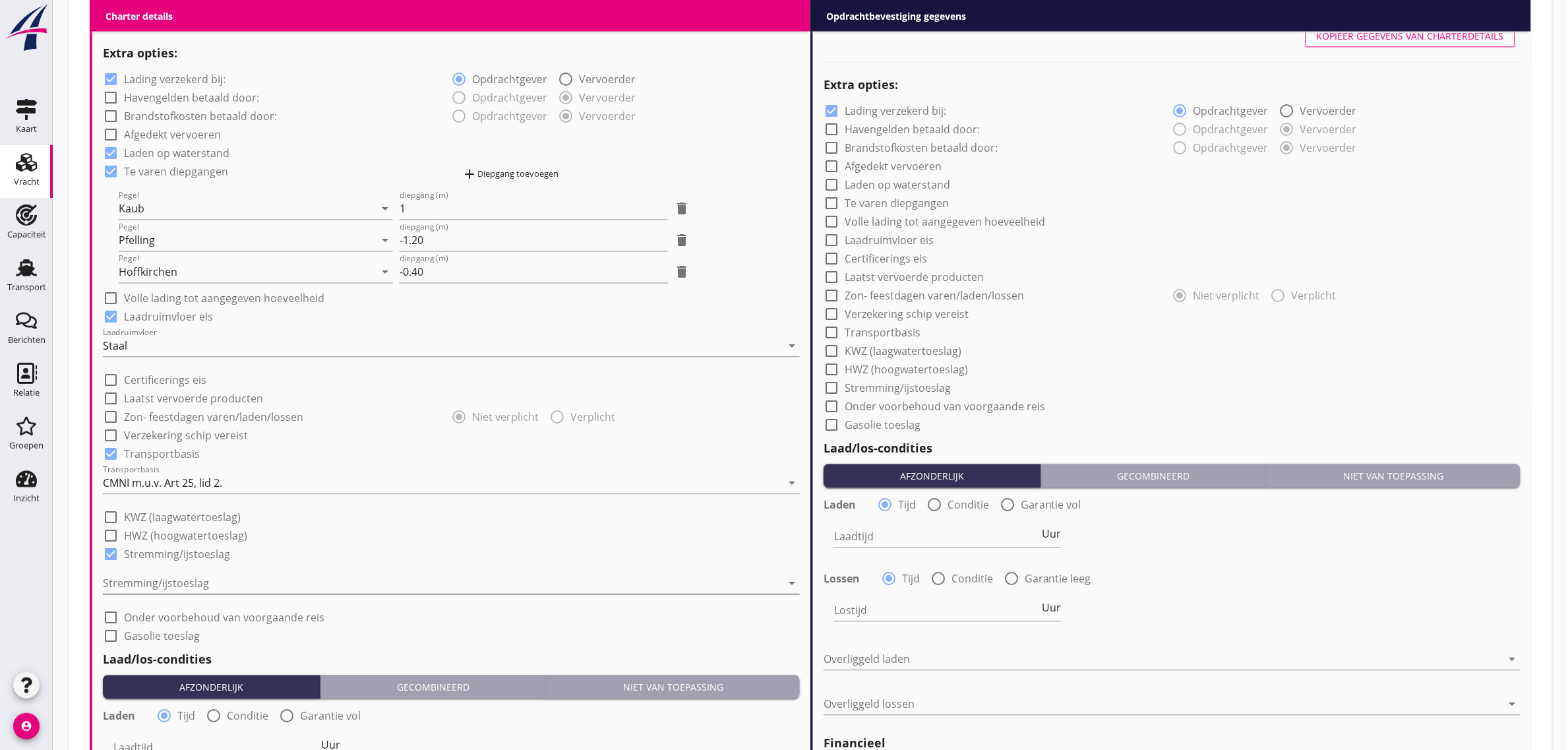
click at [200, 581] on div at bounding box center [442, 584] width 679 height 21
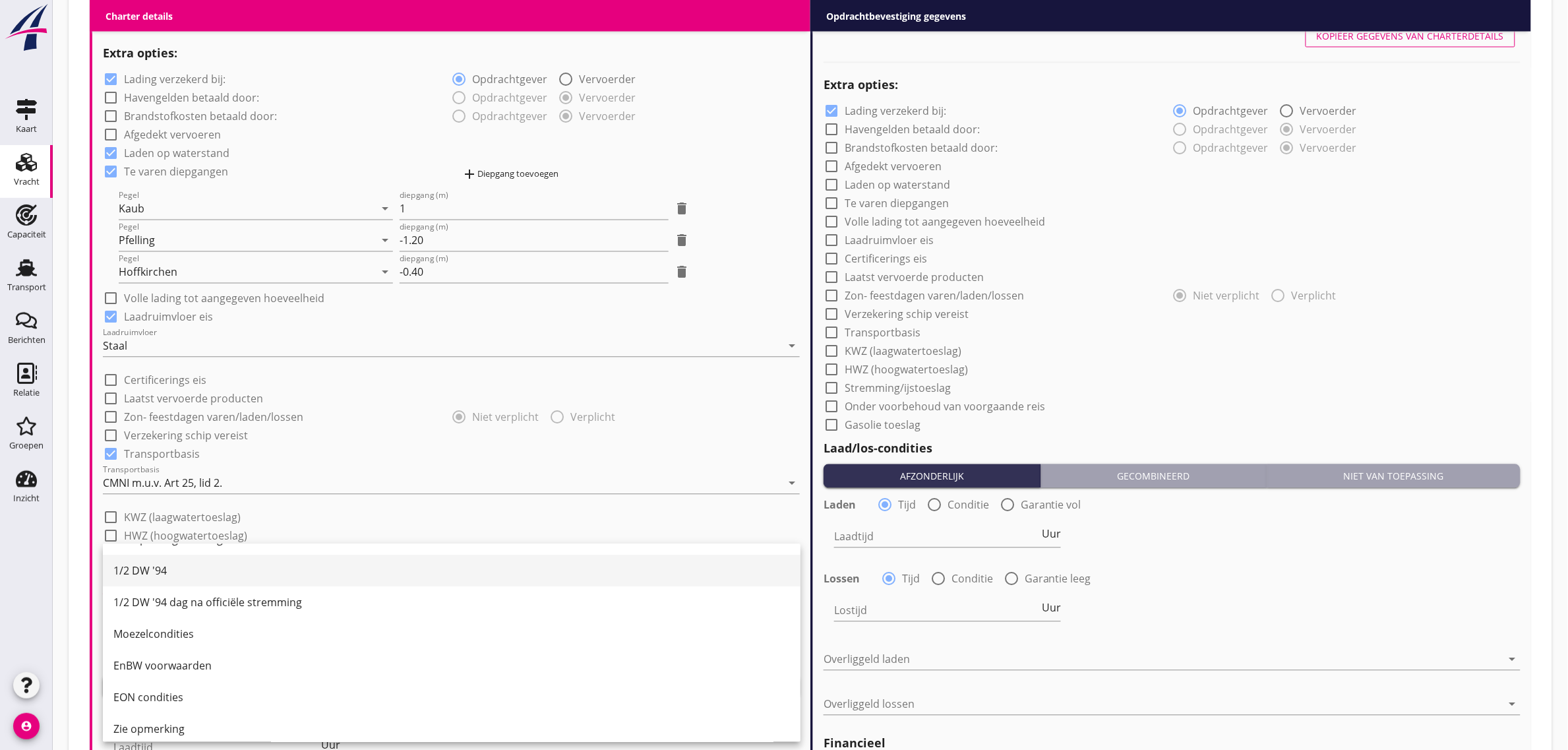
scroll to position [160, 0]
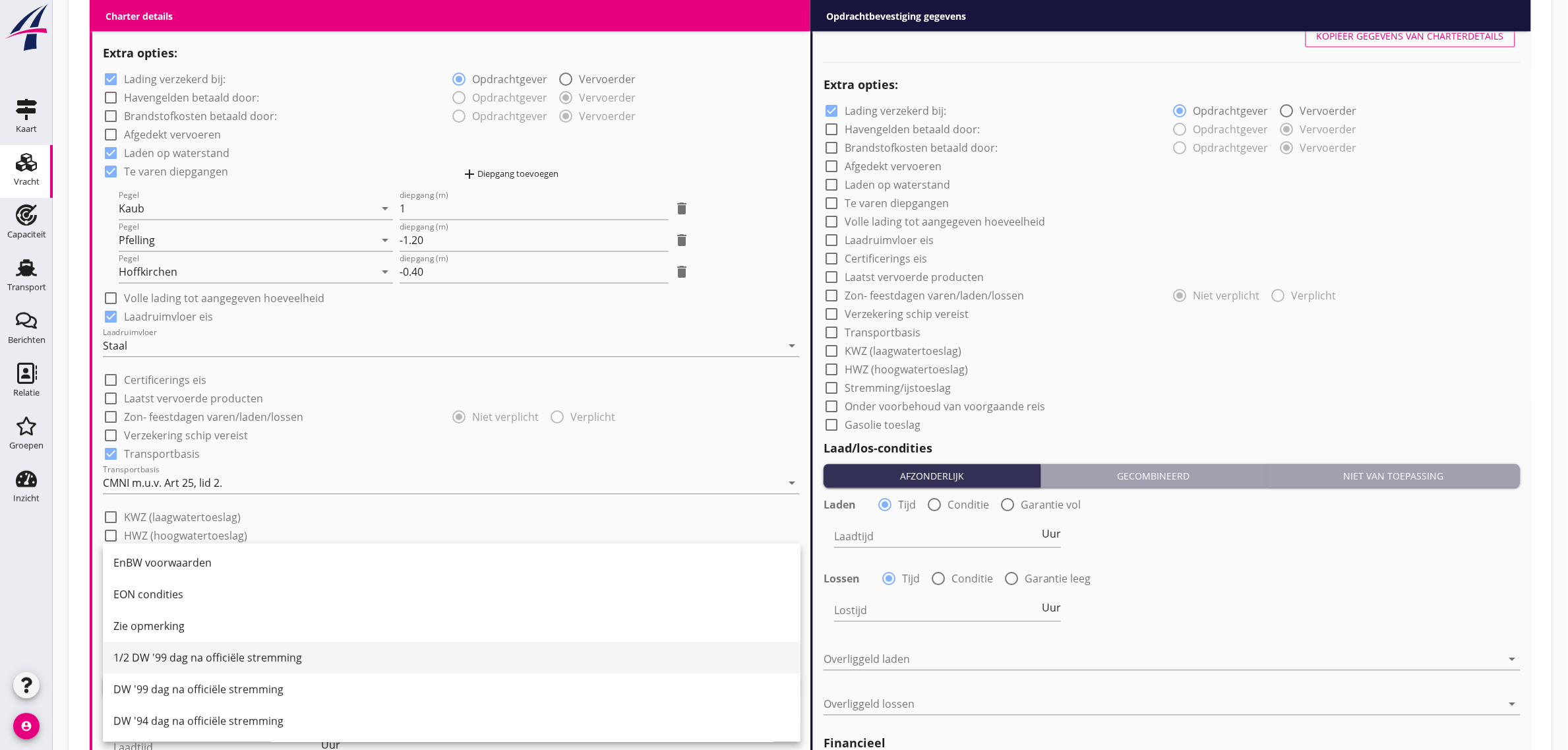
click at [214, 667] on div "1/2 DW '99 dag na officiële stremming" at bounding box center [452, 658] width 677 height 32
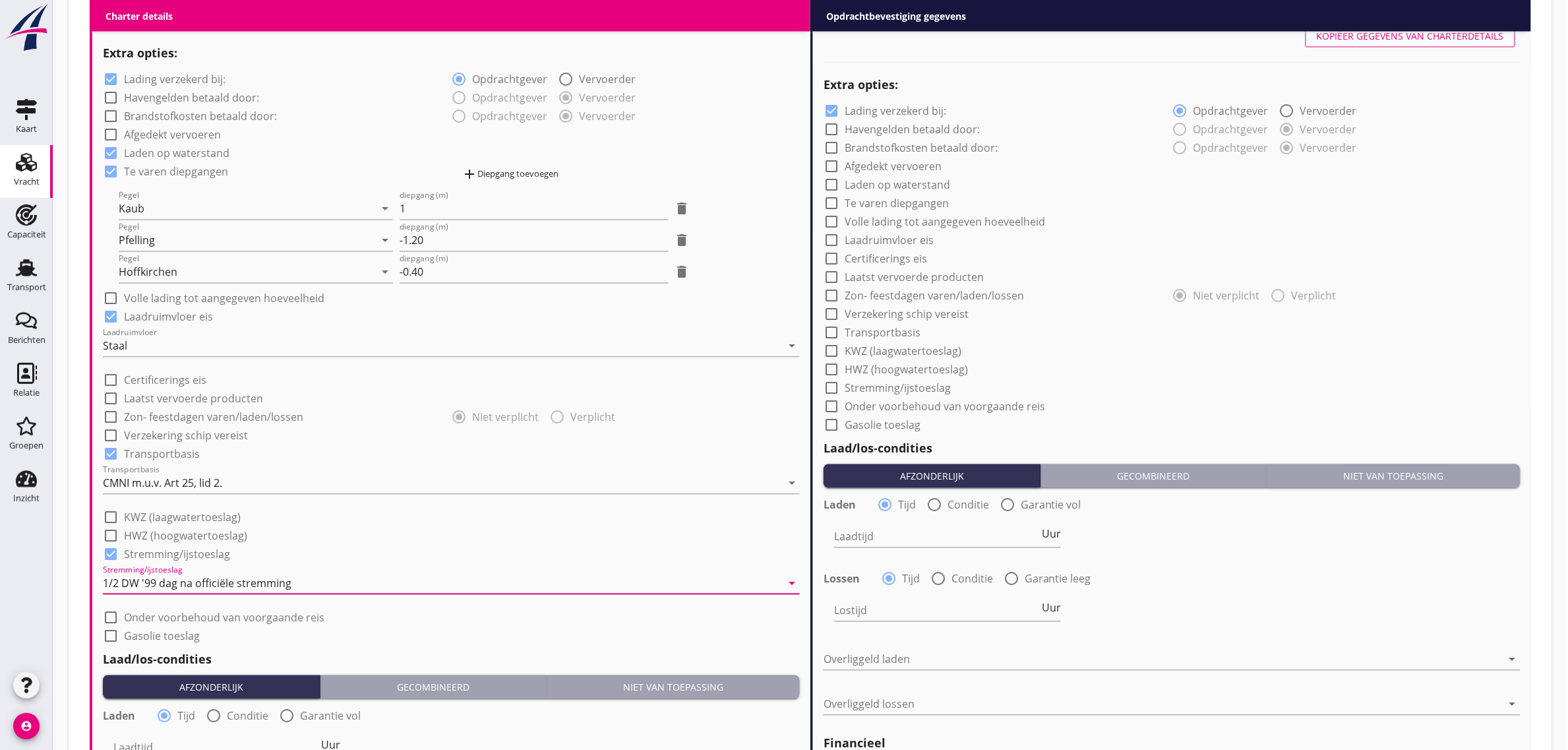
click at [680, 407] on div "radio_button_checked Niet verplicht radio_button_unchecked Verplicht" at bounding box center [626, 416] width 349 height 18
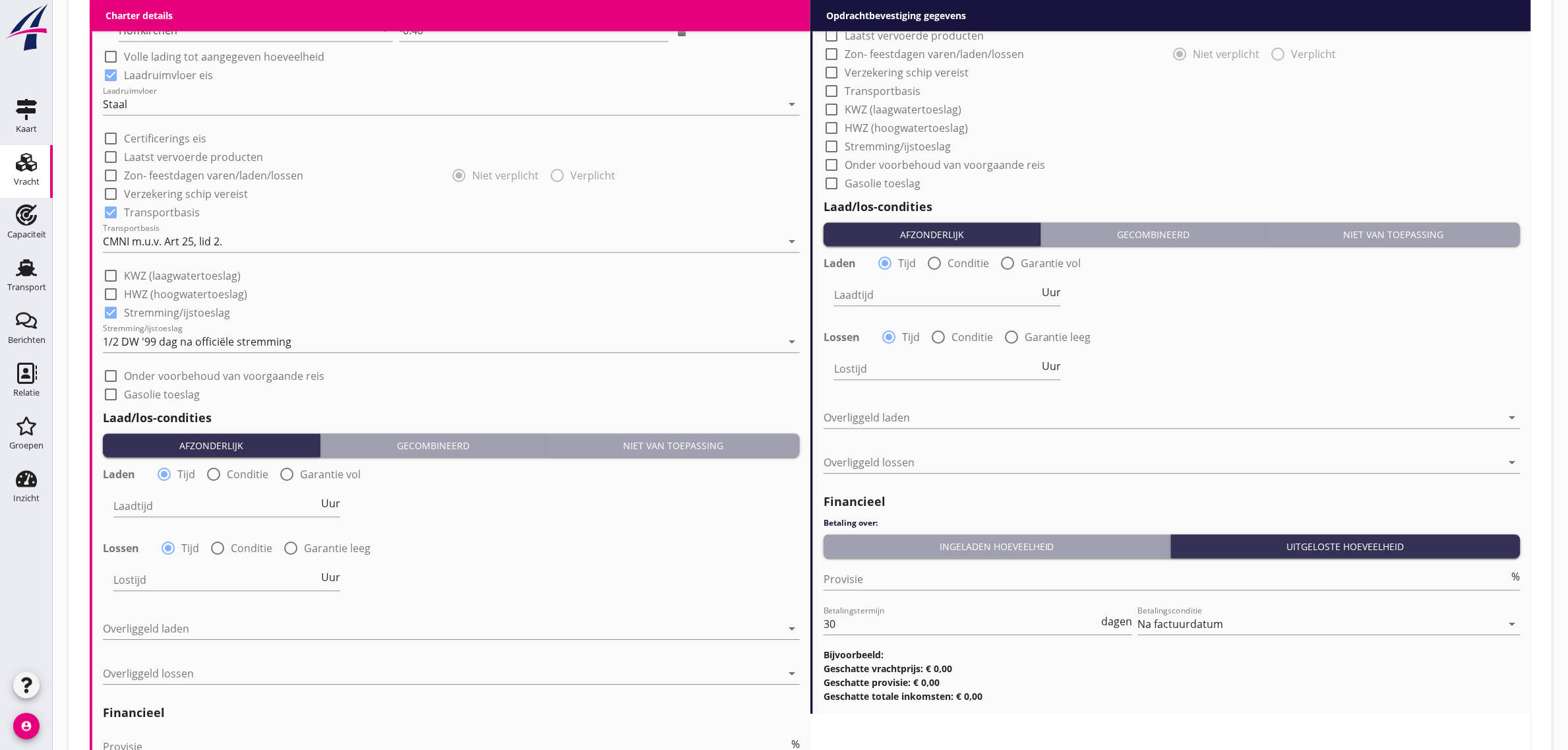
scroll to position [1319, 0]
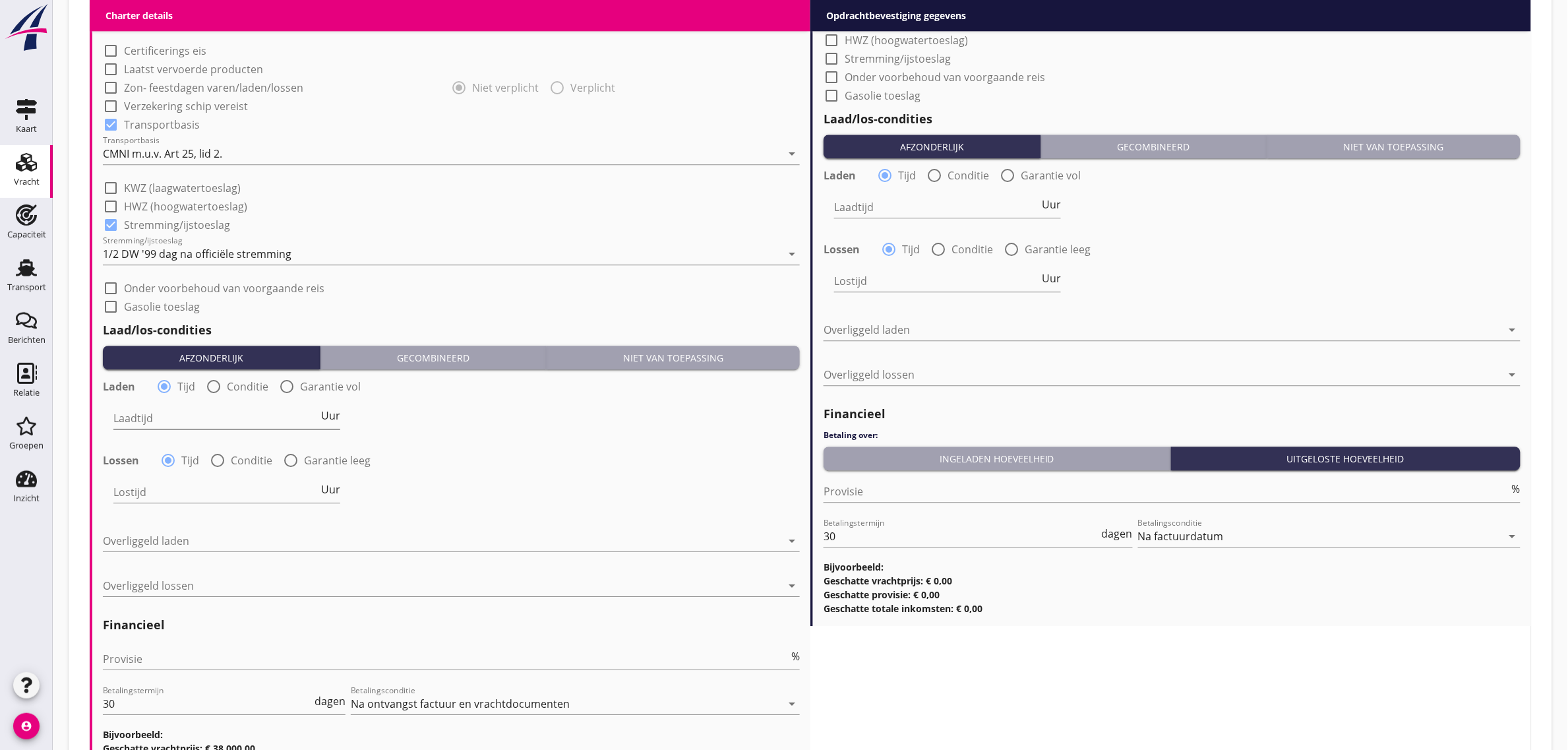
click at [173, 416] on input "Laadtijd" at bounding box center [216, 418] width 205 height 21
type input "24"
click at [201, 522] on div "Overliggeld laden arrow_drop_down" at bounding box center [451, 543] width 697 height 42
click at [201, 530] on div at bounding box center [442, 540] width 679 height 21
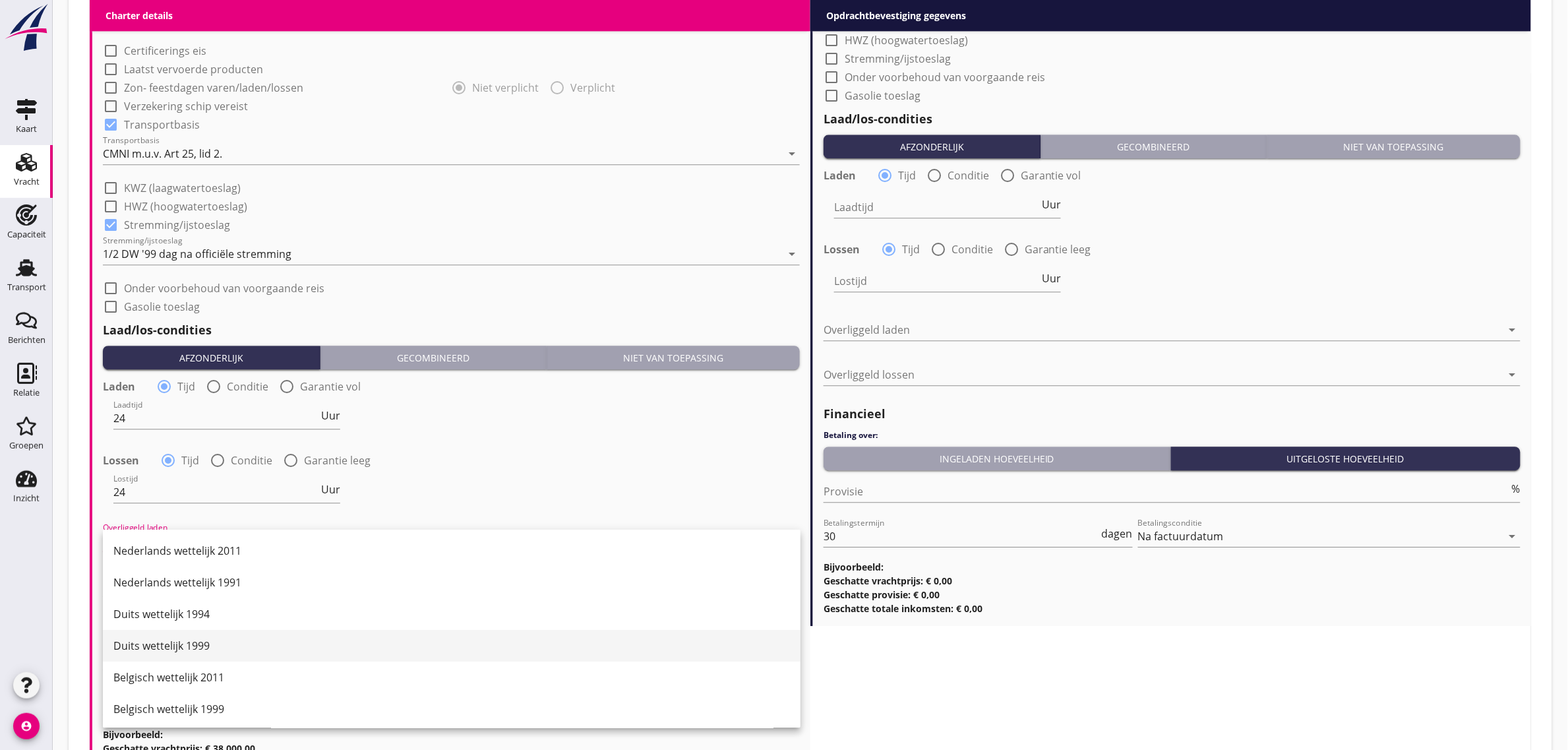
click at [202, 639] on div "Duits wettelijk 1999" at bounding box center [452, 645] width 677 height 16
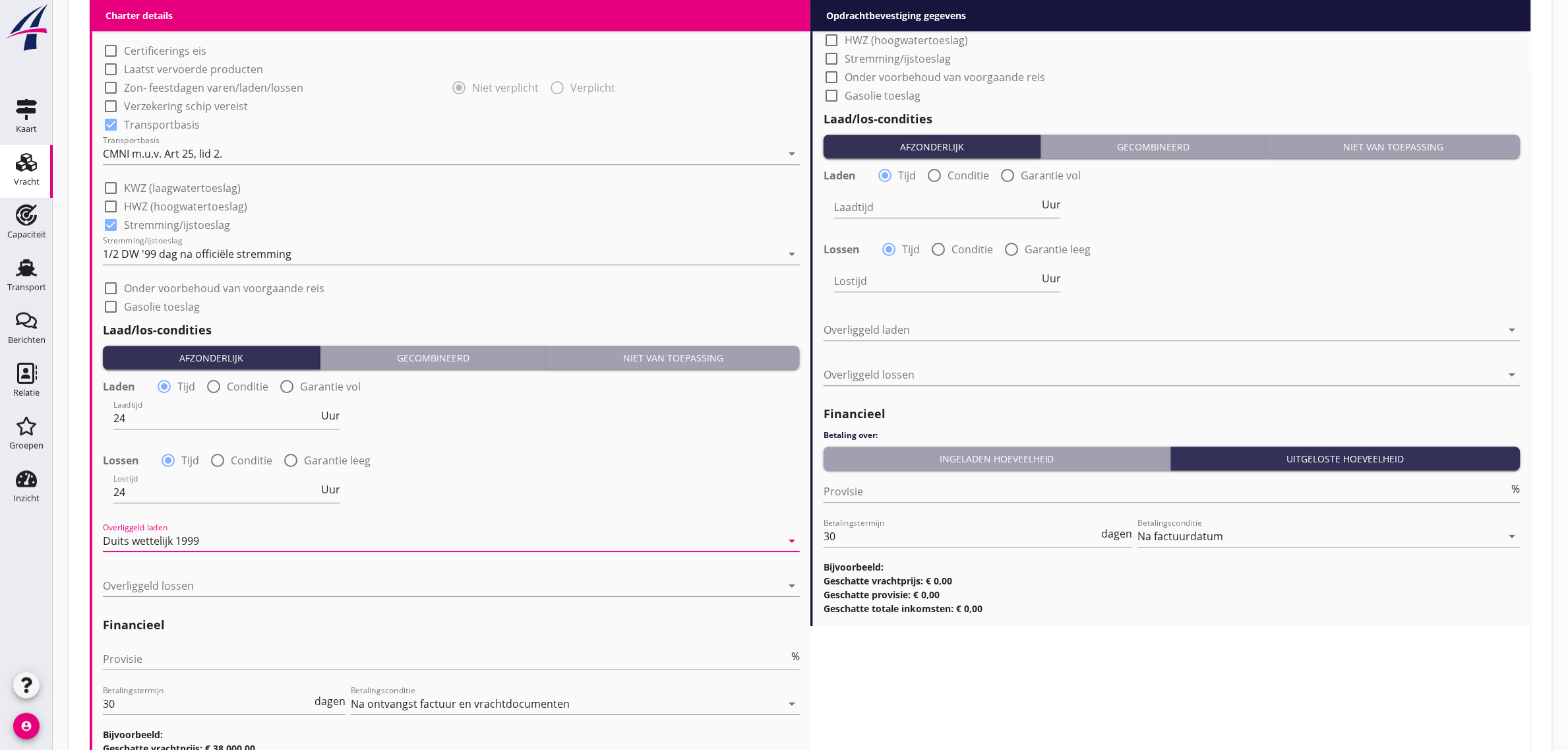
click at [495, 459] on div "Lossen radio_button_checked Tijd radio_button_unchecked Conditie radio_button_u…" at bounding box center [451, 459] width 697 height 18
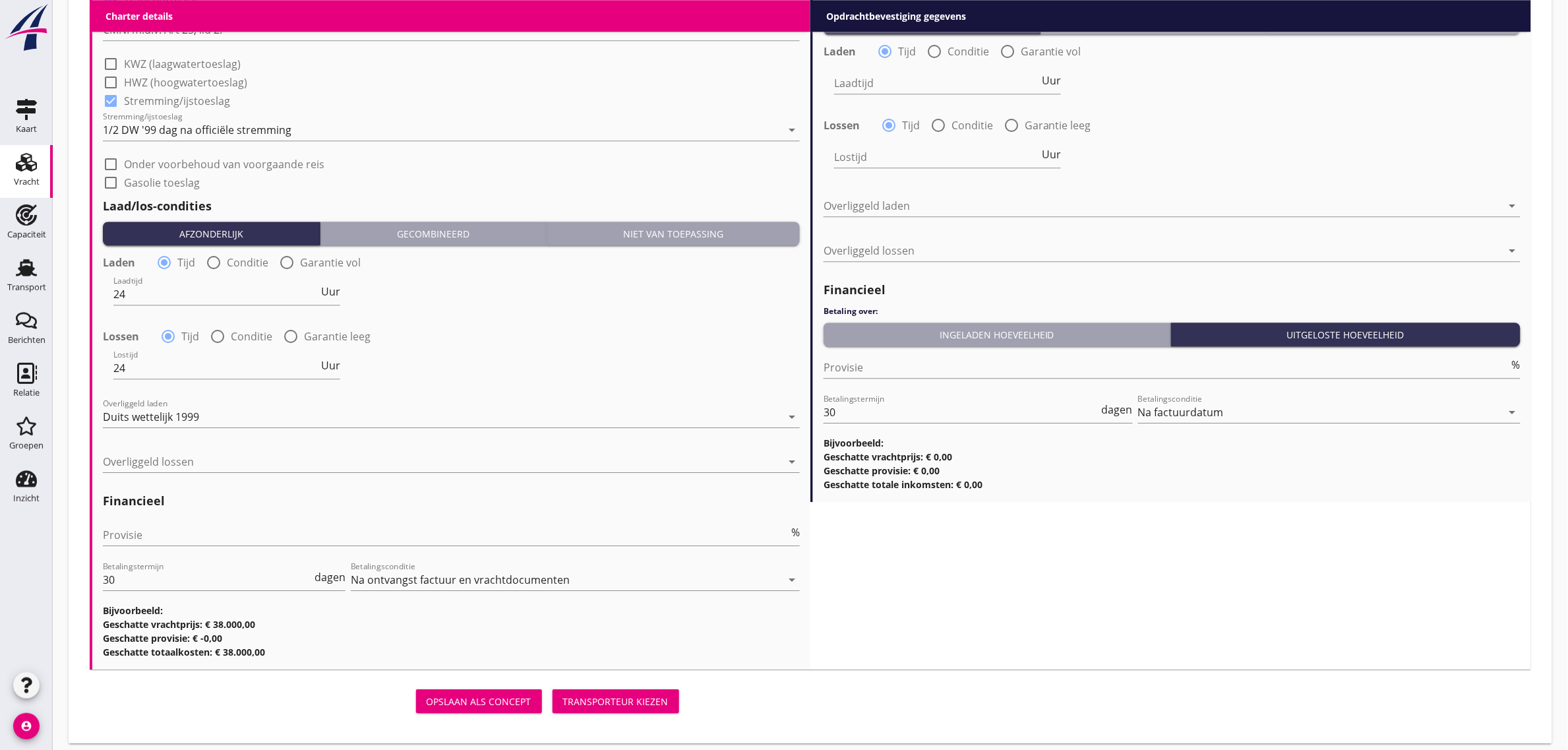
scroll to position [1451, 0]
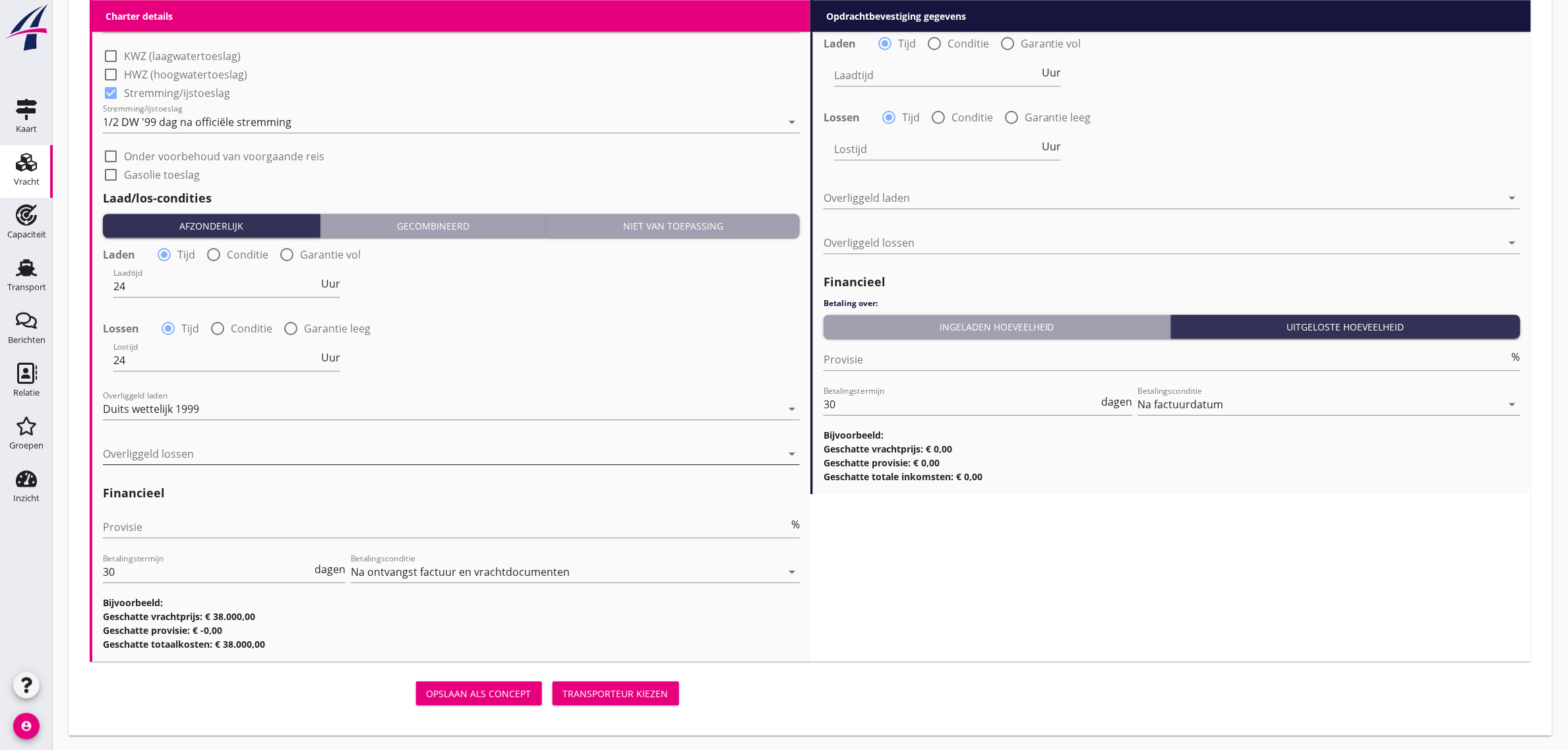
click at [175, 454] on div at bounding box center [442, 453] width 679 height 21
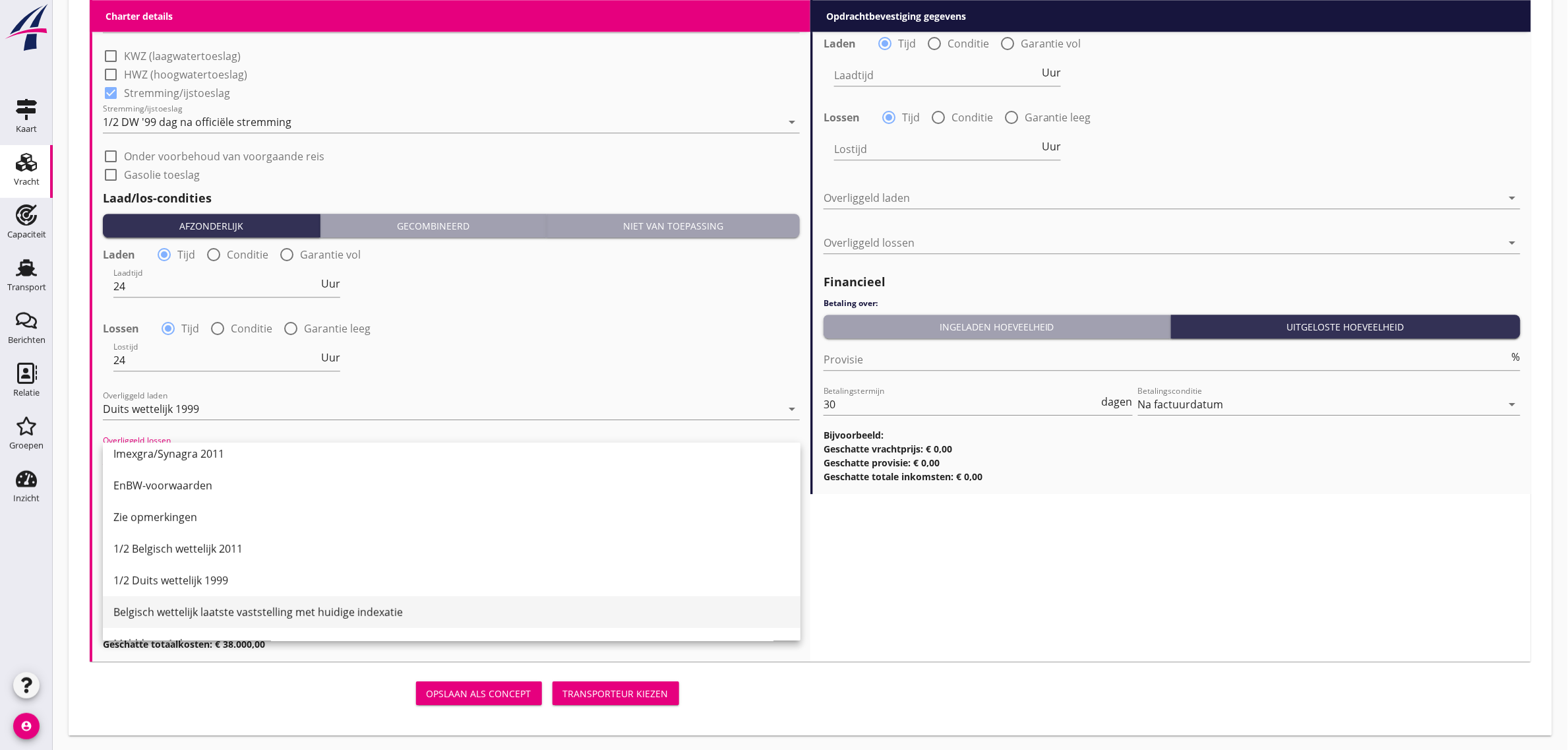
scroll to position [329, 0]
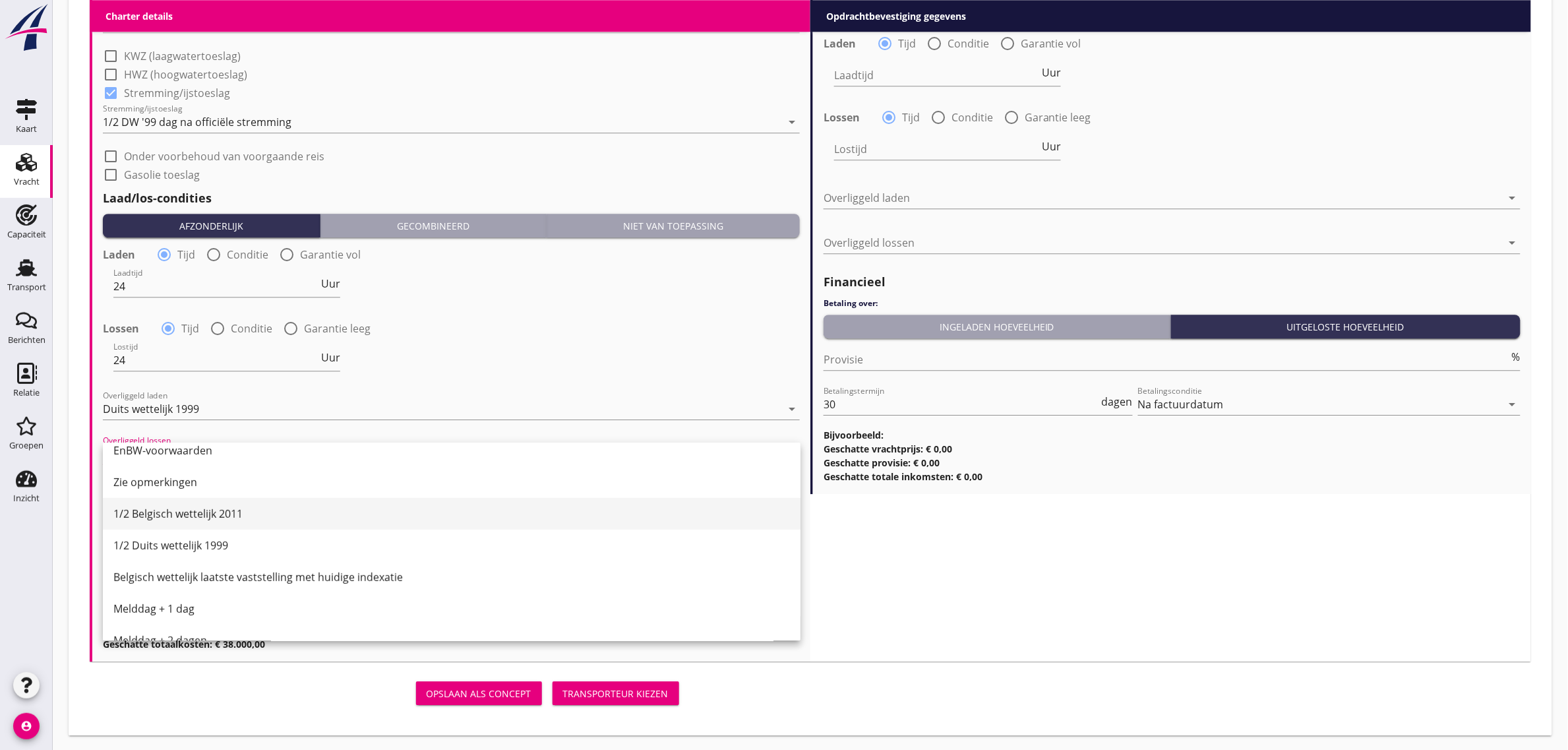
click at [221, 508] on div "1/2 Belgisch wettelijk 2011" at bounding box center [452, 514] width 677 height 16
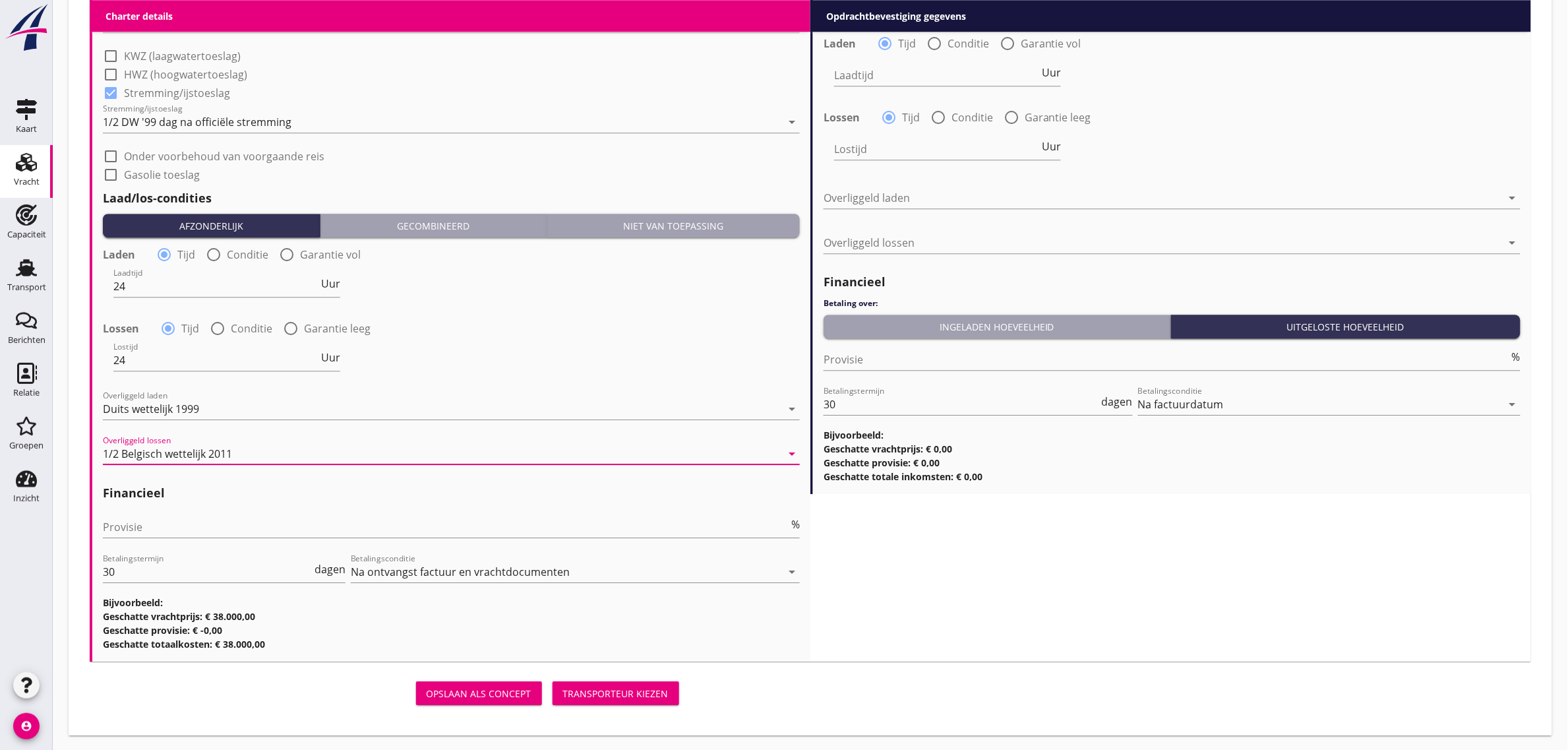
click at [522, 298] on div "Laadtijd 24 Uur" at bounding box center [451, 287] width 700 height 48
click at [160, 531] on input "Provisie" at bounding box center [446, 526] width 686 height 21
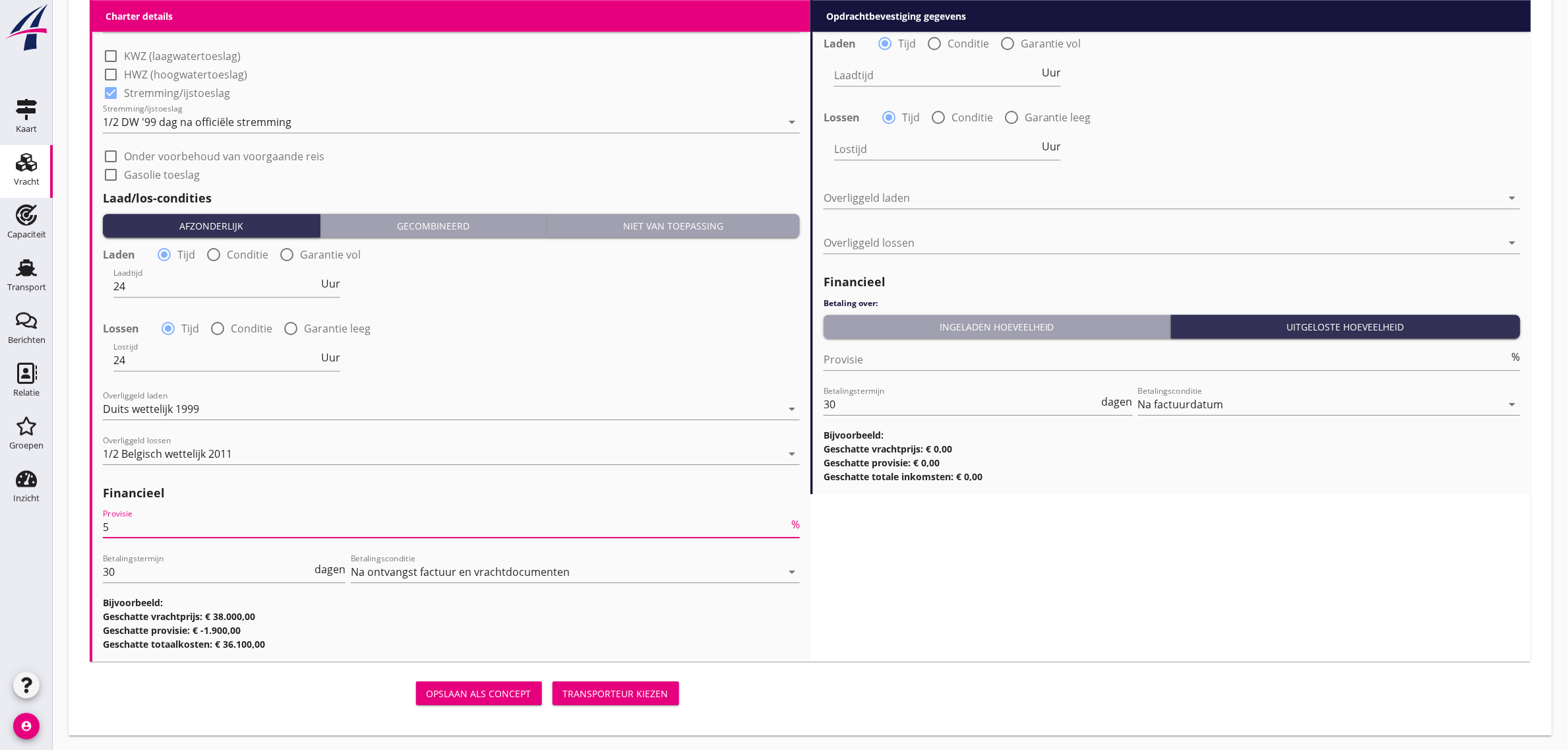
type input "5"
click at [476, 363] on div "Lostijd 24 Uur" at bounding box center [451, 361] width 700 height 48
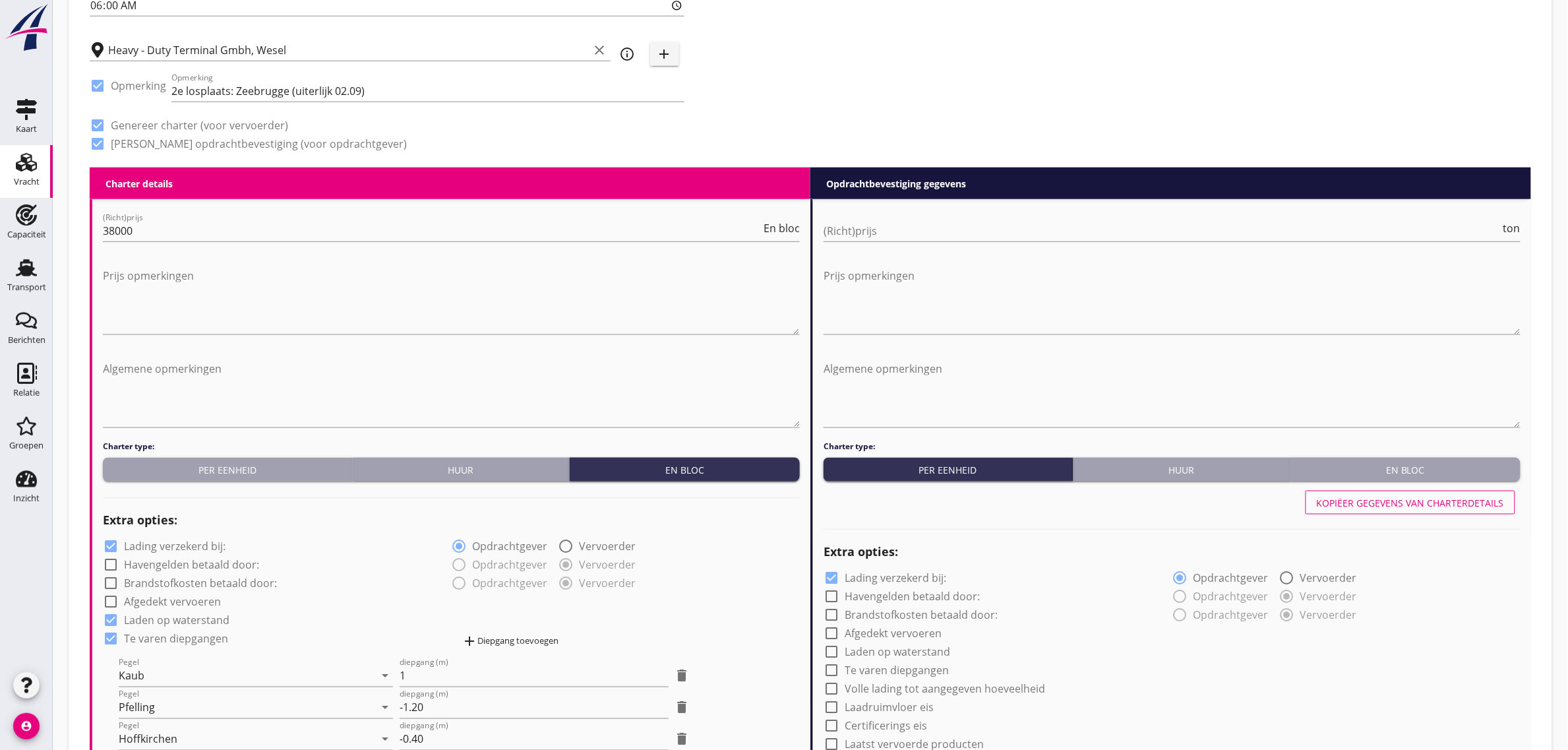
scroll to position [544, 0]
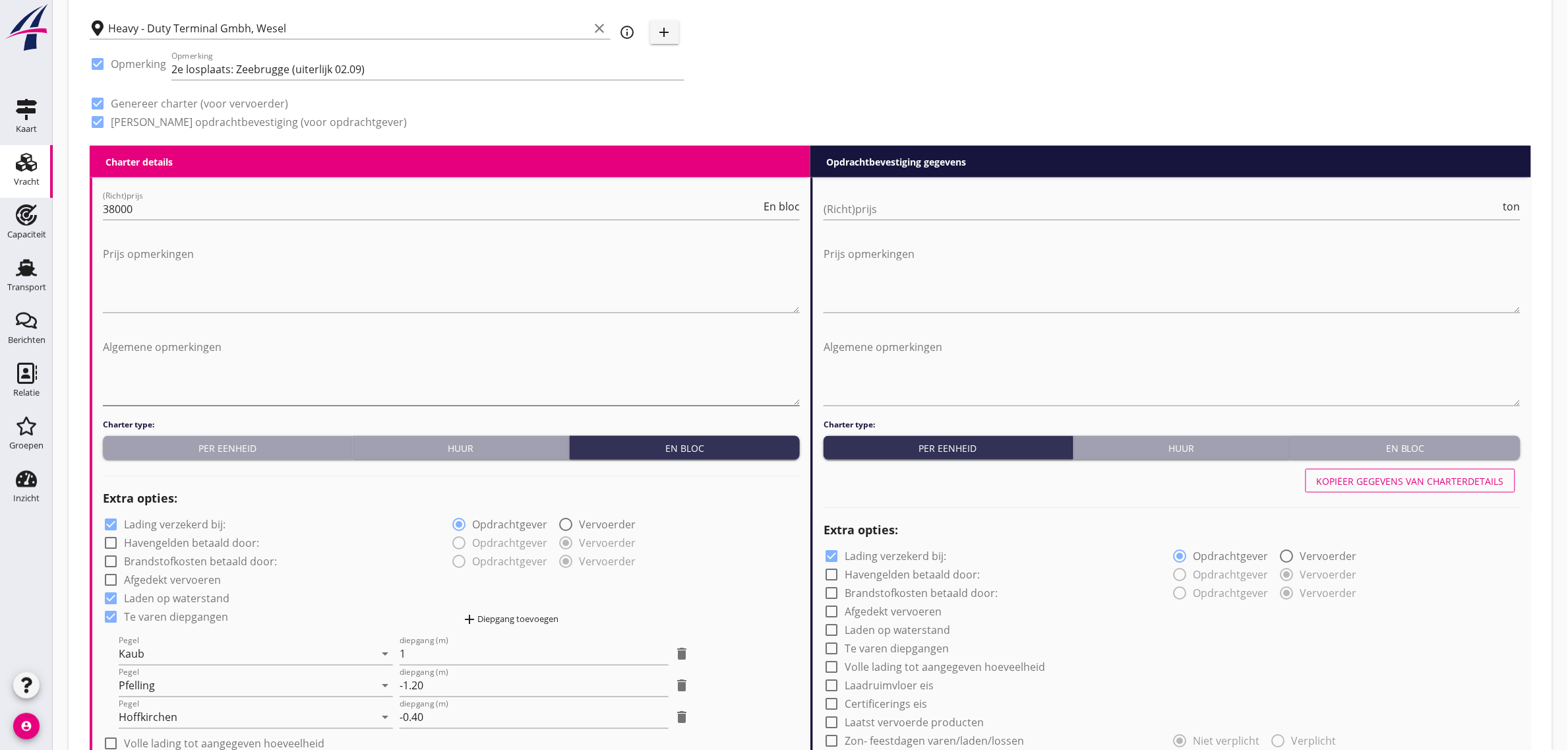
click at [147, 359] on textarea "Algemene opmerkingen" at bounding box center [451, 371] width 697 height 69
paste textarea "Laad/lostijd stopt op zaterdag 18.00 uur start weer op maandag 06.00 uur, mits …"
click at [103, 355] on textarea "Laad/lostijd stopt op zaterdag 18.00 uur start weer op maandag 06.00 uur, mits …" at bounding box center [451, 371] width 697 height 69
drag, startPoint x: 103, startPoint y: 350, endPoint x: 644, endPoint y: 335, distance: 541.2
click at [644, 336] on textarea "Laad/lostijd stopt op zaterdag 18.00 uur start weer op maandag 06.00 uur, mits …" at bounding box center [451, 371] width 697 height 69
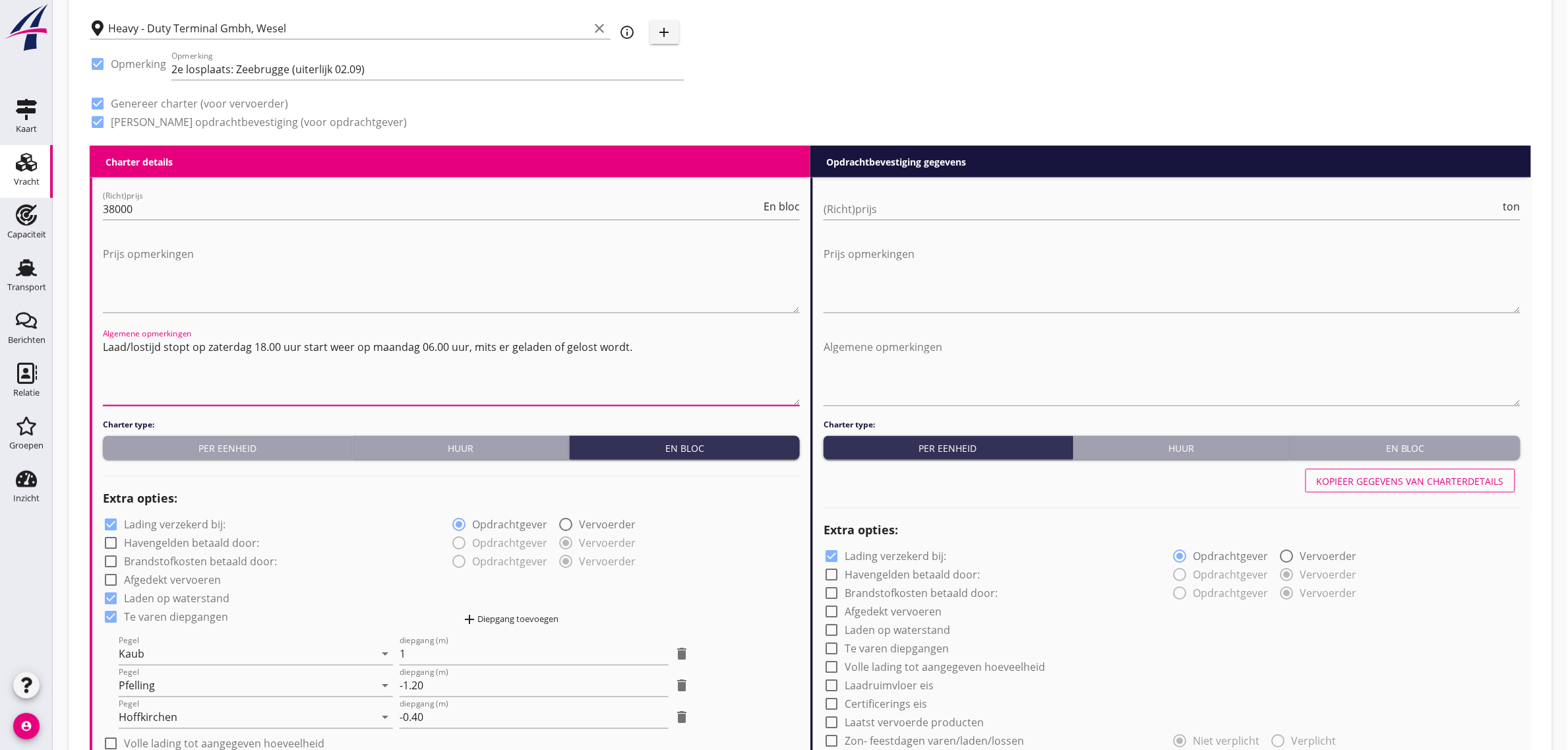
click at [644, 336] on textarea "Laad/lostijd stopt op zaterdag 18.00 uur start weer op maandag 06.00 uur, mits …" at bounding box center [451, 371] width 697 height 69
drag, startPoint x: 109, startPoint y: 347, endPoint x: 343, endPoint y: 338, distance: 234.2
click at [343, 338] on textarea "Laad/lostijd stopt op zaterdag 18.00 uur start weer op maandag 06.00 uur, mits …" at bounding box center [451, 371] width 697 height 69
click at [301, 349] on textarea "Laad/lostijd stopt op zaterdag 18.00 uur start weer op maandag 06.00 uur, mits …" at bounding box center [451, 371] width 697 height 69
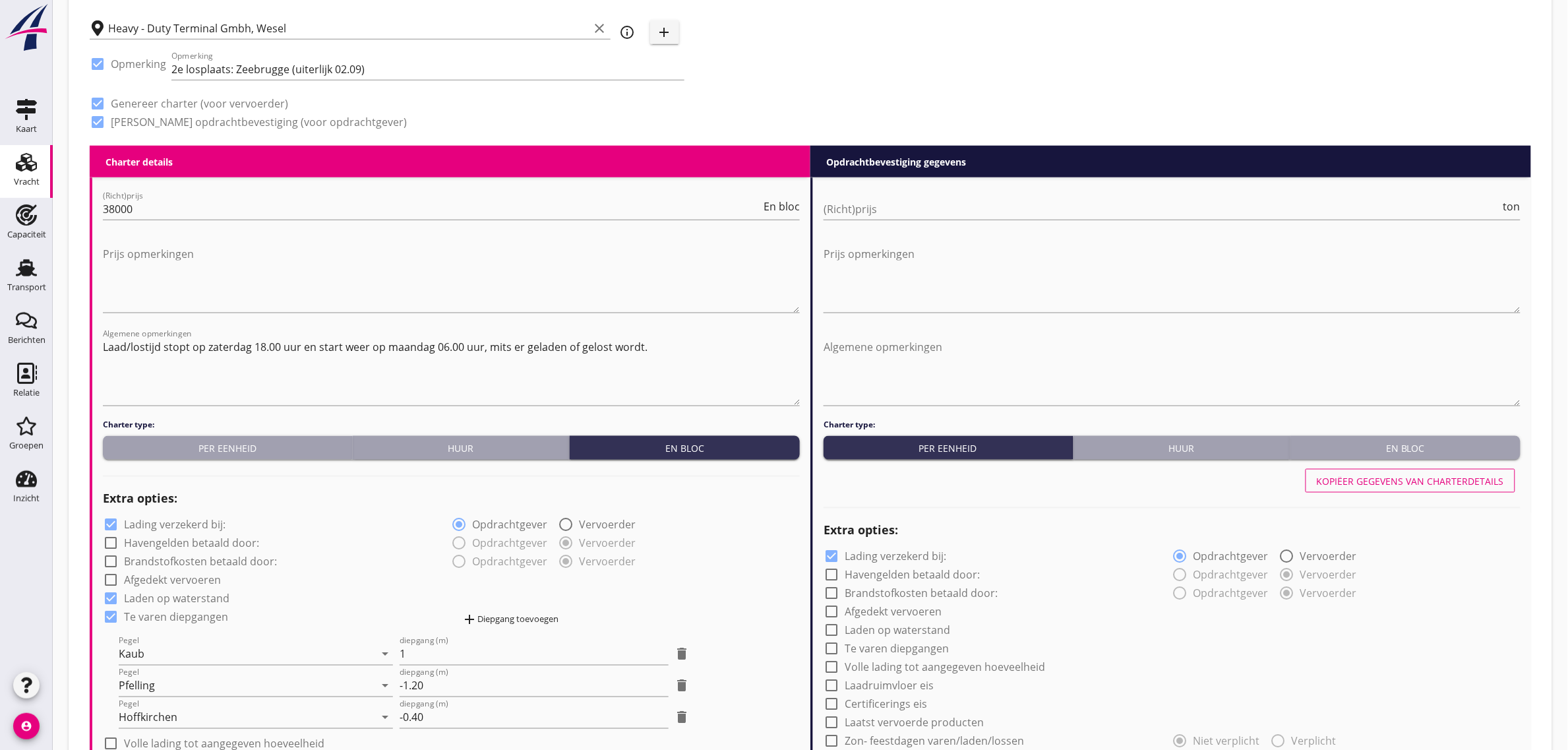
click at [676, 338] on textarea "Laad/lostijd stopt op zaterdag 18.00 uur en start weer op maandag 06.00 uur, mi…" at bounding box center [451, 371] width 697 height 69
type textarea "Laad/lostijd stopt op zaterdag 18.00 uur en start weer op maandag 06.00 uur, mi…"
drag, startPoint x: 930, startPoint y: 66, endPoint x: 932, endPoint y: 74, distance: 8.2
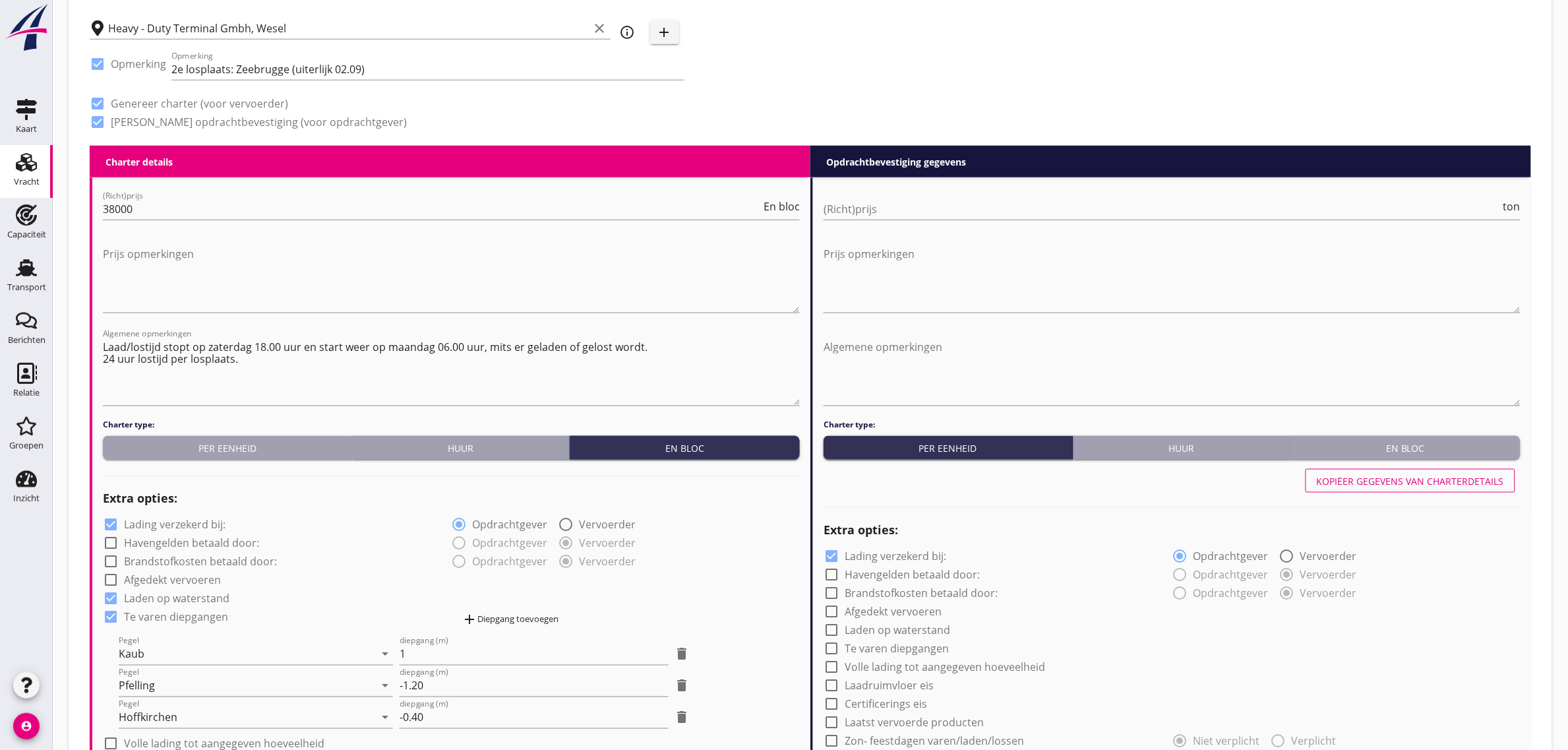
click at [1396, 480] on div "Kopiëer gegevens van charterdetails" at bounding box center [1411, 481] width 188 height 14
checkbox input "true"
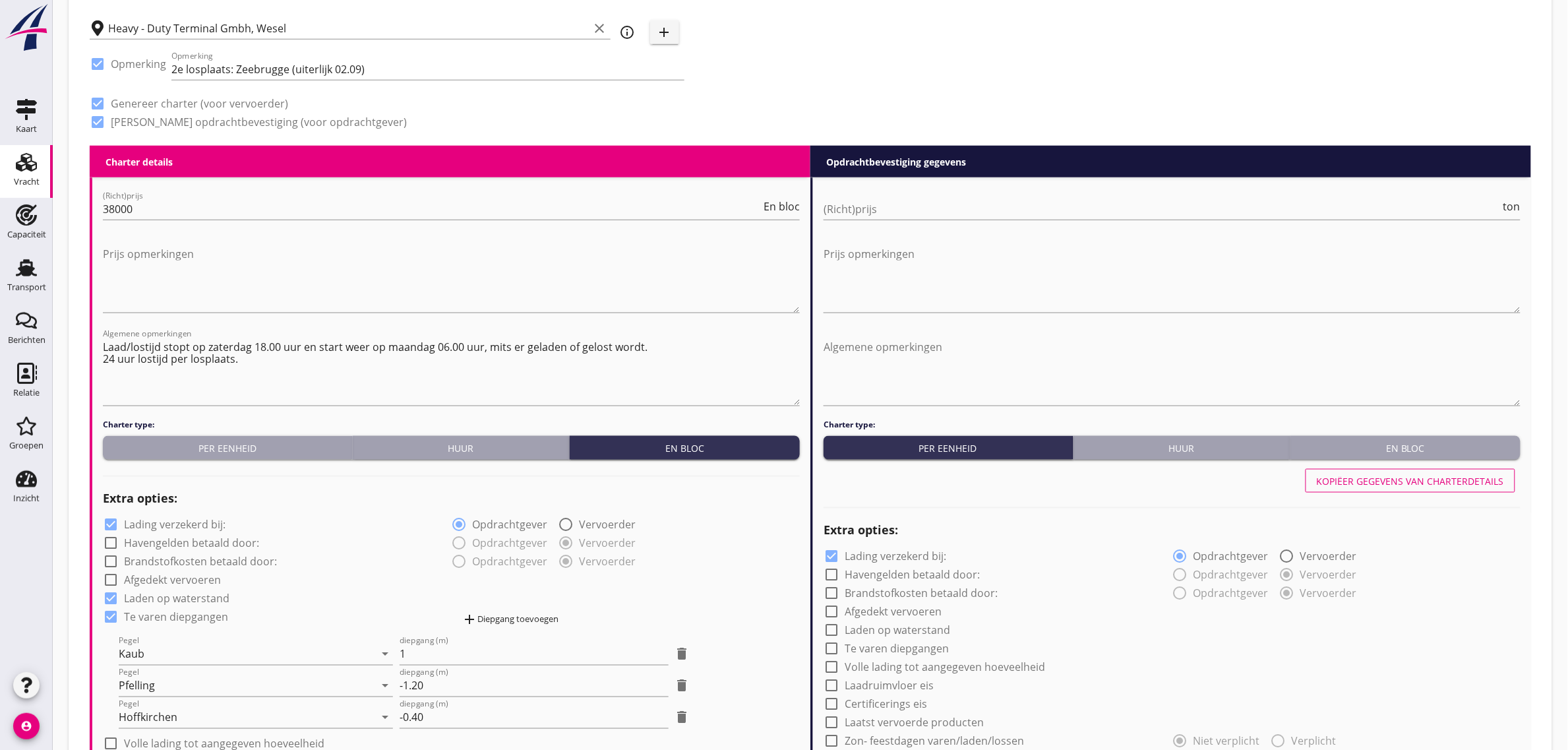
checkbox input "true"
type input "24"
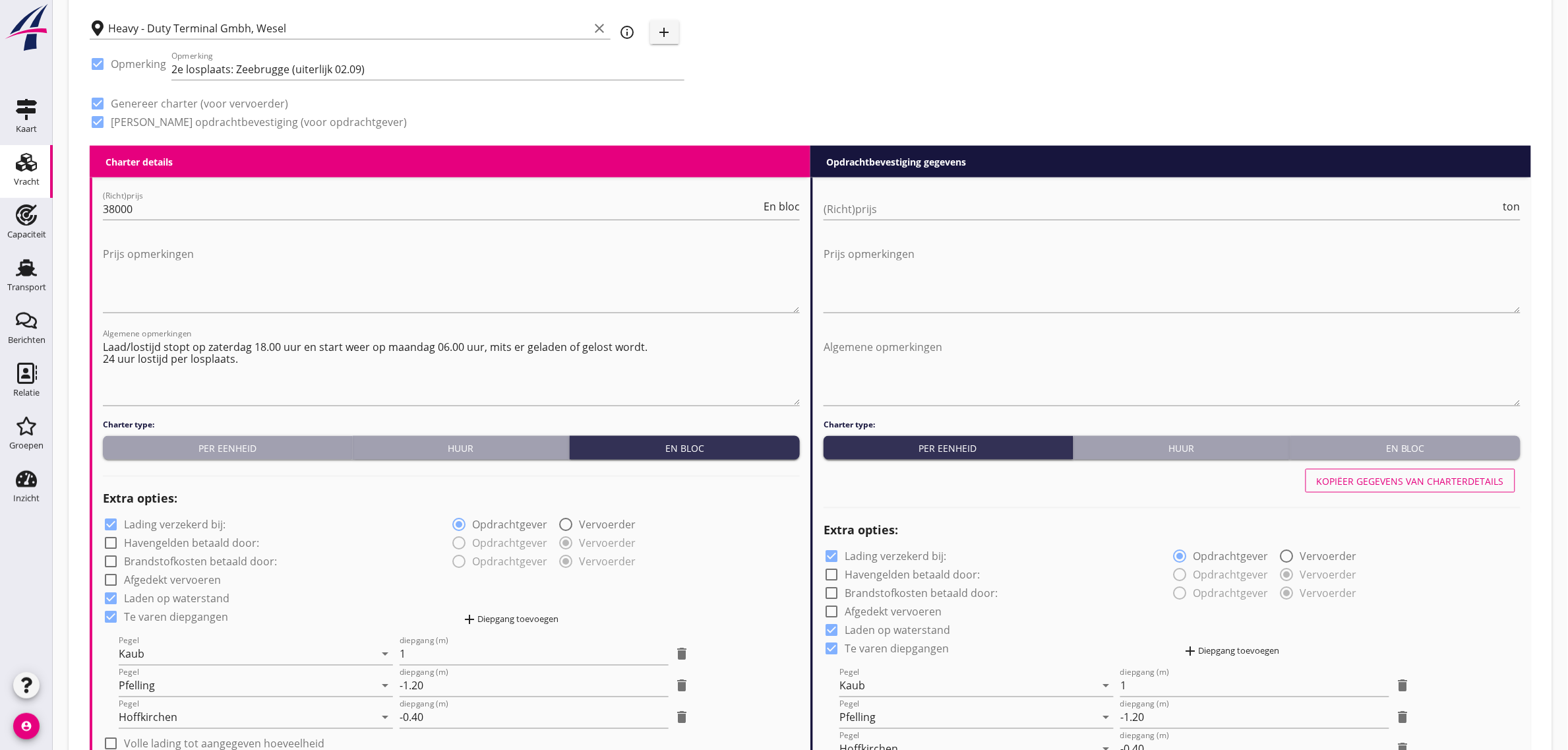
click at [938, 643] on label "Te varen diepgangen" at bounding box center [897, 648] width 104 height 13
checkbox input "false"
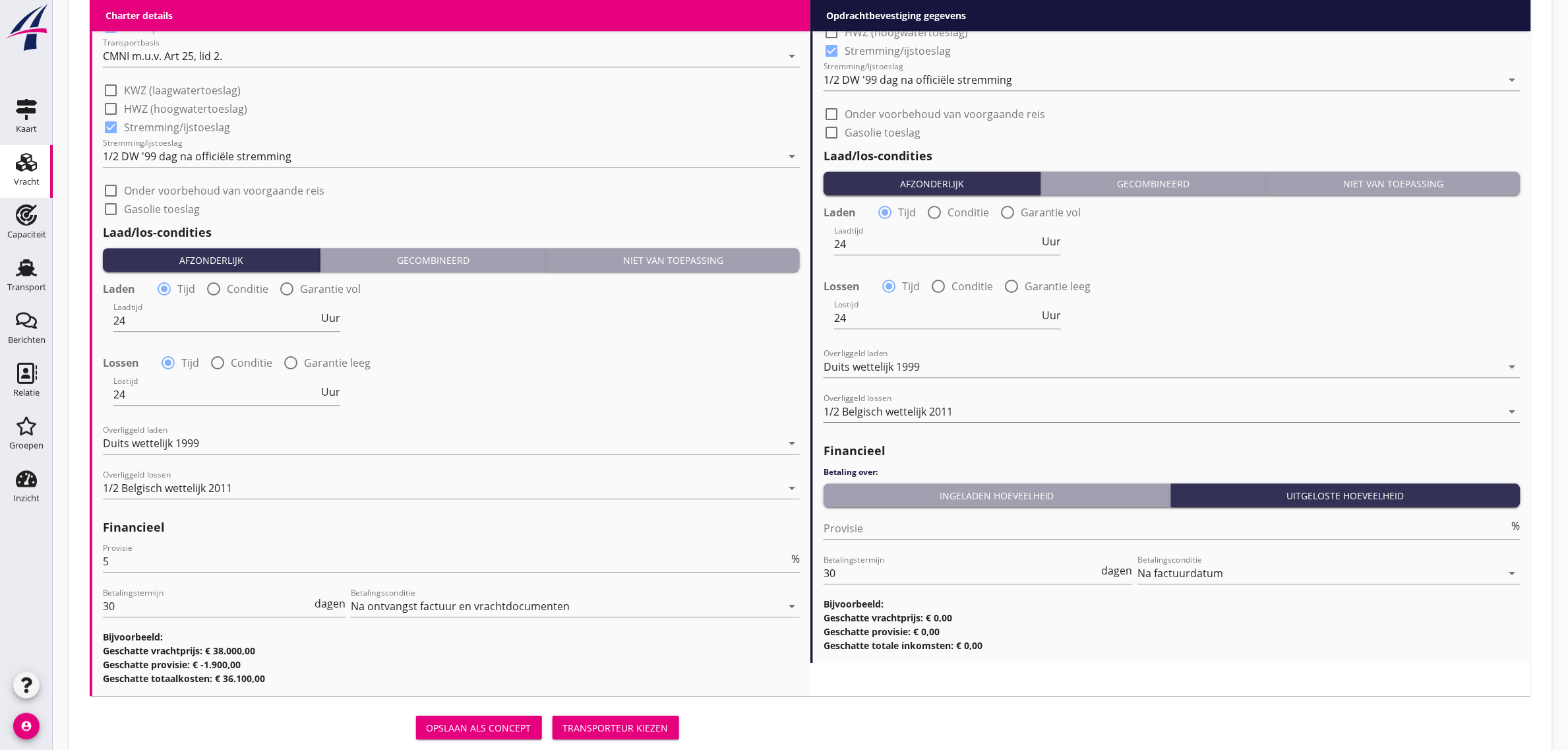
scroll to position [1451, 0]
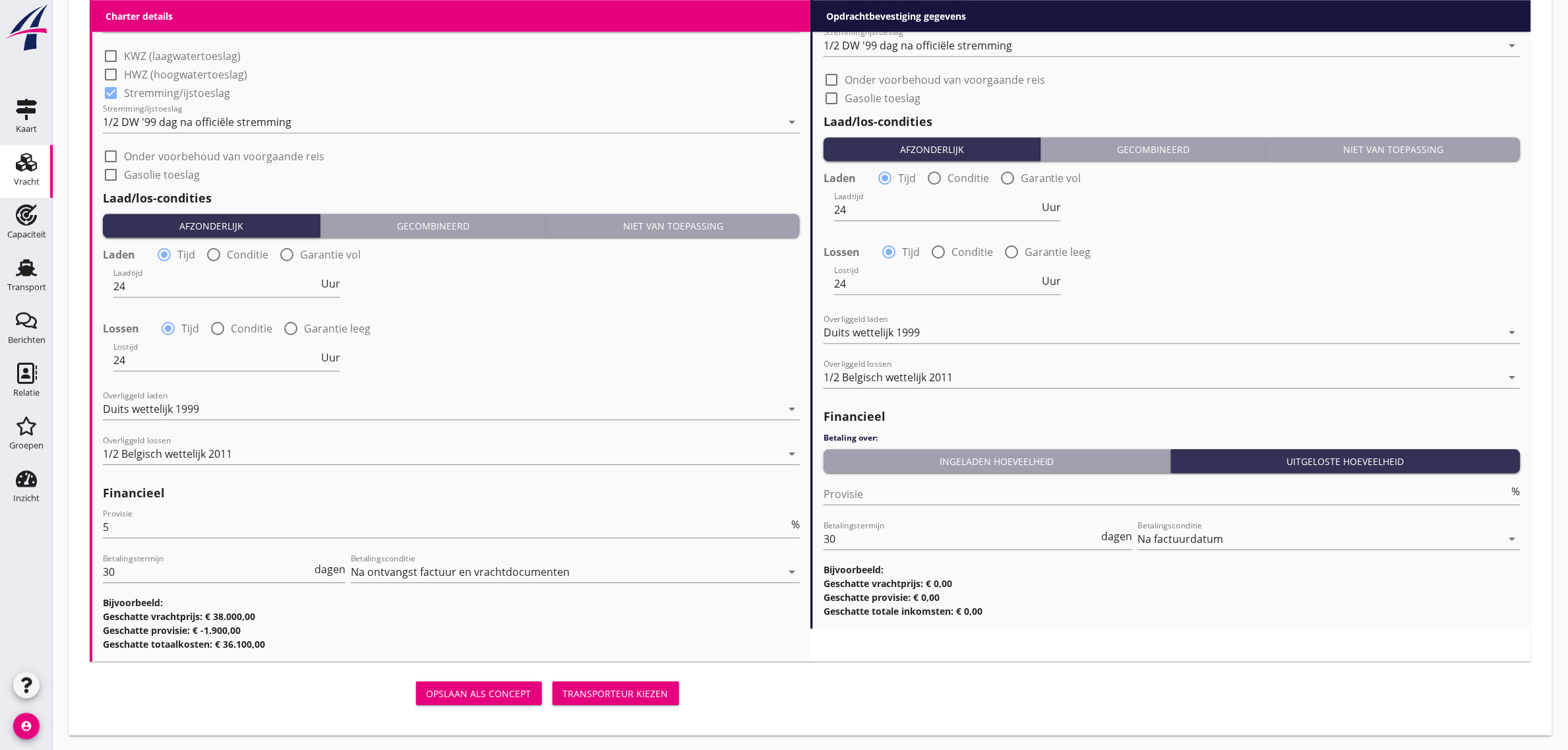
drag, startPoint x: 959, startPoint y: 378, endPoint x: 965, endPoint y: 411, distance: 33.5
click at [959, 377] on div "1/2 Belgisch wettelijk 2011" at bounding box center [1162, 377] width 679 height 21
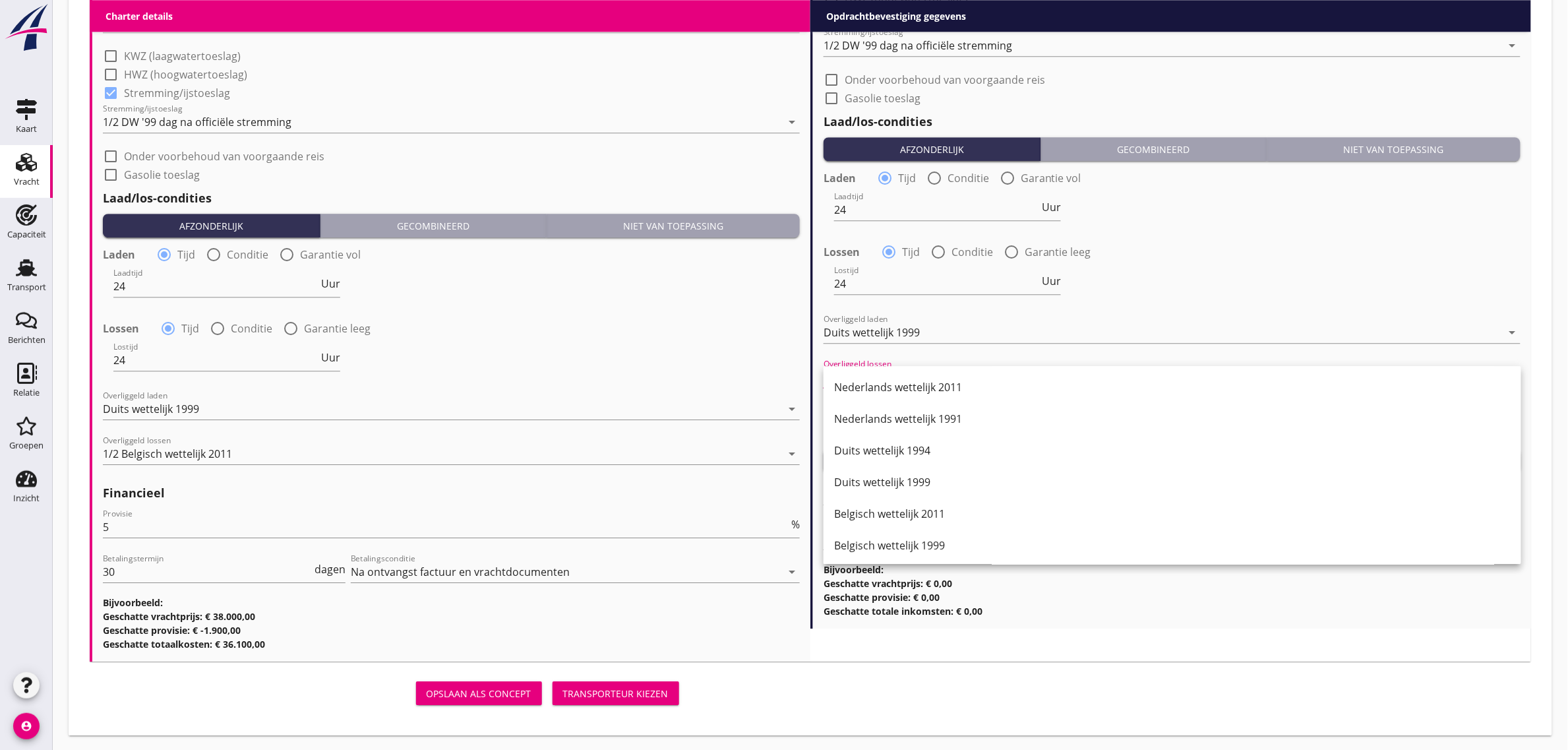
click at [977, 488] on div "Duits wettelijk 1999" at bounding box center [1173, 482] width 677 height 16
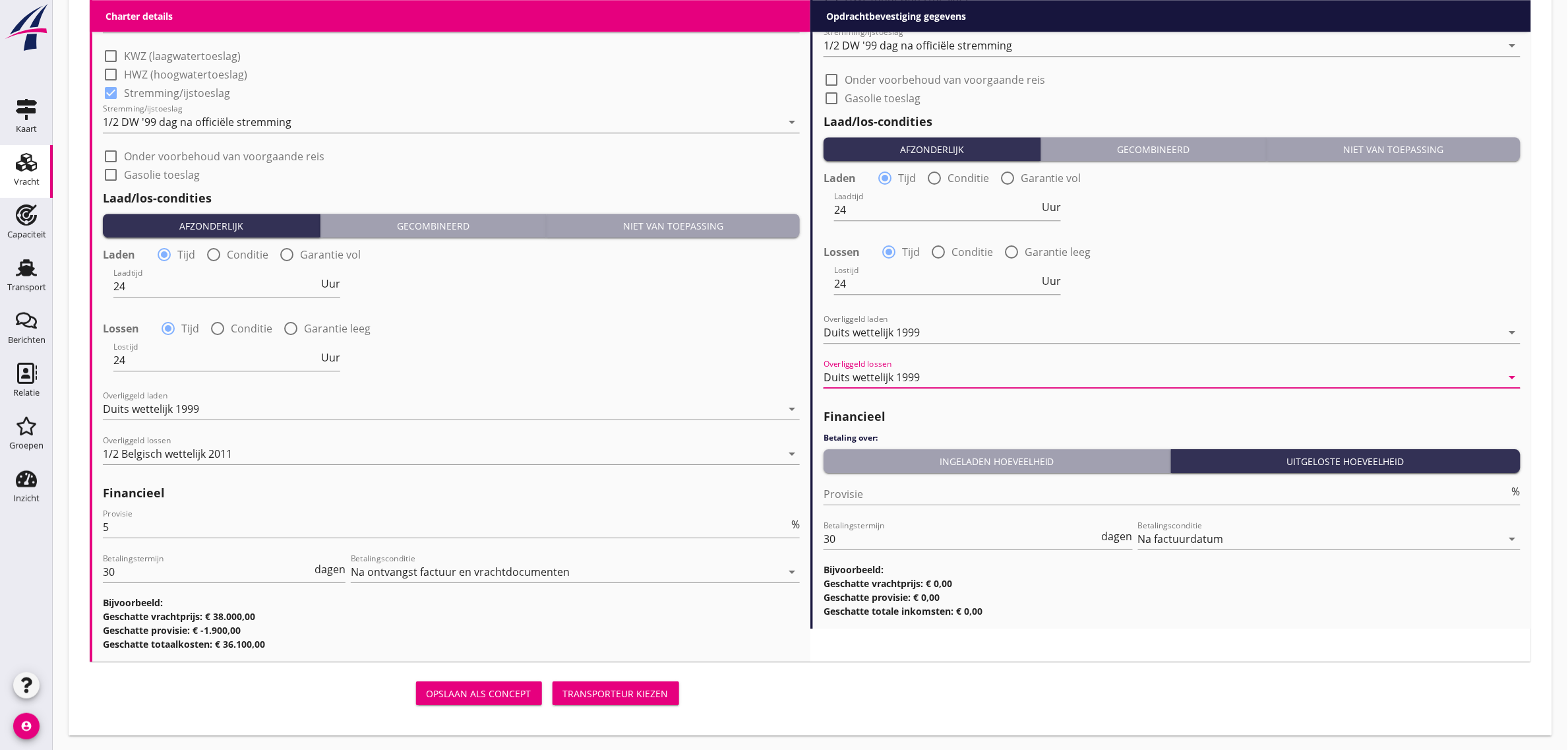
click at [948, 473] on div "Financieel Betaling over: Ingeladen hoeveelheid Uitgeloste hoeveelheid Provisie…" at bounding box center [1172, 509] width 697 height 217
click at [887, 463] on div "Ingeladen hoeveelheid" at bounding box center [997, 461] width 336 height 14
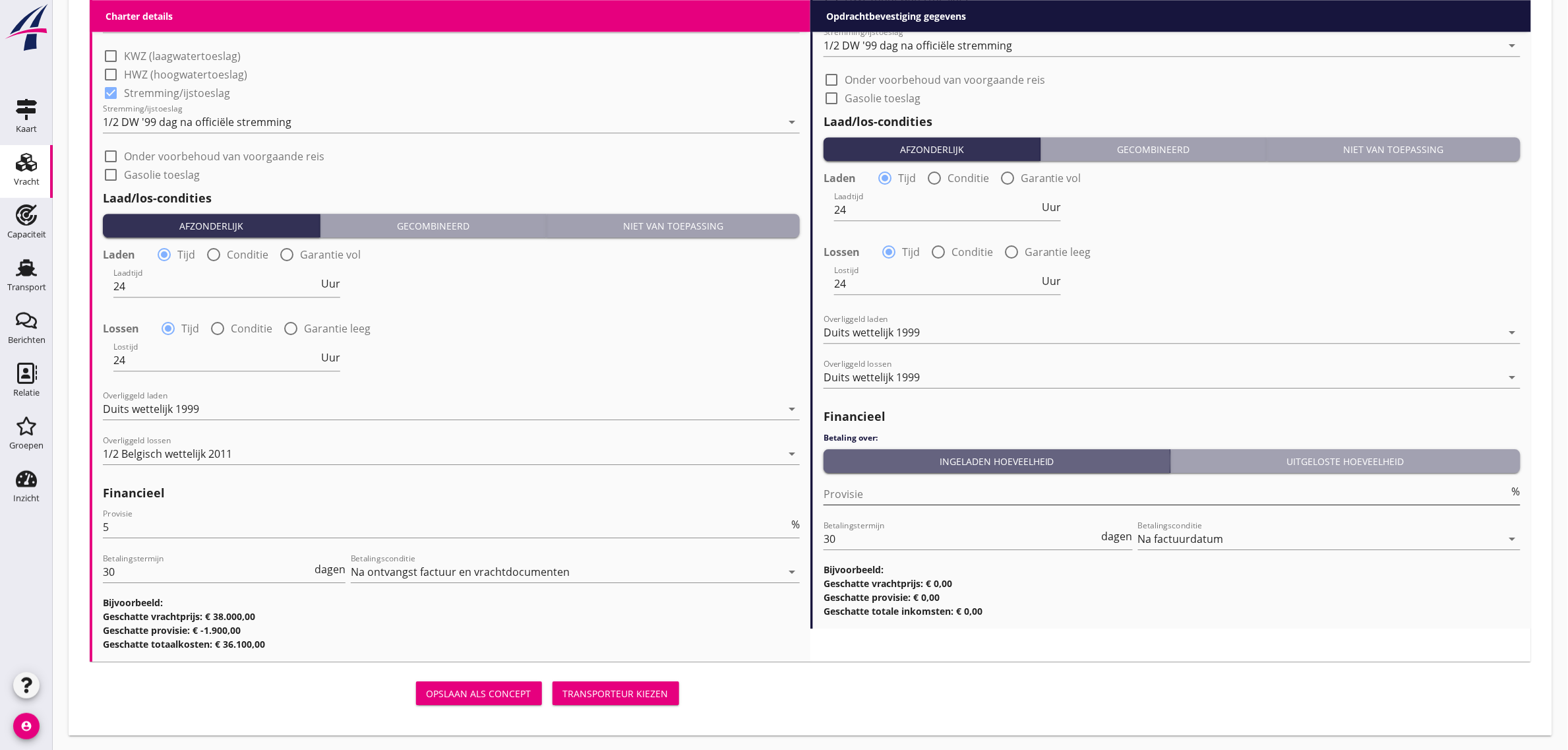
click at [871, 493] on input "Provisie" at bounding box center [1166, 494] width 686 height 21
type input "0"
click at [1354, 292] on div "Lostijd 24 Uur" at bounding box center [1173, 285] width 700 height 48
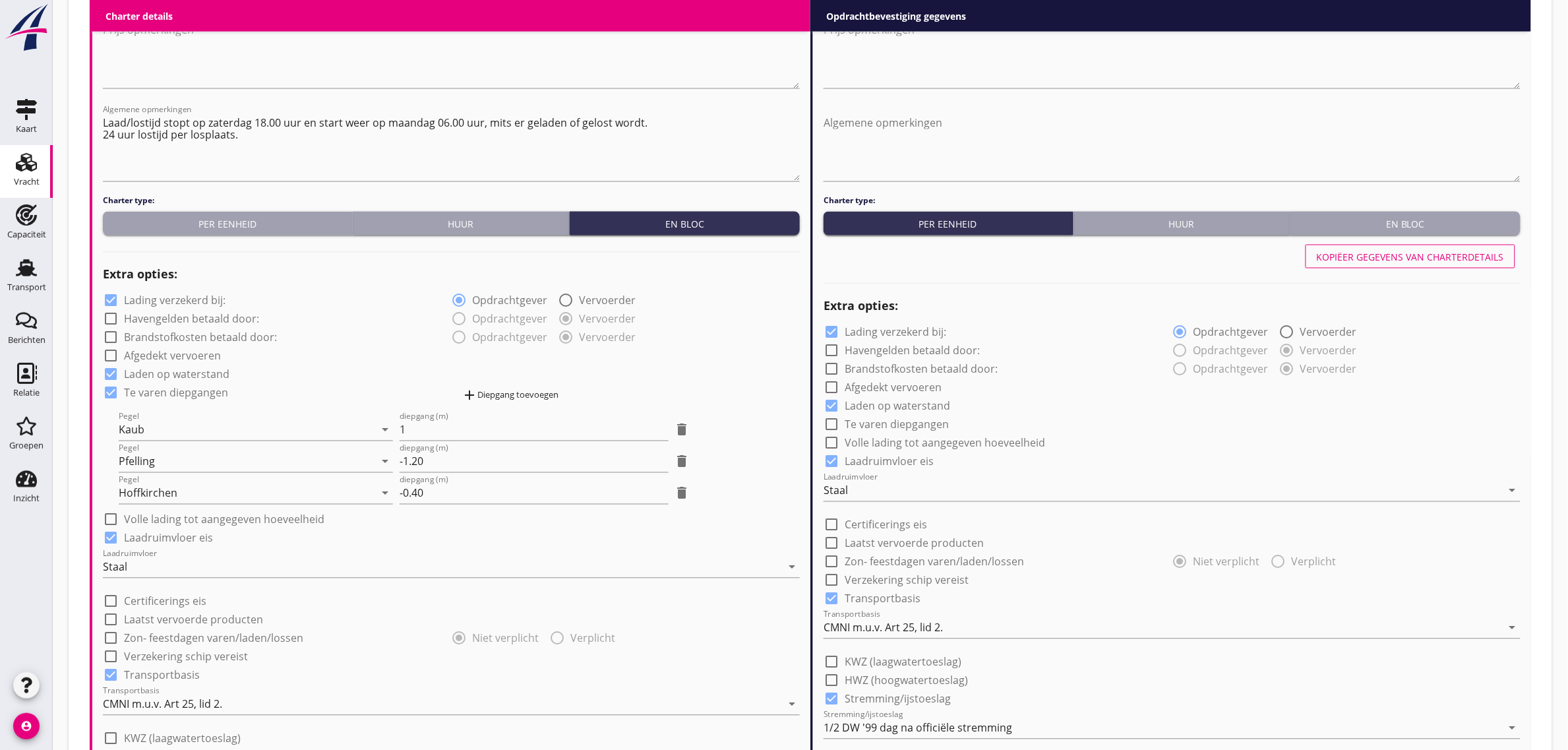
scroll to position [544, 0]
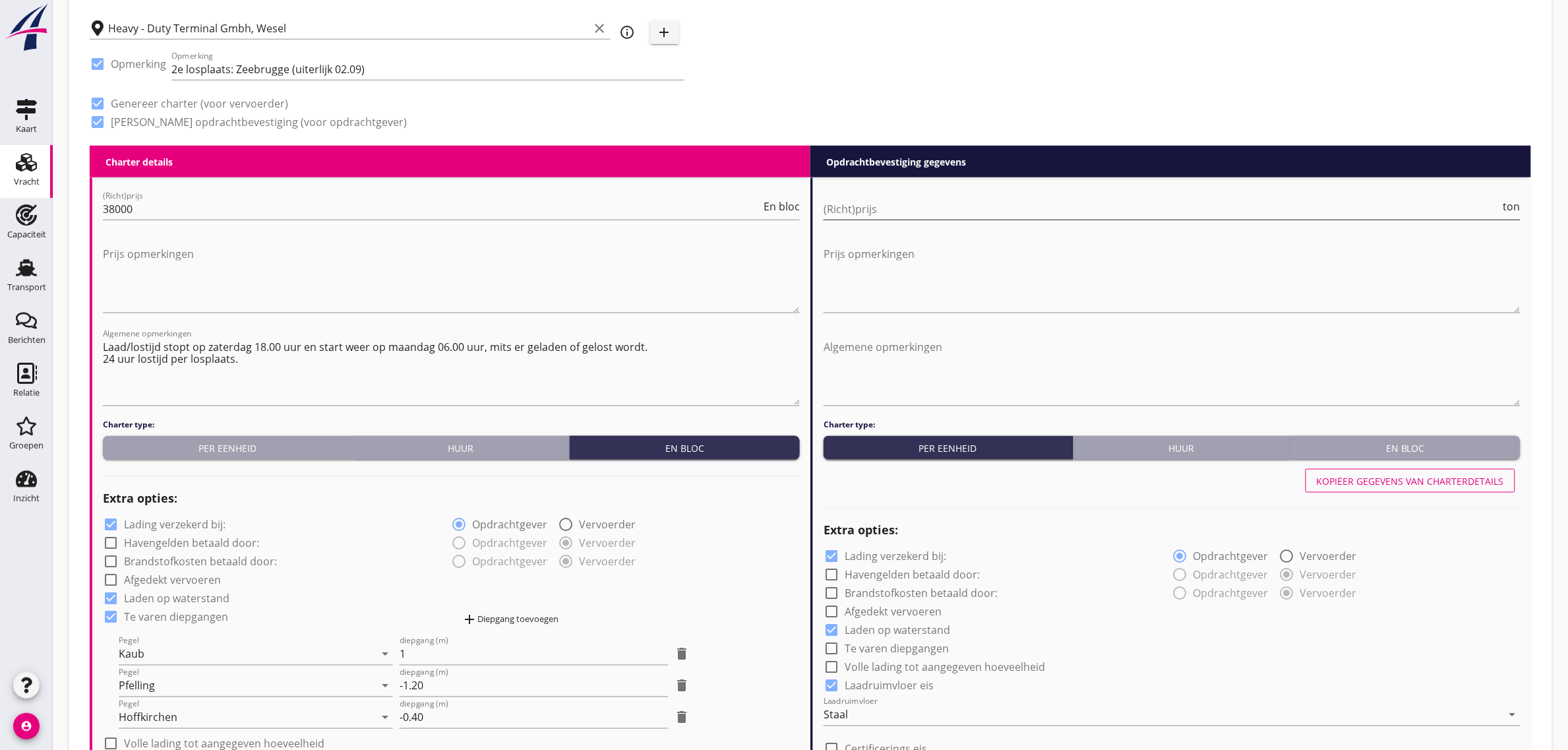
click at [925, 209] on input "(Richt)prijs" at bounding box center [1162, 209] width 677 height 21
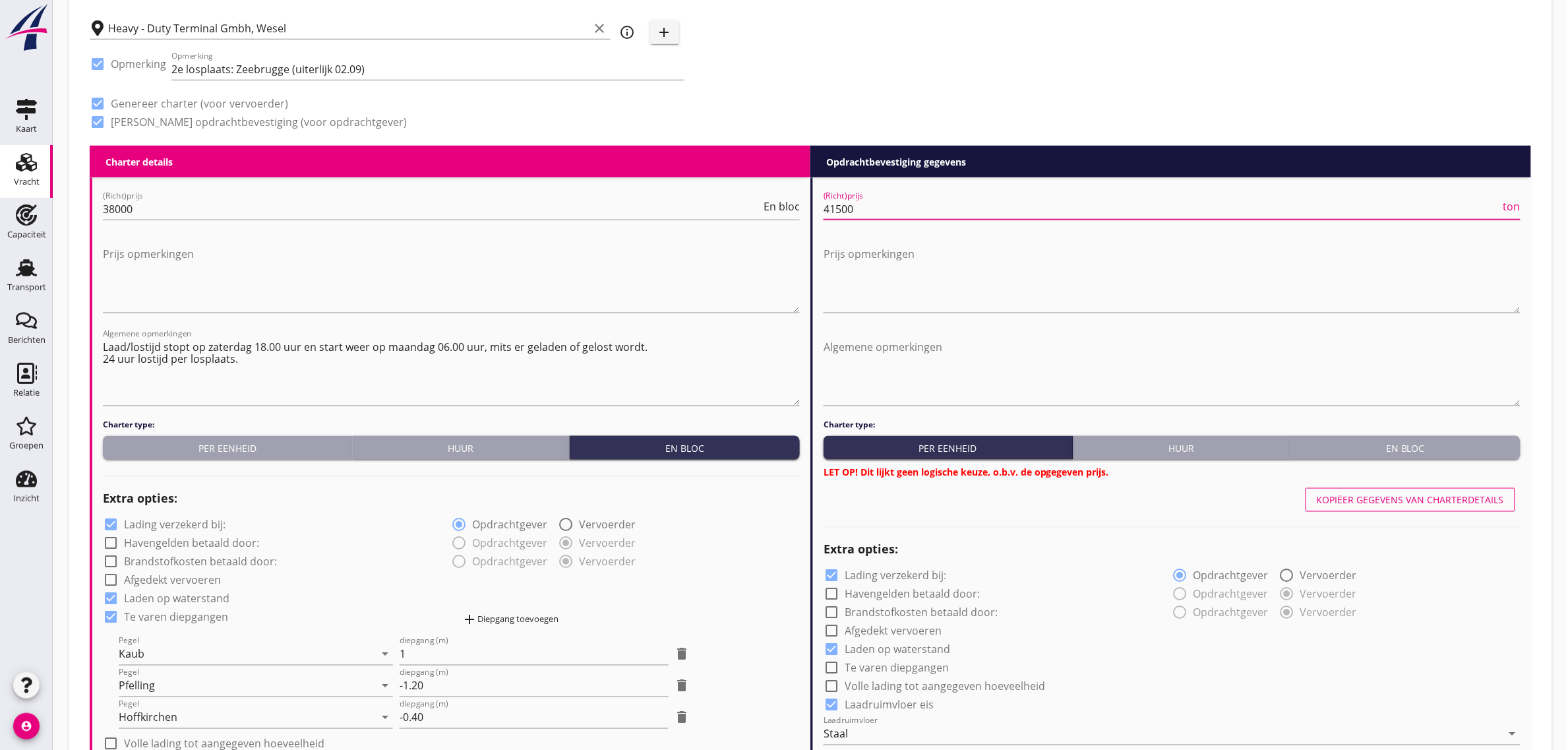
type input "41500"
click at [1398, 457] on button "En bloc" at bounding box center [1406, 448] width 230 height 24
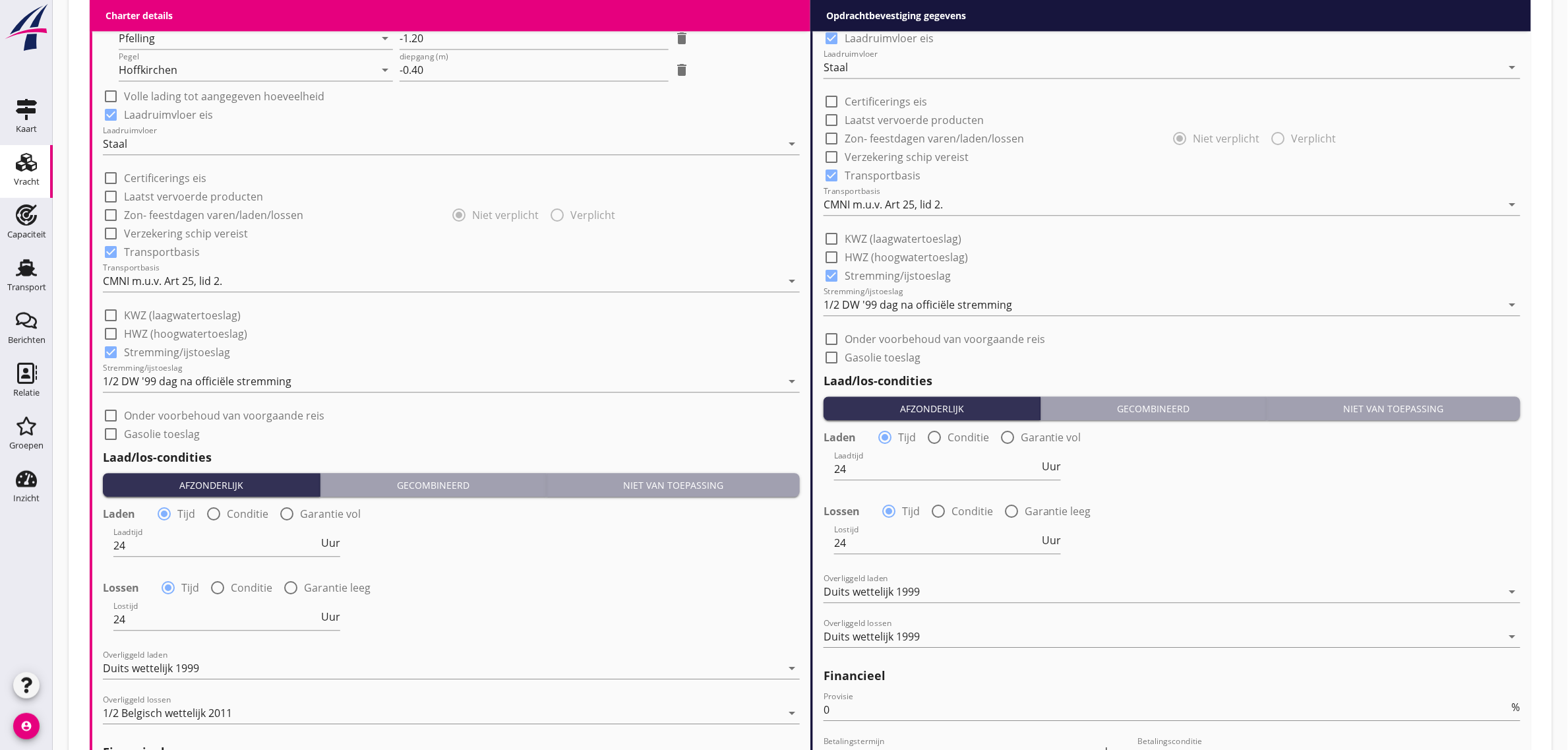
scroll to position [1451, 0]
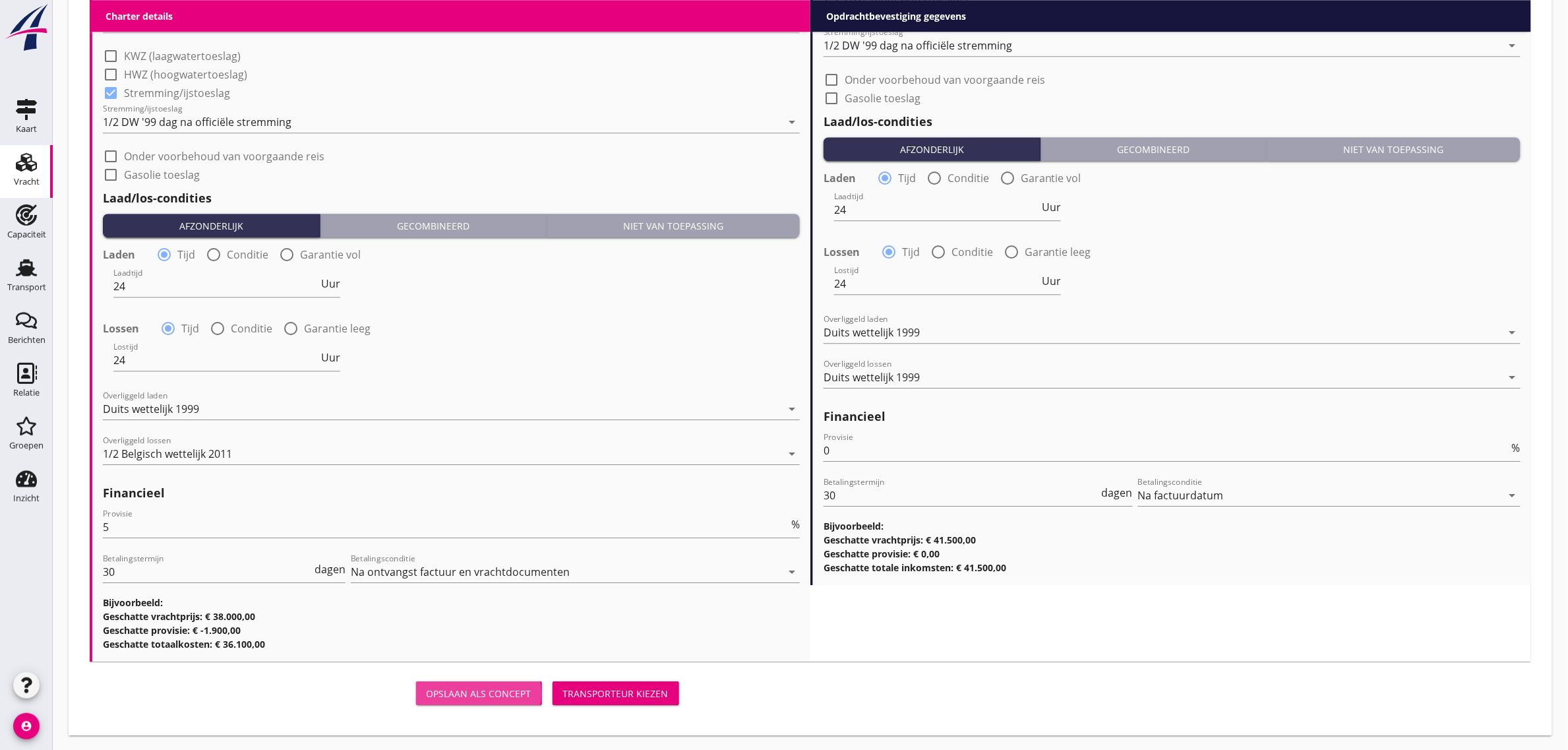
click at [495, 692] on div "Opslaan als concept" at bounding box center [479, 694] width 105 height 14
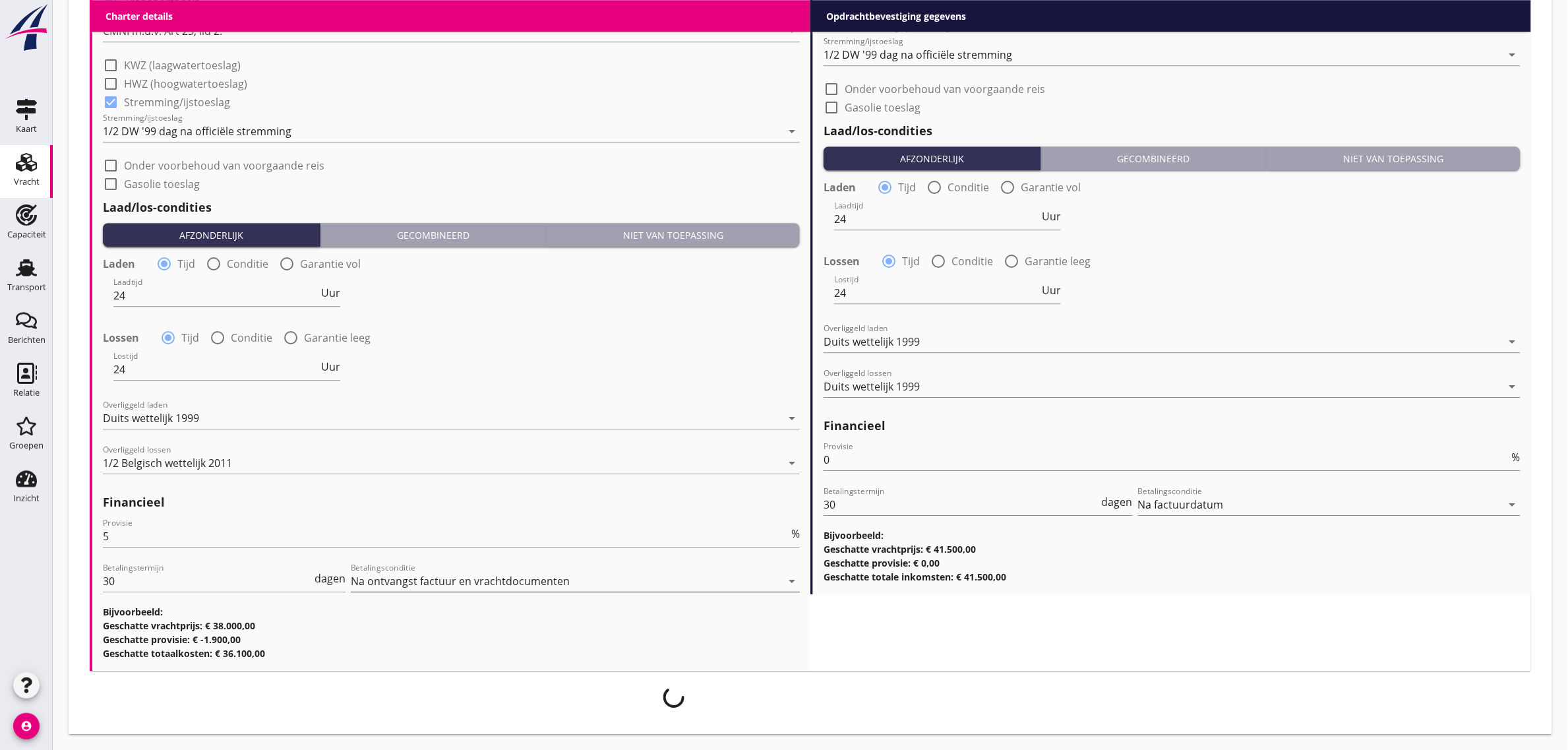
scroll to position [1357, 0]
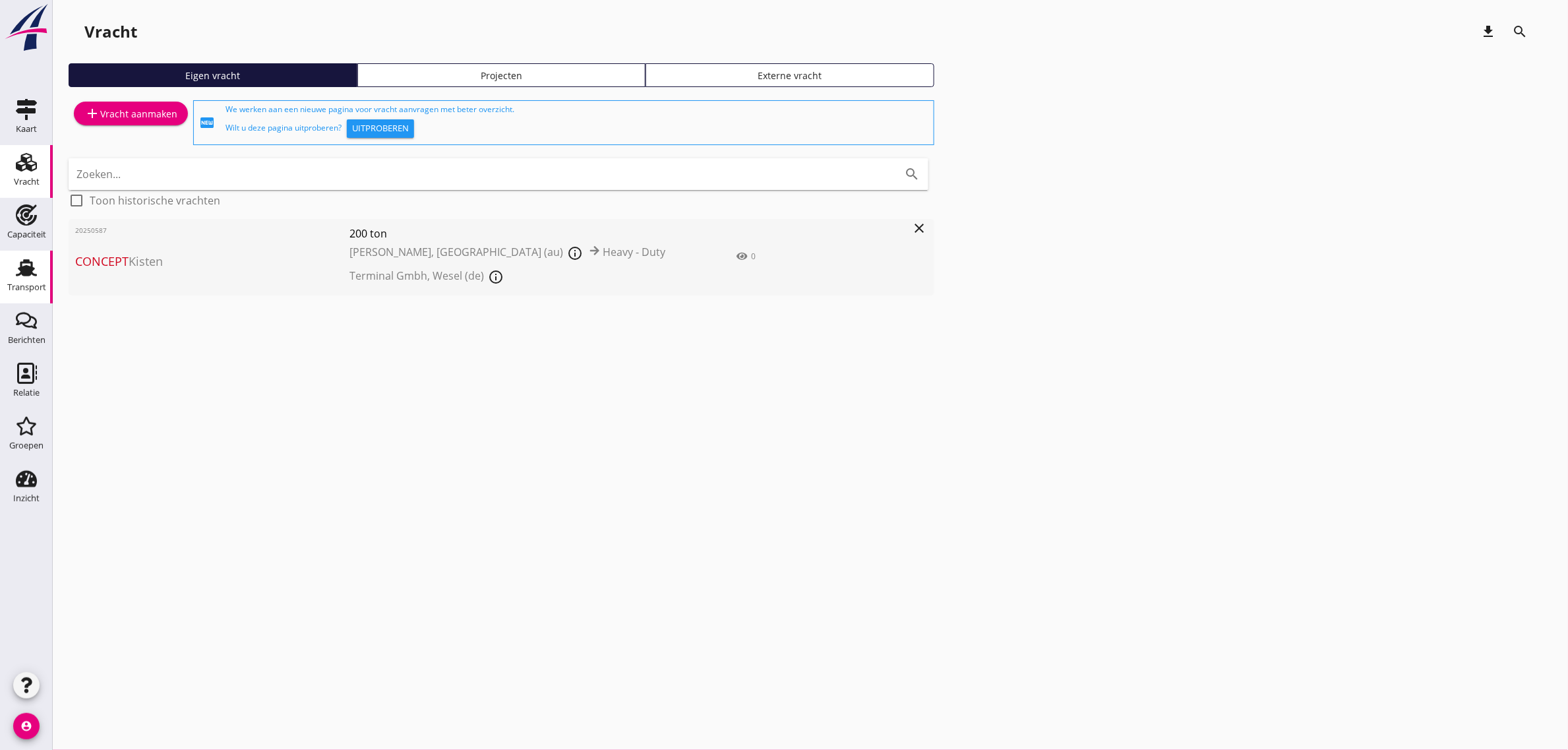
click at [12, 282] on div "Transport" at bounding box center [26, 287] width 39 height 18
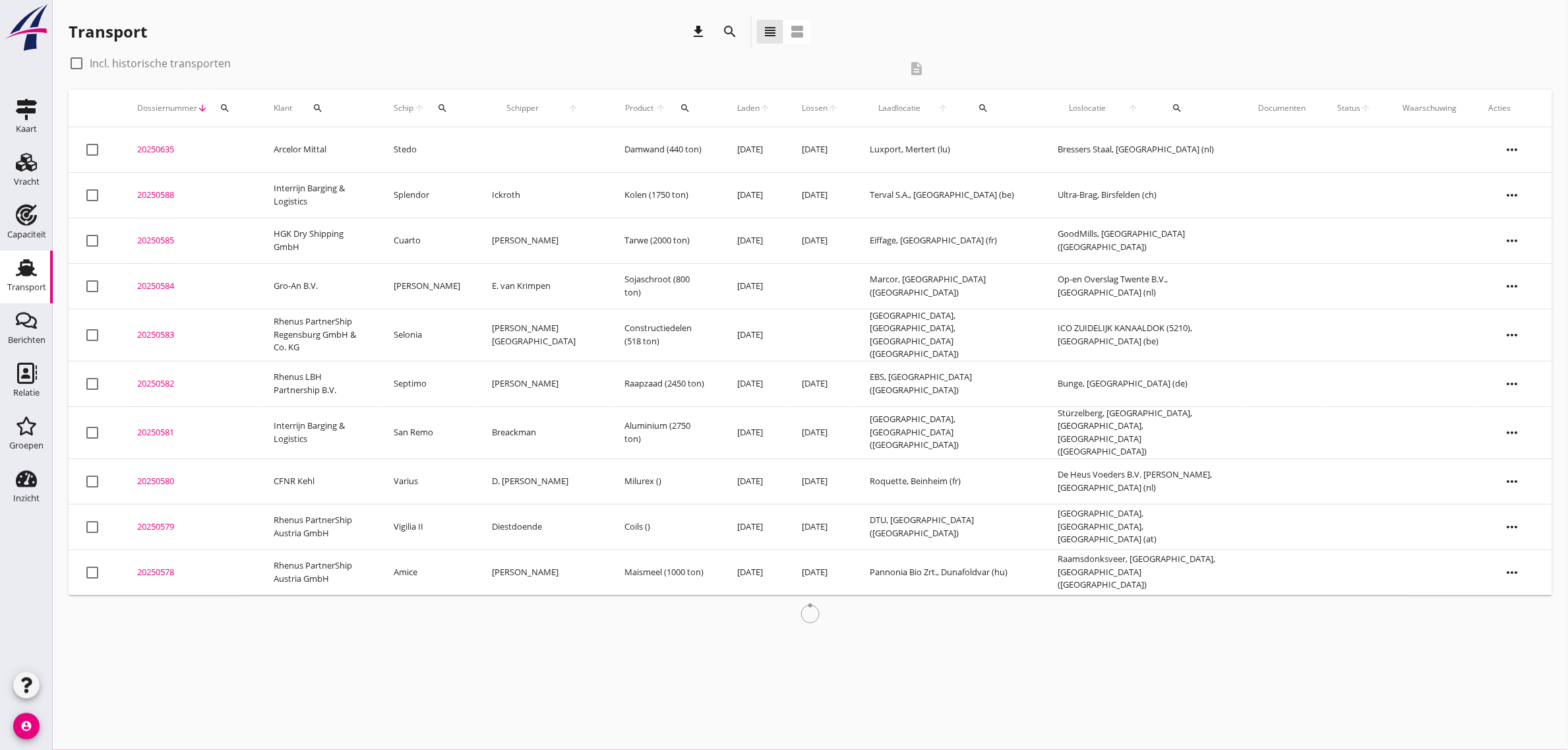
click at [152, 53] on div "check_box_outline_blank Incl. historische transporten" at bounding box center [484, 63] width 832 height 21
click at [155, 57] on label "Incl. historische transporten" at bounding box center [160, 62] width 141 height 13
checkbox input "true"
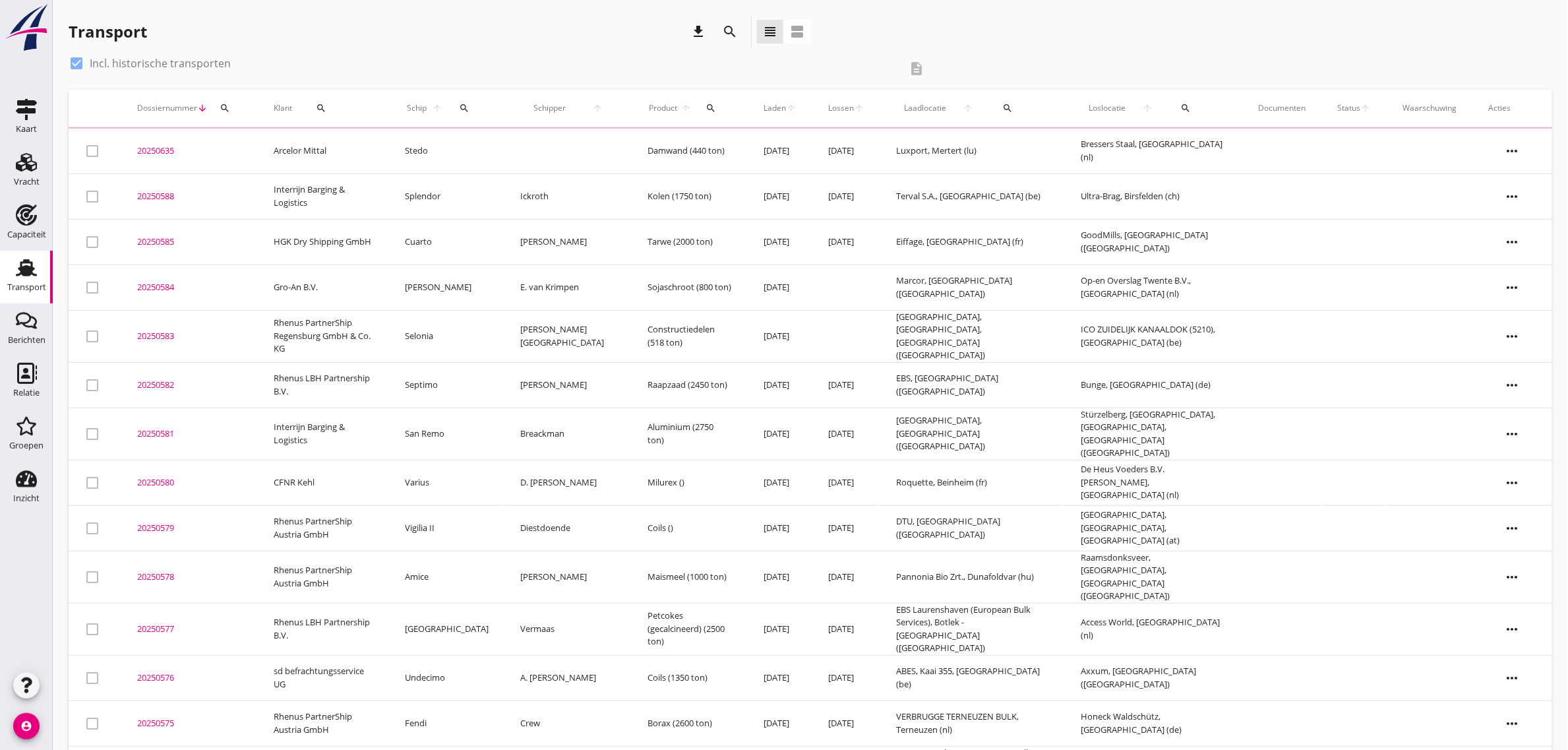
click at [469, 103] on icon "search" at bounding box center [465, 108] width 11 height 11
click at [499, 137] on input "Zoek op (scheeps)naam" at bounding box center [539, 146] width 137 height 21
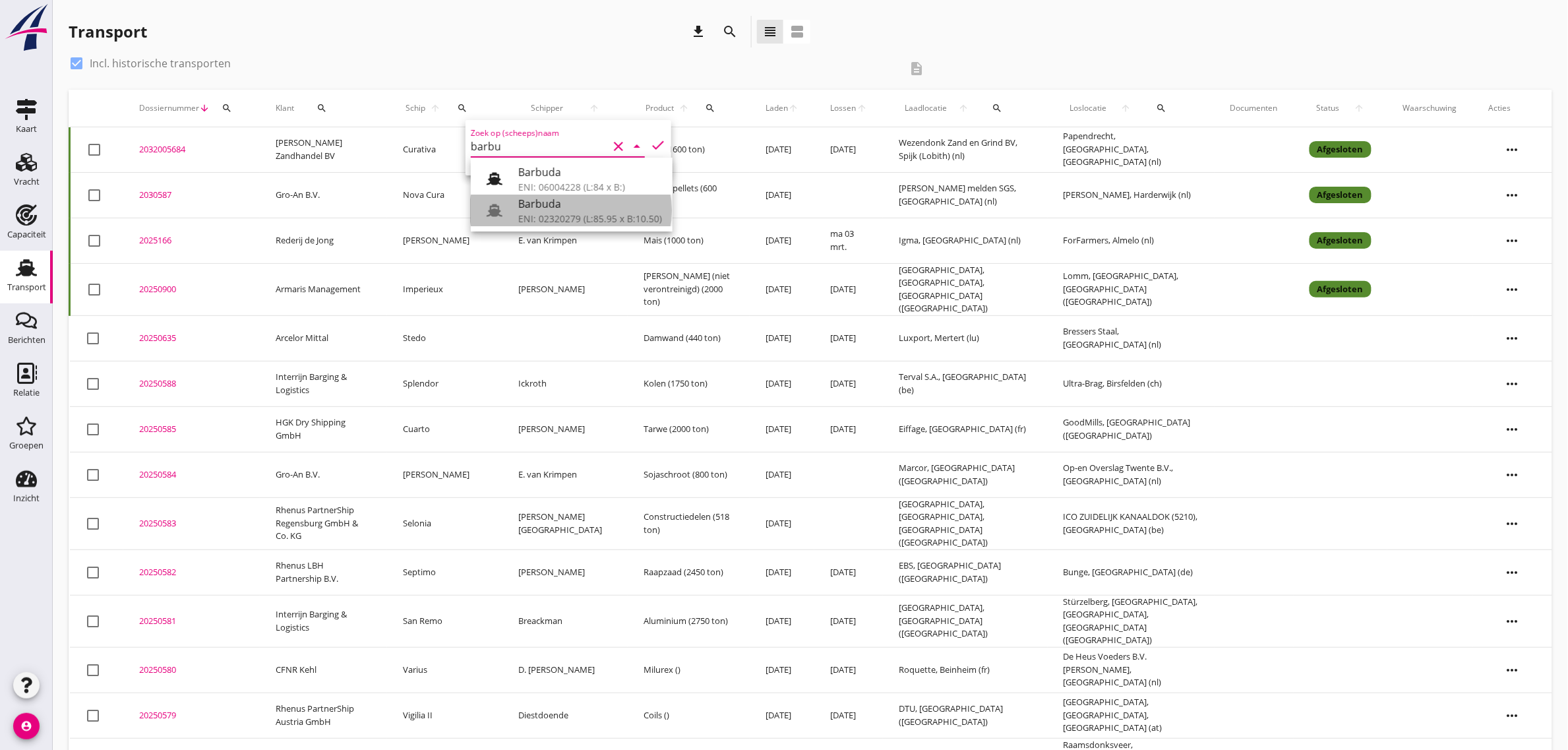
click at [557, 210] on div "Barbuda" at bounding box center [590, 203] width 144 height 16
click at [657, 143] on div "Zoek op (scheeps)naam Barbuda clear arrow_drop_down check" at bounding box center [568, 148] width 206 height 56
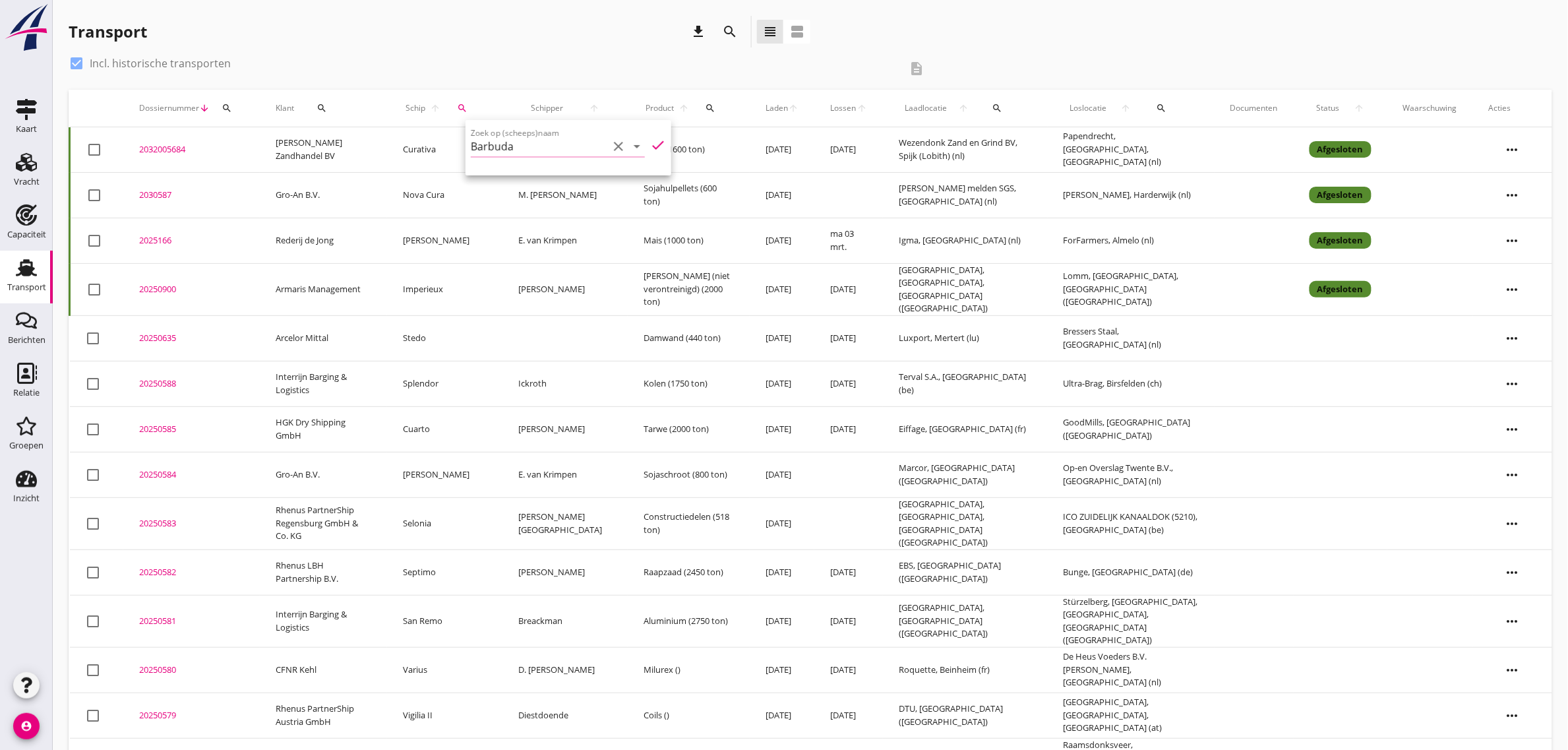
click at [650, 145] on icon "check" at bounding box center [658, 145] width 16 height 16
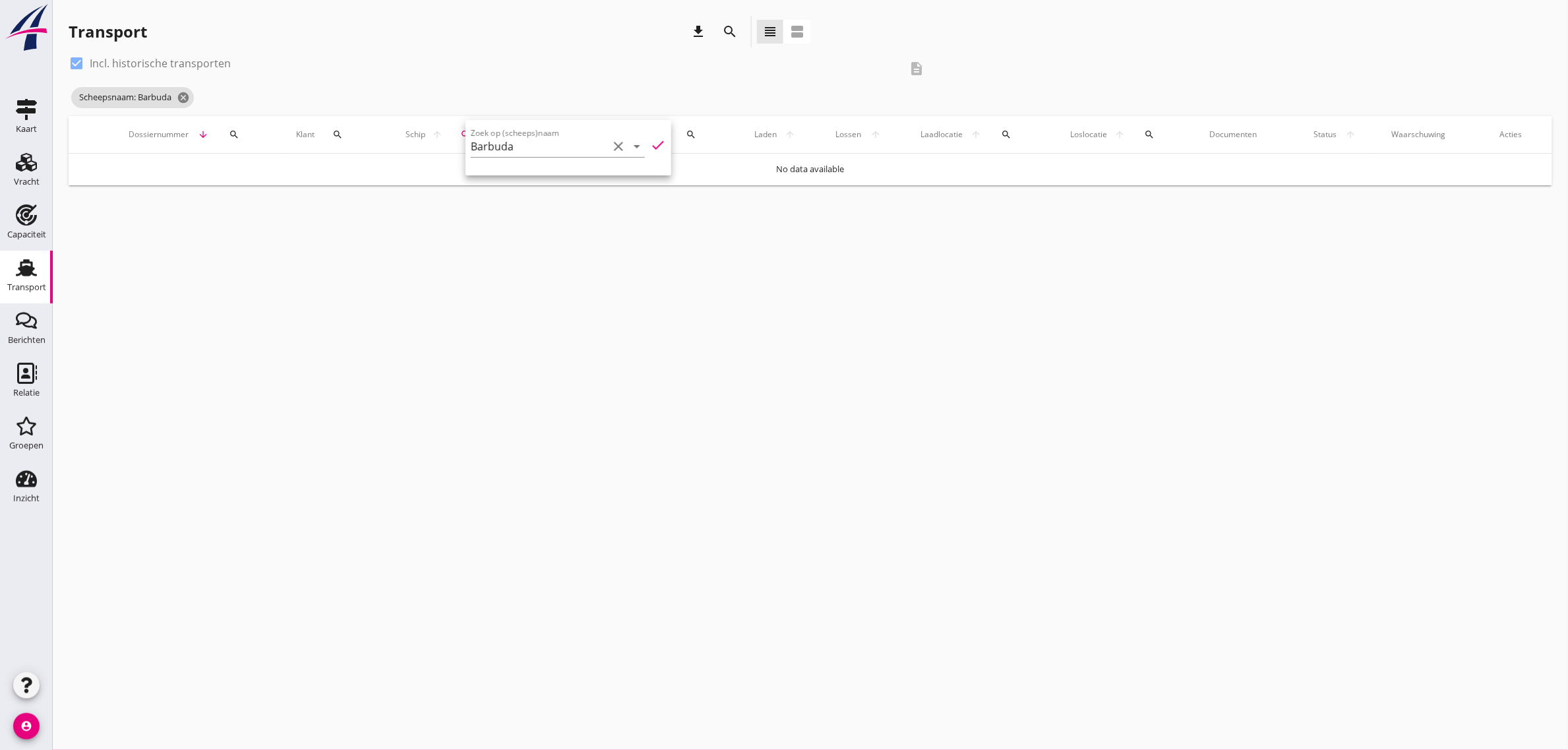
type input "Barbuda"
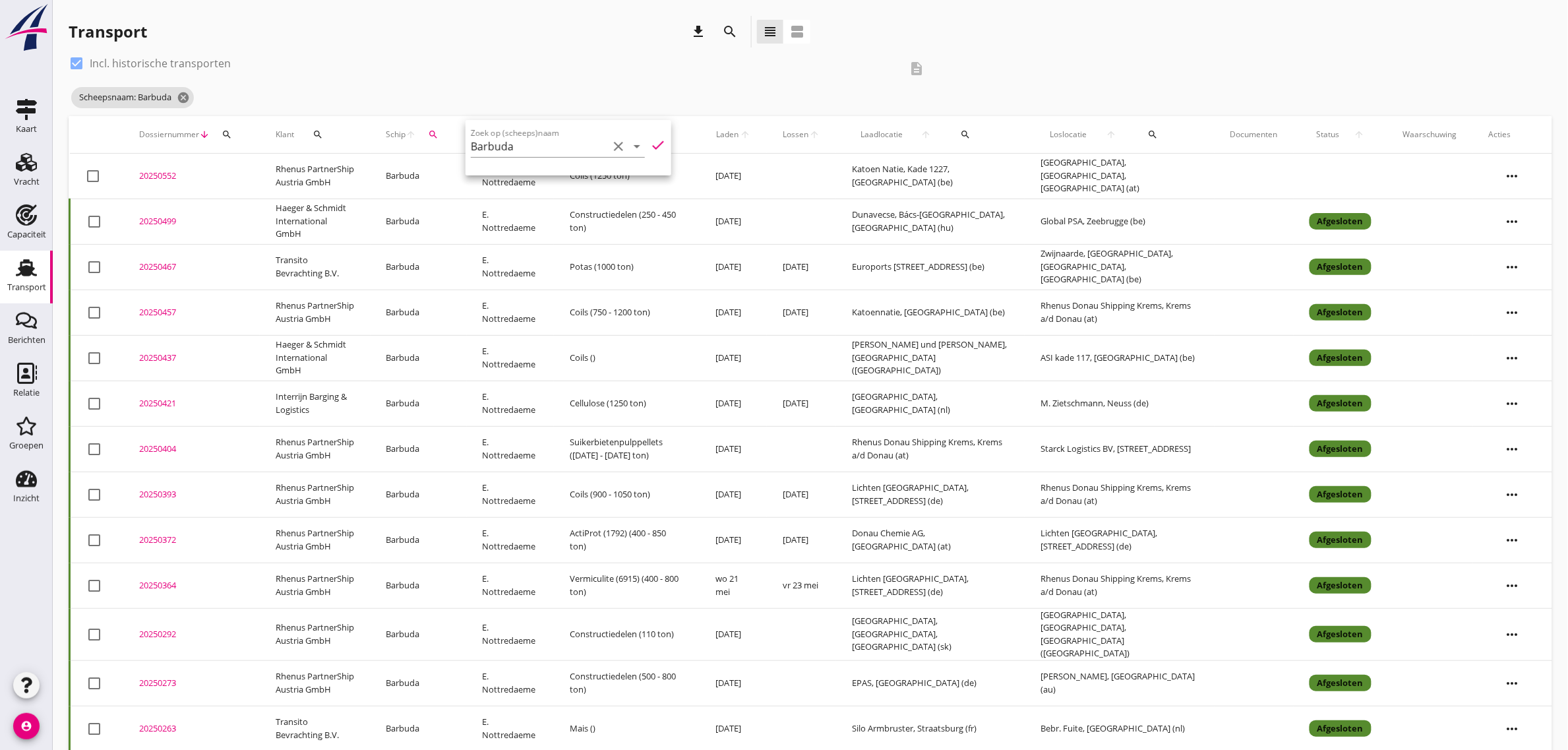
click at [901, 221] on td "Dunavecse, Bács-[GEOGRAPHIC_DATA], [GEOGRAPHIC_DATA] (hu)" at bounding box center [931, 221] width 189 height 46
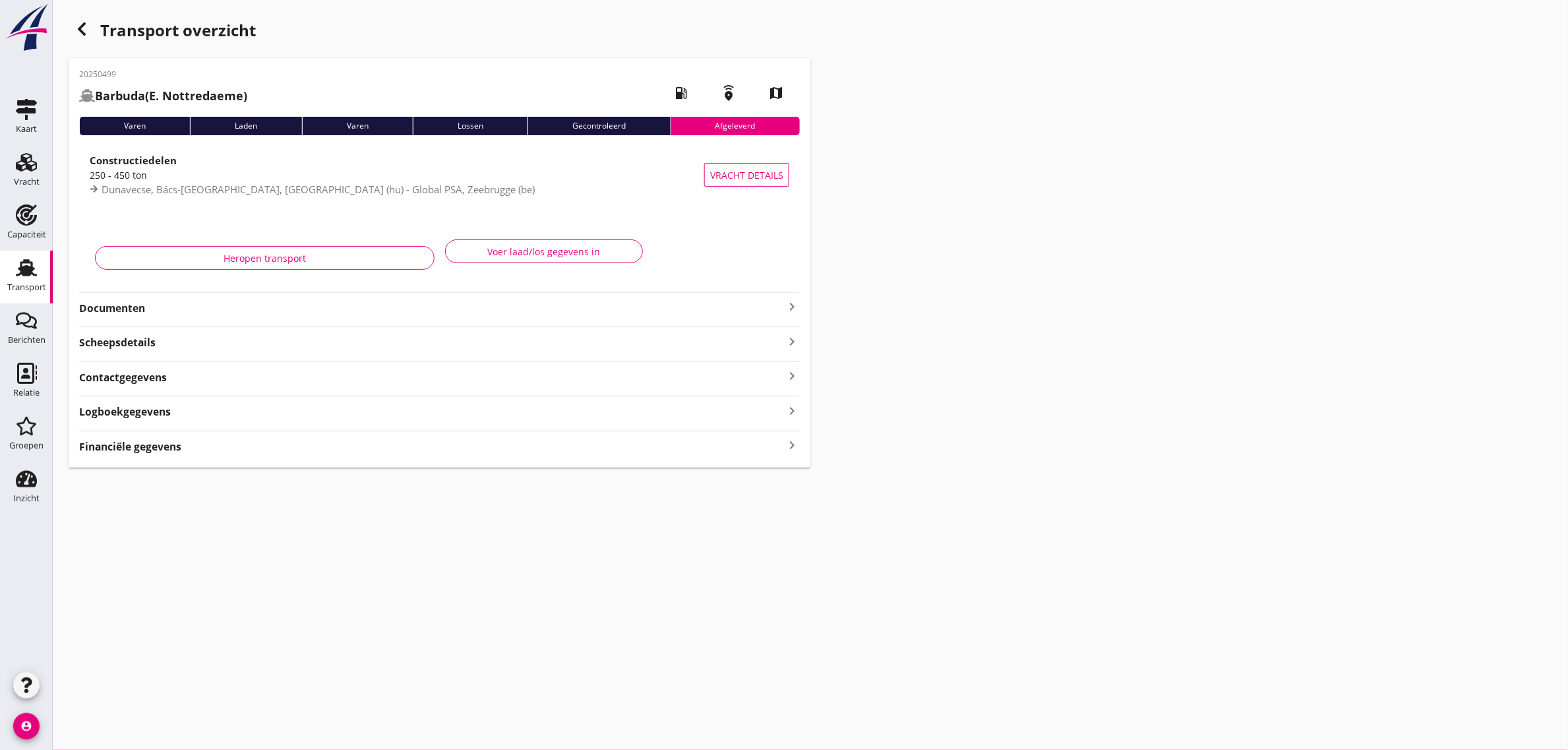
click at [101, 317] on div "20250499 Barbuda (E. Nottredaeme) local_gas_station emergency_share map Varen L…" at bounding box center [440, 262] width 742 height 410
click at [101, 302] on strong "Documenten" at bounding box center [431, 308] width 705 height 15
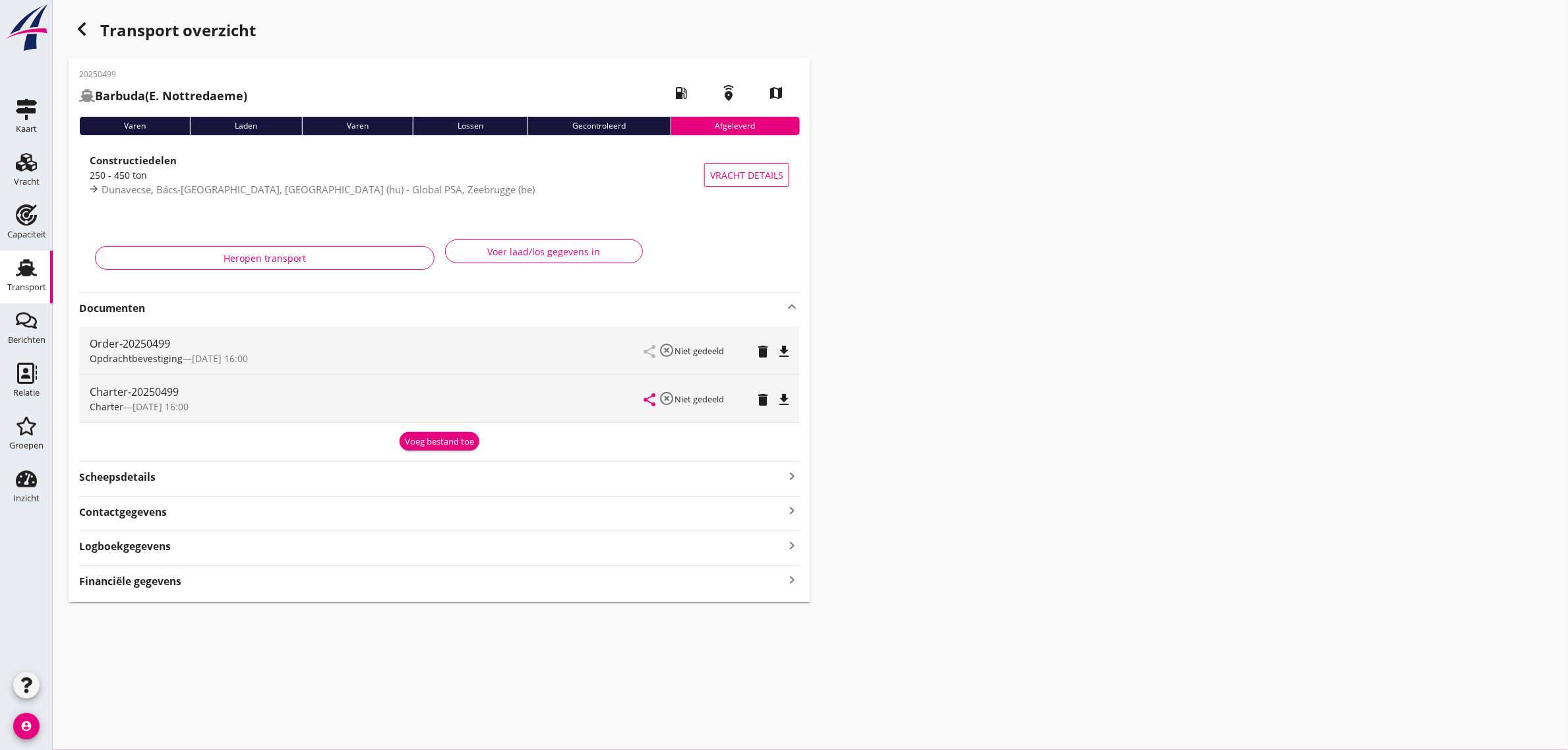
click at [780, 396] on icon "file_download" at bounding box center [784, 399] width 16 height 16
drag, startPoint x: 34, startPoint y: 279, endPoint x: 132, endPoint y: 289, distance: 98.5
click at [34, 279] on div "Transport" at bounding box center [26, 287] width 39 height 18
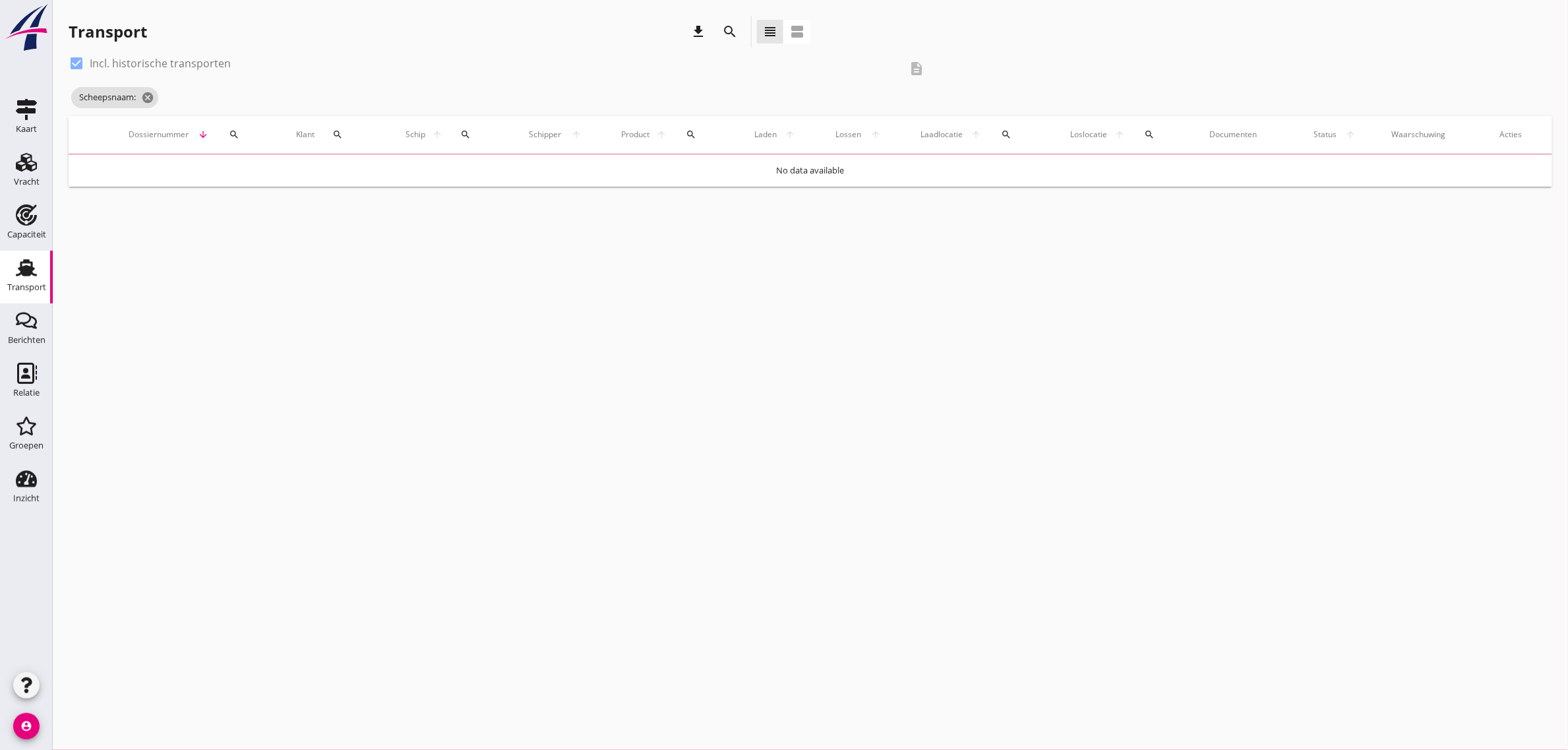
click at [78, 60] on div at bounding box center [76, 63] width 22 height 22
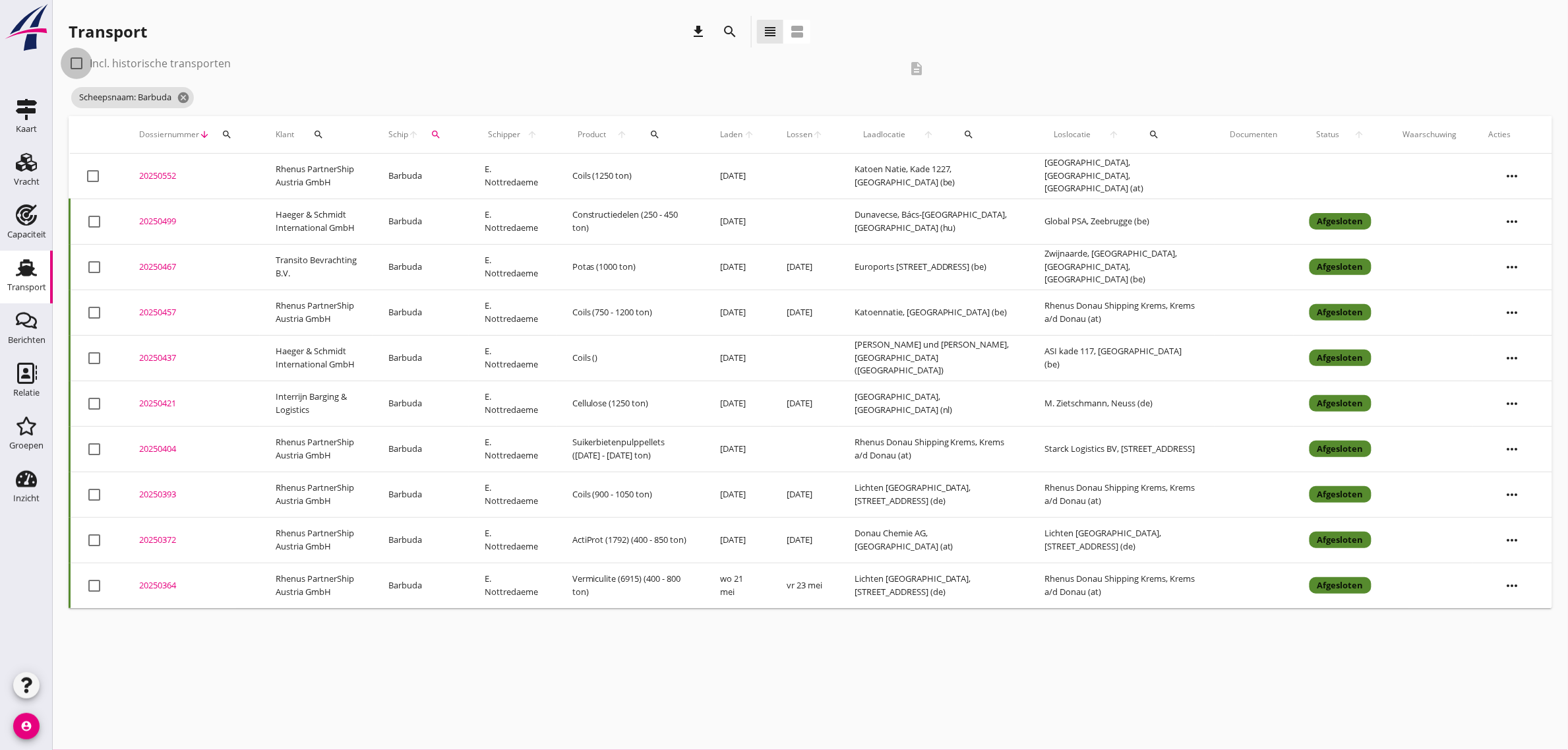
checkbox input "false"
click at [148, 92] on span "Scheepsnaam: Barbuda cancel" at bounding box center [132, 97] width 123 height 21
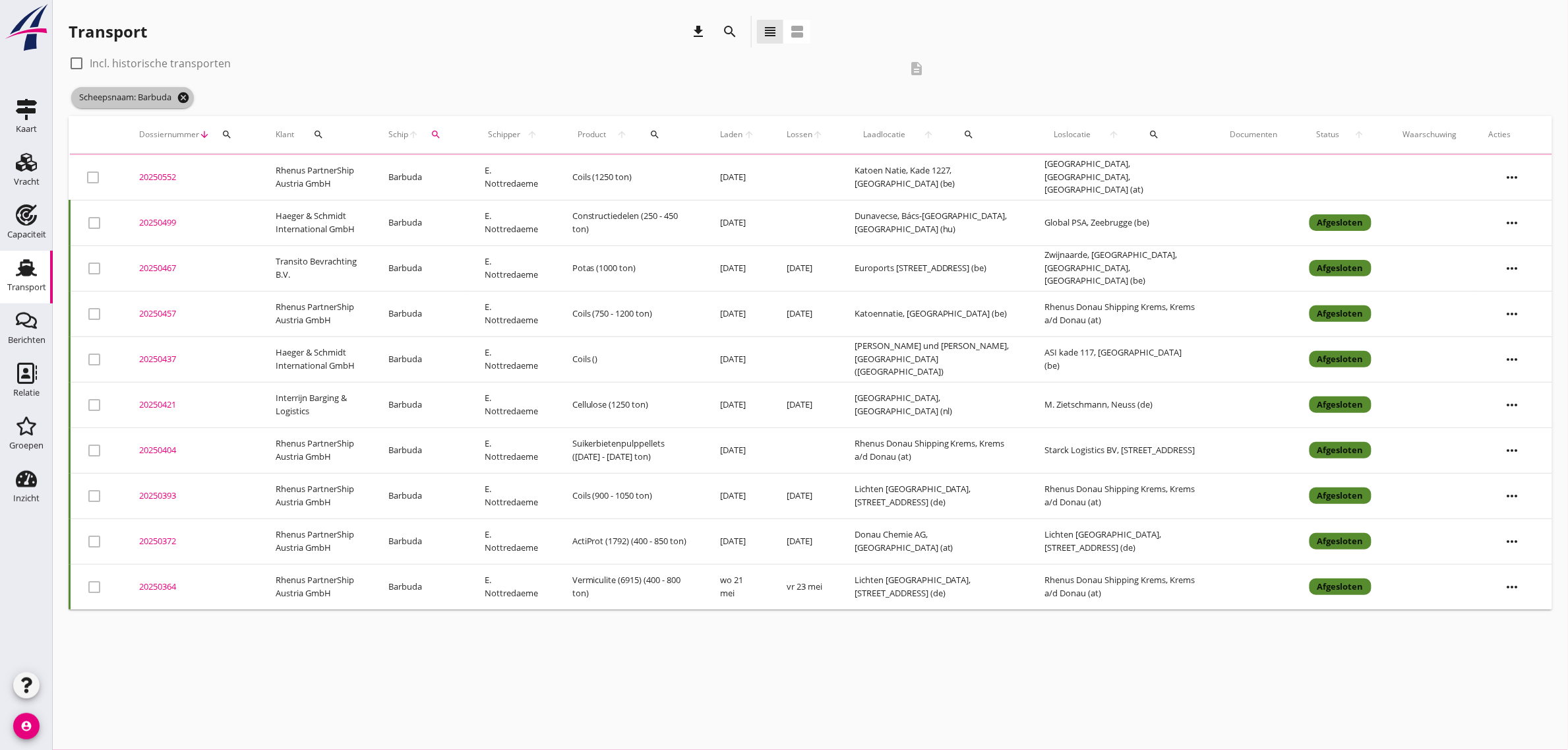
click at [188, 101] on icon "cancel" at bounding box center [183, 97] width 13 height 13
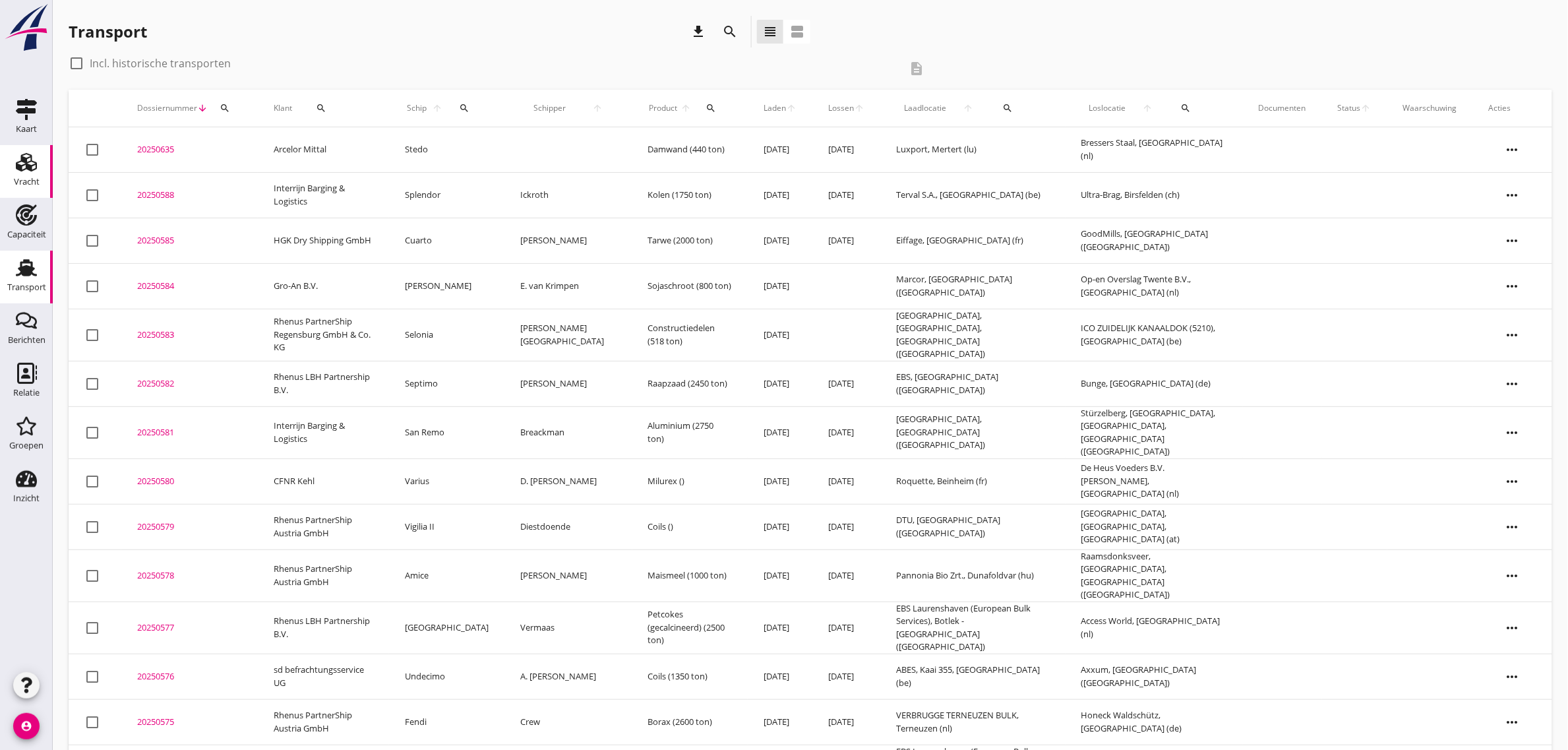
click at [24, 190] on div "Vracht" at bounding box center [26, 181] width 26 height 18
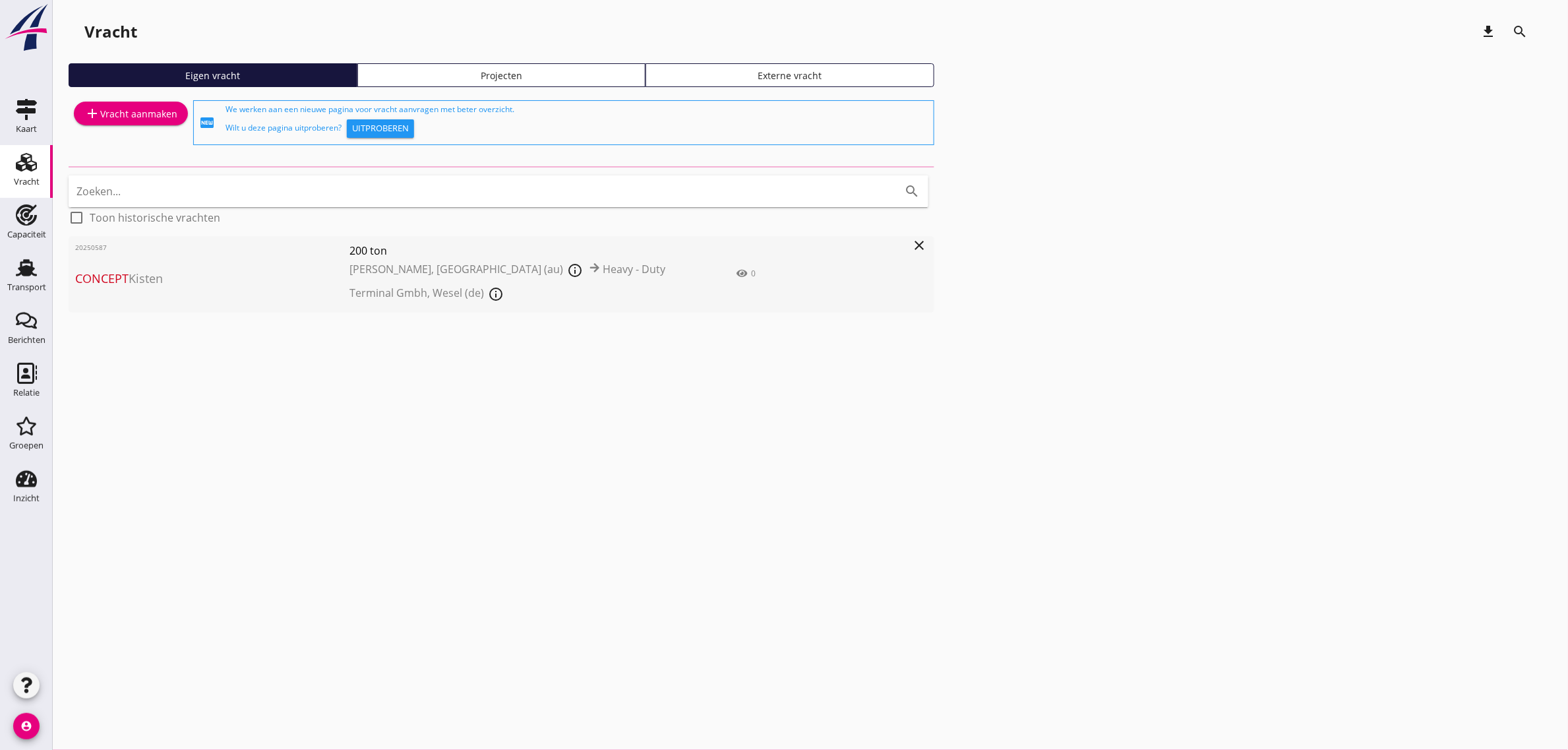
click at [175, 275] on span "Concept Kisten" at bounding box center [213, 279] width 274 height 18
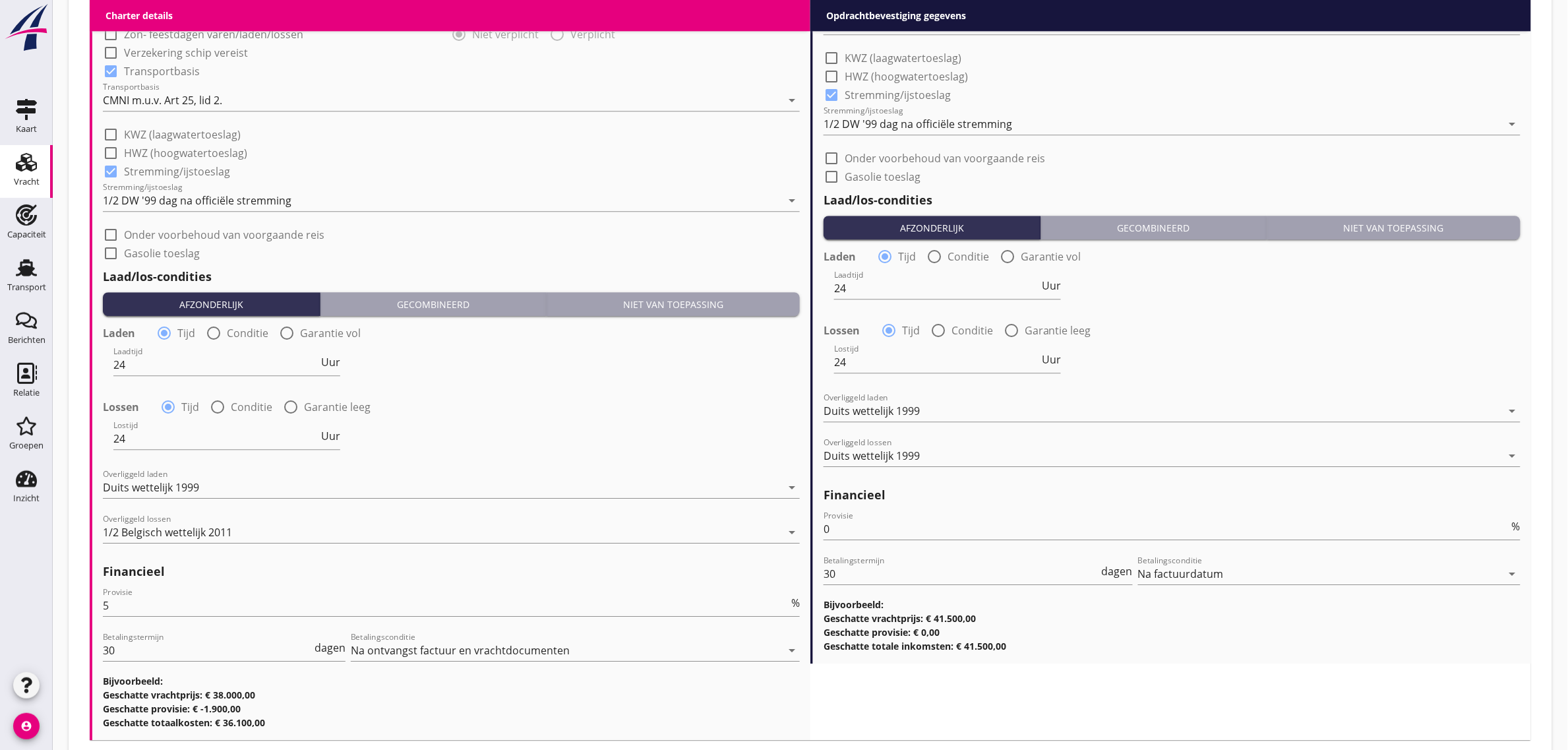
scroll to position [1401, 0]
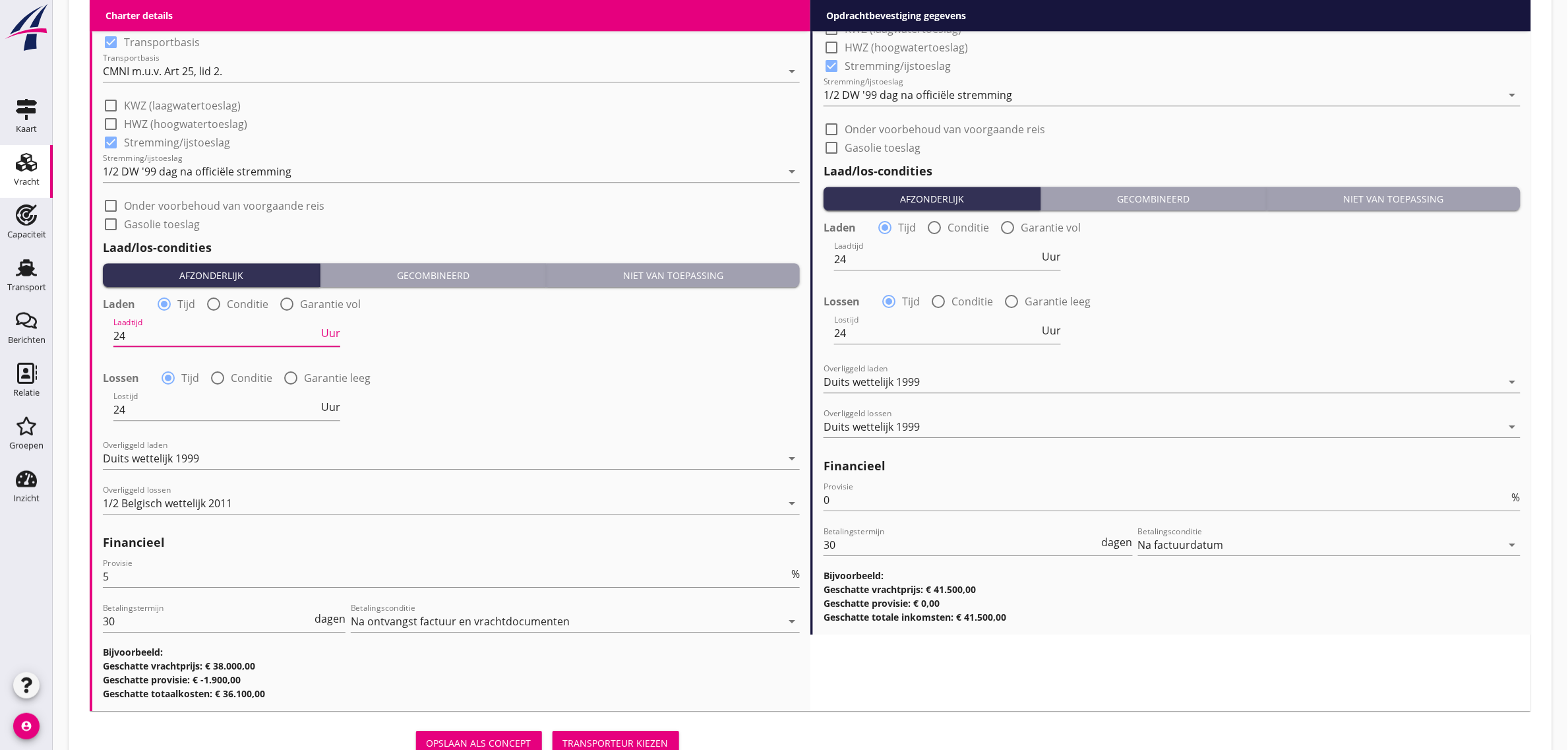
drag, startPoint x: 132, startPoint y: 336, endPoint x: 107, endPoint y: 332, distance: 25.3
click at [107, 332] on div "Laadtijd 24 Uur" at bounding box center [451, 337] width 700 height 48
type input "48"
click at [543, 360] on div "Laden radio_button_checked Tijd radio_button_unchecked Conditie radio_button_un…" at bounding box center [451, 363] width 697 height 143
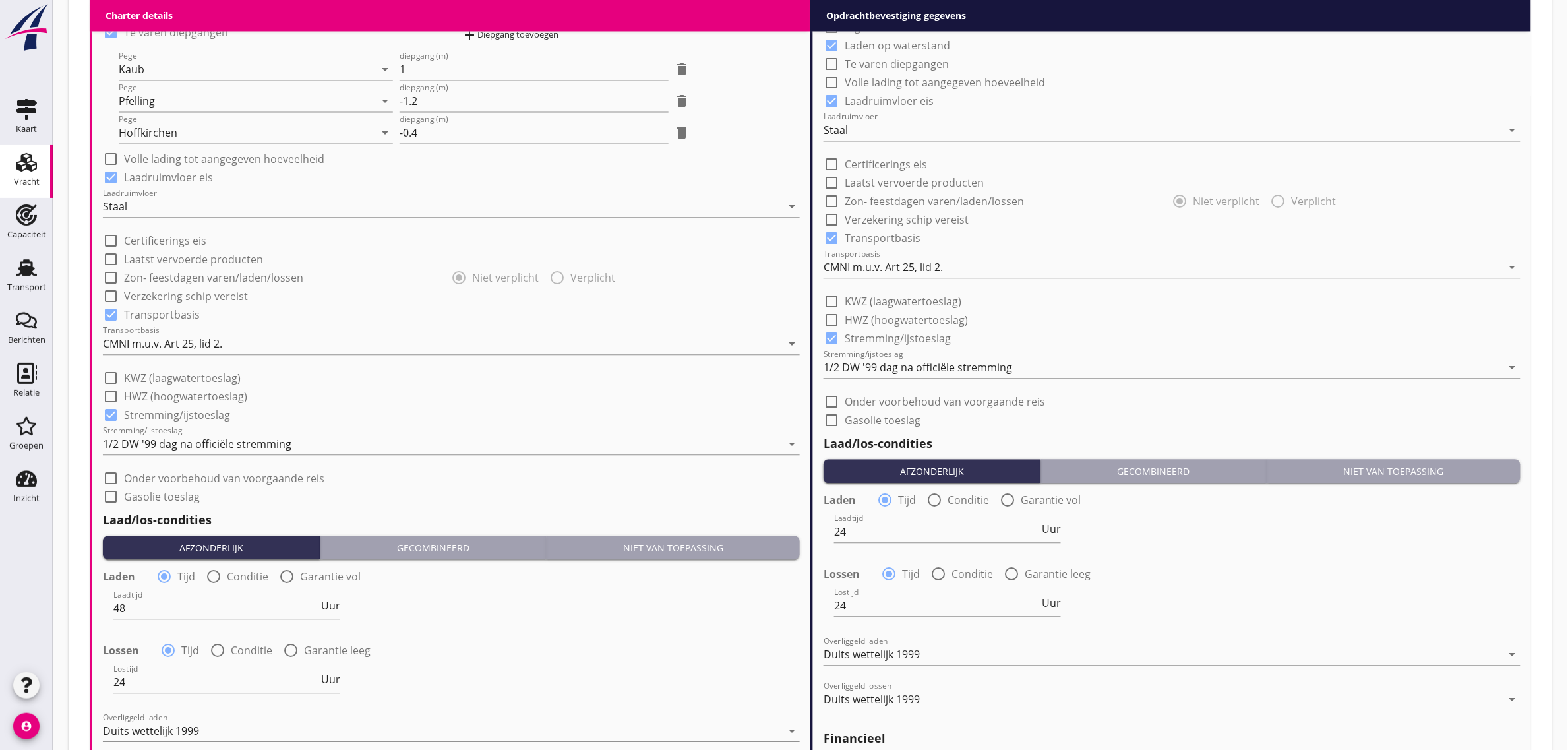
scroll to position [1451, 0]
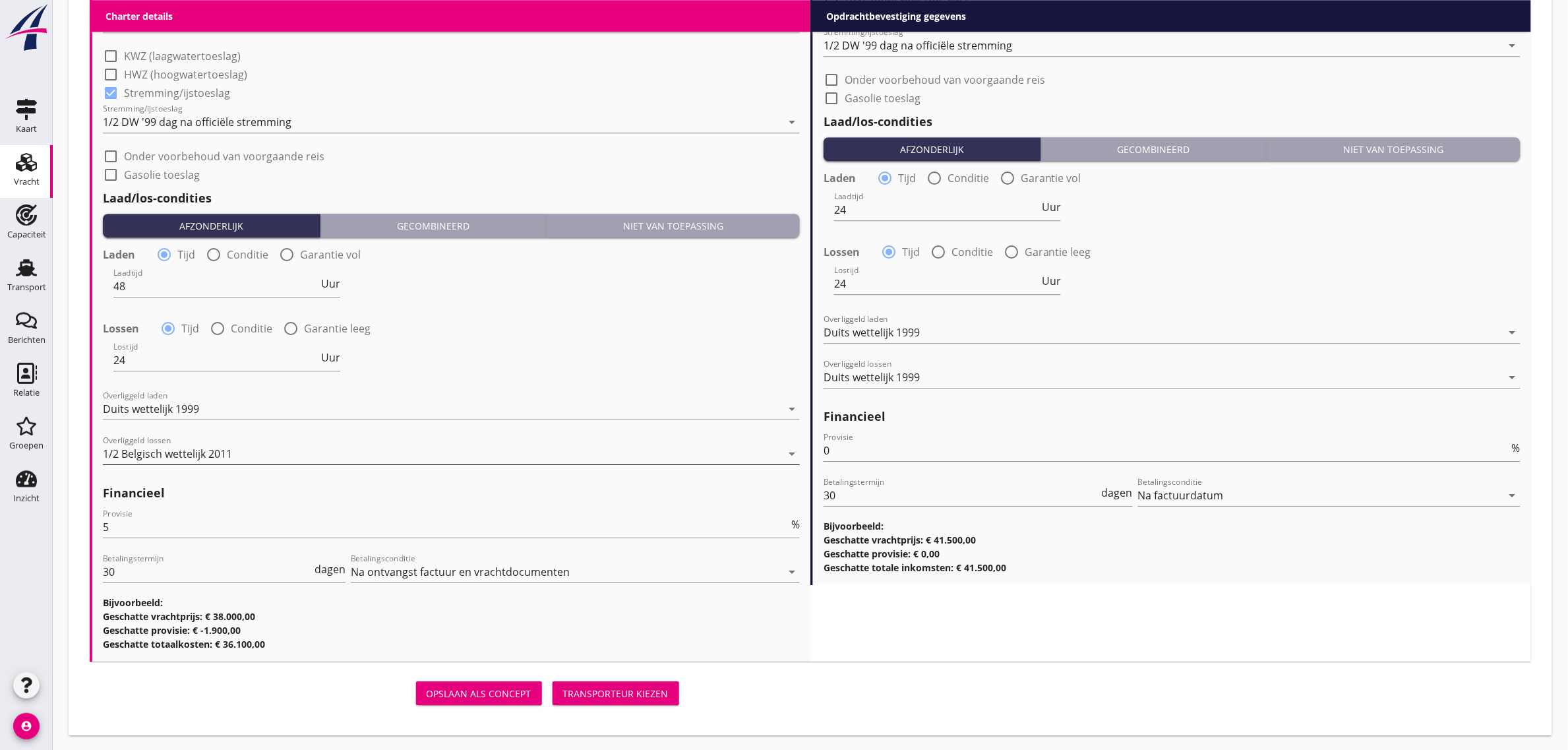
click at [231, 454] on div "1/2 Belgisch wettelijk 2011" at bounding box center [167, 453] width 129 height 12
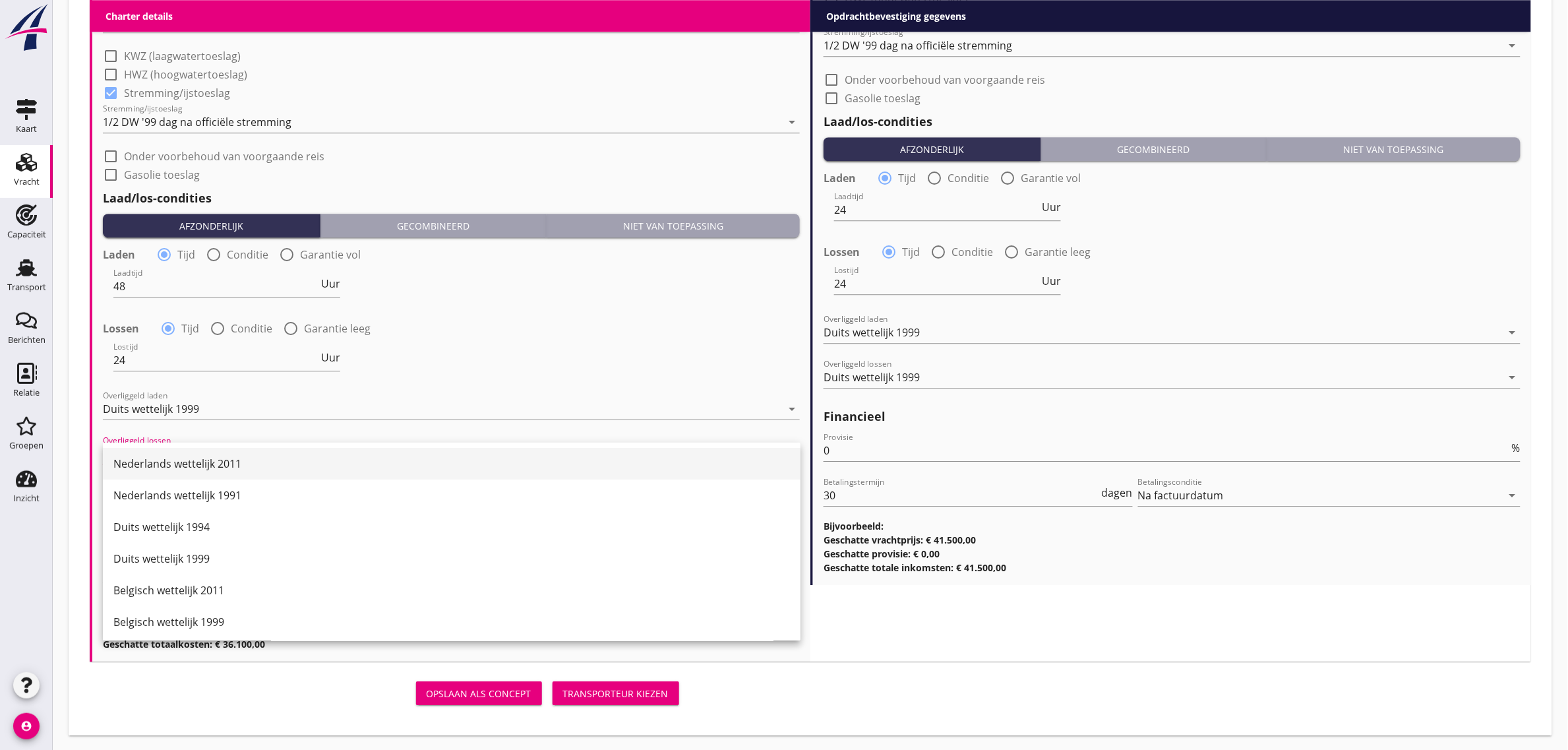
click at [231, 467] on div "Nederlands wettelijk 2011" at bounding box center [452, 463] width 677 height 16
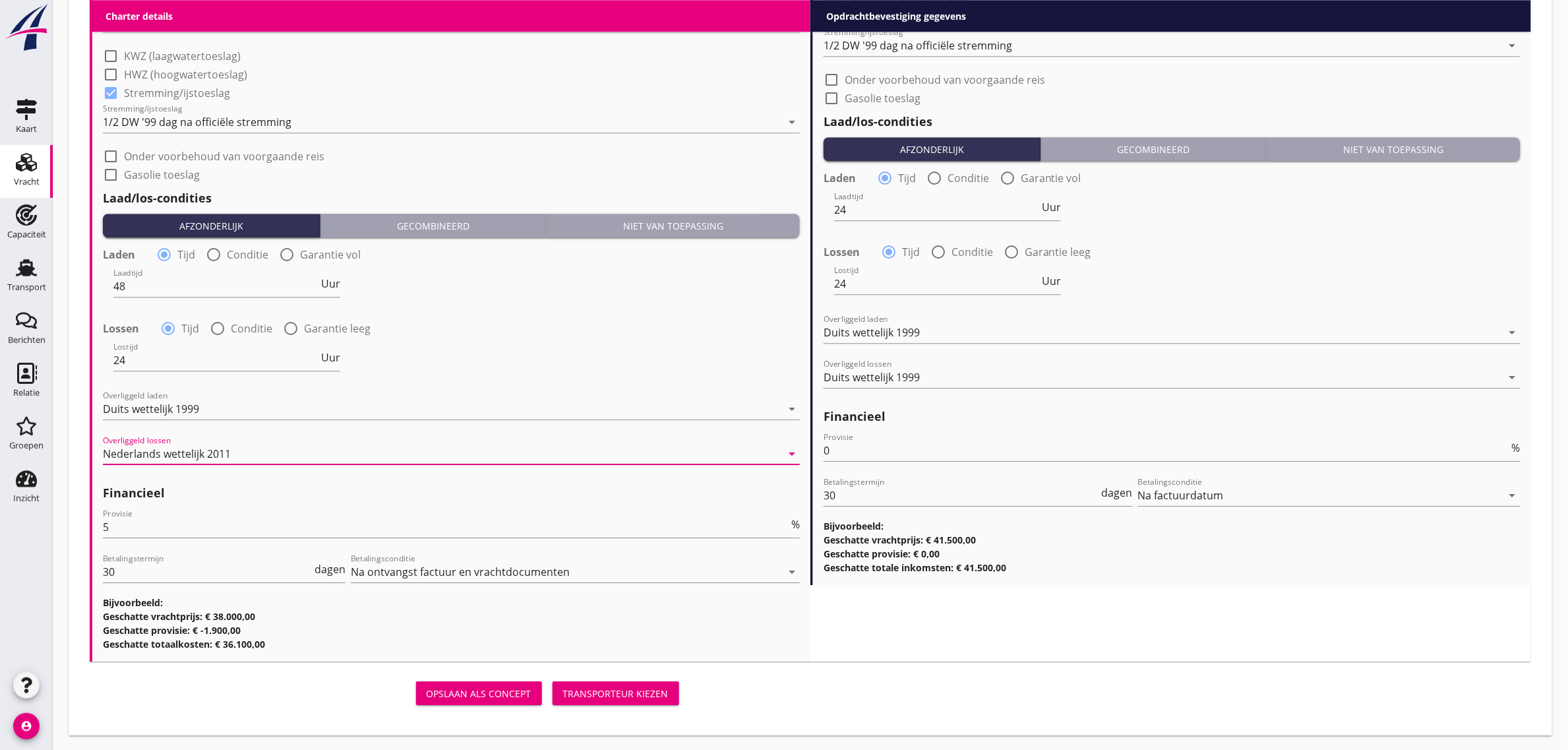
click at [530, 360] on div "Lostijd 24 Uur" at bounding box center [451, 361] width 700 height 48
click at [255, 445] on div "Nederlands wettelijk 2011" at bounding box center [442, 453] width 679 height 21
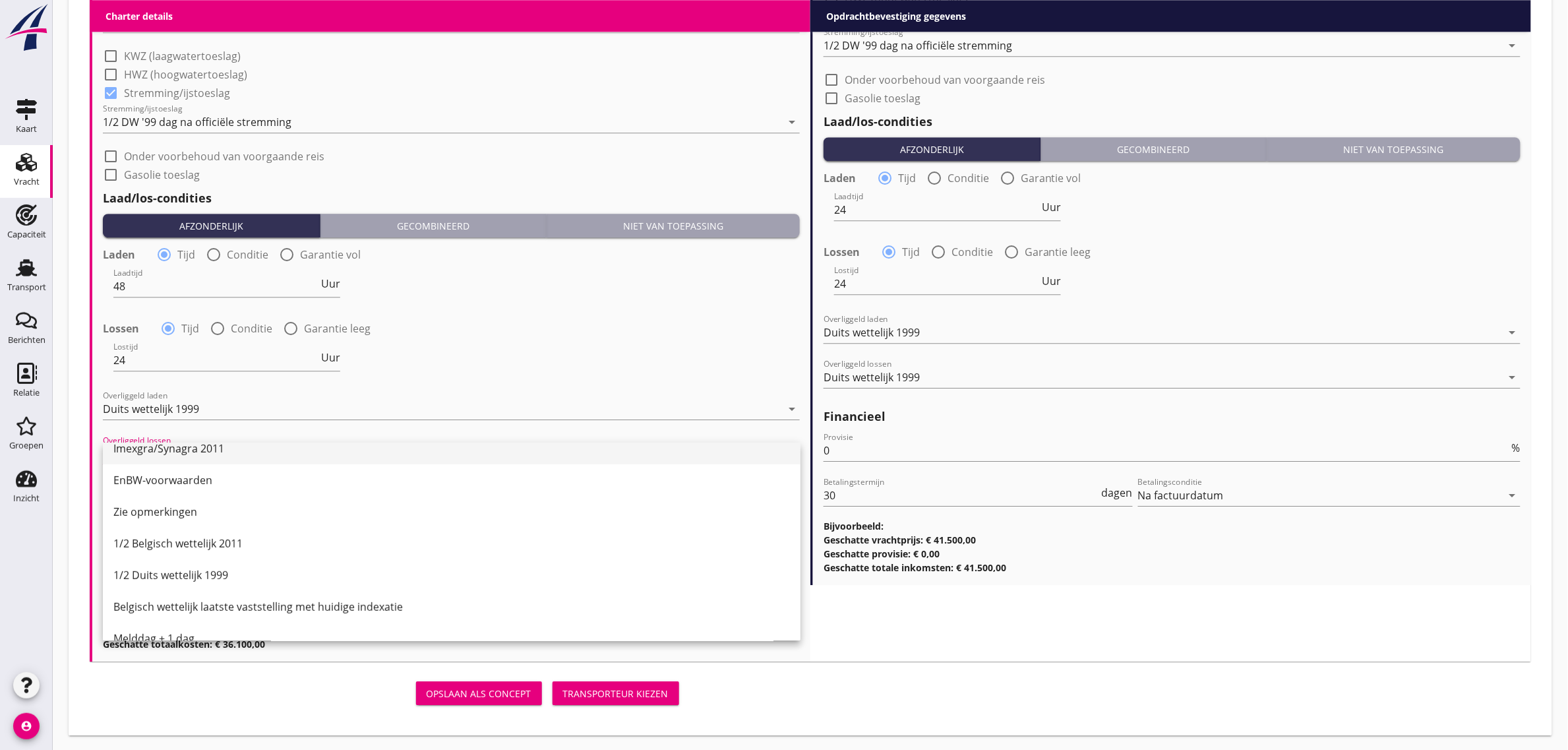
scroll to position [329, 0]
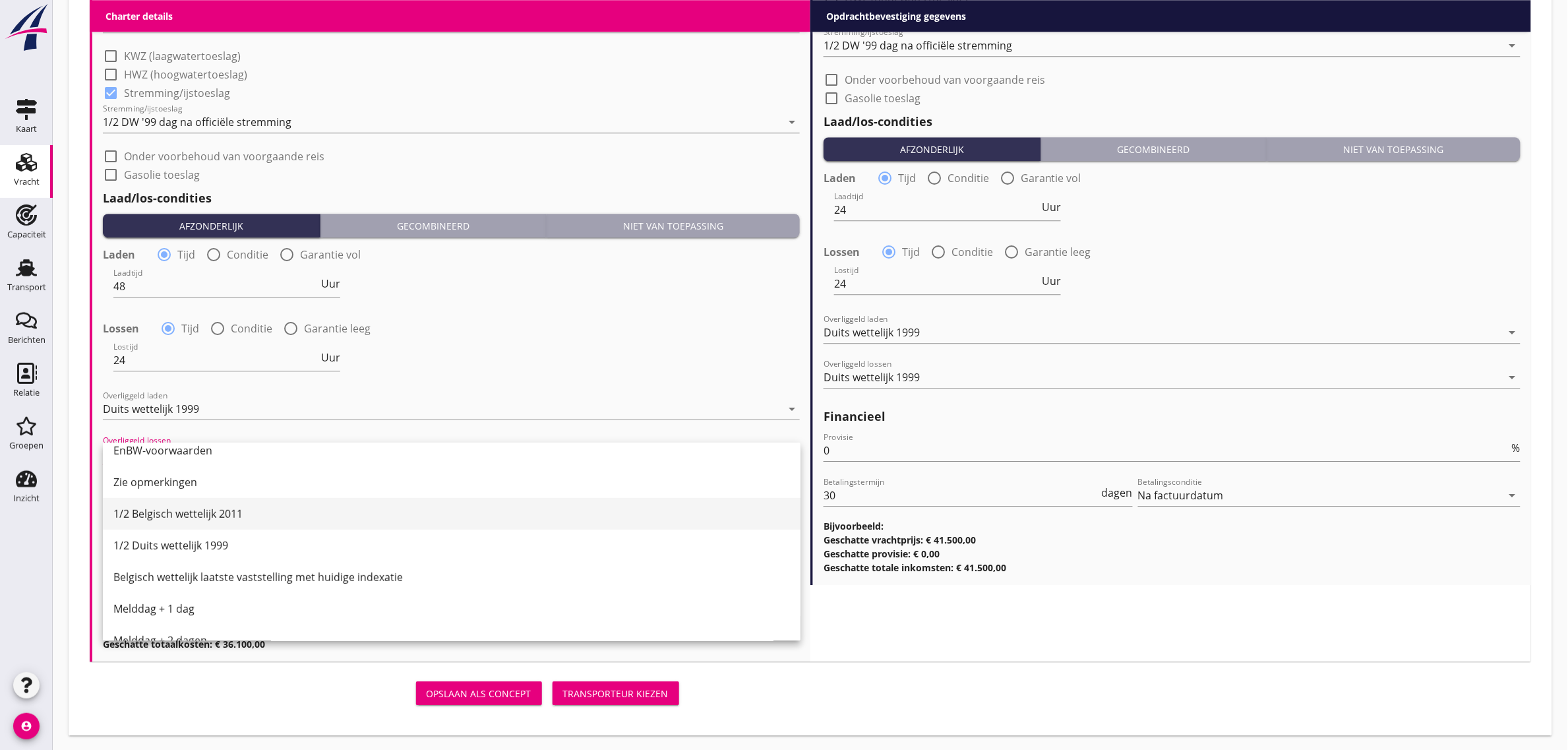
click at [238, 518] on div "1/2 Belgisch wettelijk 2011" at bounding box center [452, 514] width 677 height 16
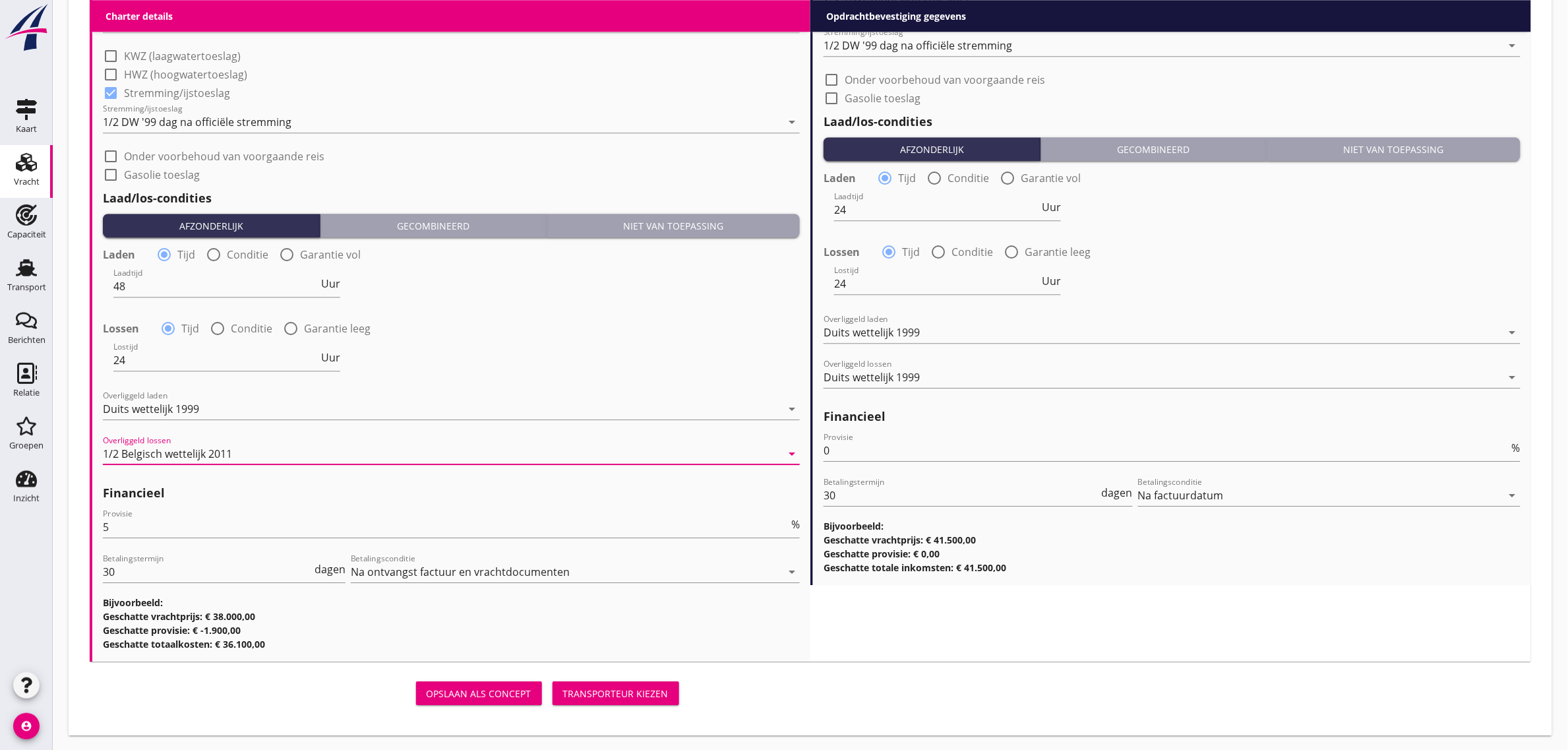
click at [607, 327] on div "Lossen radio_button_checked Tijd radio_button_unchecked Conditie radio_button_u…" at bounding box center [451, 327] width 697 height 18
click at [617, 692] on div "Transporteur kiezen" at bounding box center [616, 694] width 105 height 14
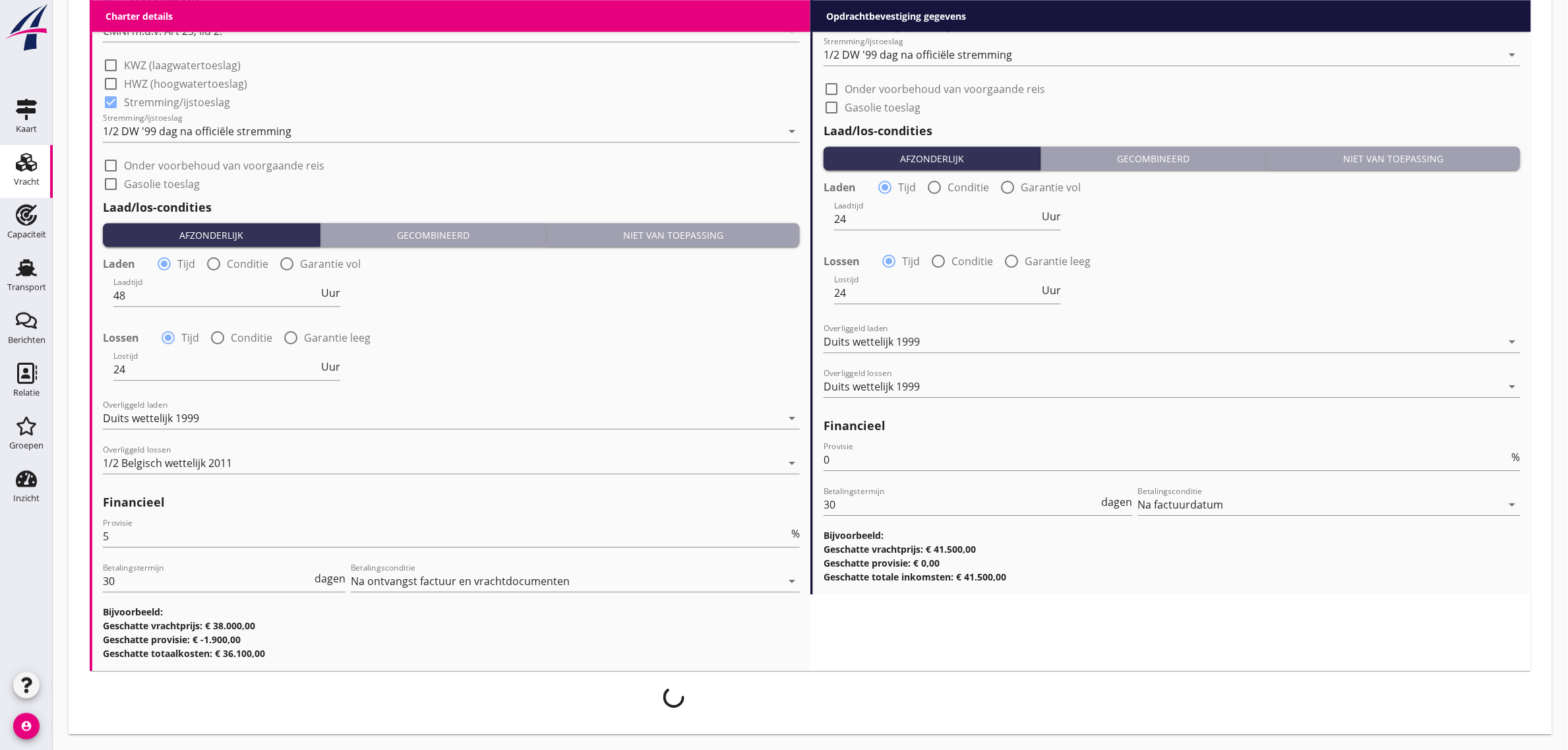
scroll to position [1440, 0]
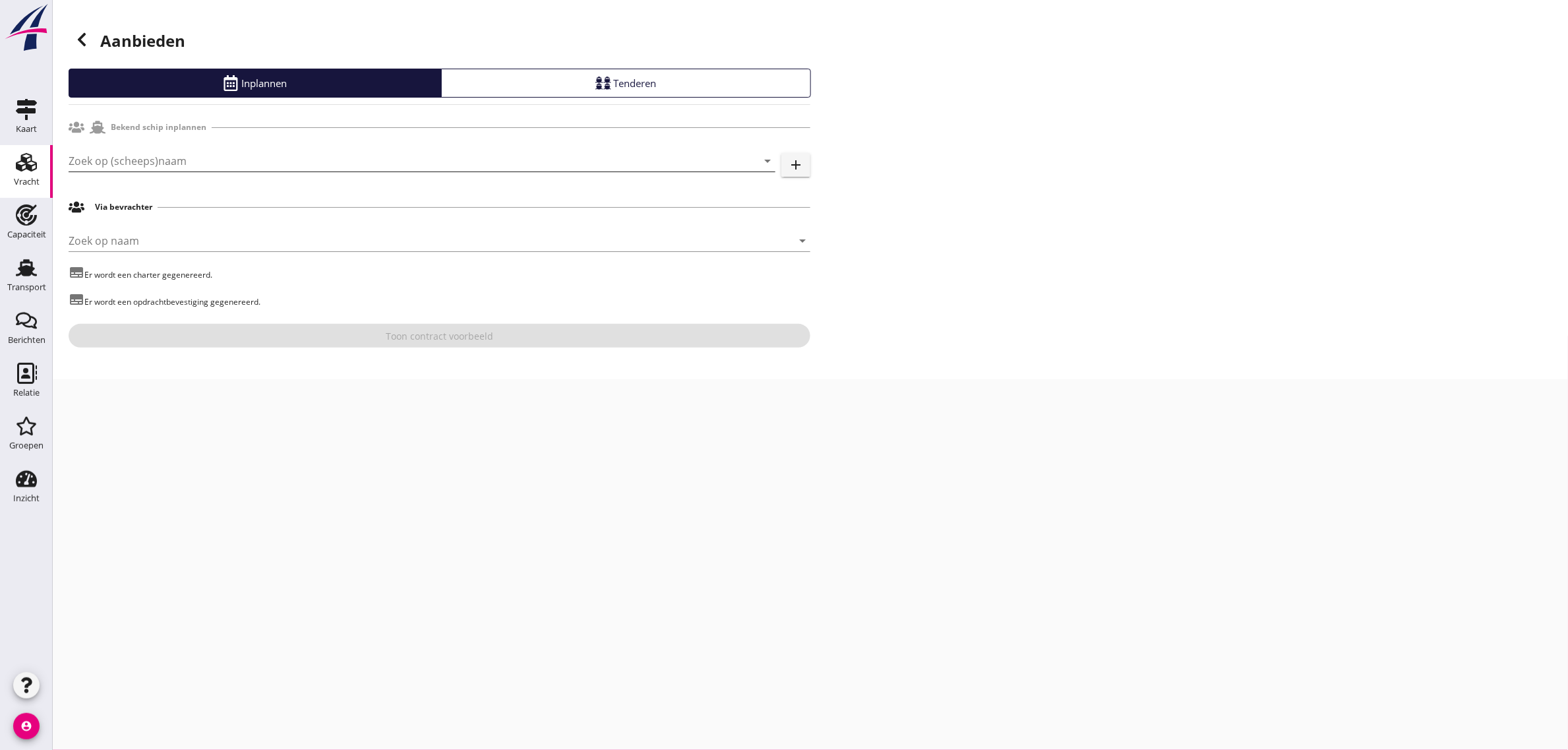
click at [118, 166] on input "Zoek op (scheeps)naam" at bounding box center [404, 160] width 670 height 21
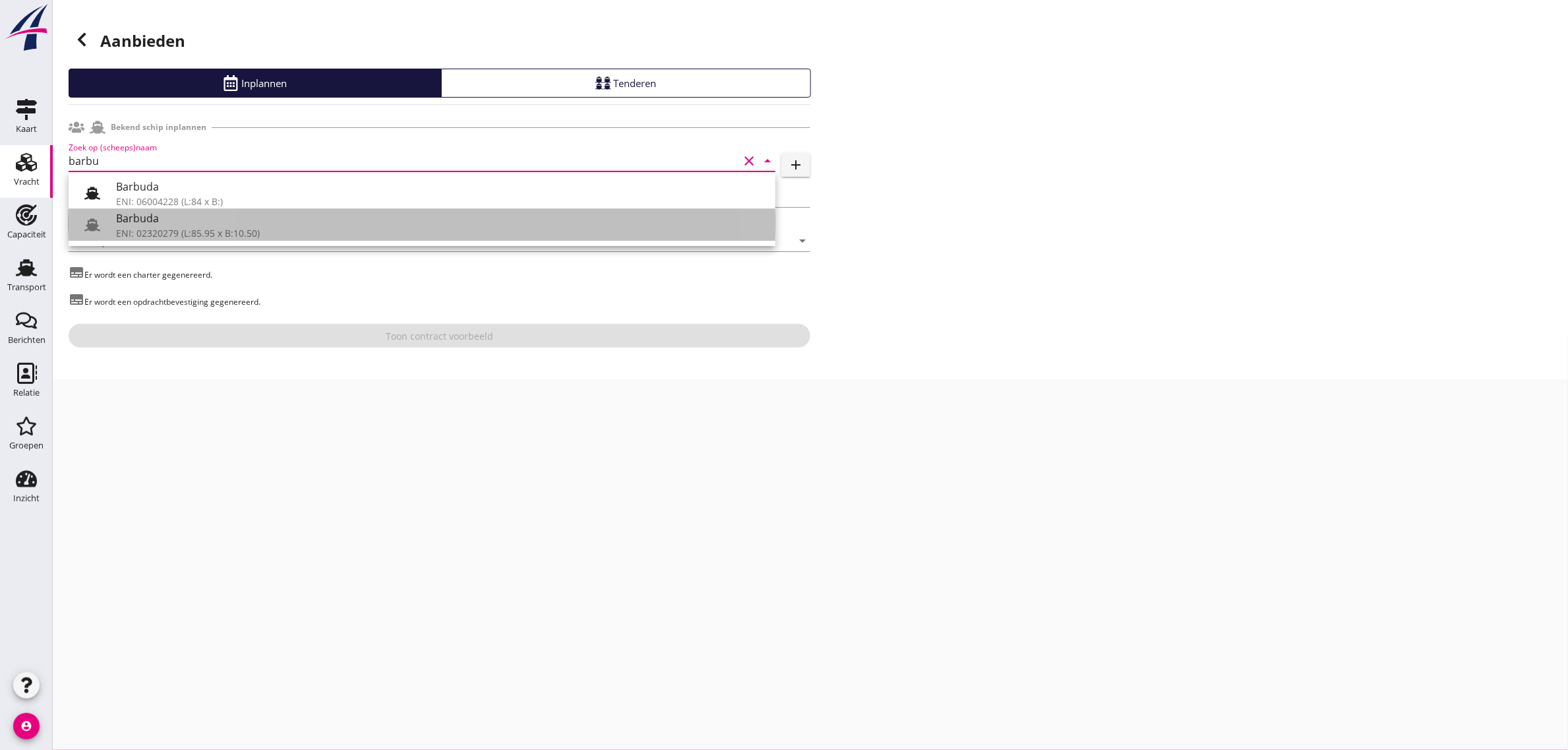
click at [179, 228] on div "ENI: 02320279 (L:85.95 x B:10.50)" at bounding box center [440, 233] width 649 height 14
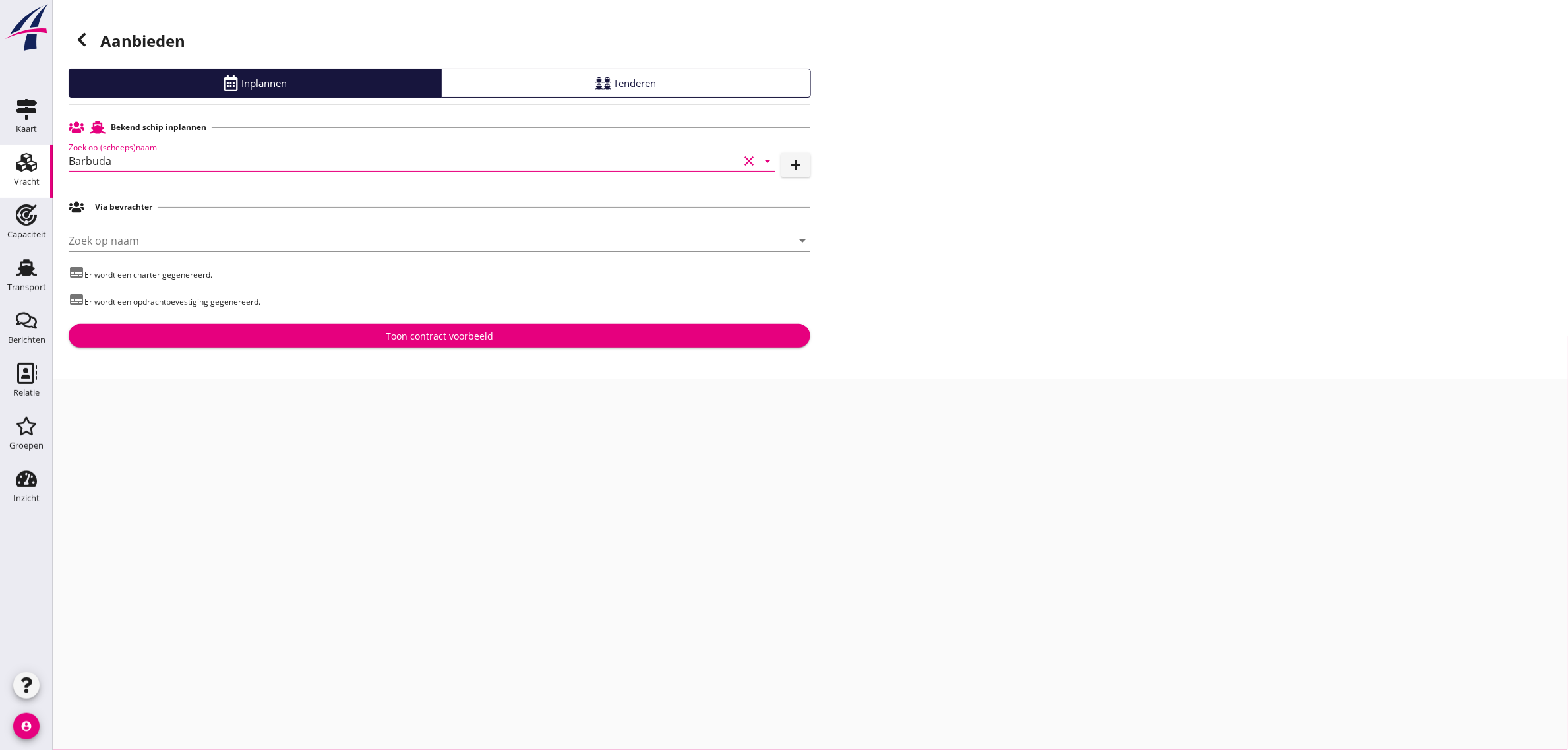
type input "Barbuda"
click at [368, 338] on div "Toon contract voorbeeld" at bounding box center [439, 336] width 721 height 14
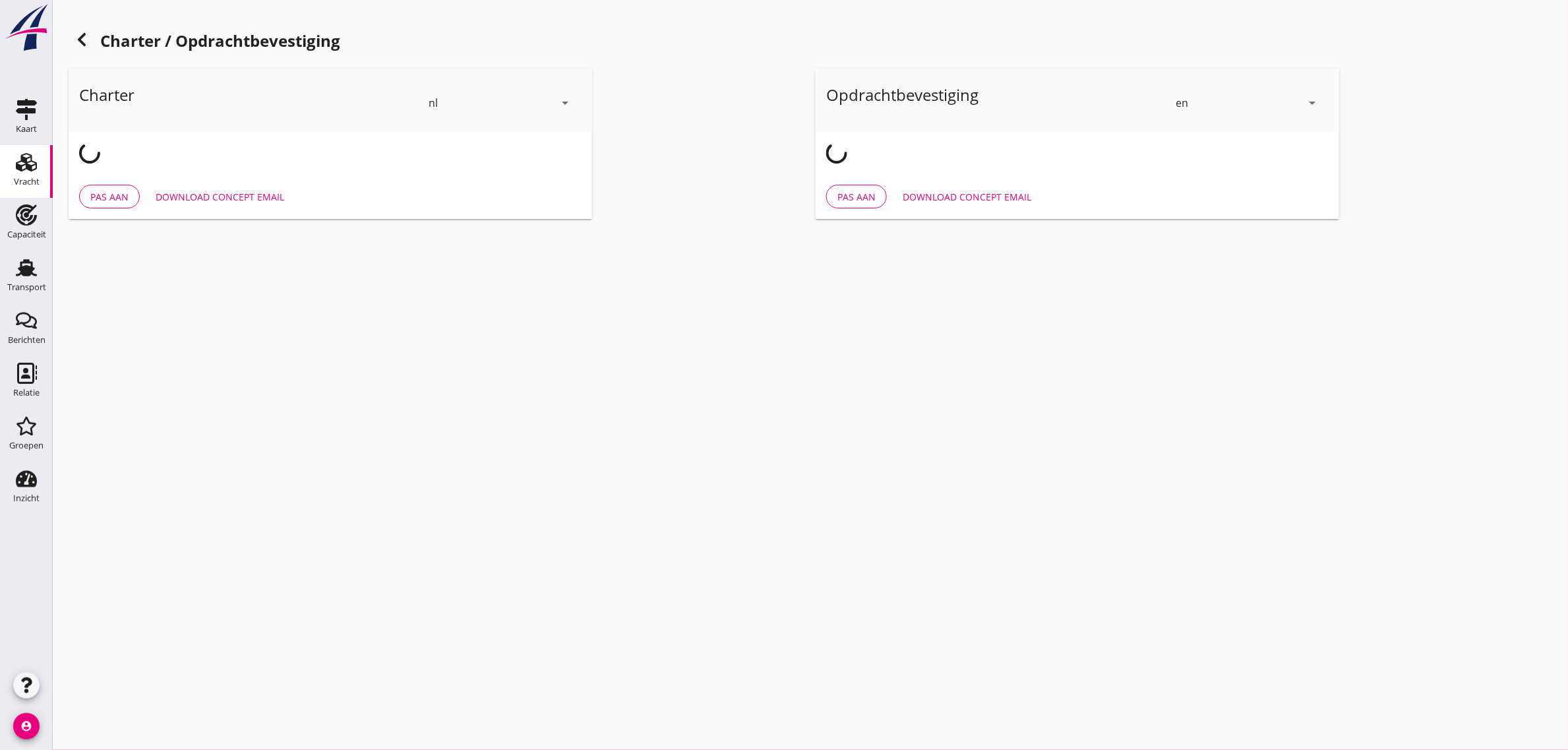
click at [1198, 101] on div "en" at bounding box center [1239, 103] width 126 height 21
click at [1189, 104] on div "nl" at bounding box center [1249, 100] width 139 height 16
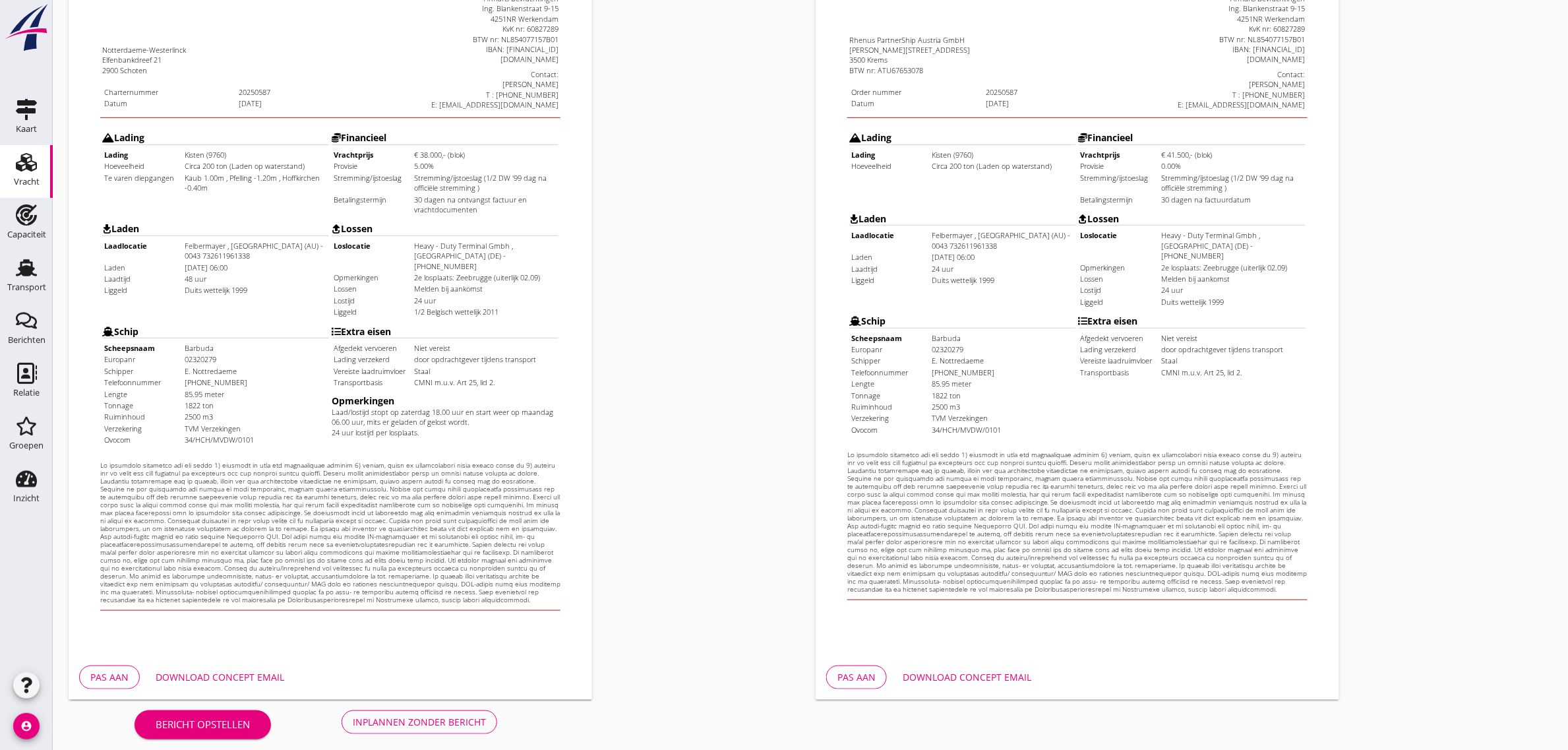
scroll to position [226, 0]
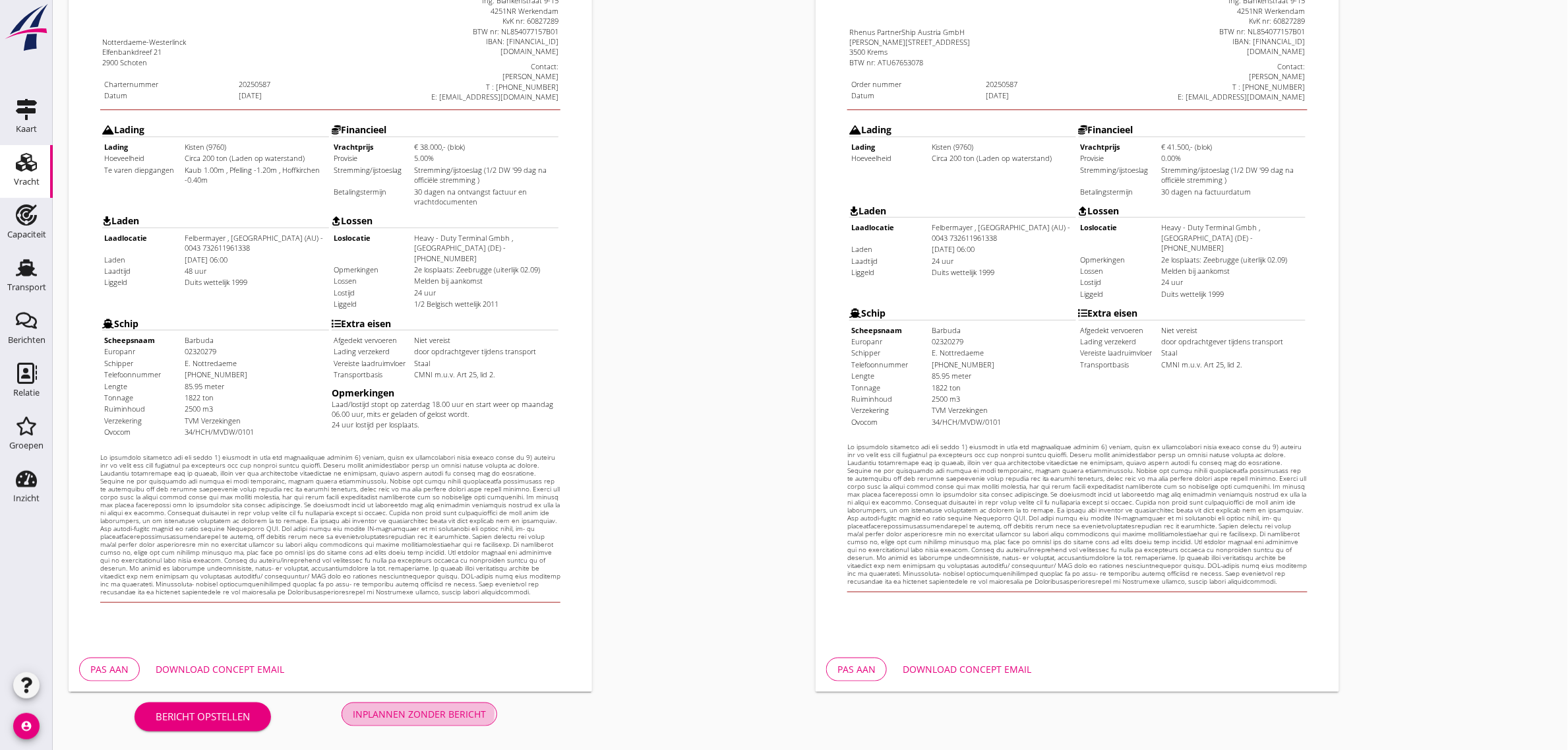
click at [476, 714] on div "Inplannen zonder bericht" at bounding box center [419, 714] width 133 height 14
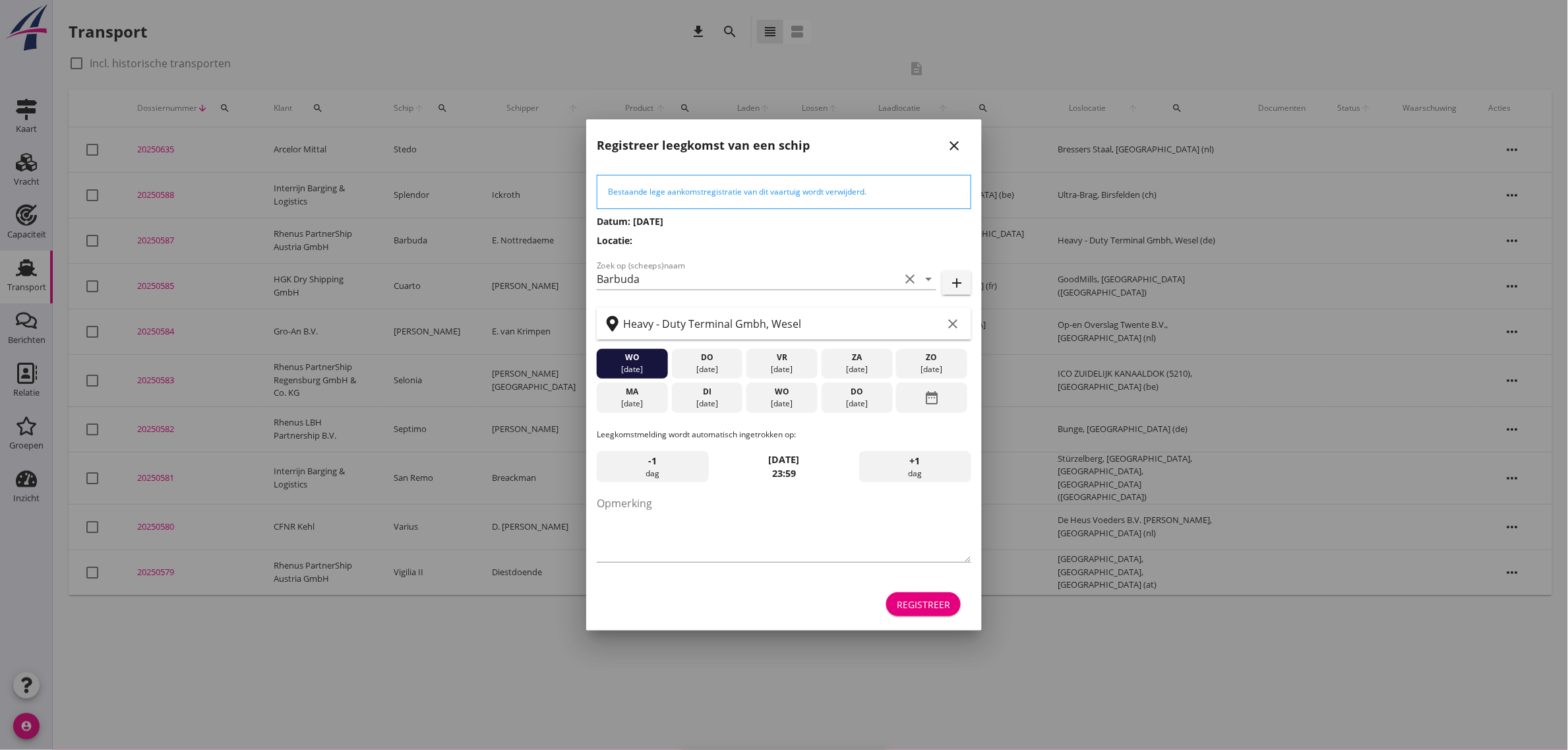
click at [935, 605] on div "Registreer" at bounding box center [923, 604] width 54 height 14
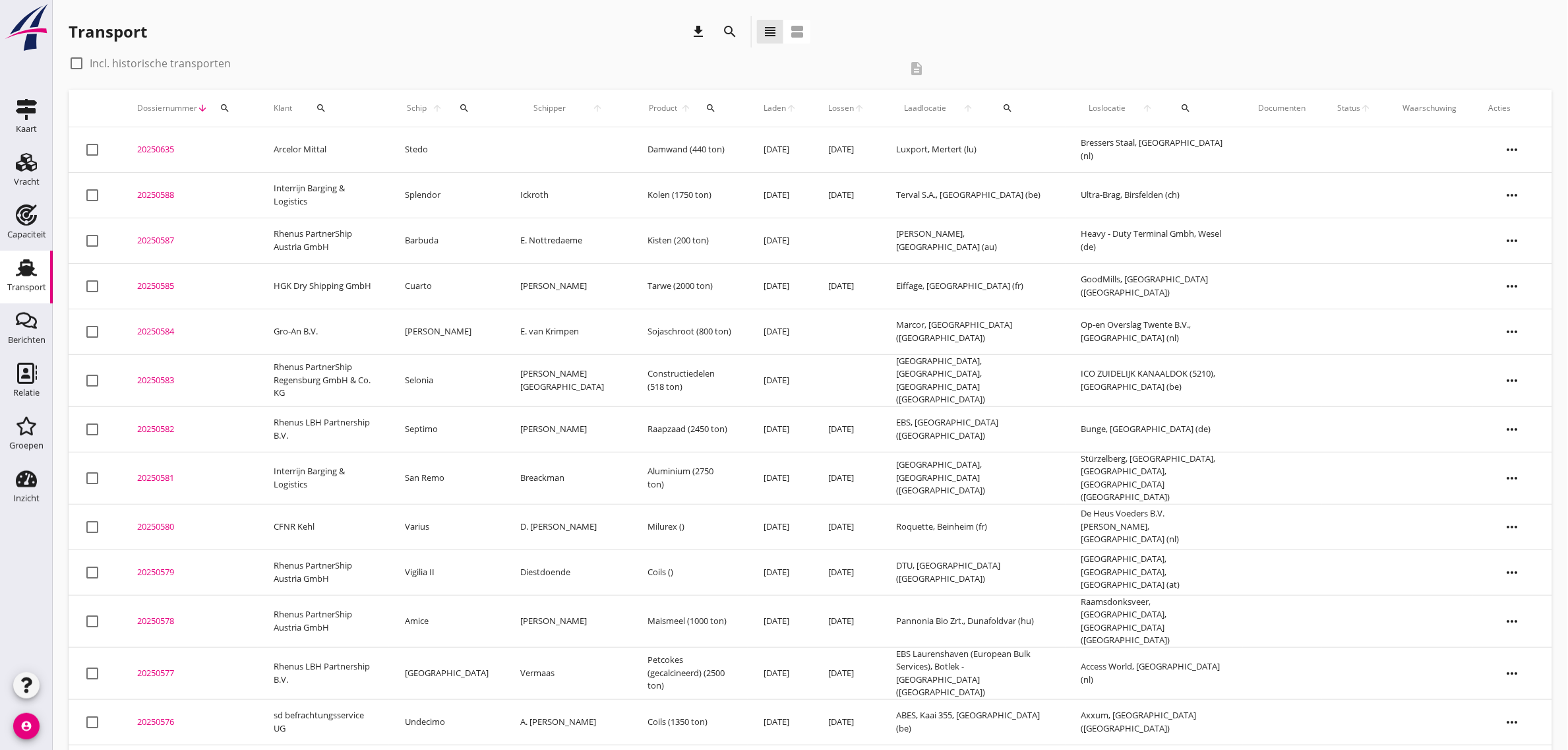
click at [314, 229] on td "Rhenus PartnerShip Austria GmbH" at bounding box center [323, 240] width 131 height 46
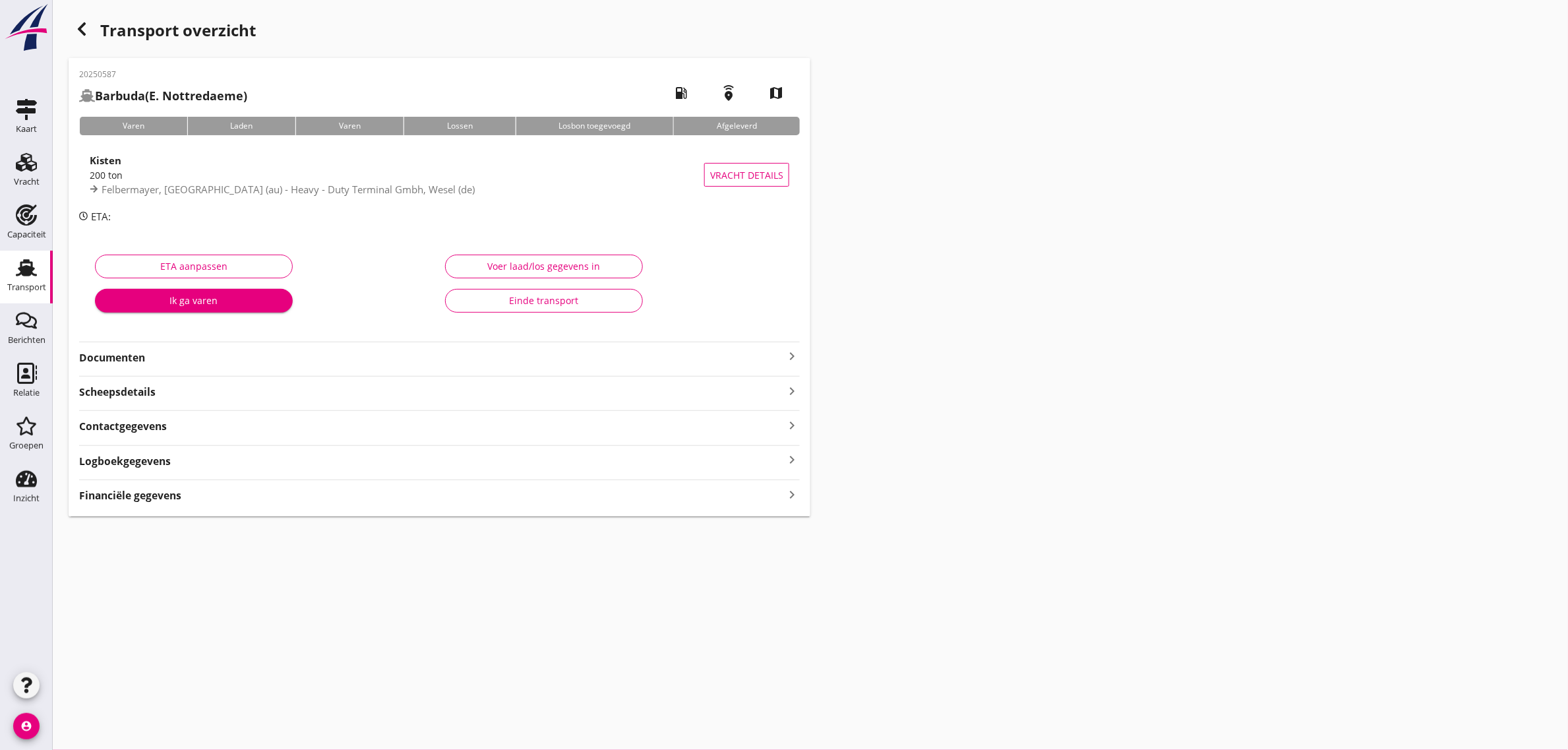
click at [144, 354] on strong "Documenten" at bounding box center [431, 357] width 705 height 15
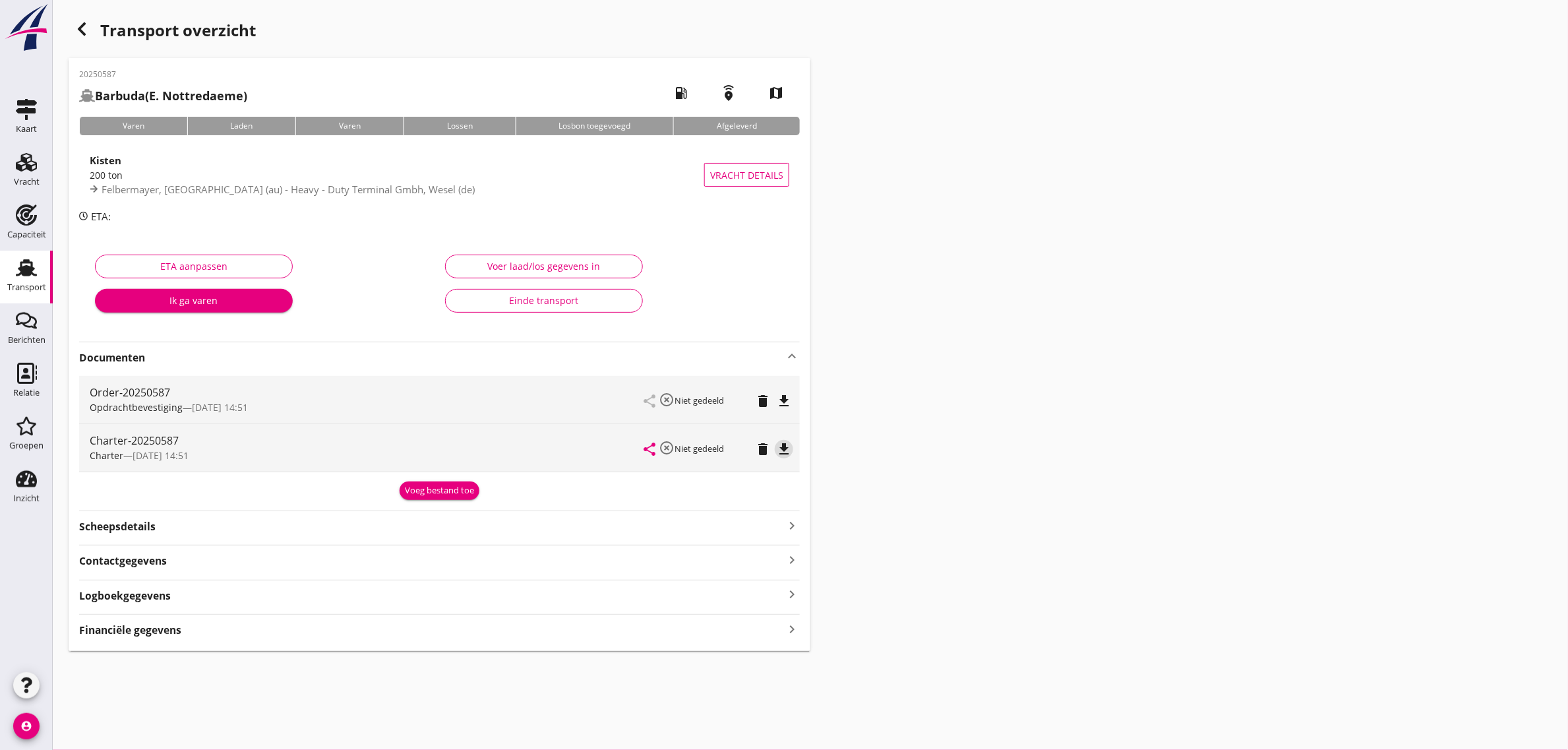
click at [783, 448] on icon "file_download" at bounding box center [784, 448] width 16 height 16
click at [13, 288] on div "Transport" at bounding box center [26, 287] width 39 height 9
